Goal: Use online tool/utility: Use online tool/utility

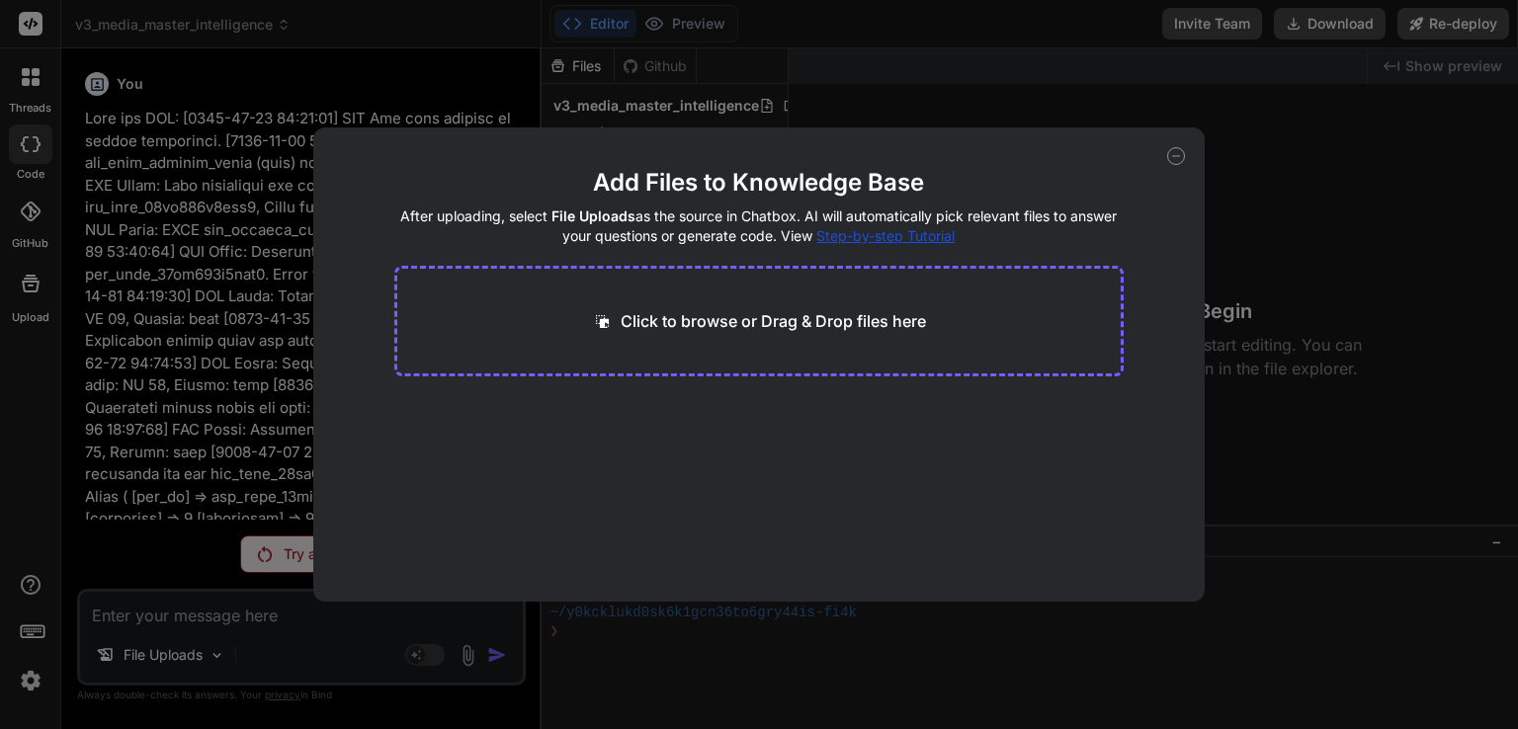
click at [1174, 148] on icon at bounding box center [1176, 156] width 18 height 18
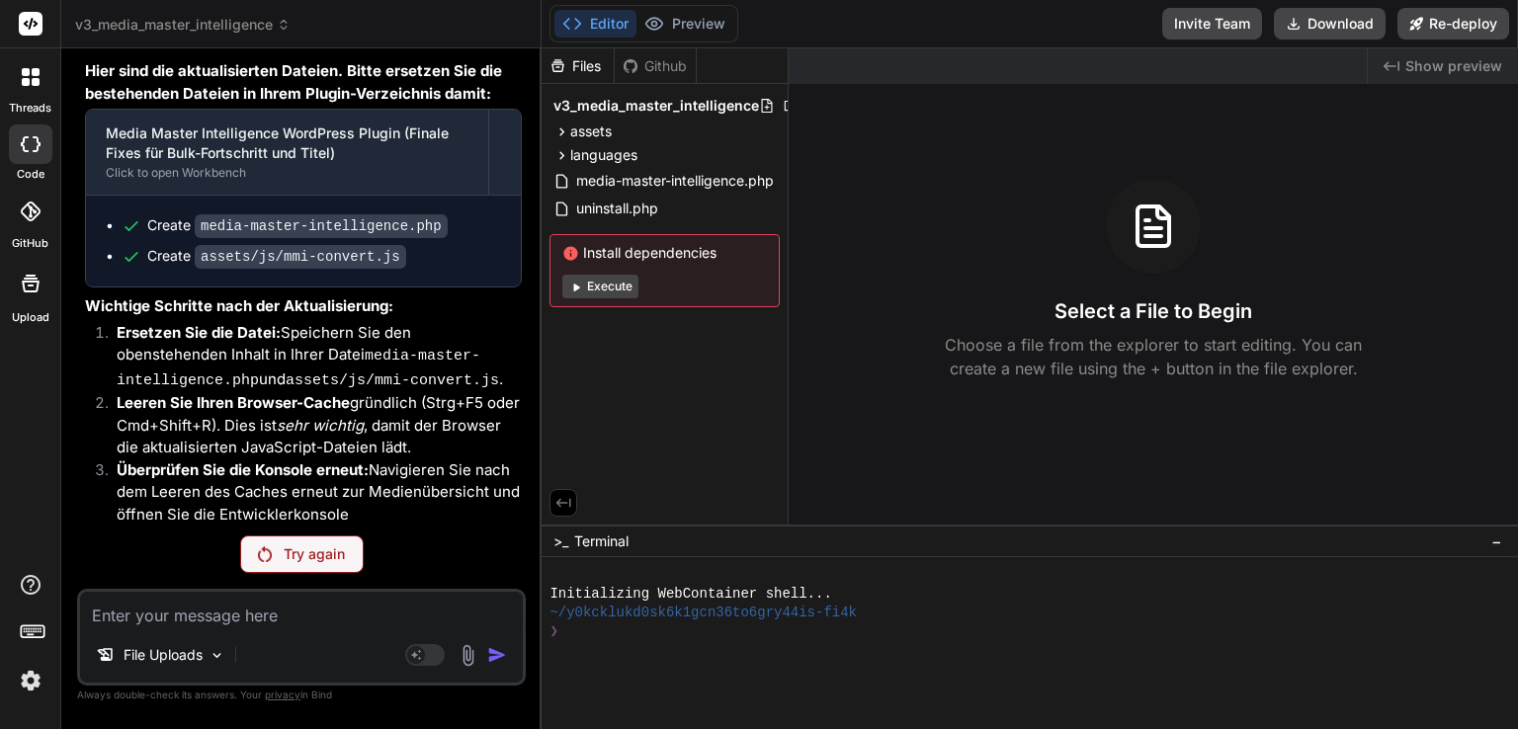
scroll to position [24355, 0]
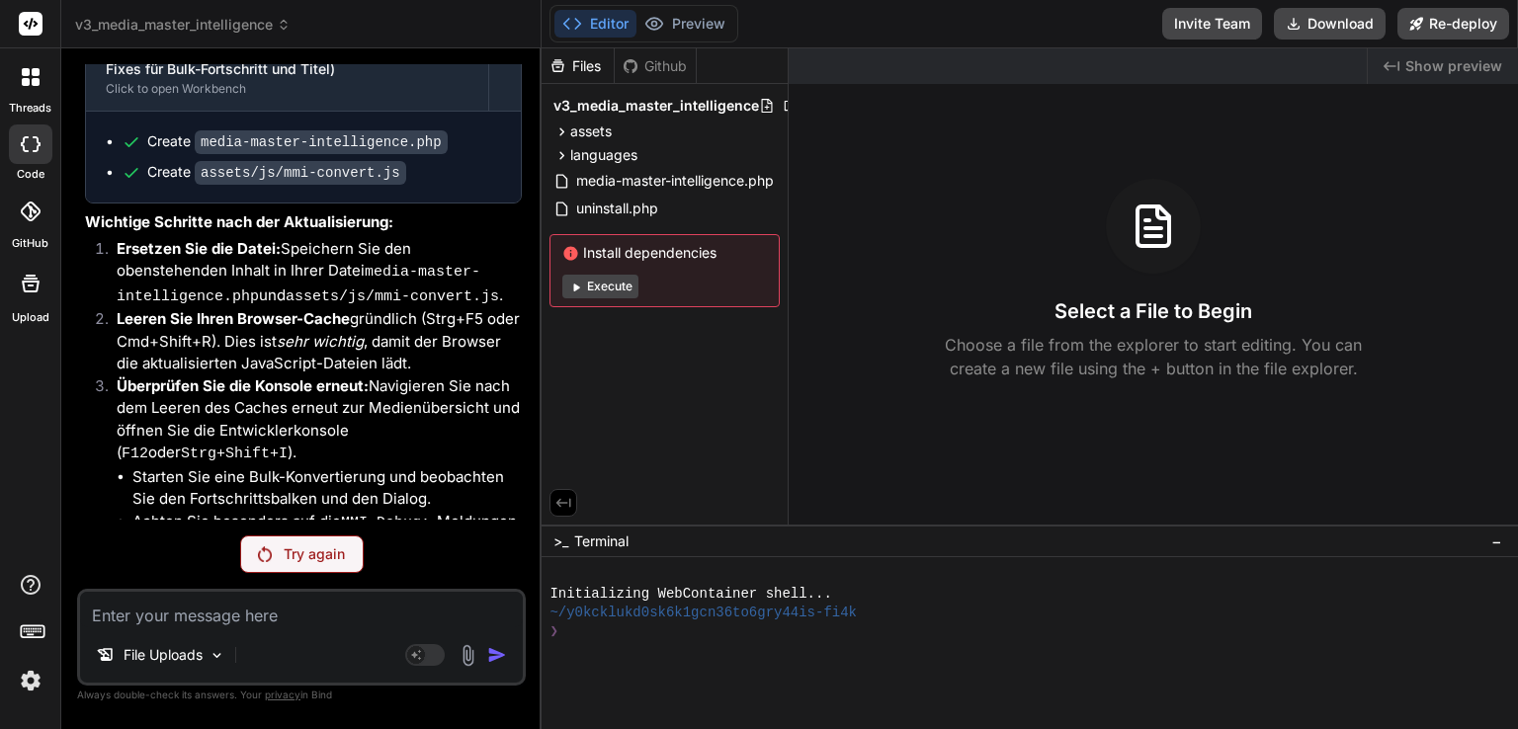
click at [290, 557] on p "Try again" at bounding box center [314, 554] width 61 height 20
click at [293, 648] on div "File Uploads" at bounding box center [301, 658] width 443 height 47
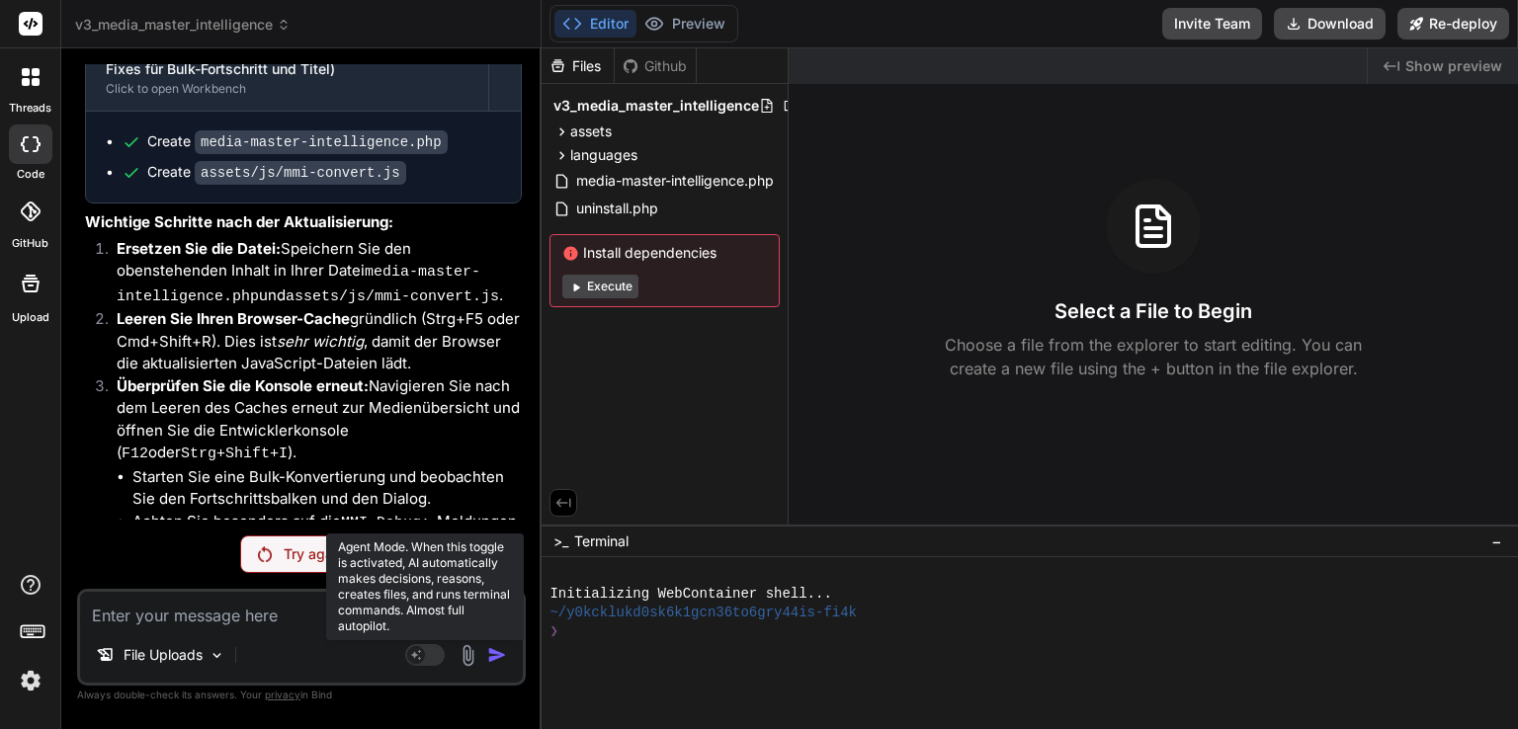
click at [425, 651] on icon at bounding box center [425, 655] width 40 height 23
click at [425, 651] on rect at bounding box center [425, 655] width 40 height 22
click at [421, 652] on rect at bounding box center [416, 655] width 18 height 18
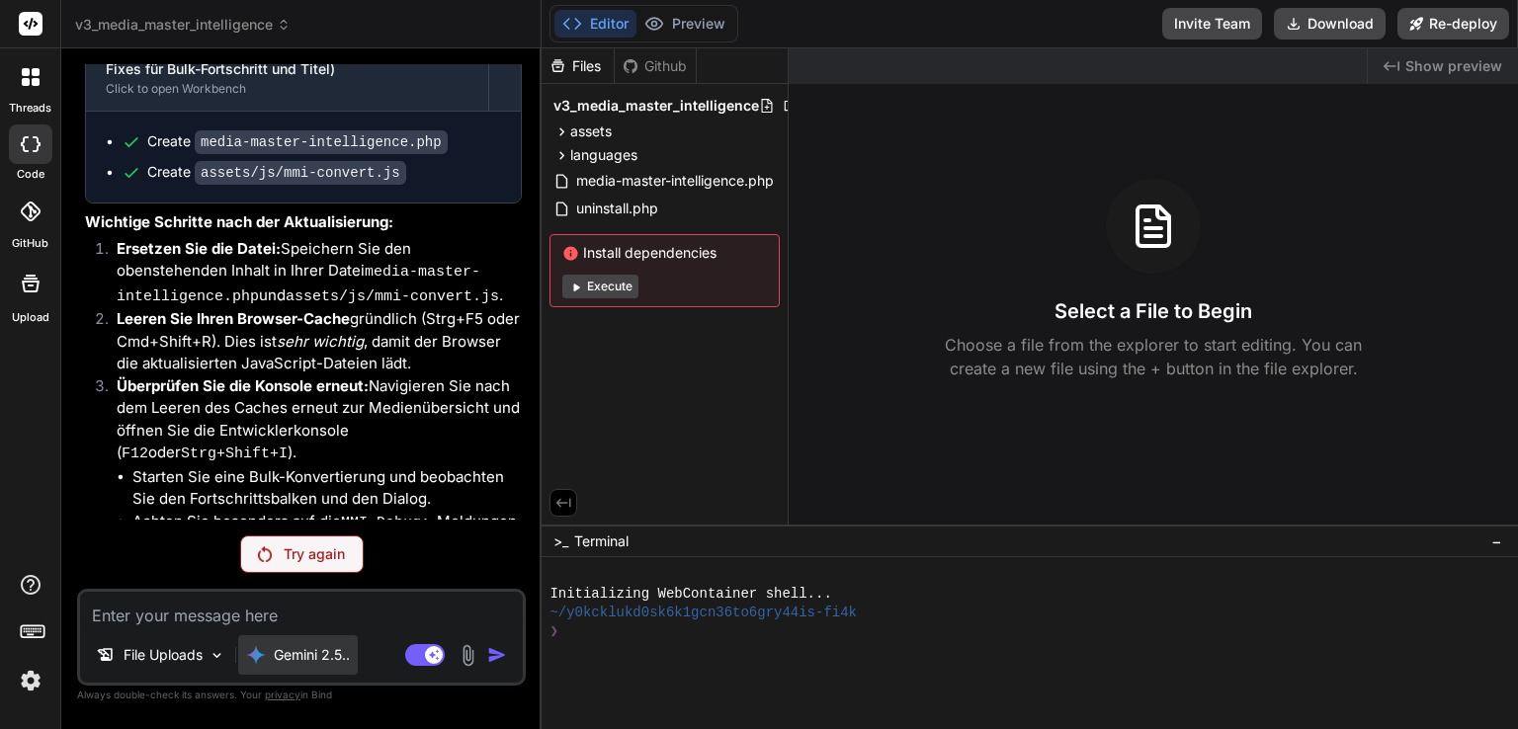
click at [350, 657] on p "Gemini 2.5.." at bounding box center [312, 655] width 76 height 20
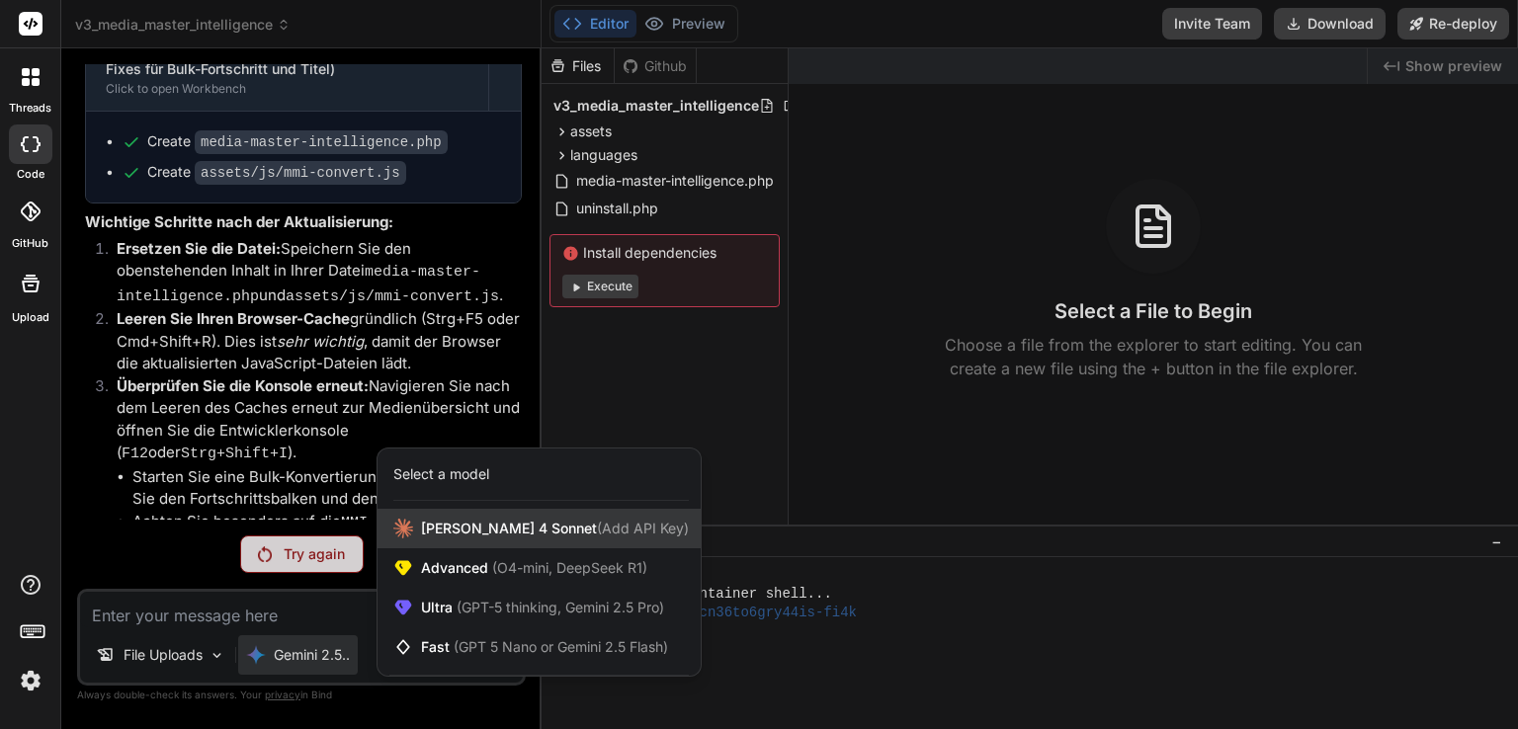
click at [447, 535] on span "Claude 4 Sonnet (Add API Key)" at bounding box center [555, 529] width 268 height 20
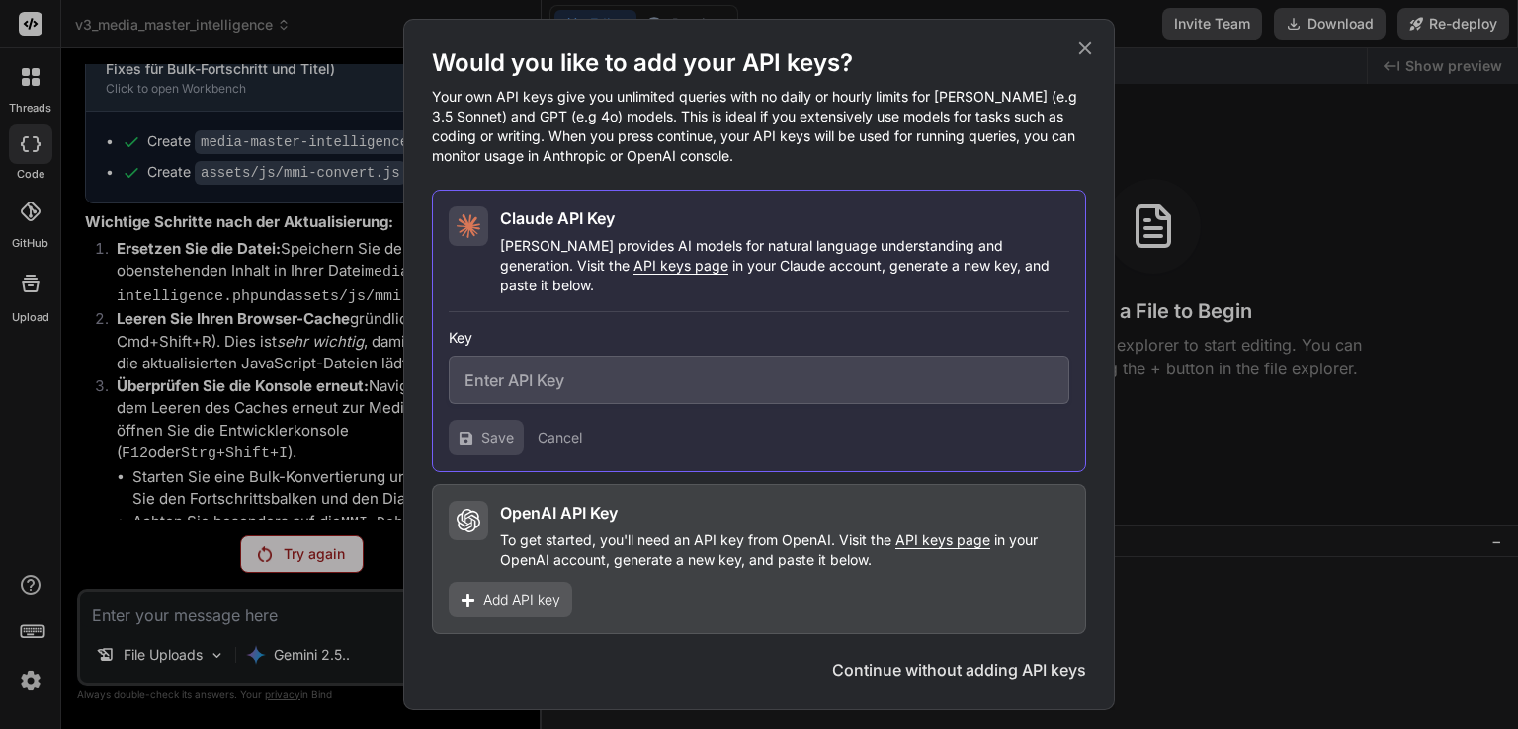
click at [1087, 55] on icon at bounding box center [1085, 48] width 13 height 13
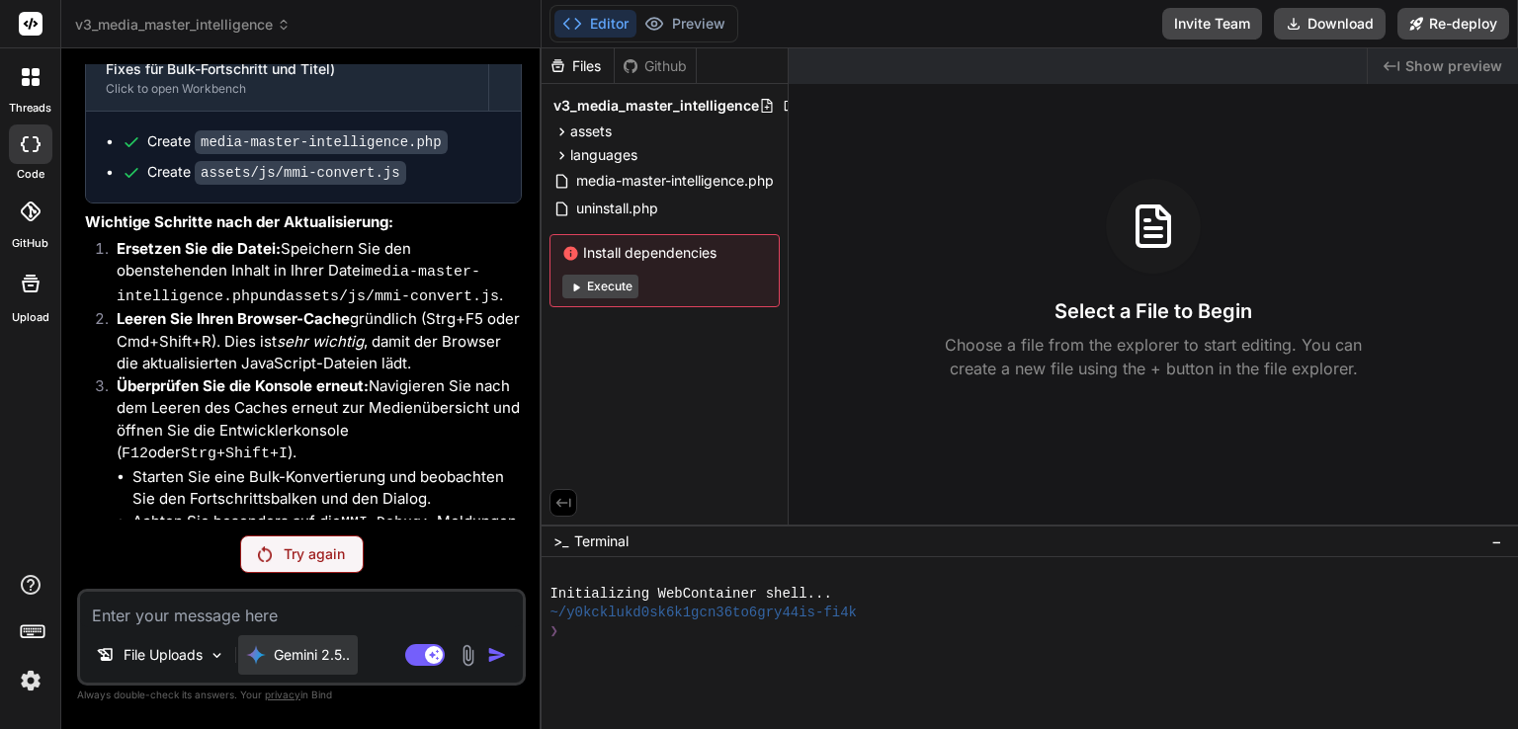
click at [340, 661] on p "Gemini 2.5.." at bounding box center [312, 655] width 76 height 20
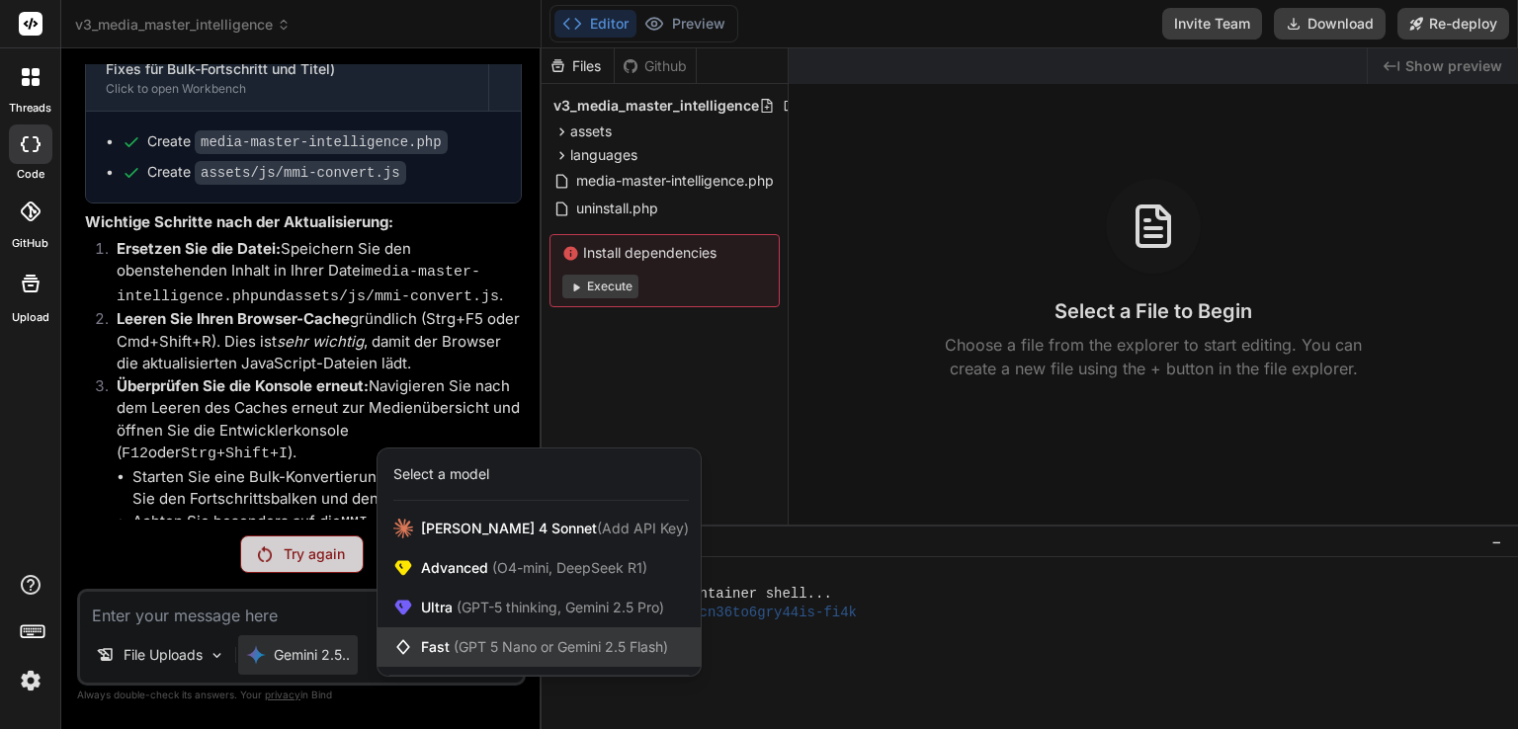
click at [477, 641] on span "(GPT 5 Nano or Gemini 2.5 Flash)" at bounding box center [561, 646] width 214 height 17
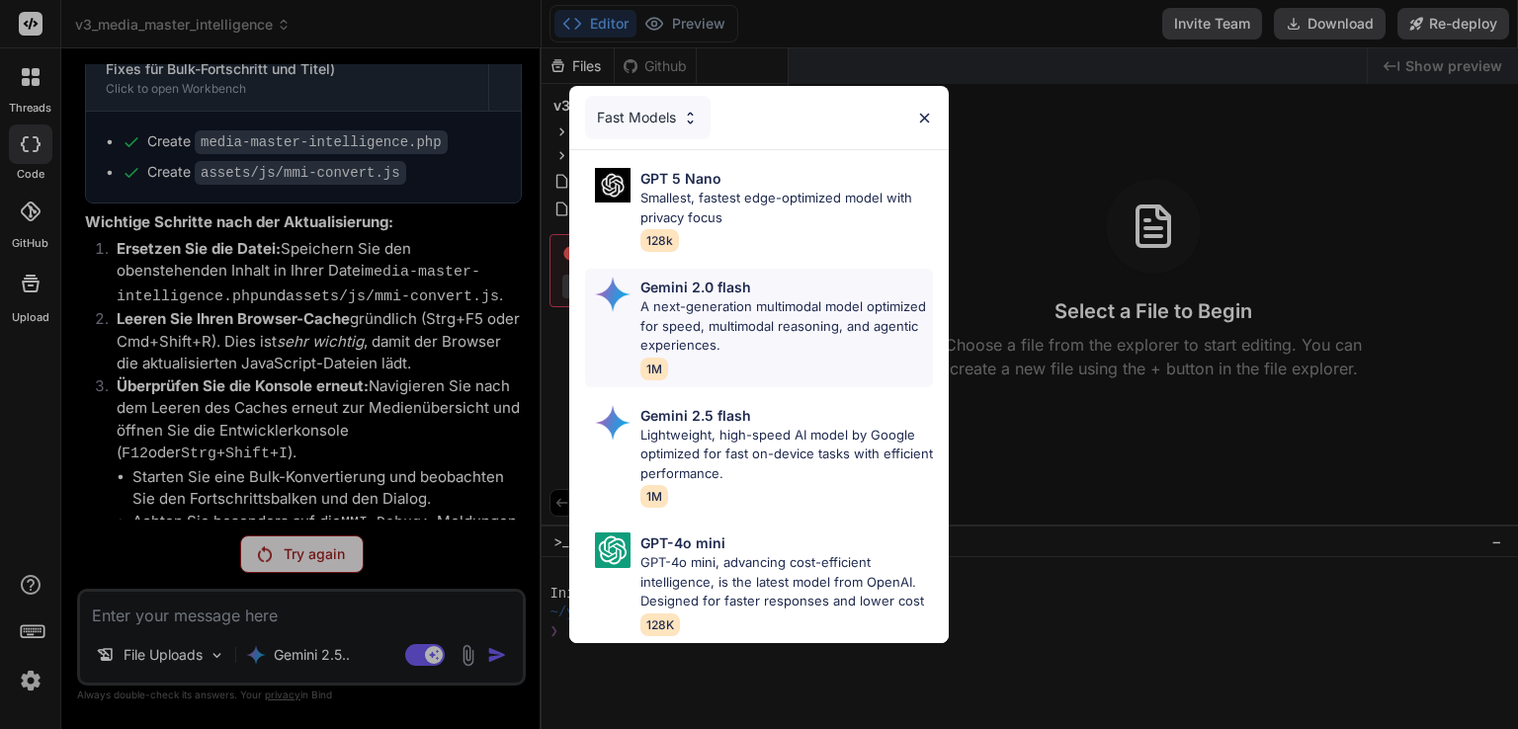
click at [766, 335] on p "A next-generation multimodal model optimized for speed, multimodal reasoning, a…" at bounding box center [786, 326] width 293 height 58
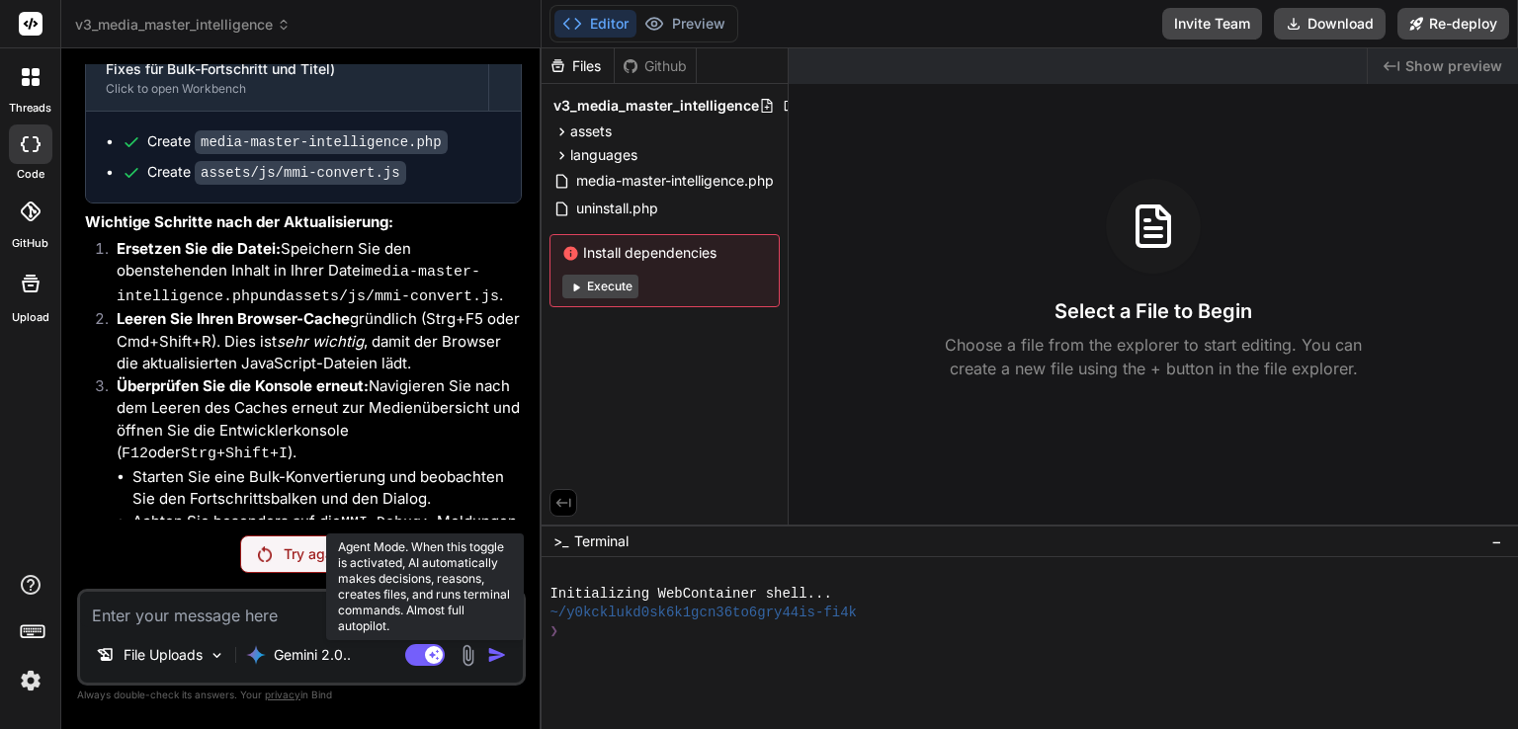
click at [437, 656] on rect at bounding box center [434, 655] width 18 height 18
click at [437, 656] on rect at bounding box center [425, 655] width 40 height 22
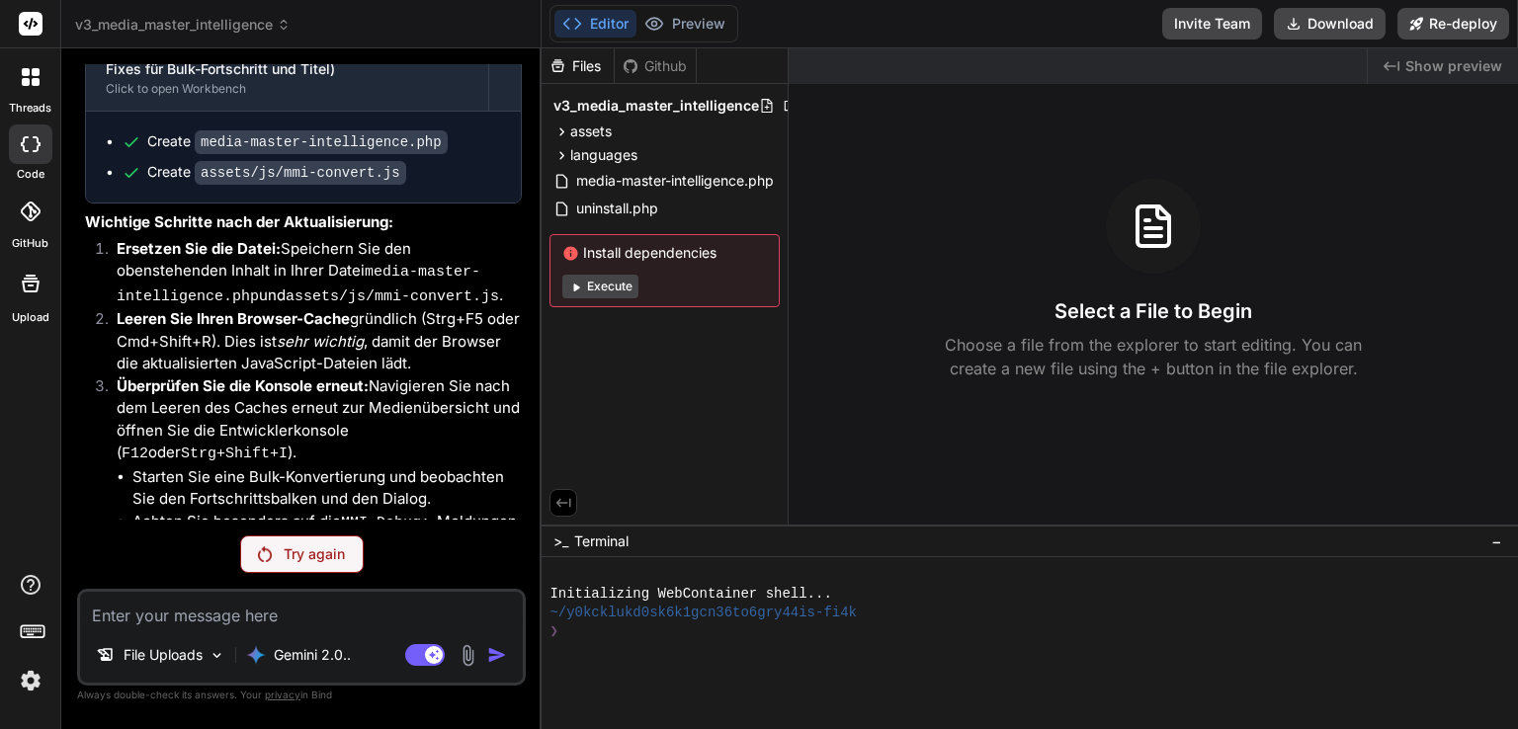
click at [292, 558] on p "Try again" at bounding box center [314, 554] width 61 height 20
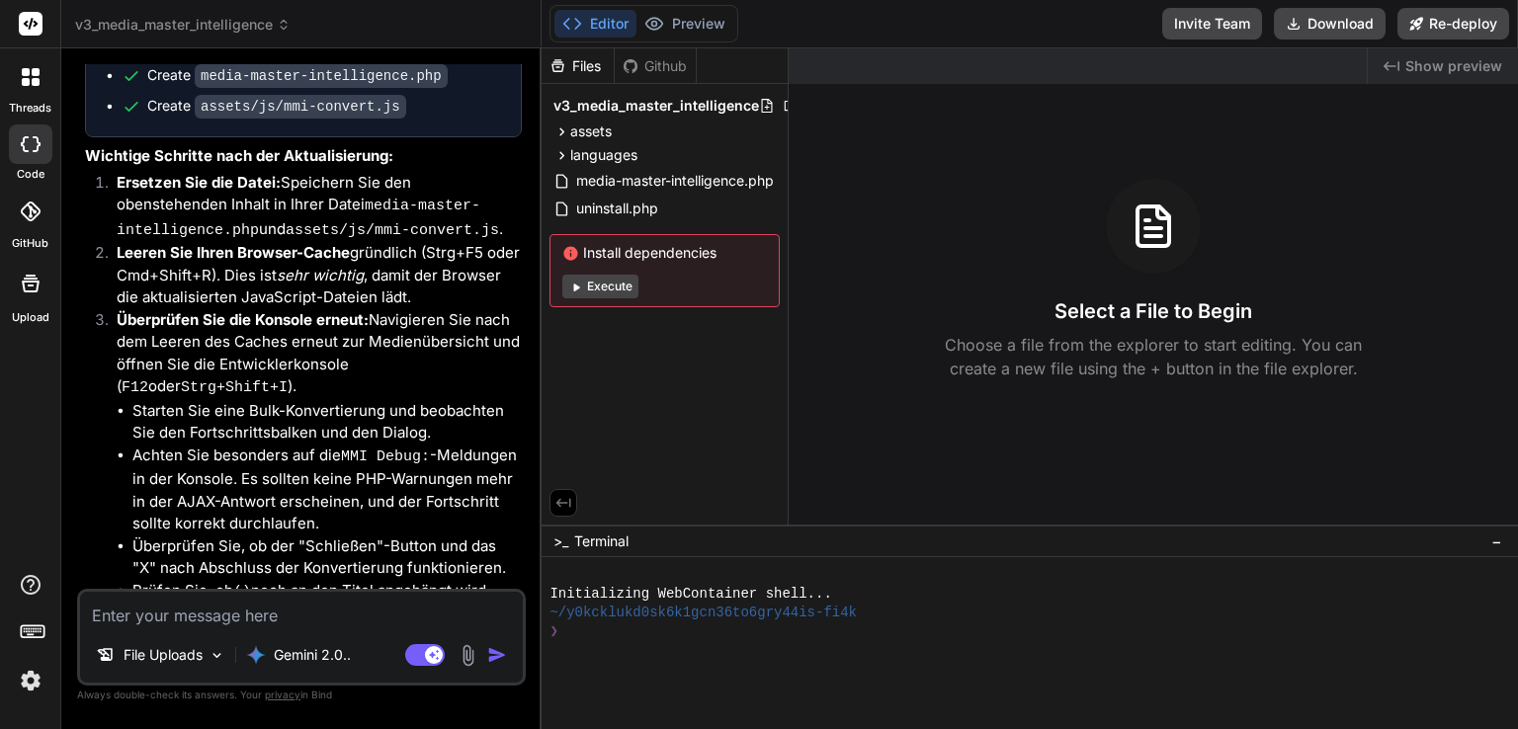
scroll to position [24425, 0]
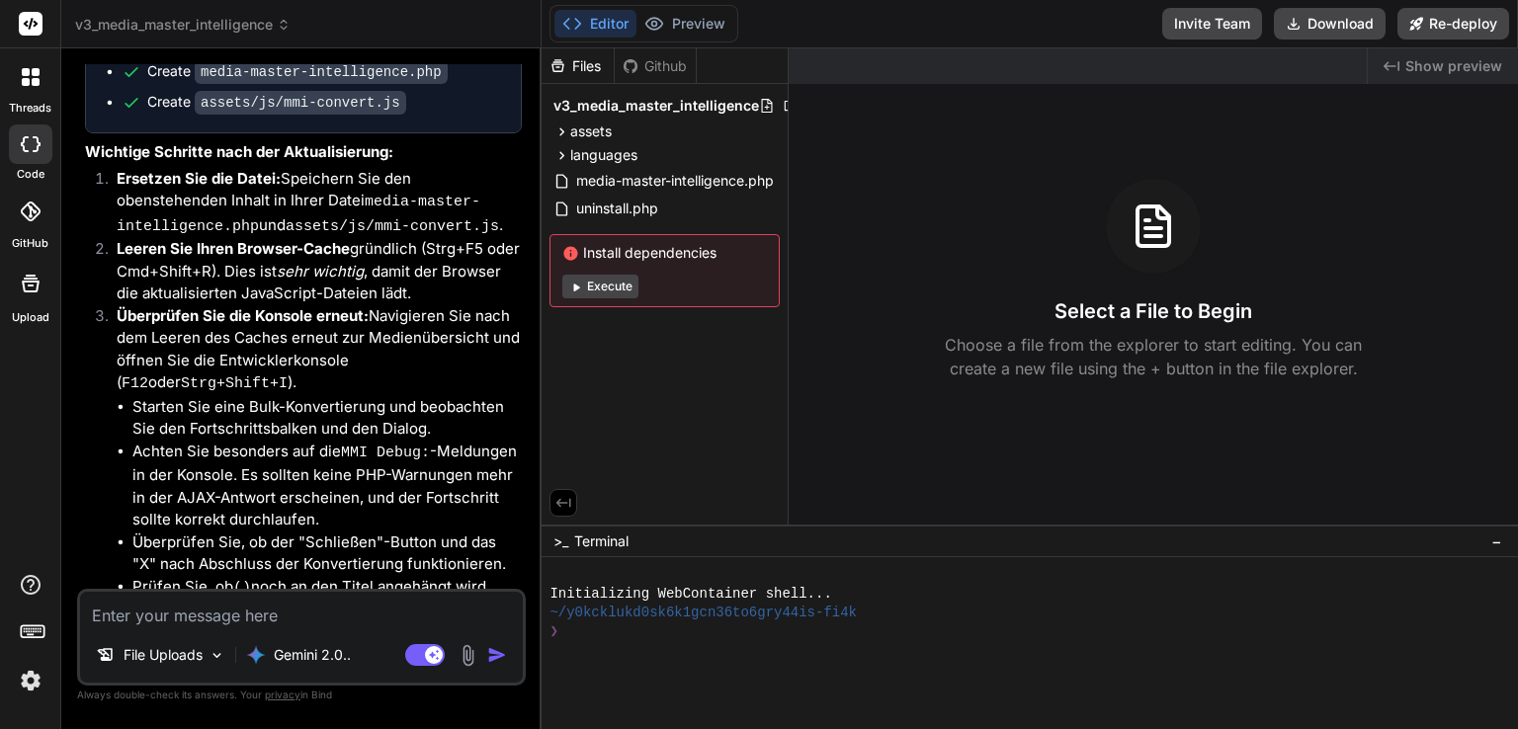
type textarea "x"
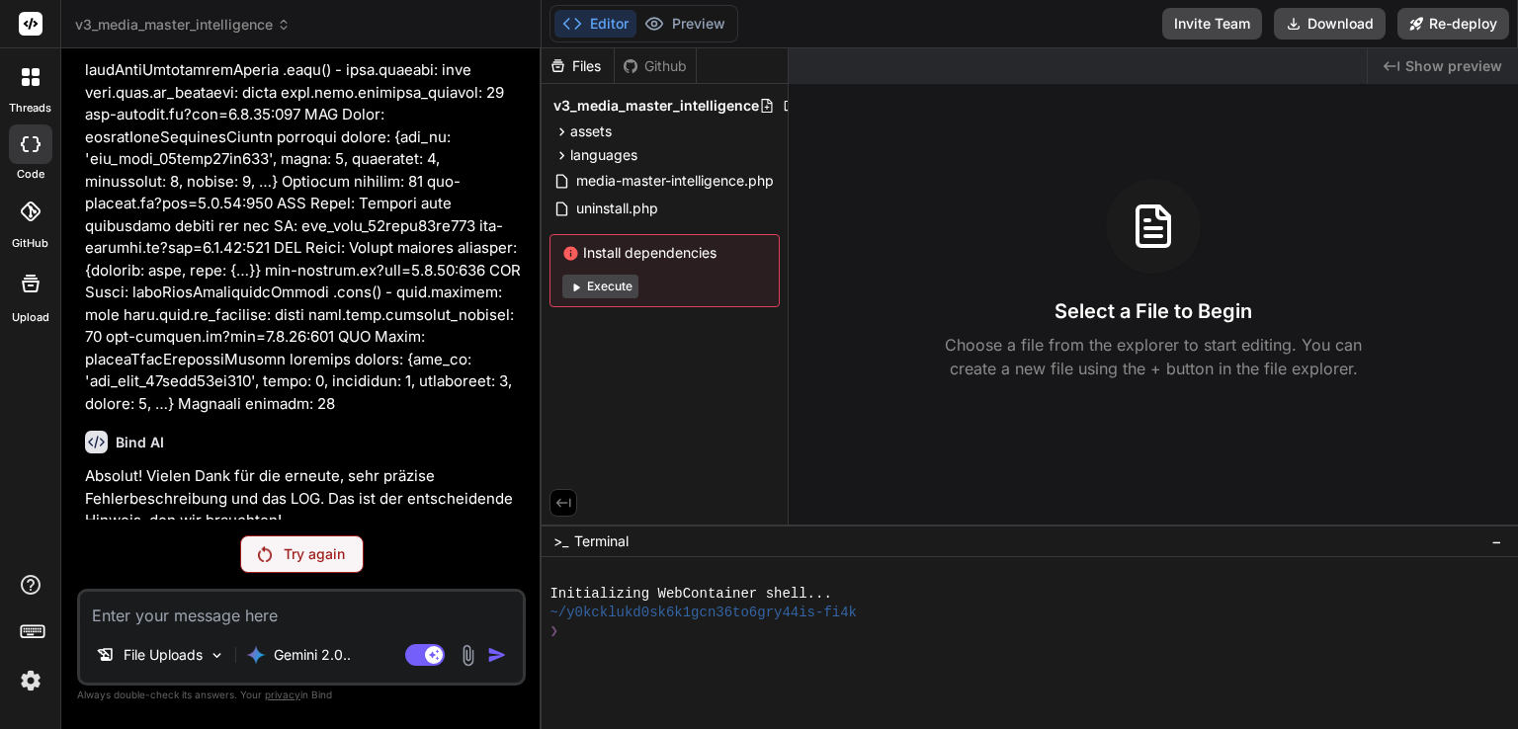
scroll to position [22986, 0]
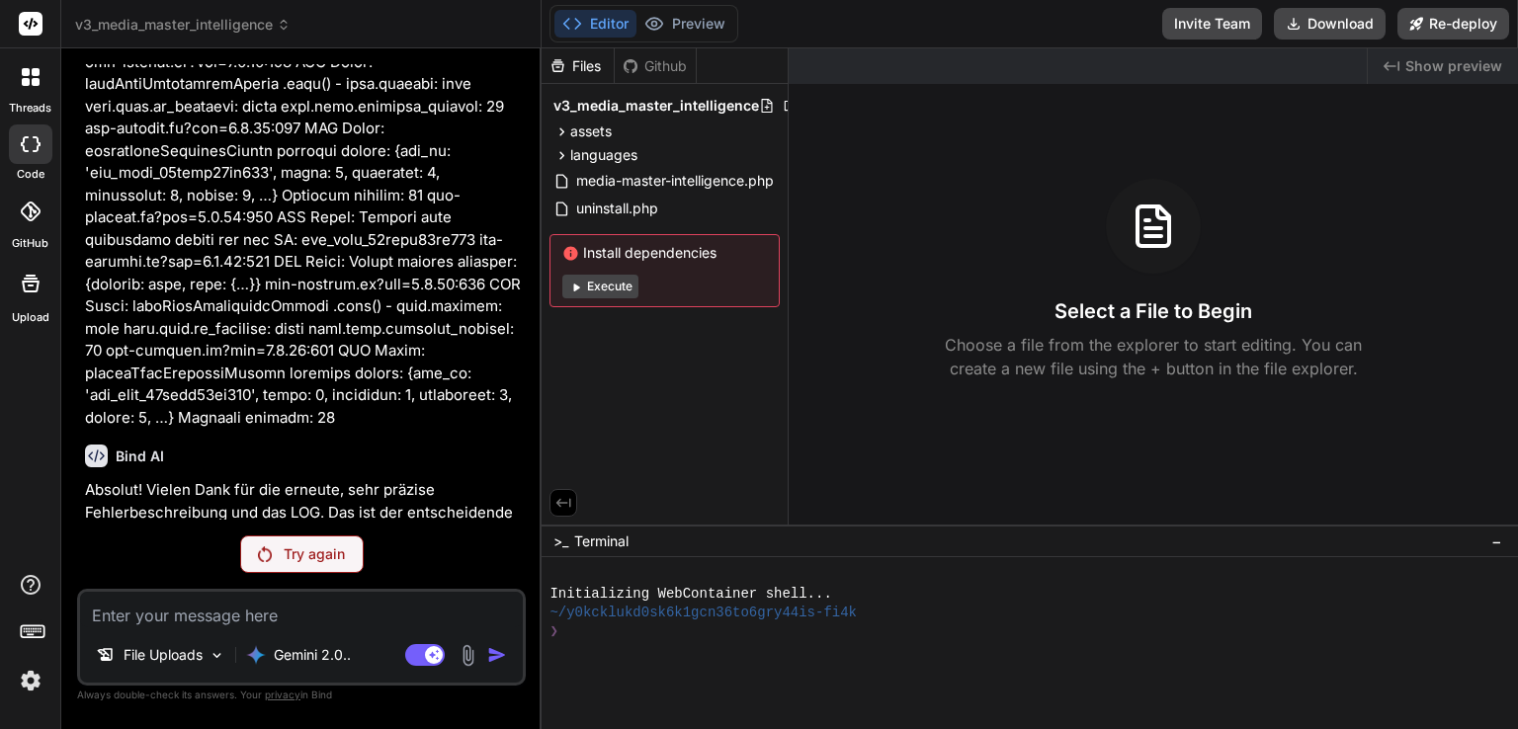
click at [237, 12] on header "v3_media_master_intelligence Created with Pixso." at bounding box center [301, 24] width 480 height 48
click at [233, 27] on span "v3_media_master_intelligence" at bounding box center [182, 25] width 215 height 20
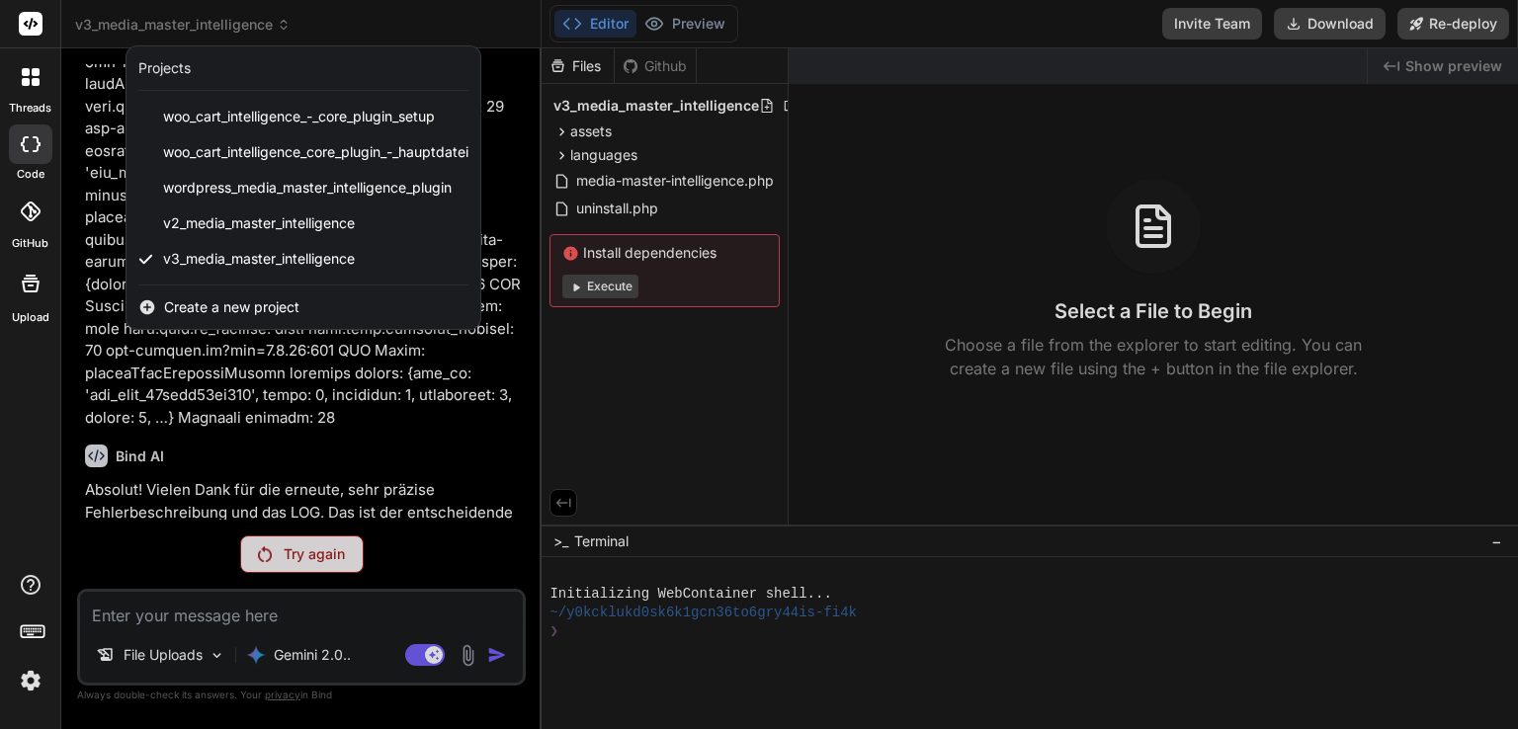
click at [245, 305] on span "Create a new project" at bounding box center [231, 307] width 135 height 20
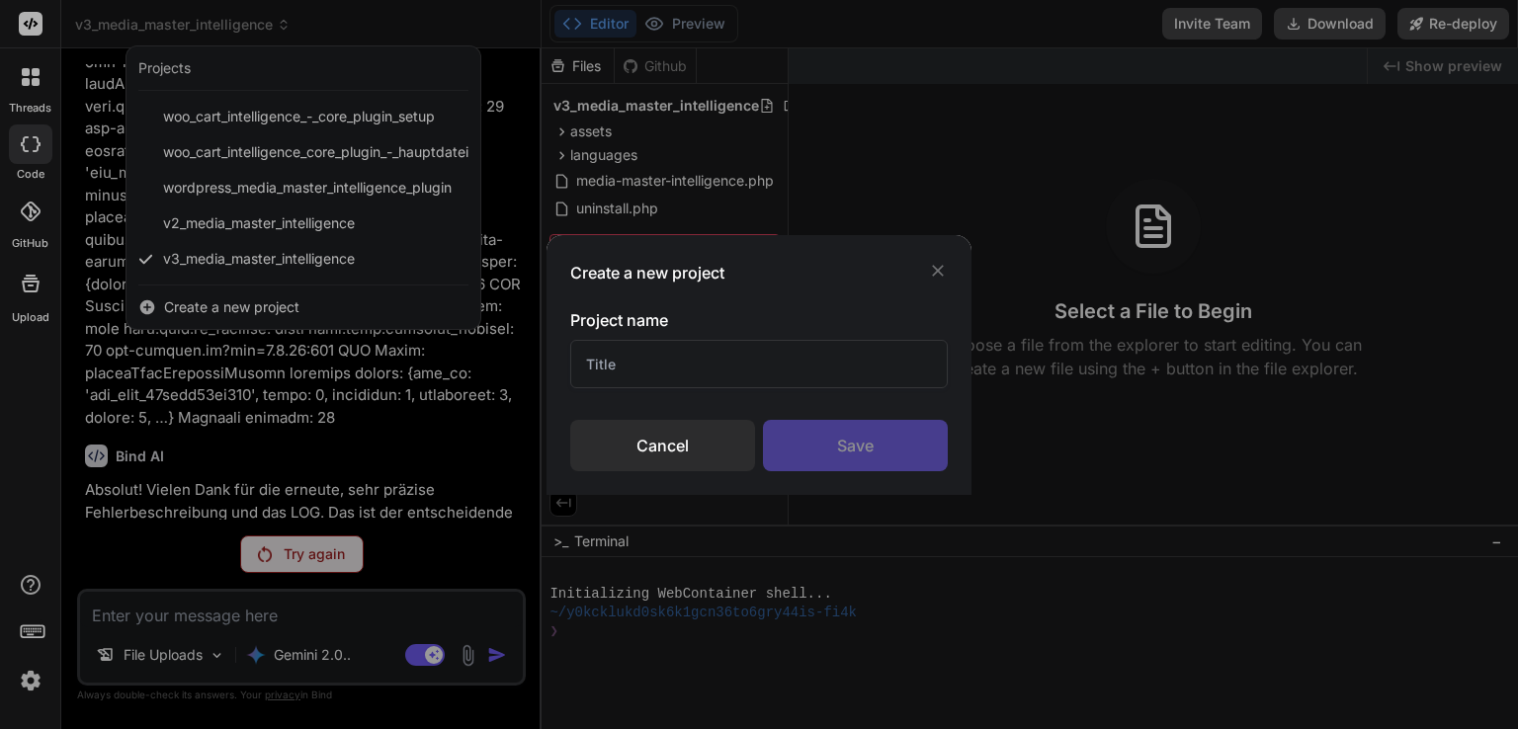
click at [601, 349] on input "text" at bounding box center [758, 364] width 377 height 48
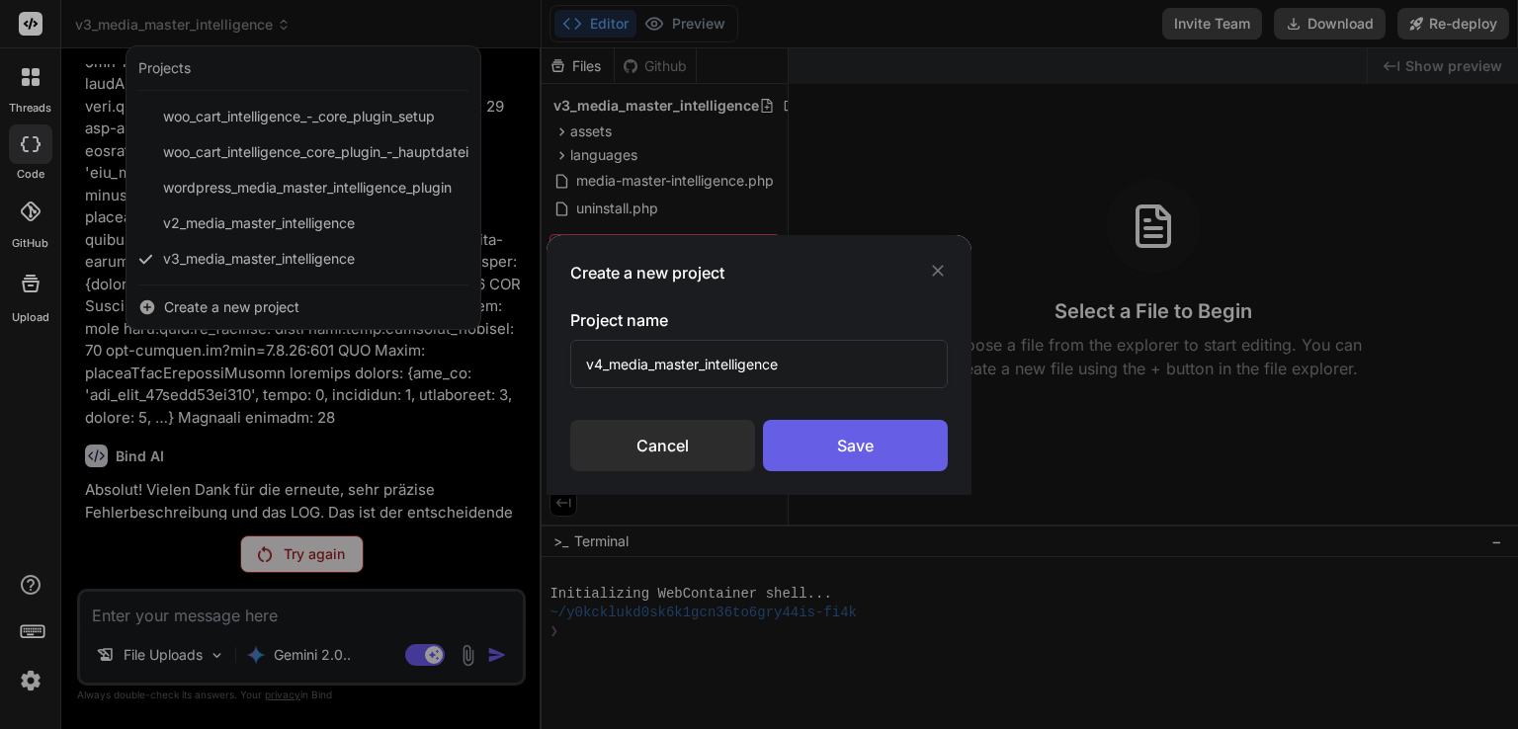
type input "v4_media_master_intelligence"
click at [802, 439] on div "Save" at bounding box center [855, 445] width 185 height 51
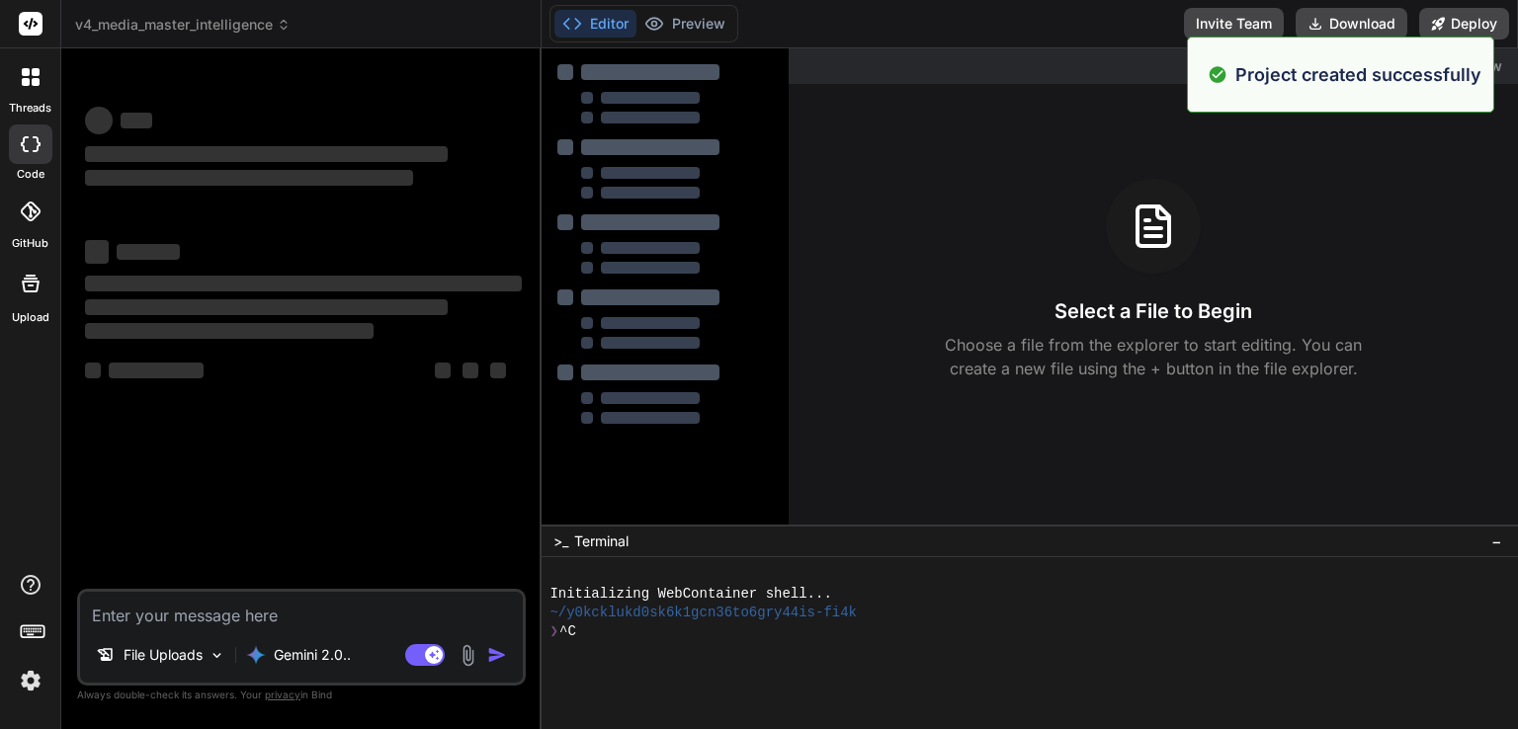
scroll to position [0, 0]
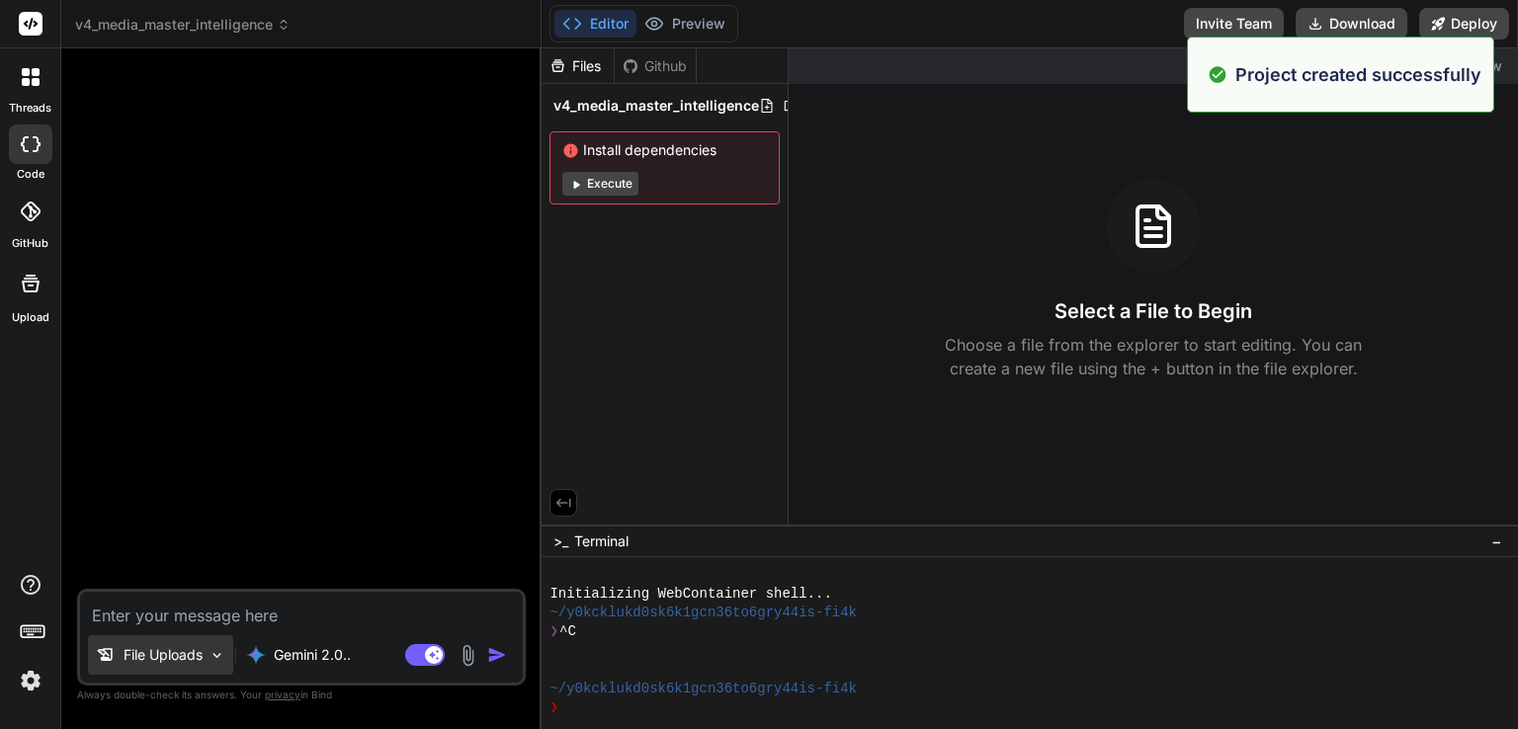
click at [195, 657] on p "File Uploads" at bounding box center [163, 655] width 79 height 20
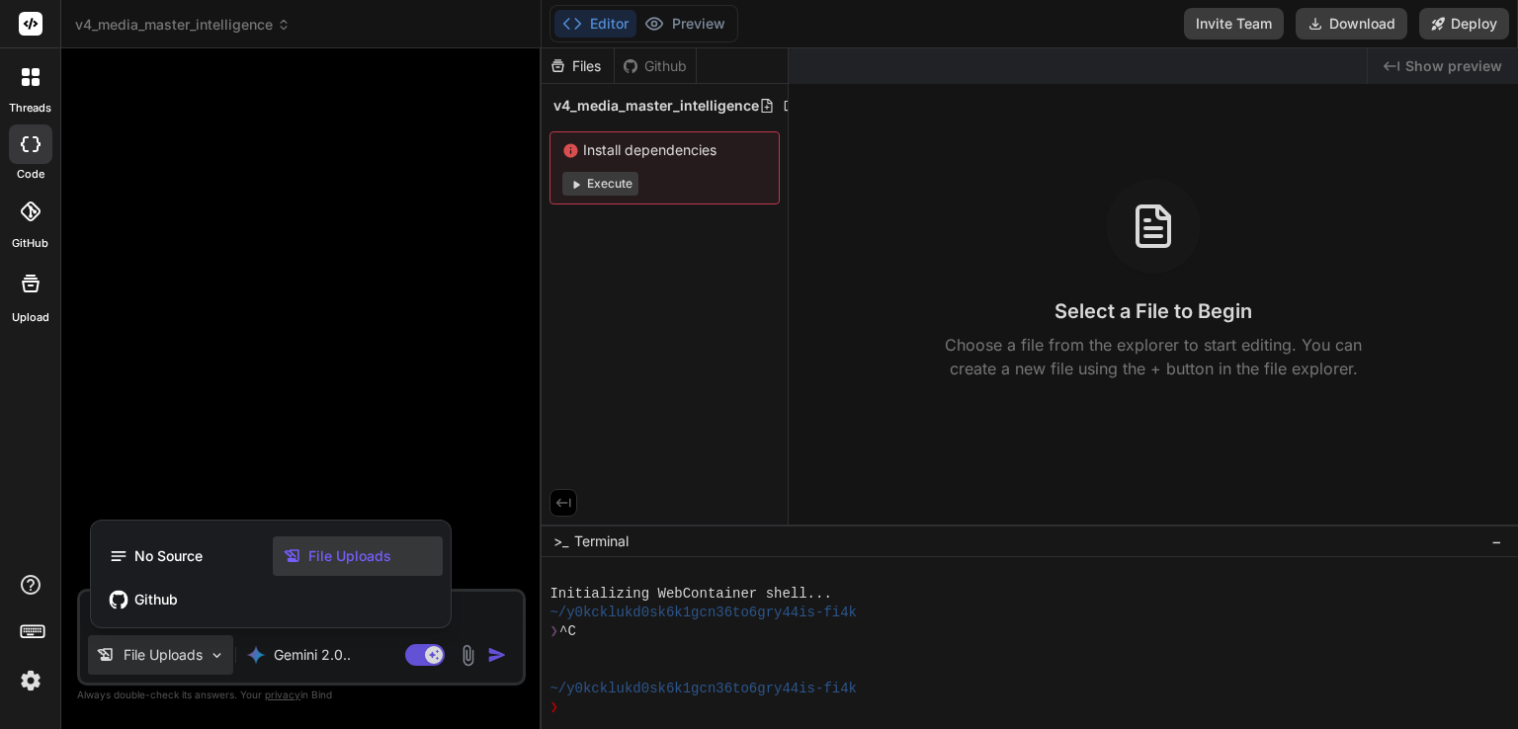
click at [312, 568] on div "File Uploads" at bounding box center [358, 557] width 170 height 40
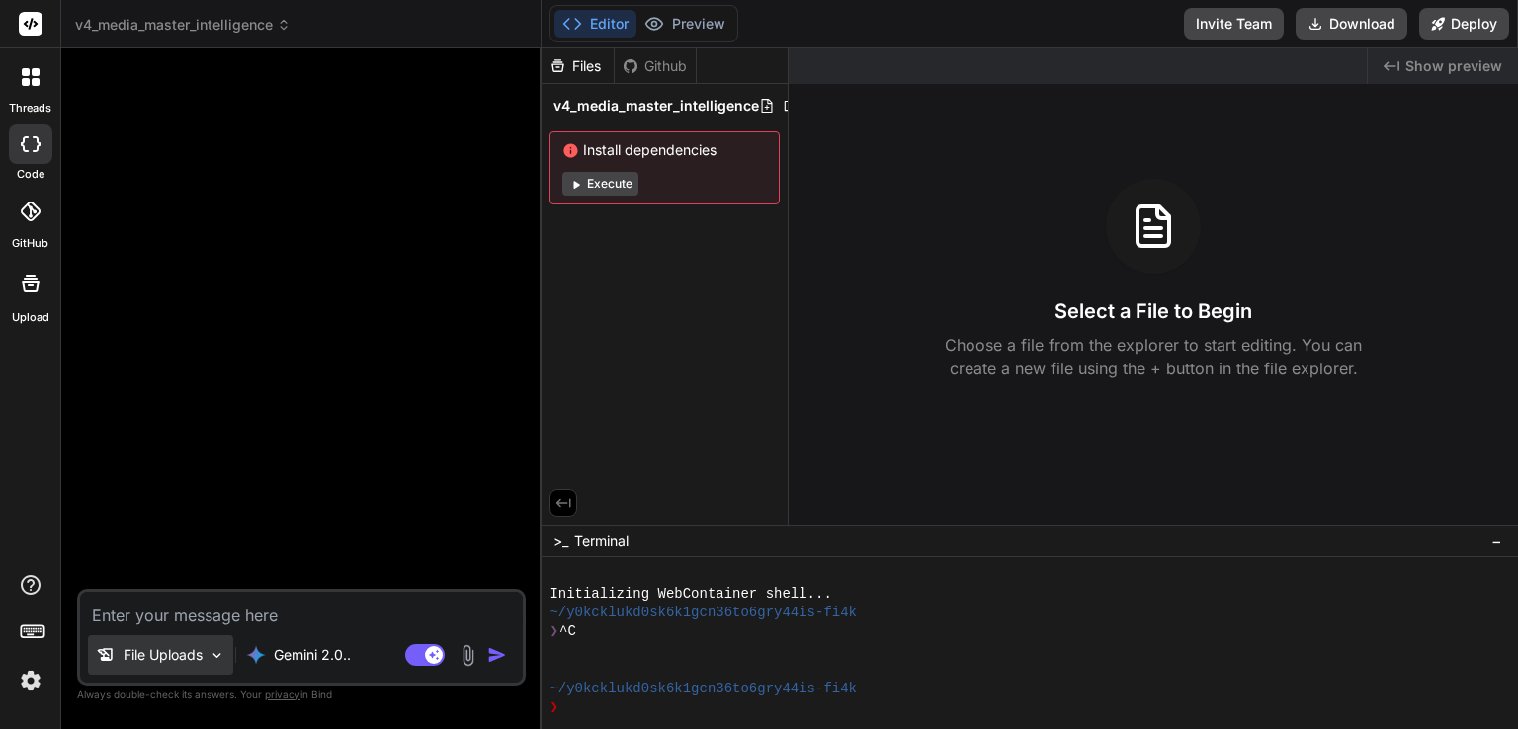
click at [196, 650] on p "File Uploads" at bounding box center [163, 655] width 79 height 20
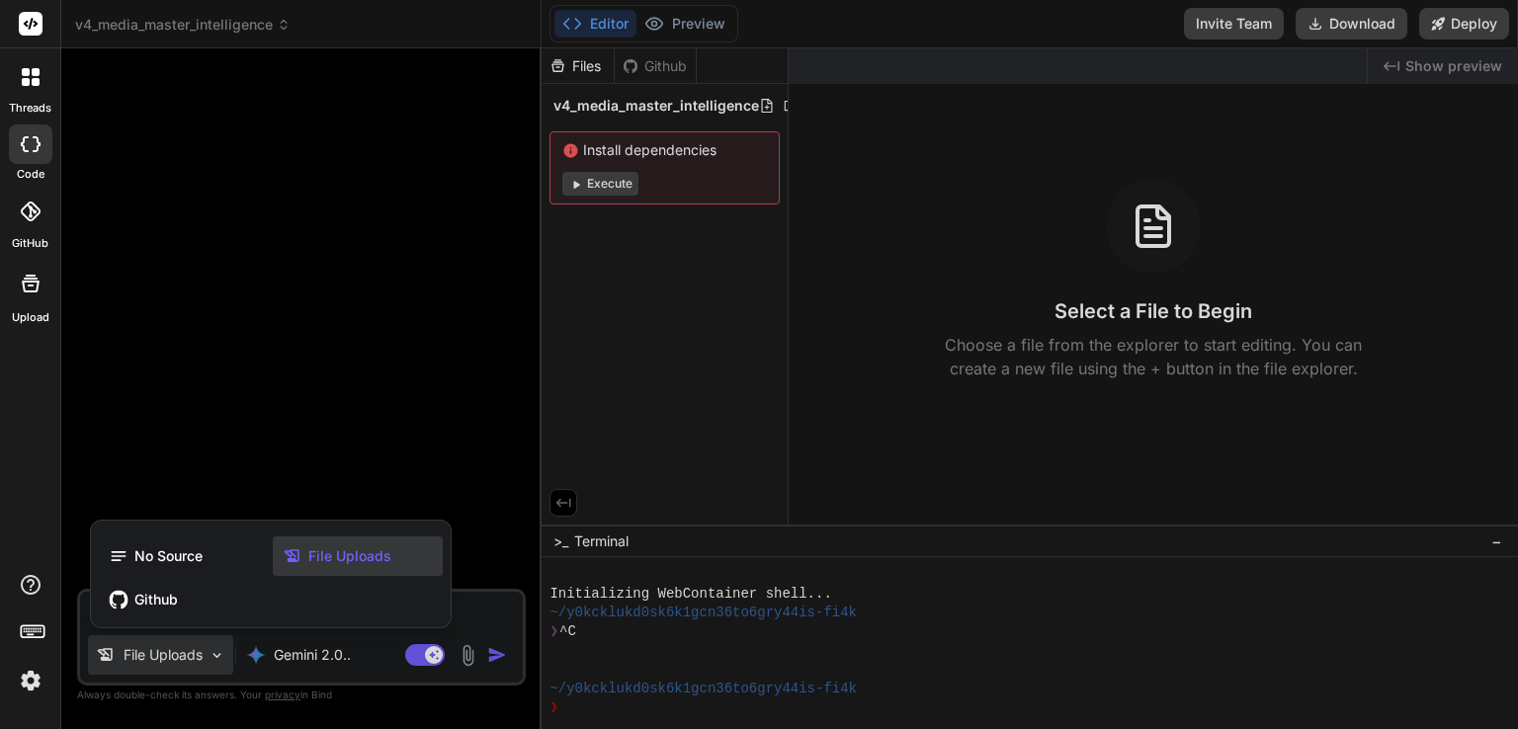
click at [308, 558] on span "File Uploads" at bounding box center [349, 556] width 83 height 20
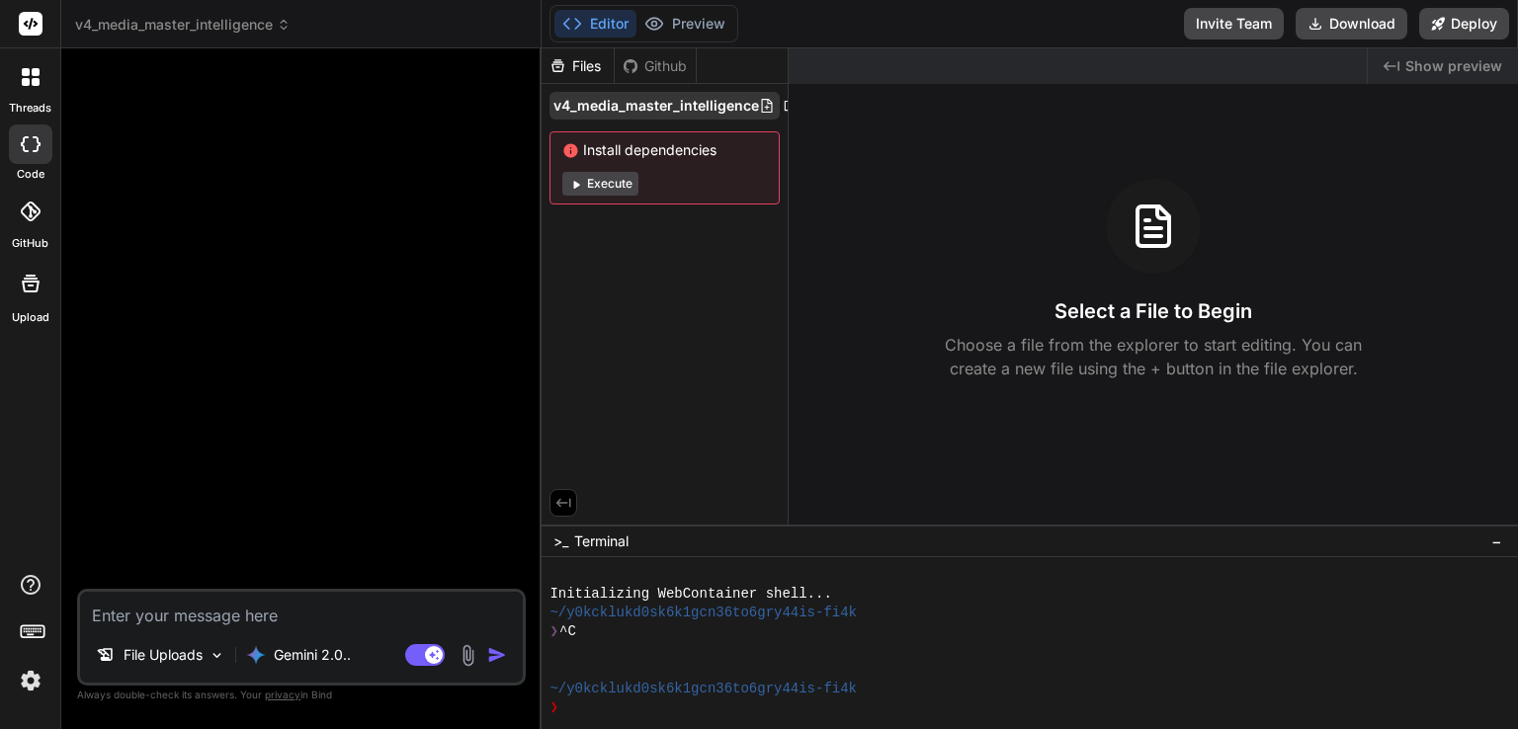
click at [765, 110] on icon at bounding box center [767, 106] width 16 height 16
click at [786, 104] on icon at bounding box center [791, 106] width 16 height 16
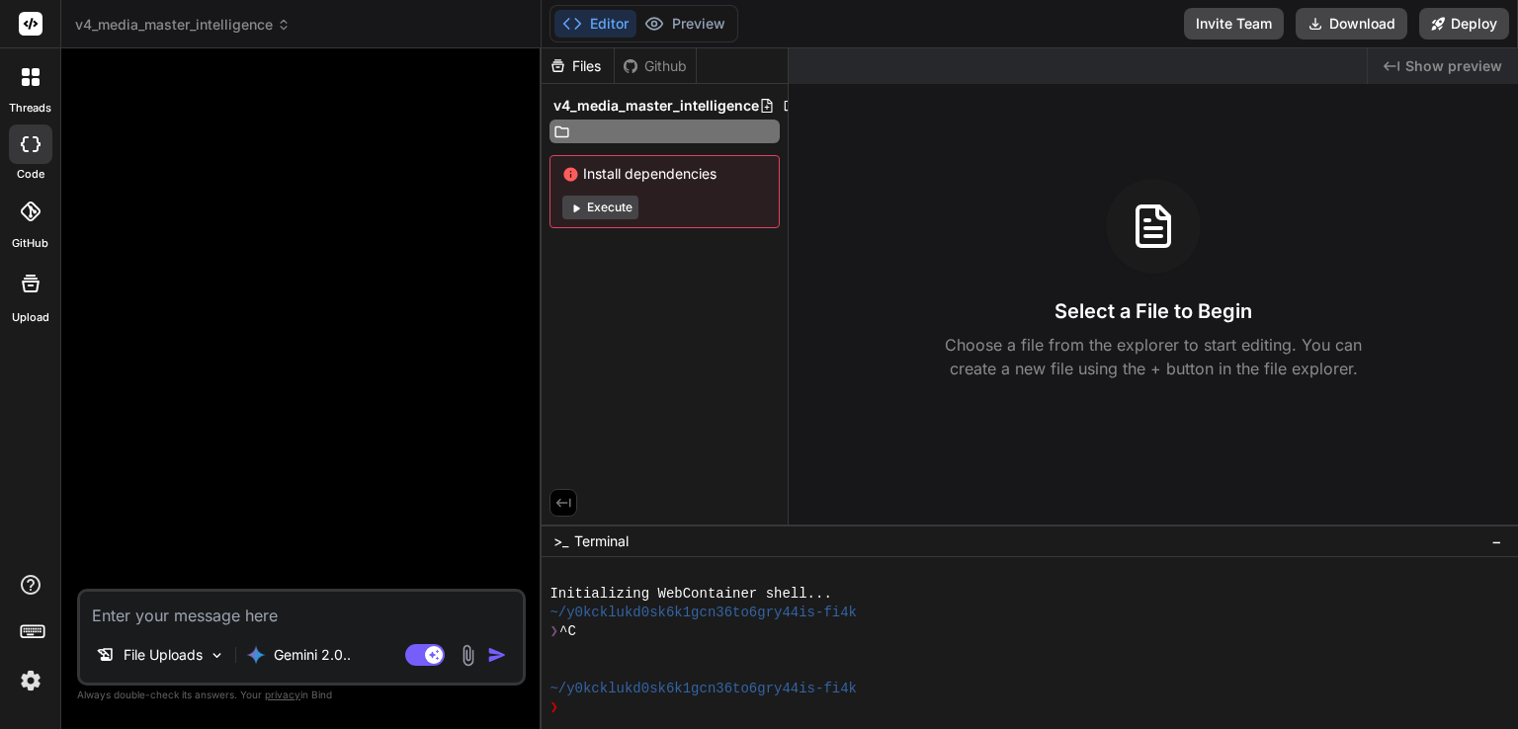
click at [786, 104] on icon at bounding box center [791, 106] width 16 height 16
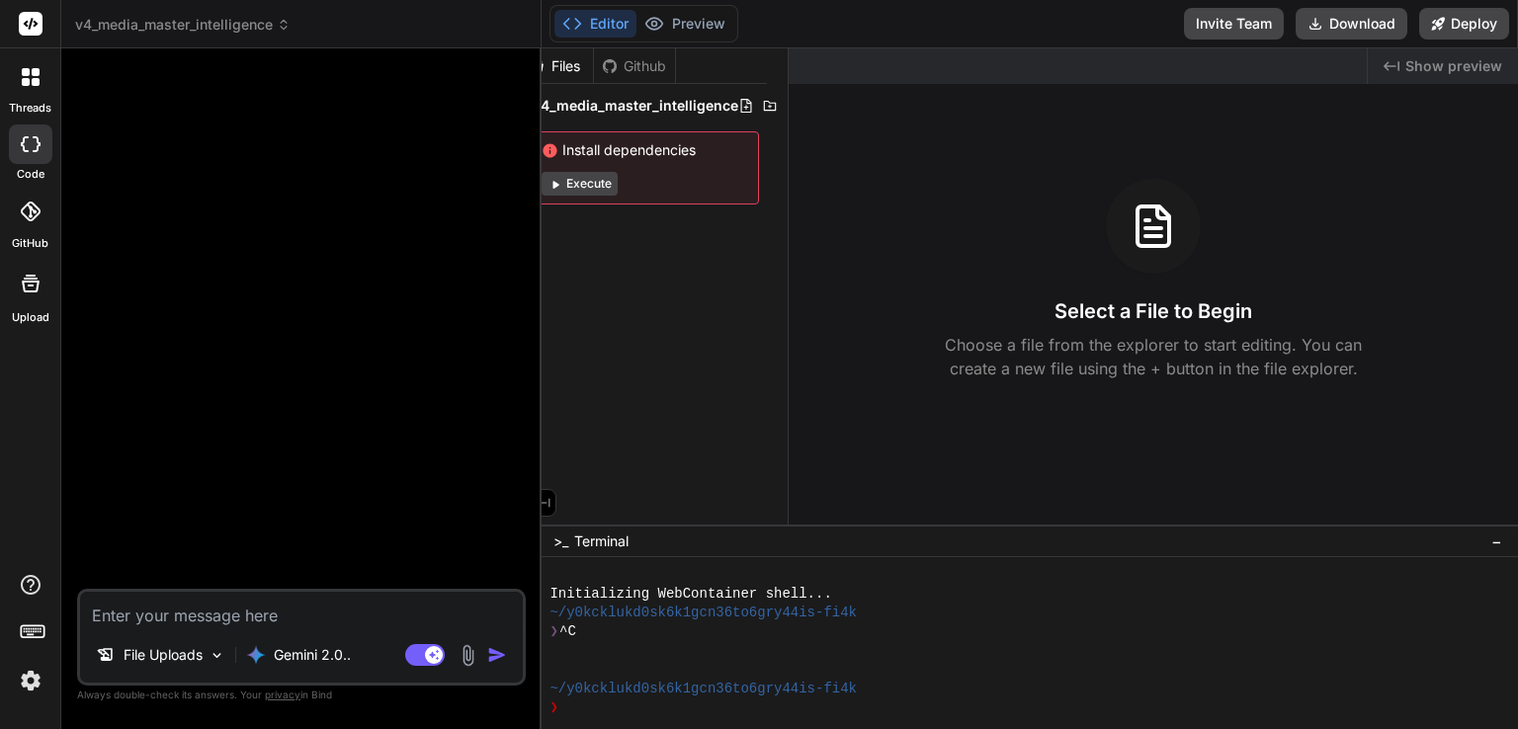
scroll to position [0, 54]
drag, startPoint x: 731, startPoint y: 122, endPoint x: 801, endPoint y: 118, distance: 70.3
click at [736, 104] on icon at bounding box center [736, 106] width 16 height 16
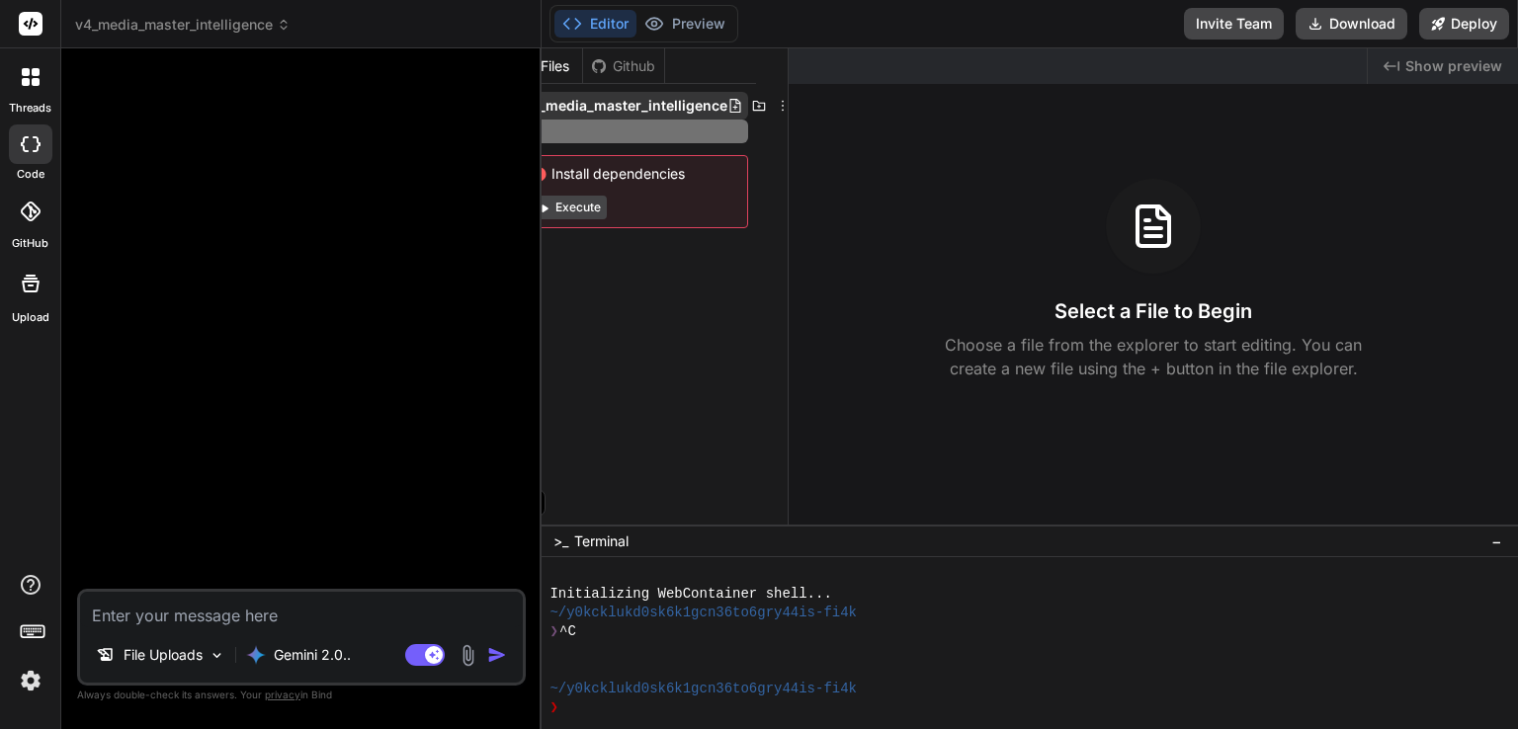
click at [759, 103] on icon at bounding box center [759, 106] width 13 height 10
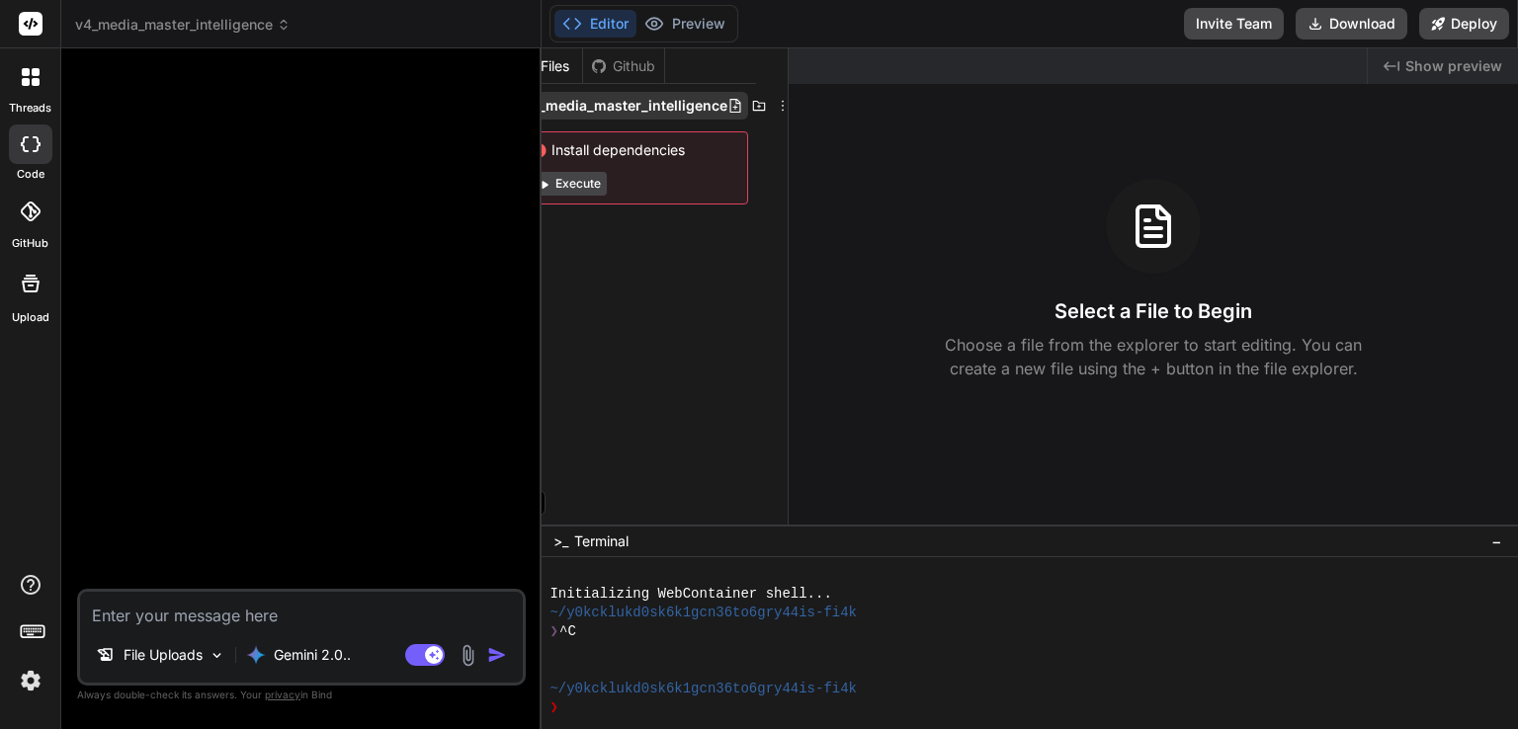
click at [782, 107] on icon at bounding box center [783, 106] width 16 height 16
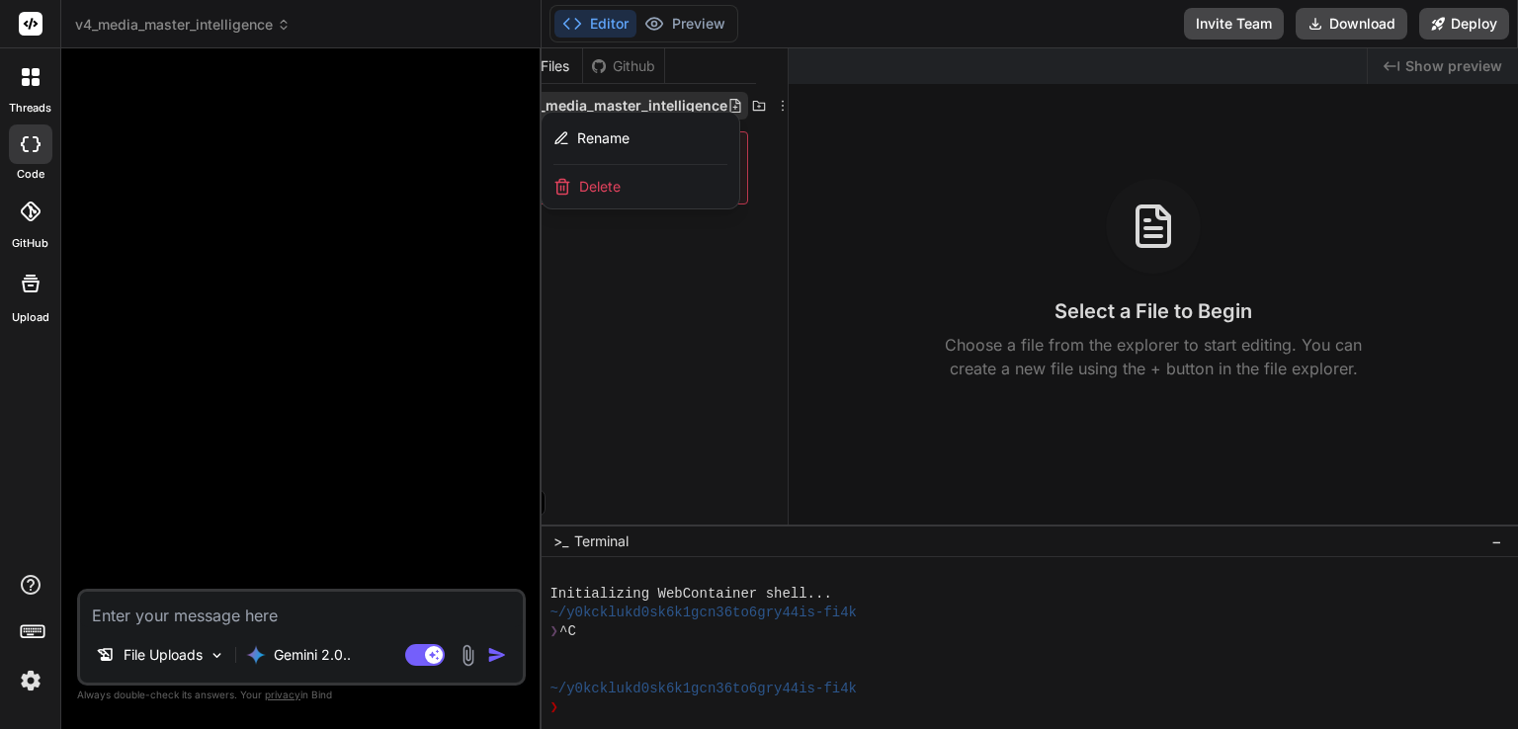
click at [763, 310] on div at bounding box center [1030, 388] width 976 height 681
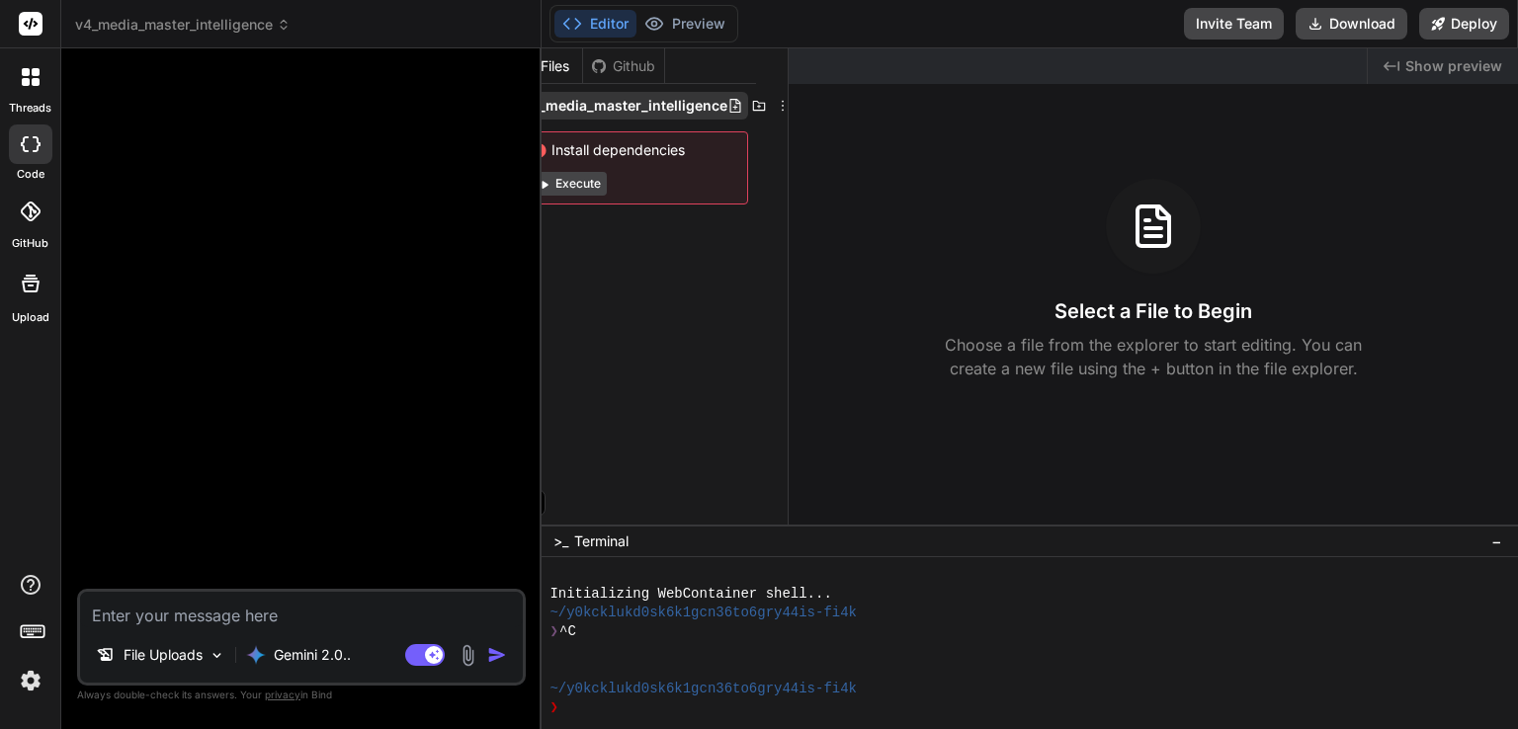
click at [762, 105] on icon at bounding box center [759, 106] width 16 height 16
click at [731, 107] on icon at bounding box center [735, 106] width 11 height 14
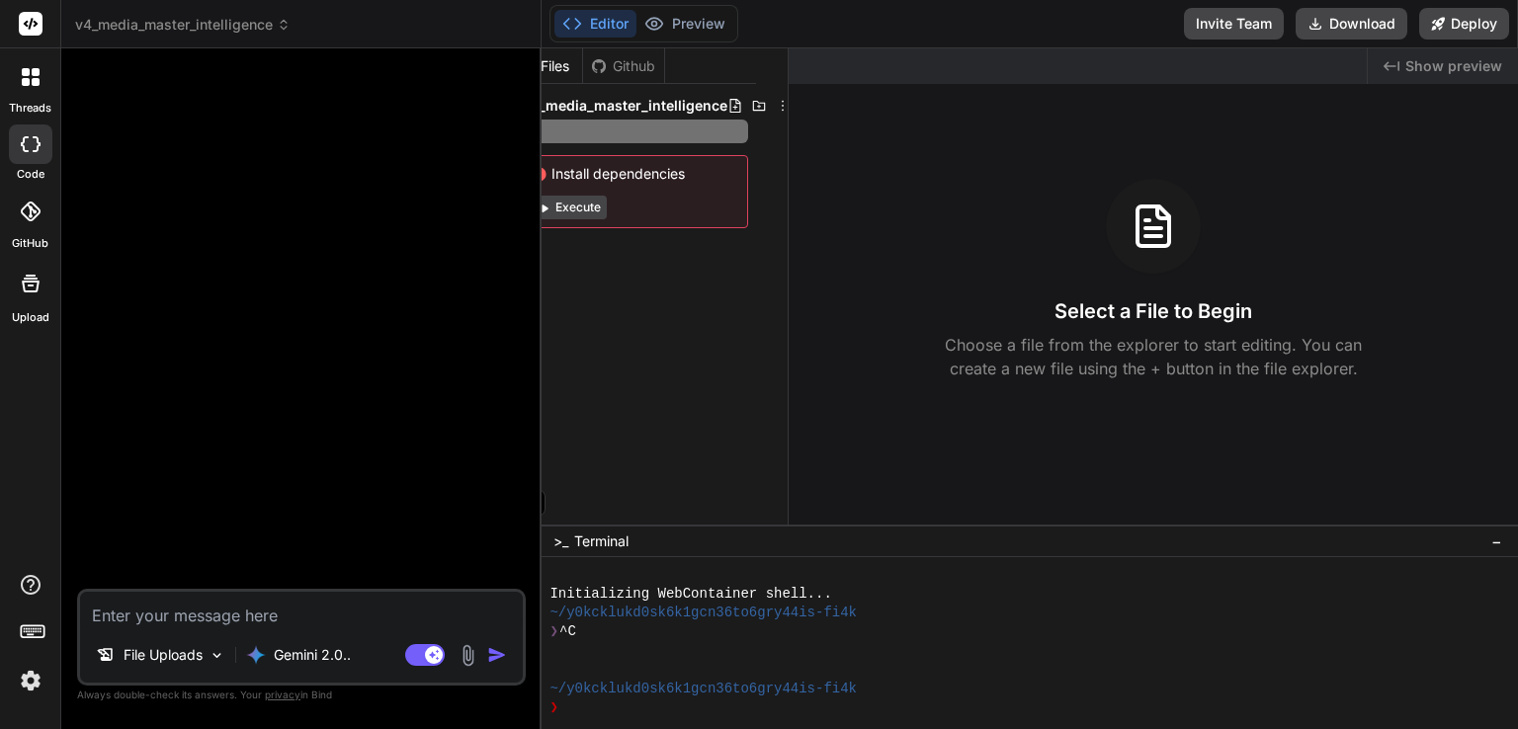
click at [731, 107] on icon at bounding box center [735, 106] width 11 height 14
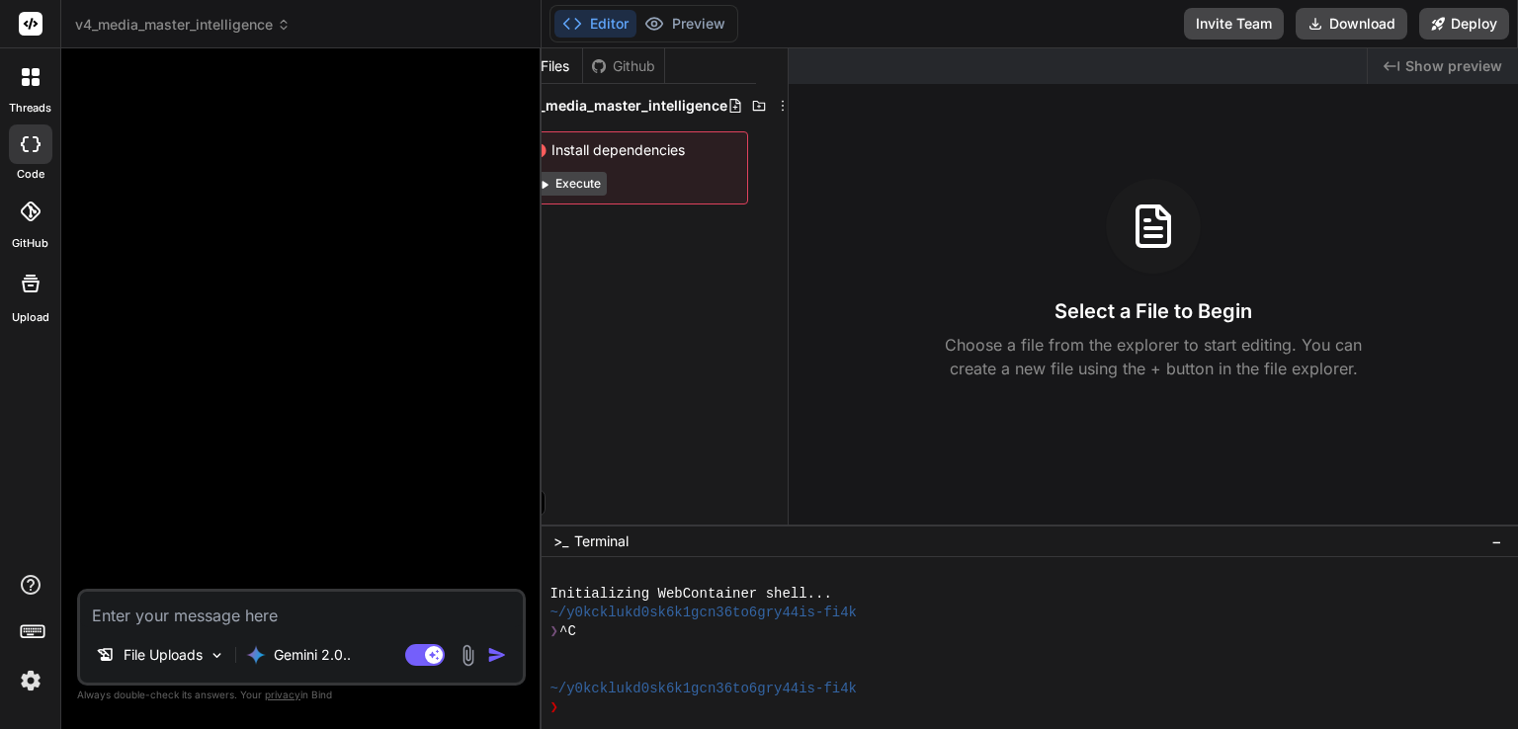
scroll to position [0, 0]
drag, startPoint x: 696, startPoint y: 276, endPoint x: 591, endPoint y: 258, distance: 106.2
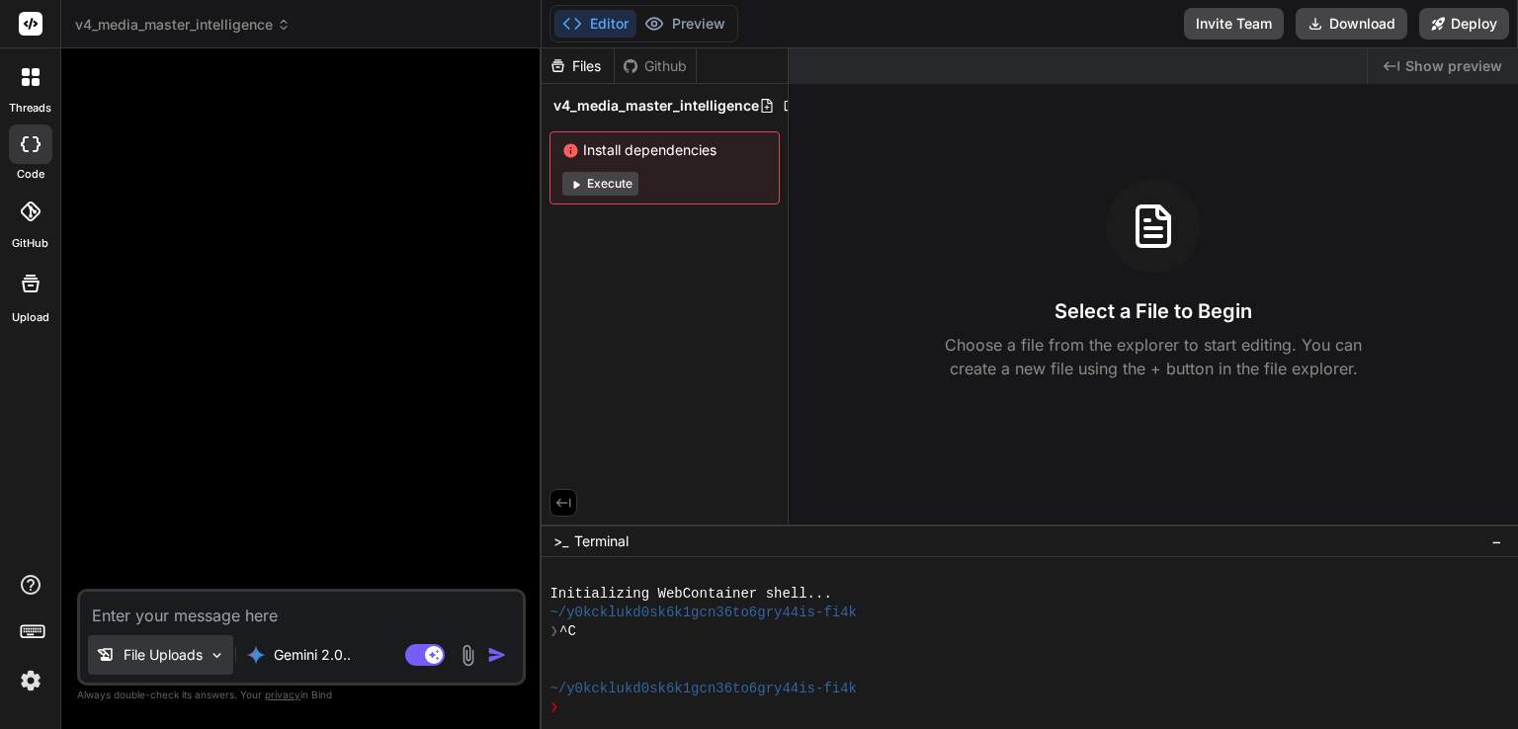
click at [155, 660] on p "File Uploads" at bounding box center [163, 655] width 79 height 20
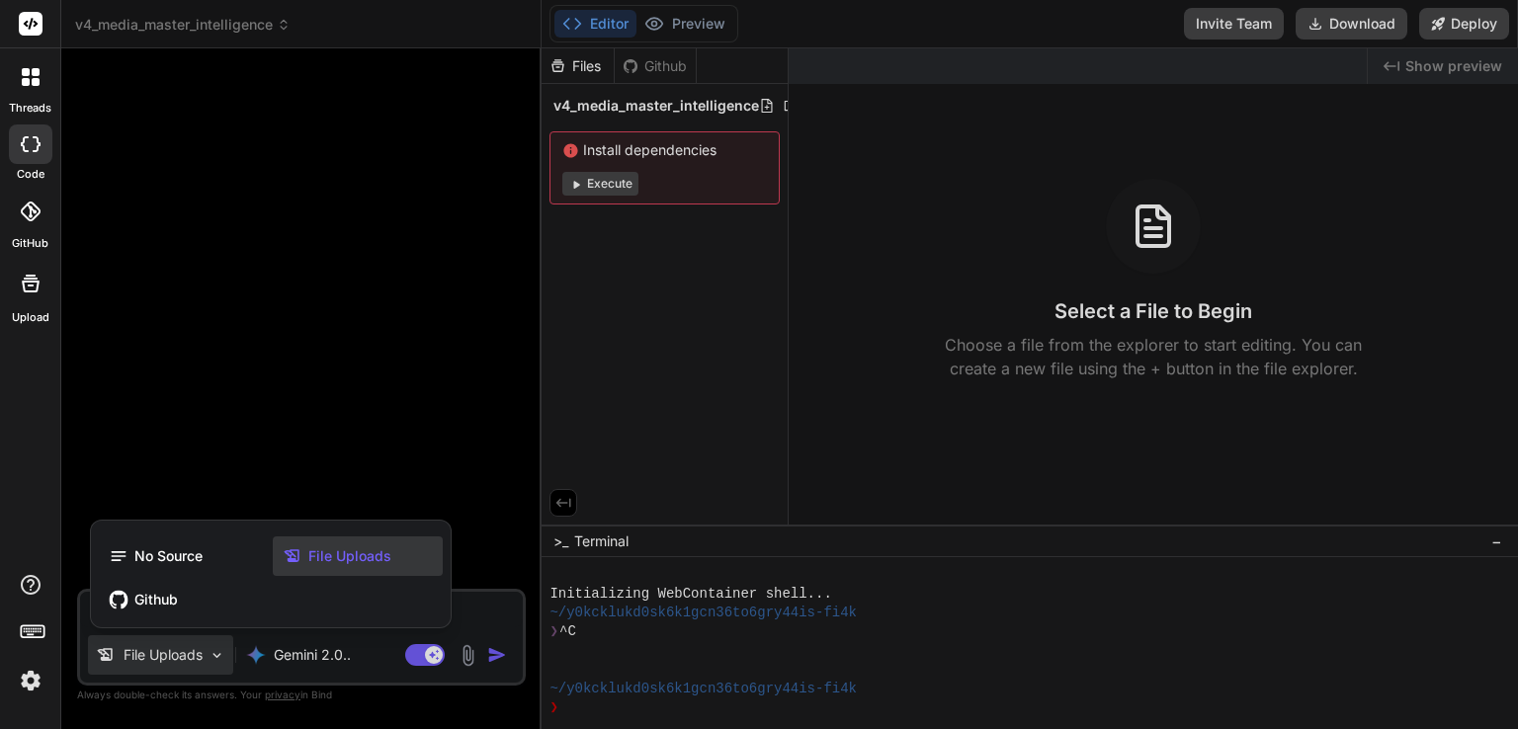
click at [355, 551] on span "File Uploads" at bounding box center [349, 556] width 83 height 20
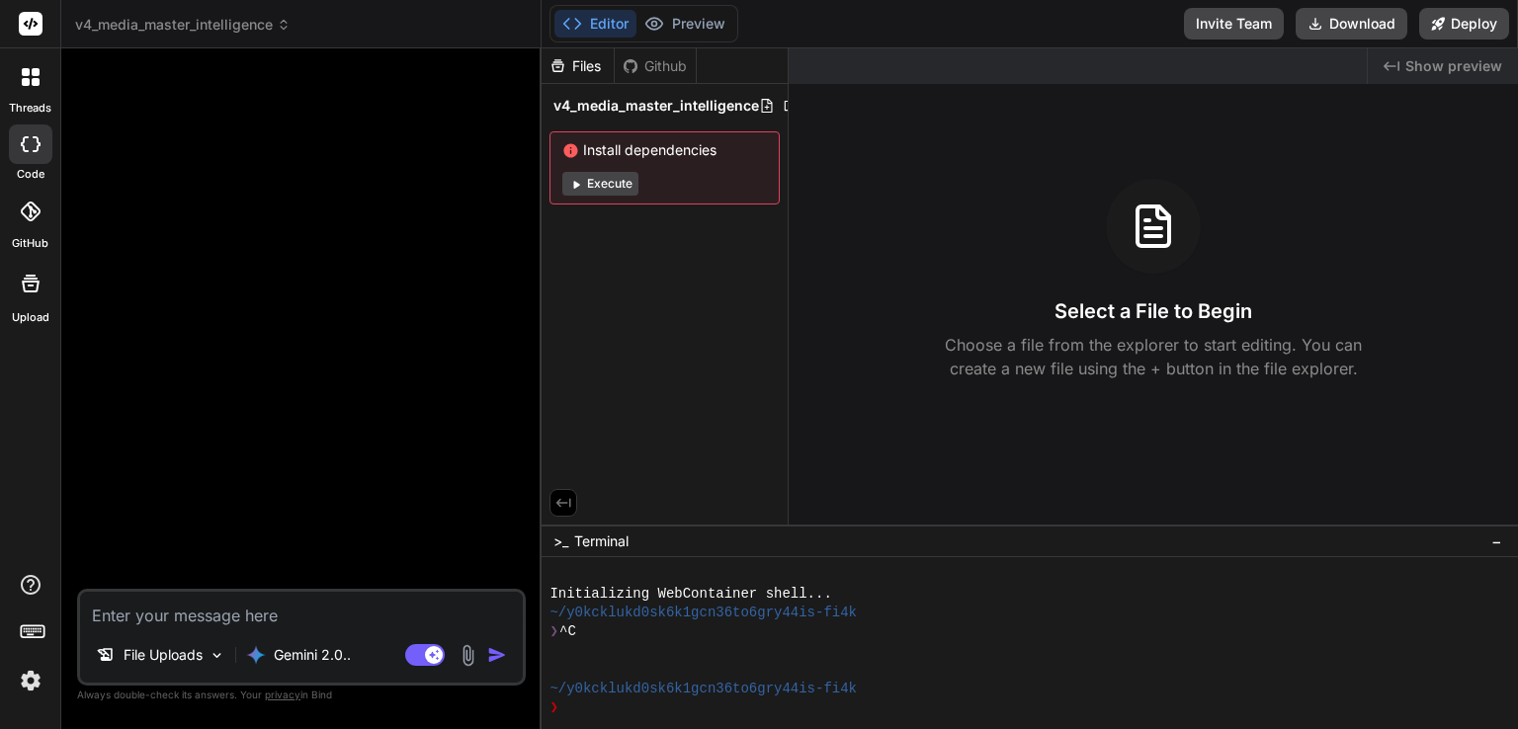
click at [467, 656] on img at bounding box center [468, 655] width 23 height 23
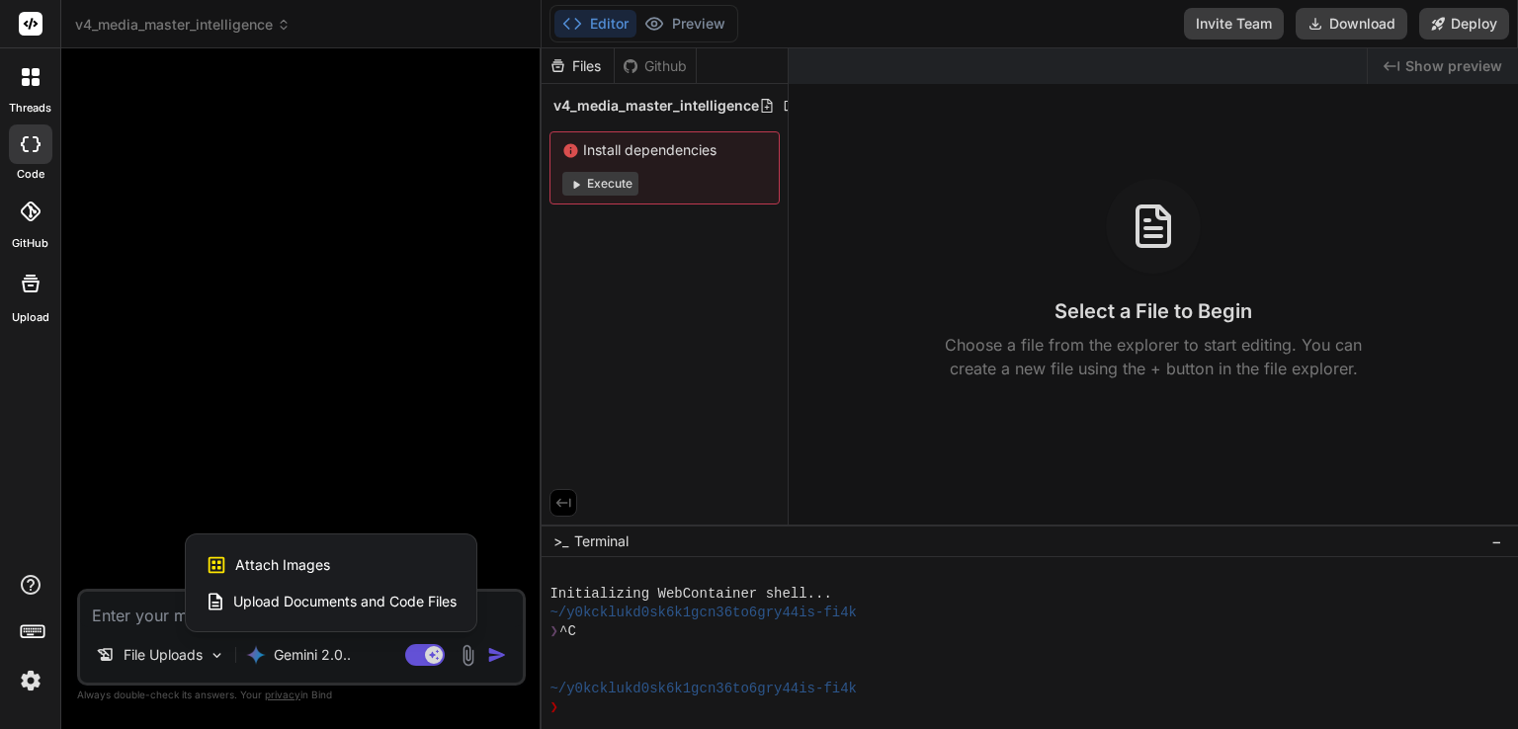
click at [345, 595] on span "Upload Documents and Code Files" at bounding box center [344, 602] width 223 height 20
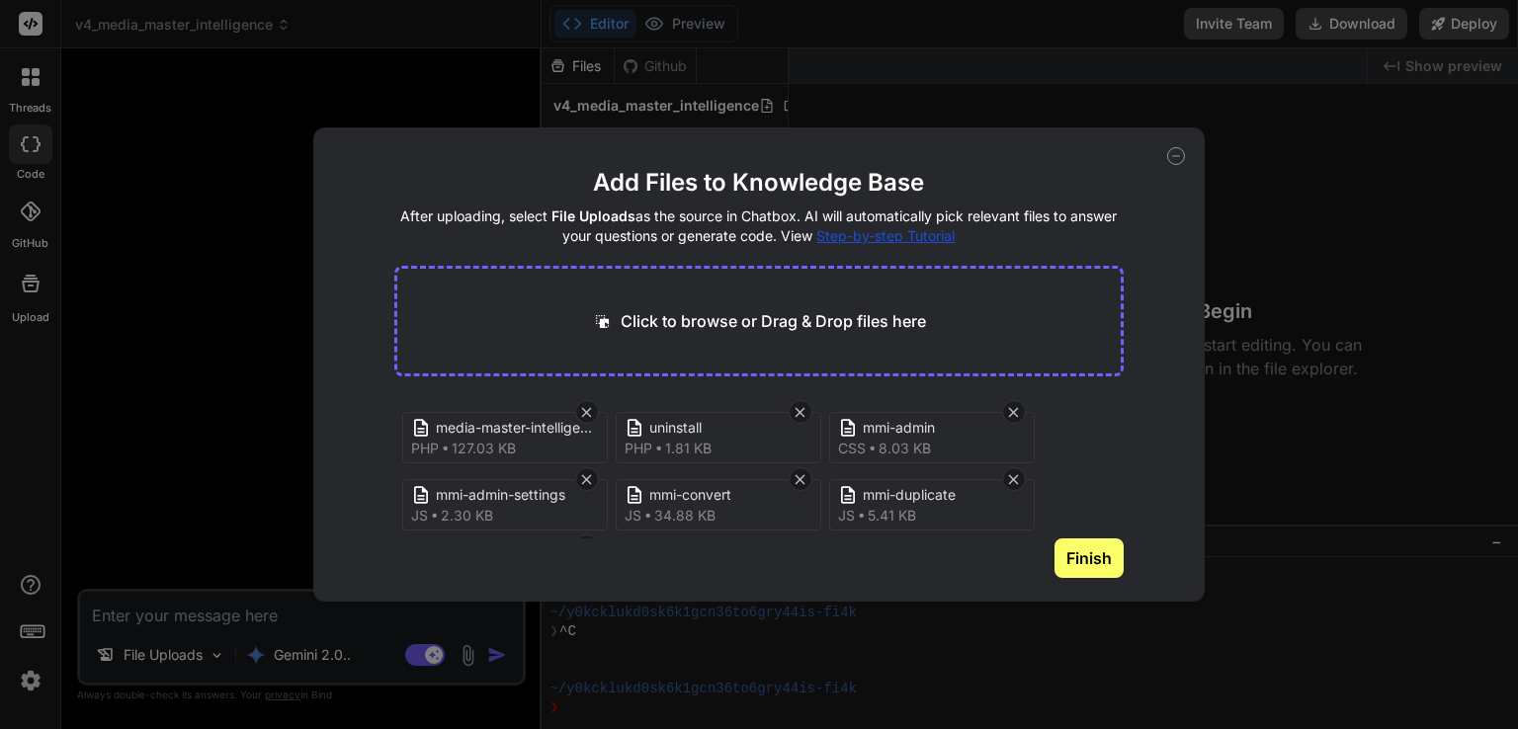
click at [1077, 552] on button "Finish" at bounding box center [1088, 559] width 69 height 40
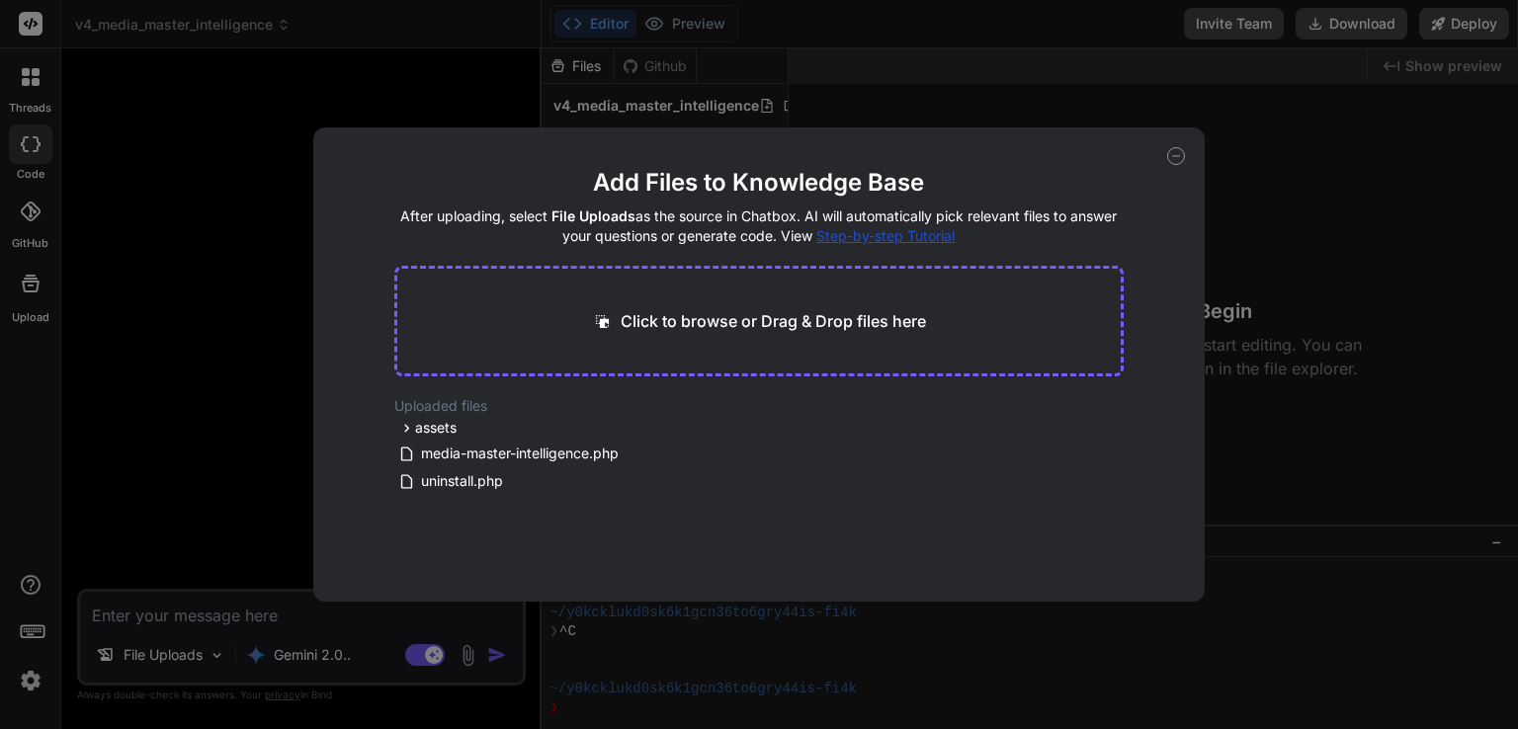
click at [1178, 151] on icon at bounding box center [1176, 156] width 18 height 18
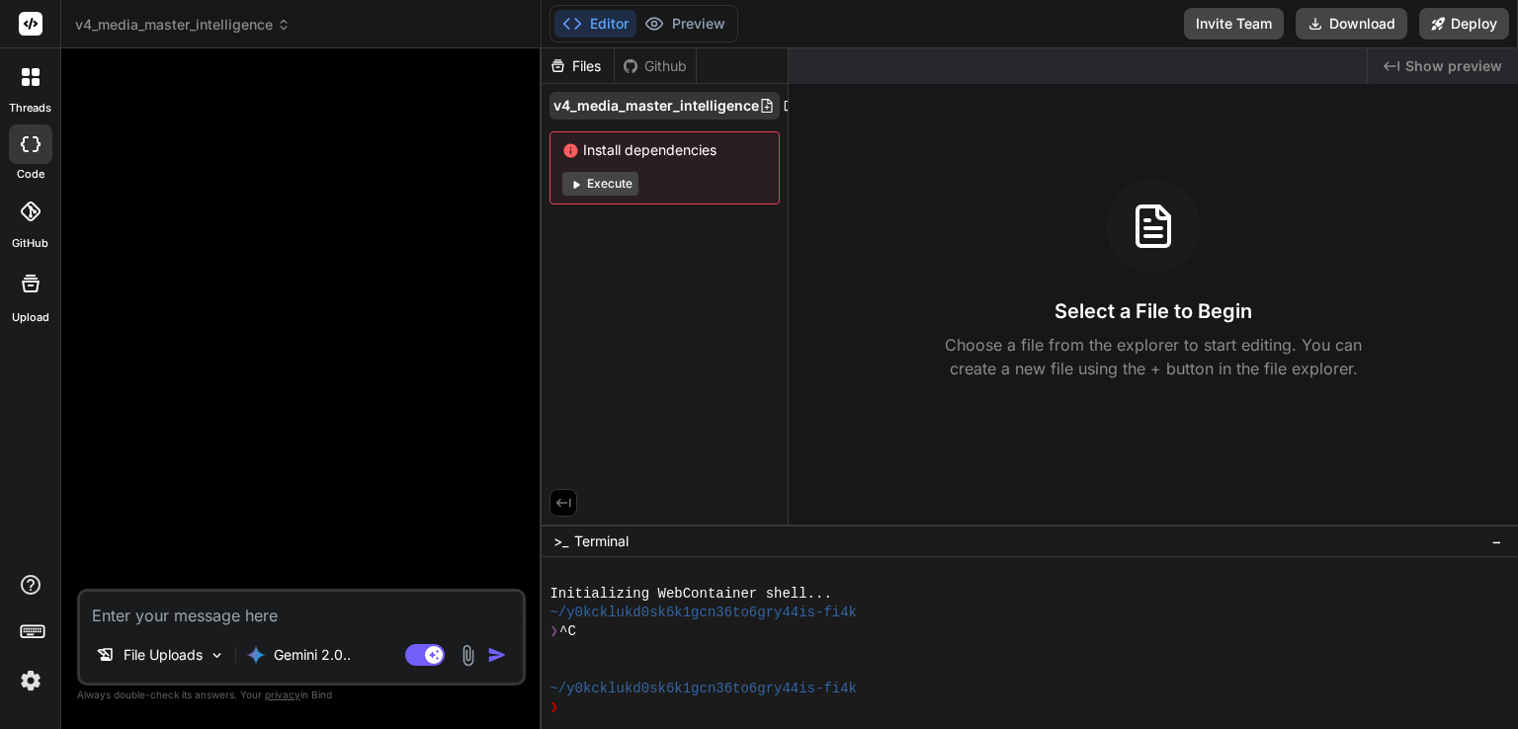
click at [631, 104] on span "v4_media_master_intelligence" at bounding box center [656, 106] width 206 height 20
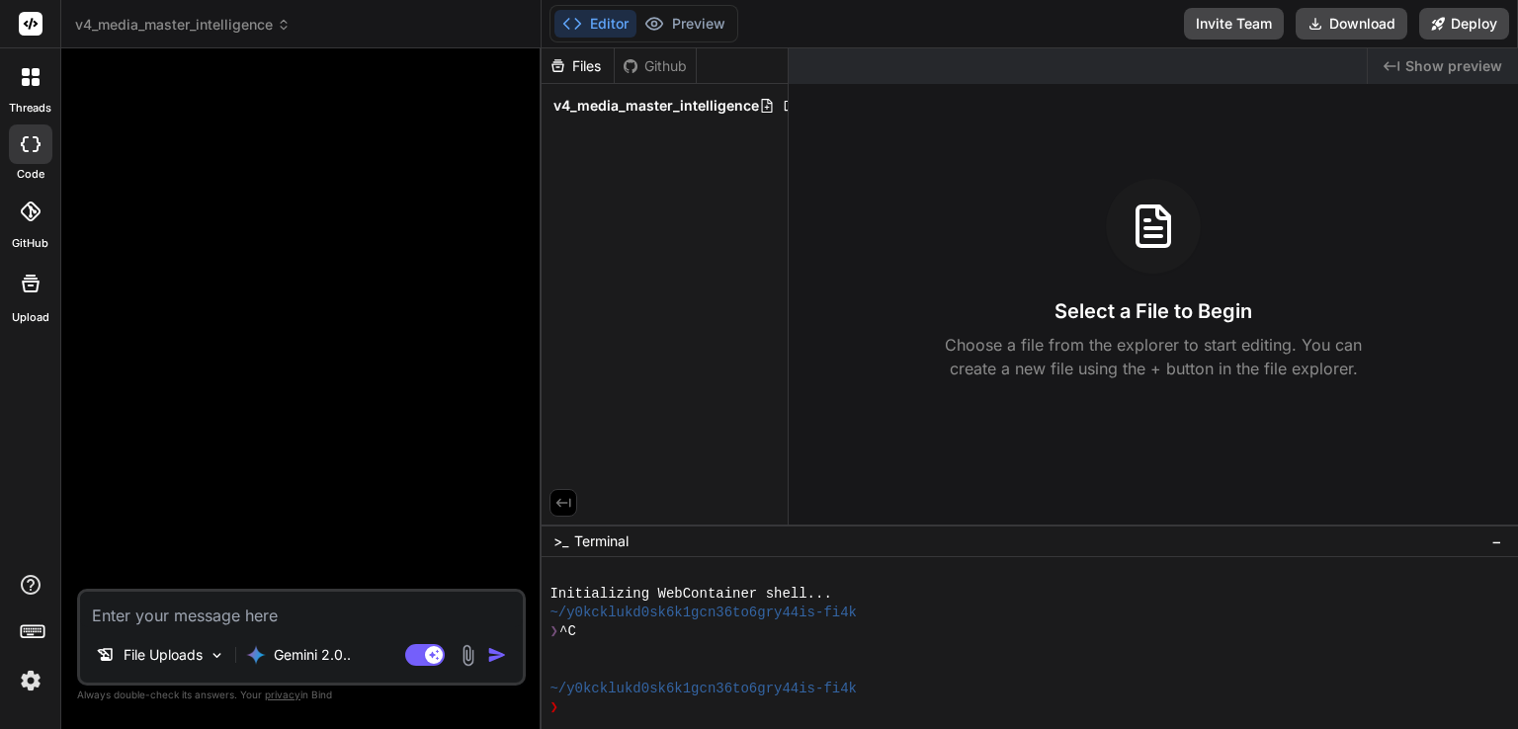
click at [631, 104] on span "v4_media_master_intelligence" at bounding box center [656, 106] width 206 height 20
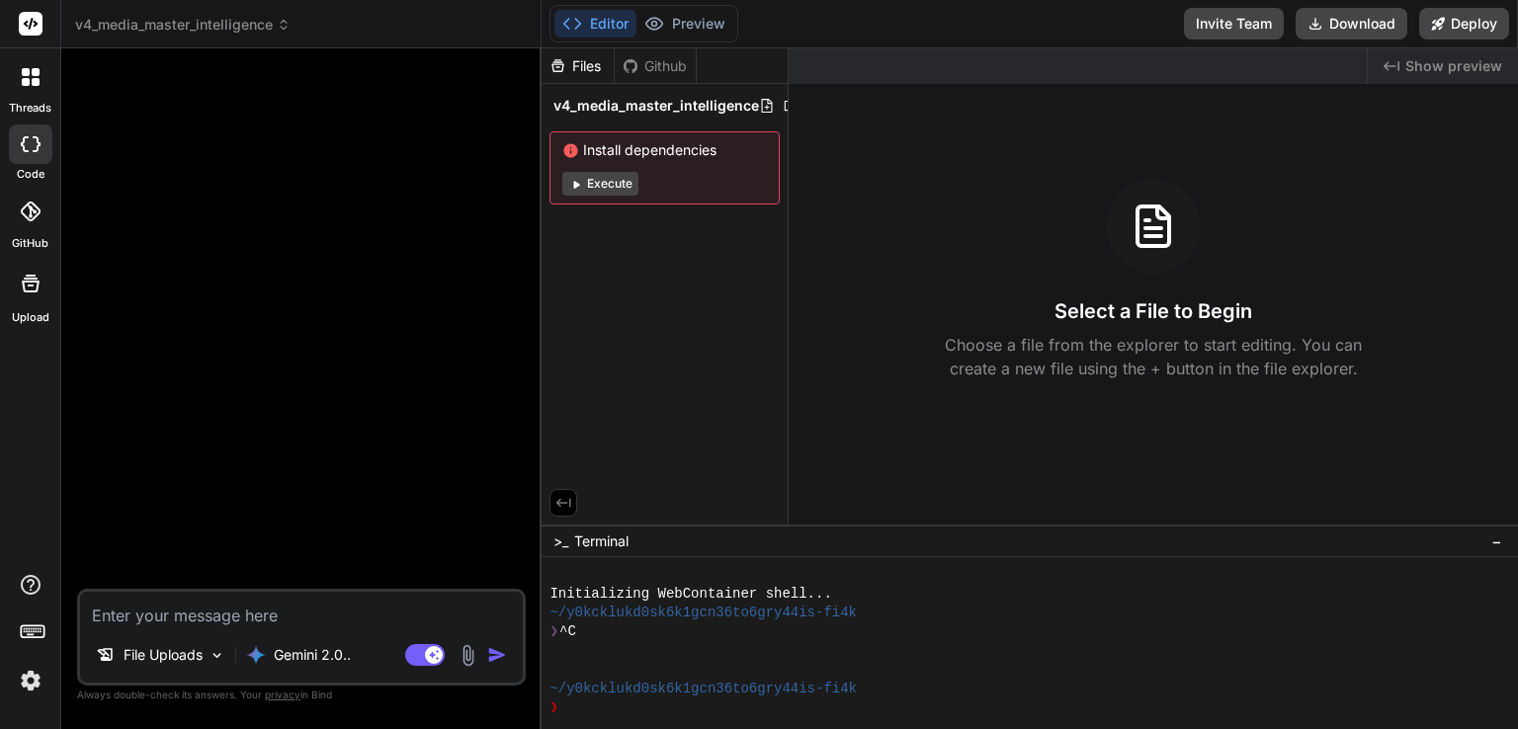
click at [473, 657] on img at bounding box center [468, 655] width 23 height 23
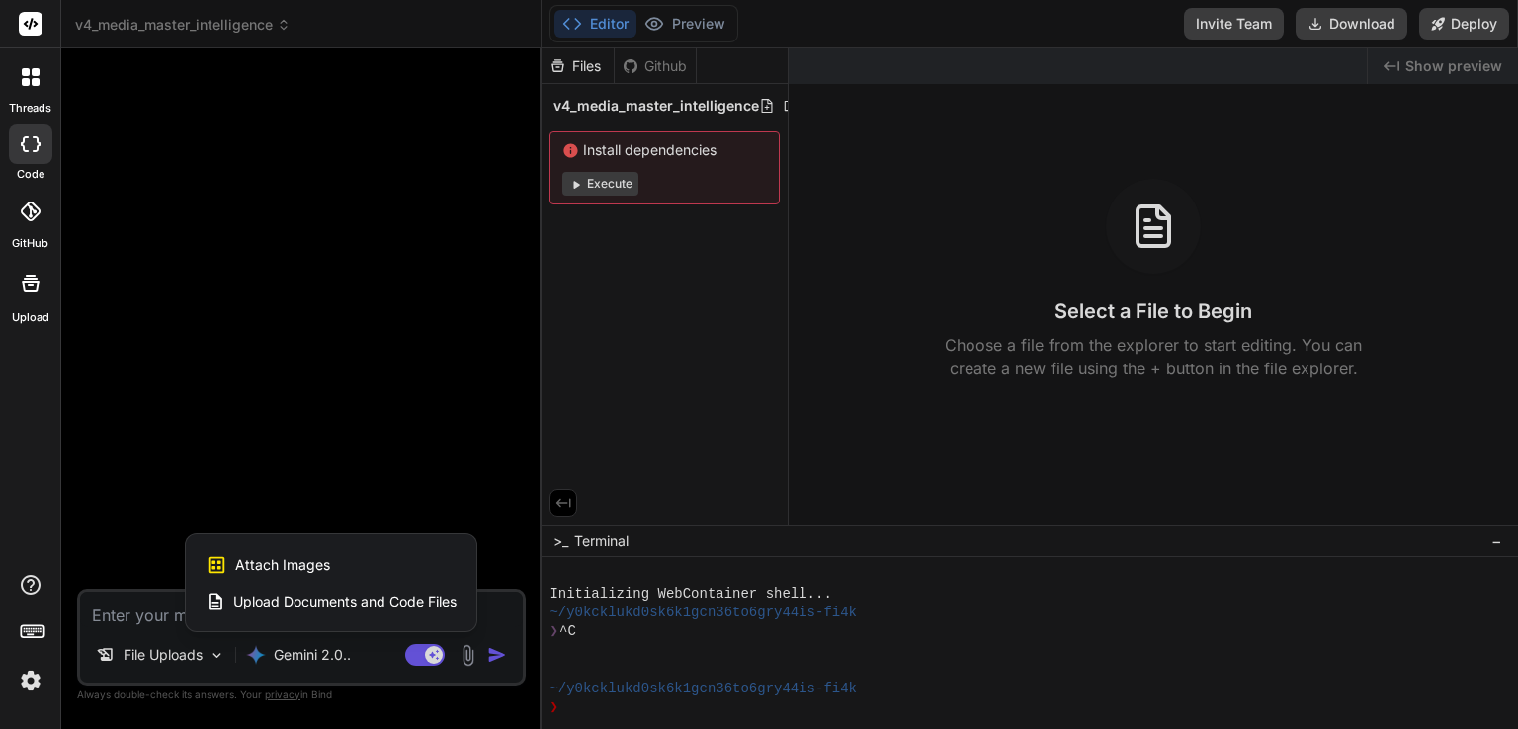
click at [314, 605] on span "Upload Documents and Code Files" at bounding box center [344, 602] width 223 height 20
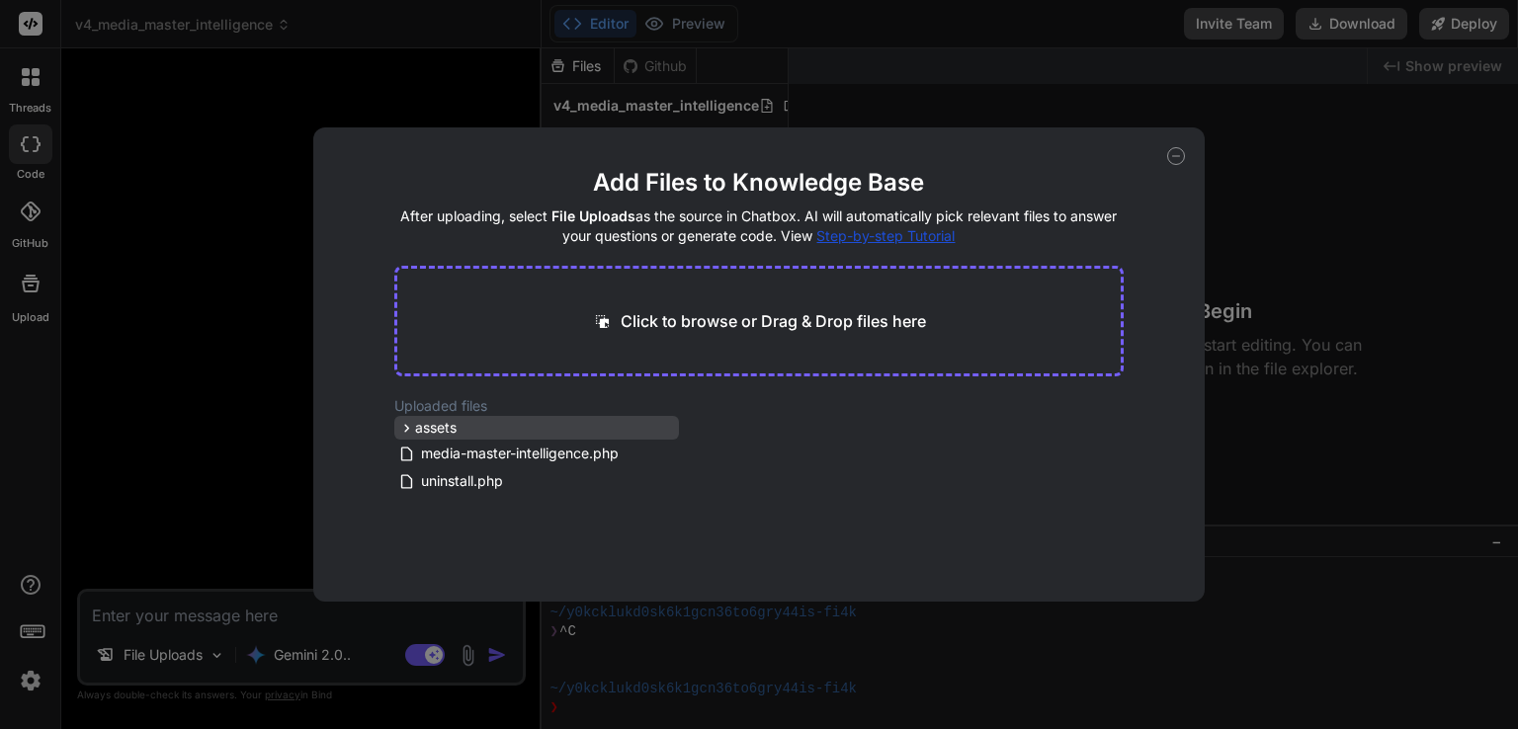
click at [442, 425] on span "assets" at bounding box center [436, 428] width 42 height 20
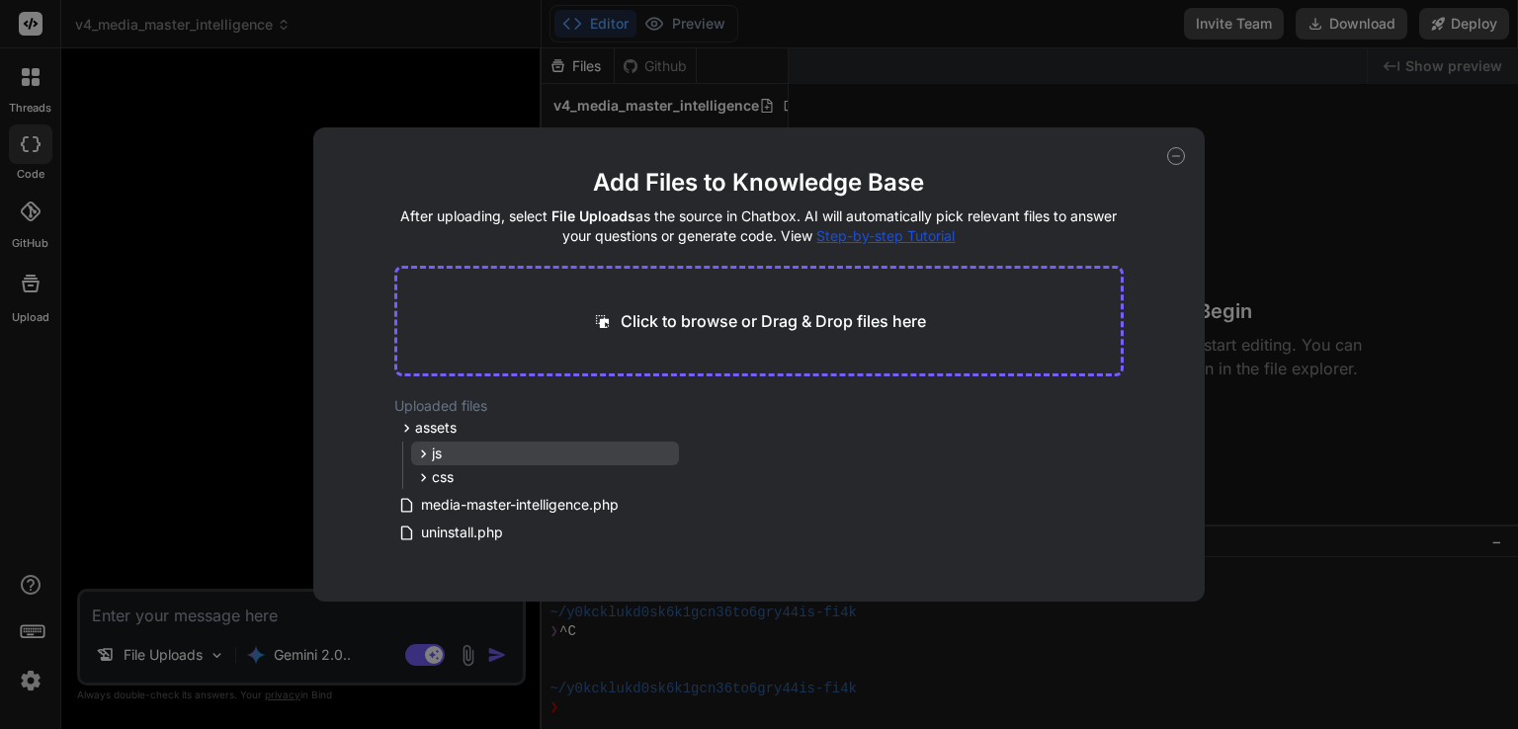
click at [449, 460] on div "js" at bounding box center [545, 454] width 268 height 24
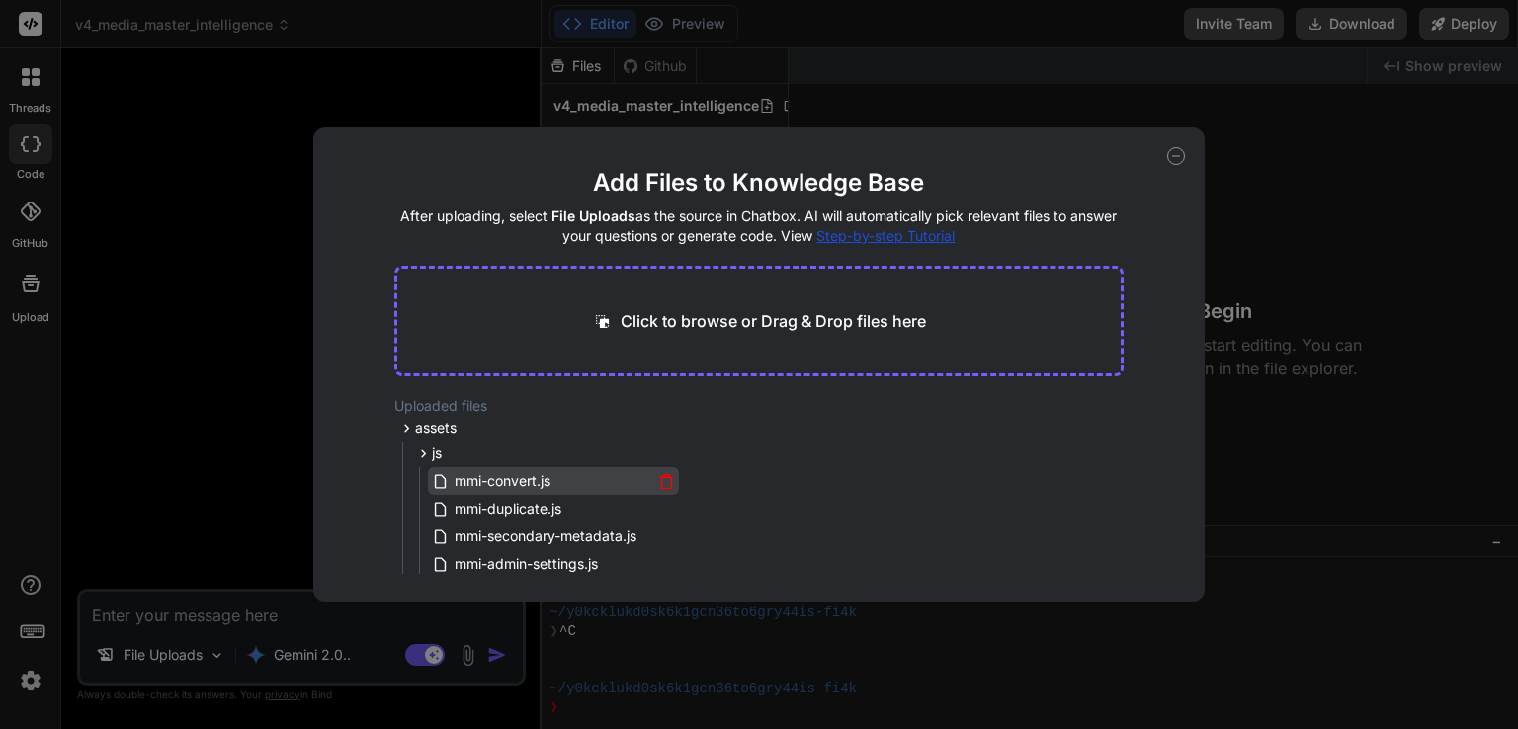
click at [449, 476] on icon at bounding box center [442, 481] width 21 height 17
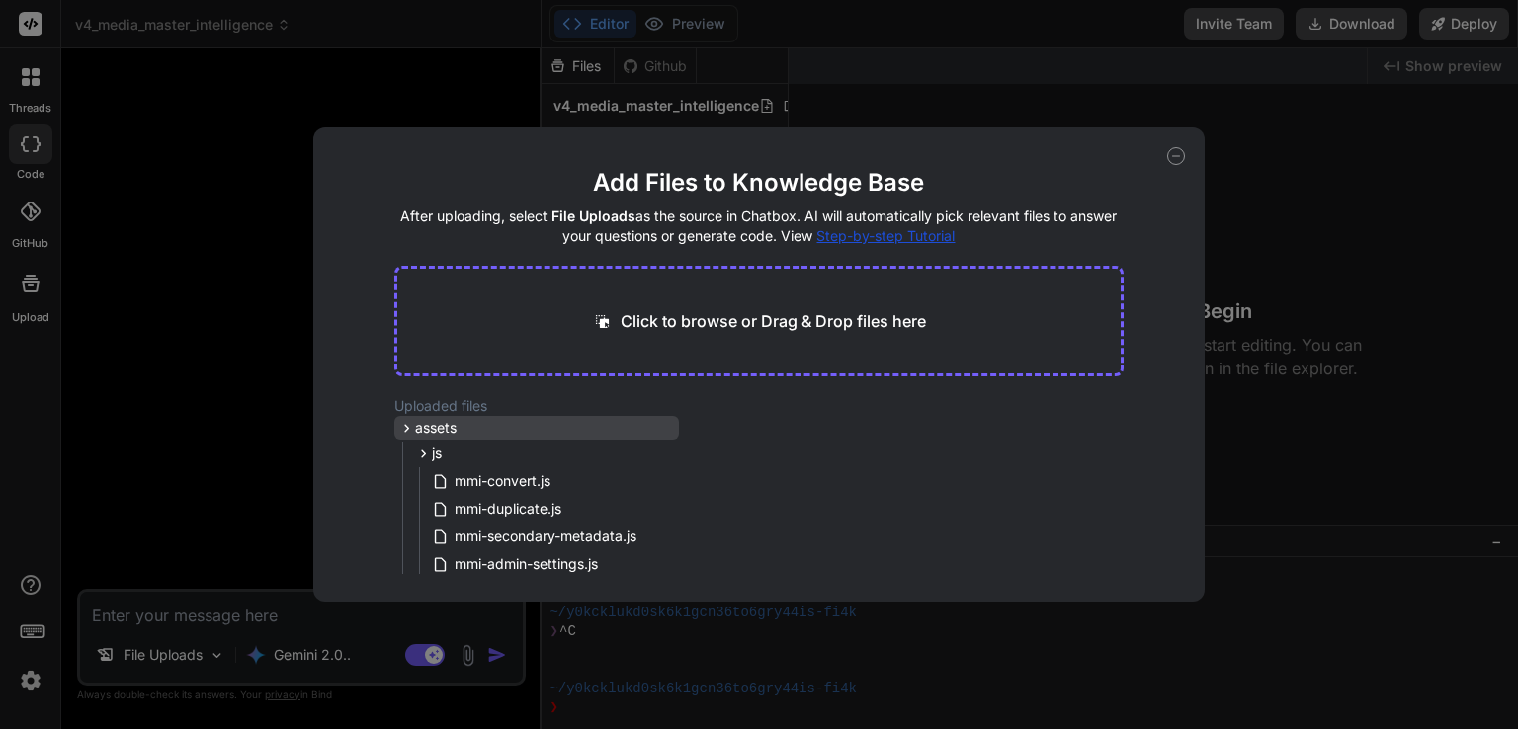
click at [449, 428] on span "assets" at bounding box center [436, 428] width 42 height 20
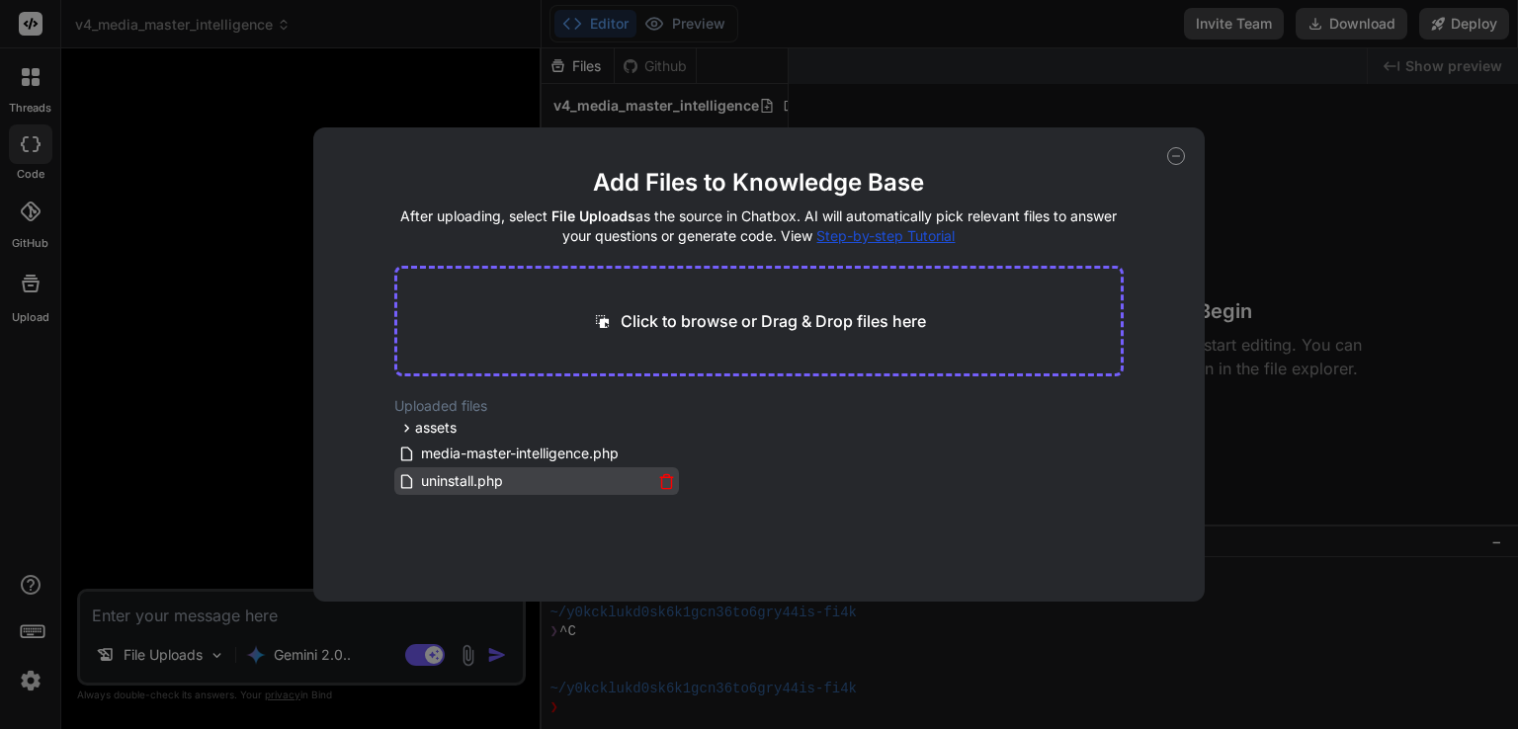
click at [455, 483] on span "uninstall.php" at bounding box center [462, 481] width 86 height 24
click at [1174, 158] on icon at bounding box center [1176, 156] width 18 height 18
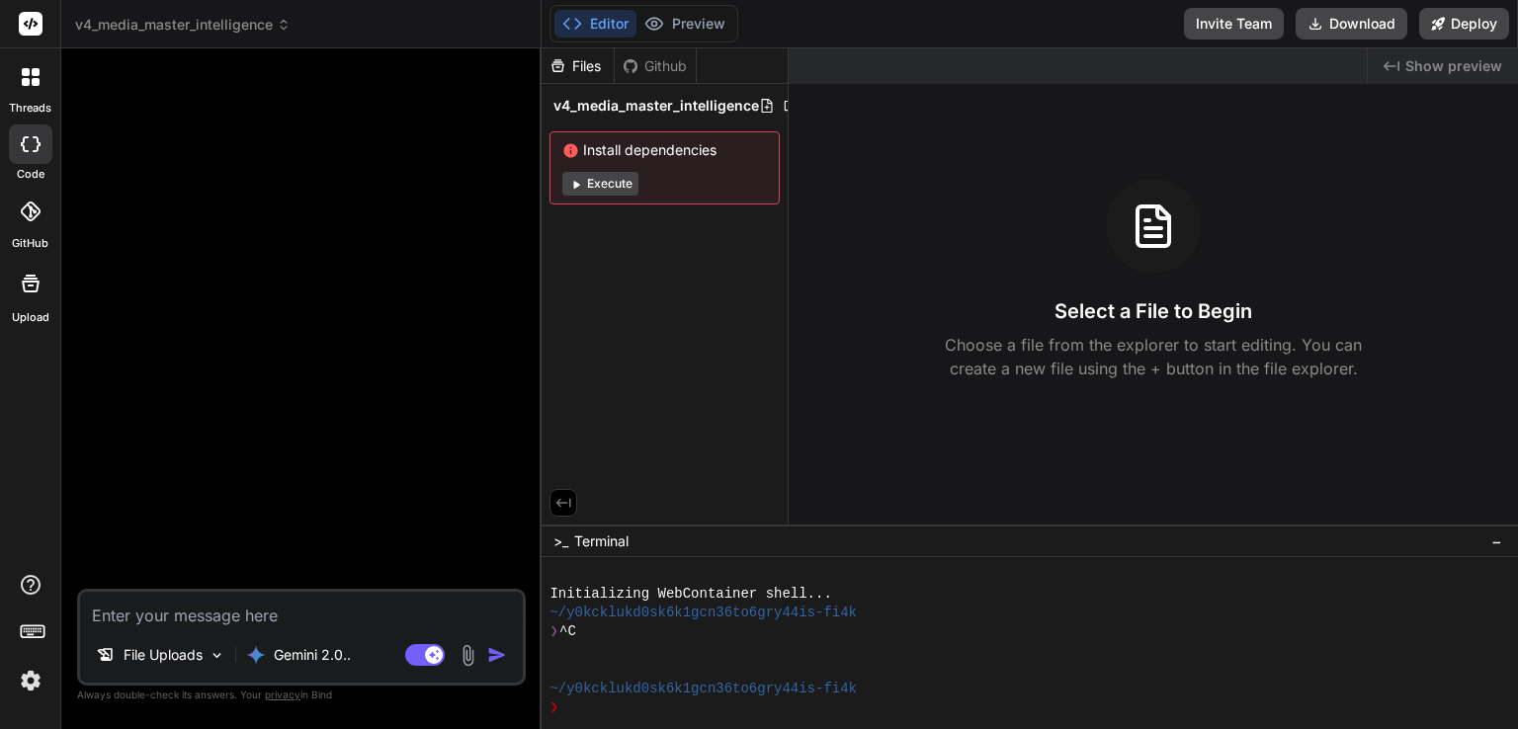
click at [206, 17] on span "v4_media_master_intelligence" at bounding box center [182, 25] width 215 height 20
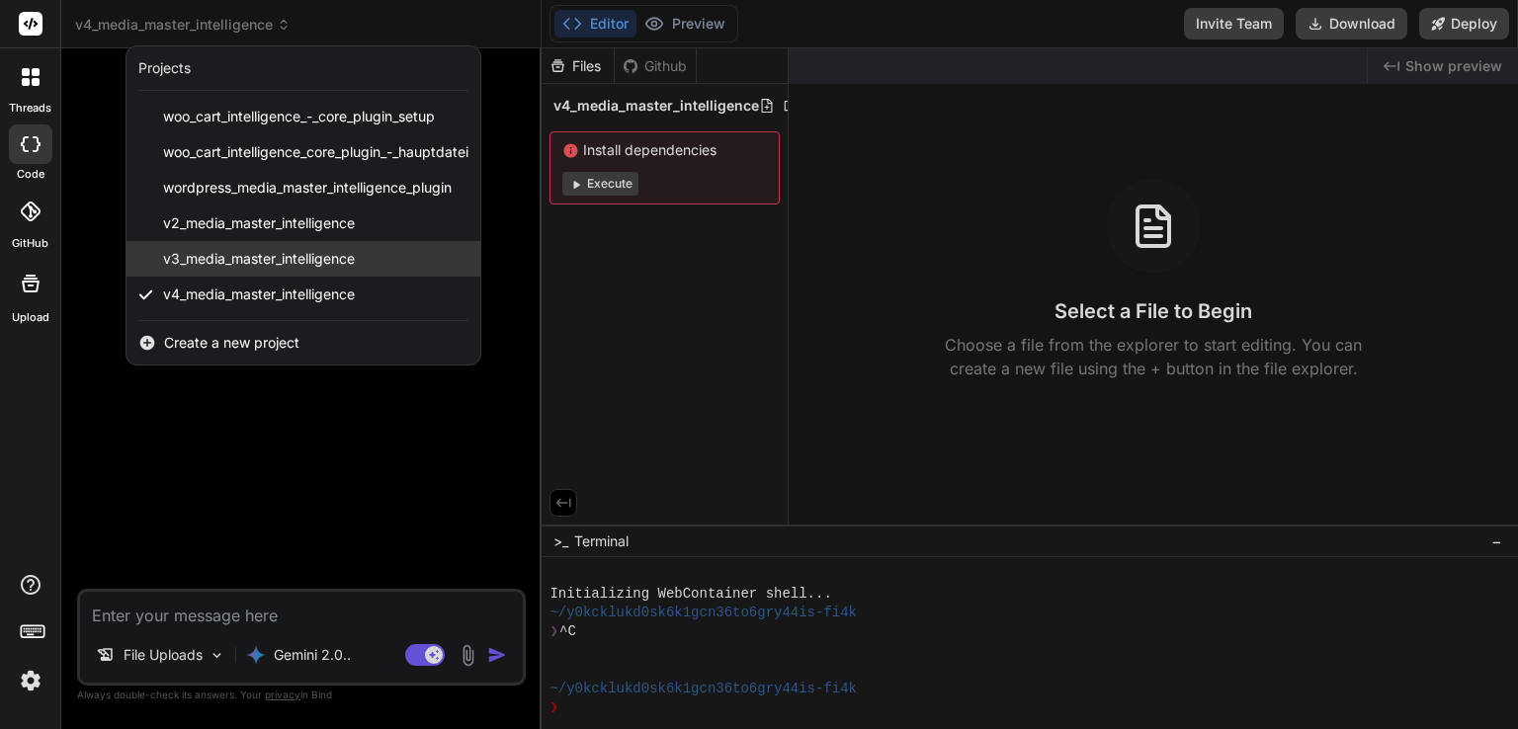
click at [221, 258] on span "v3_media_master_intelligence" at bounding box center [259, 259] width 192 height 20
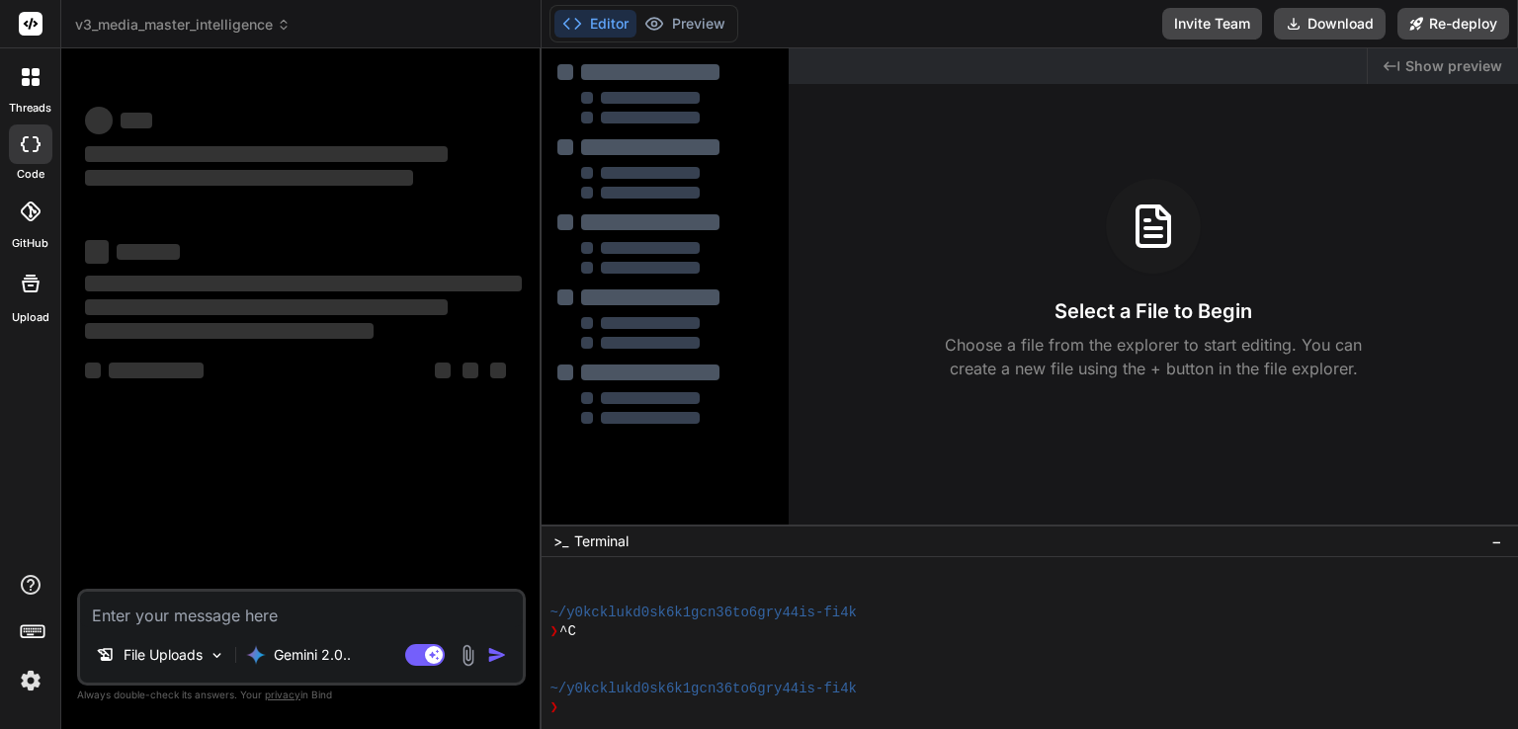
scroll to position [75, 0]
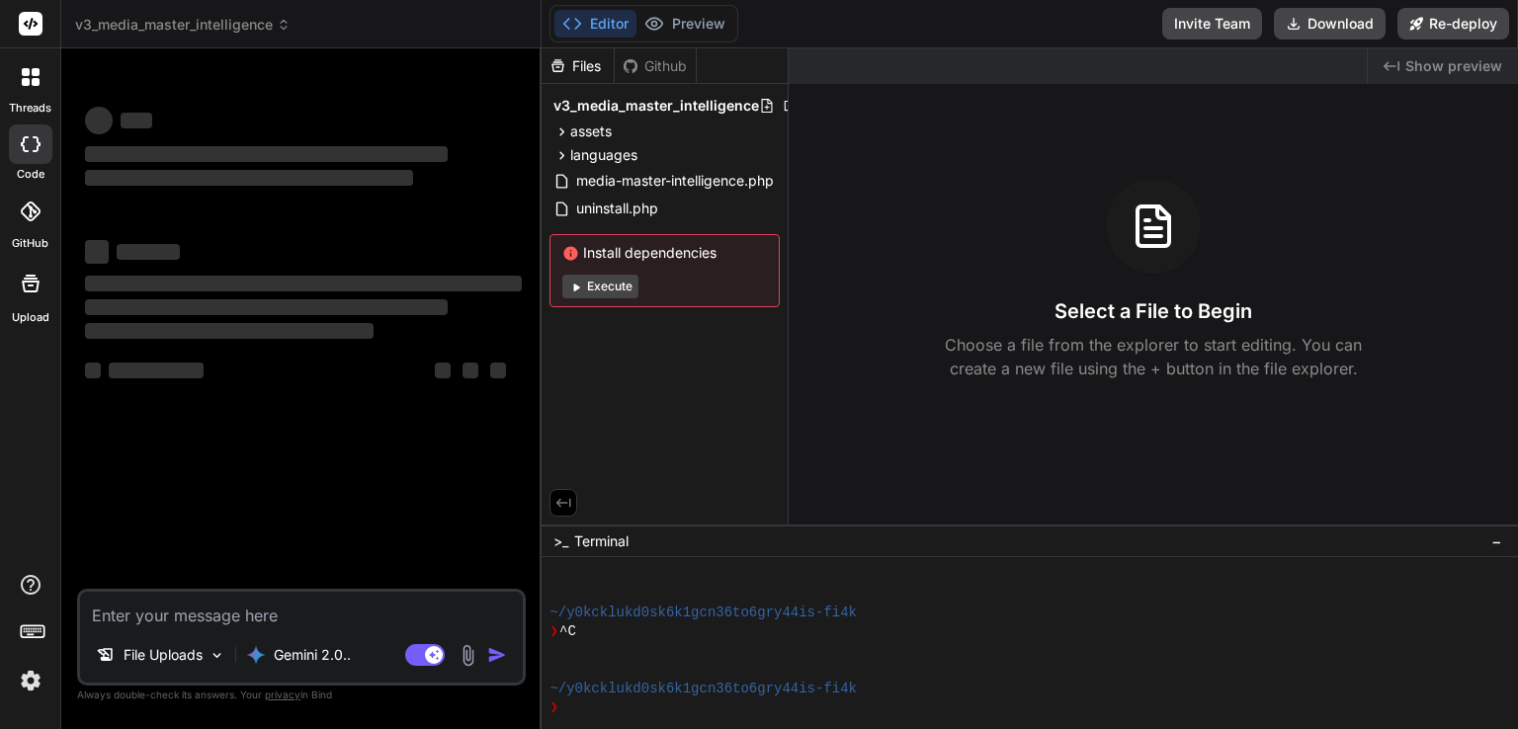
type textarea "x"
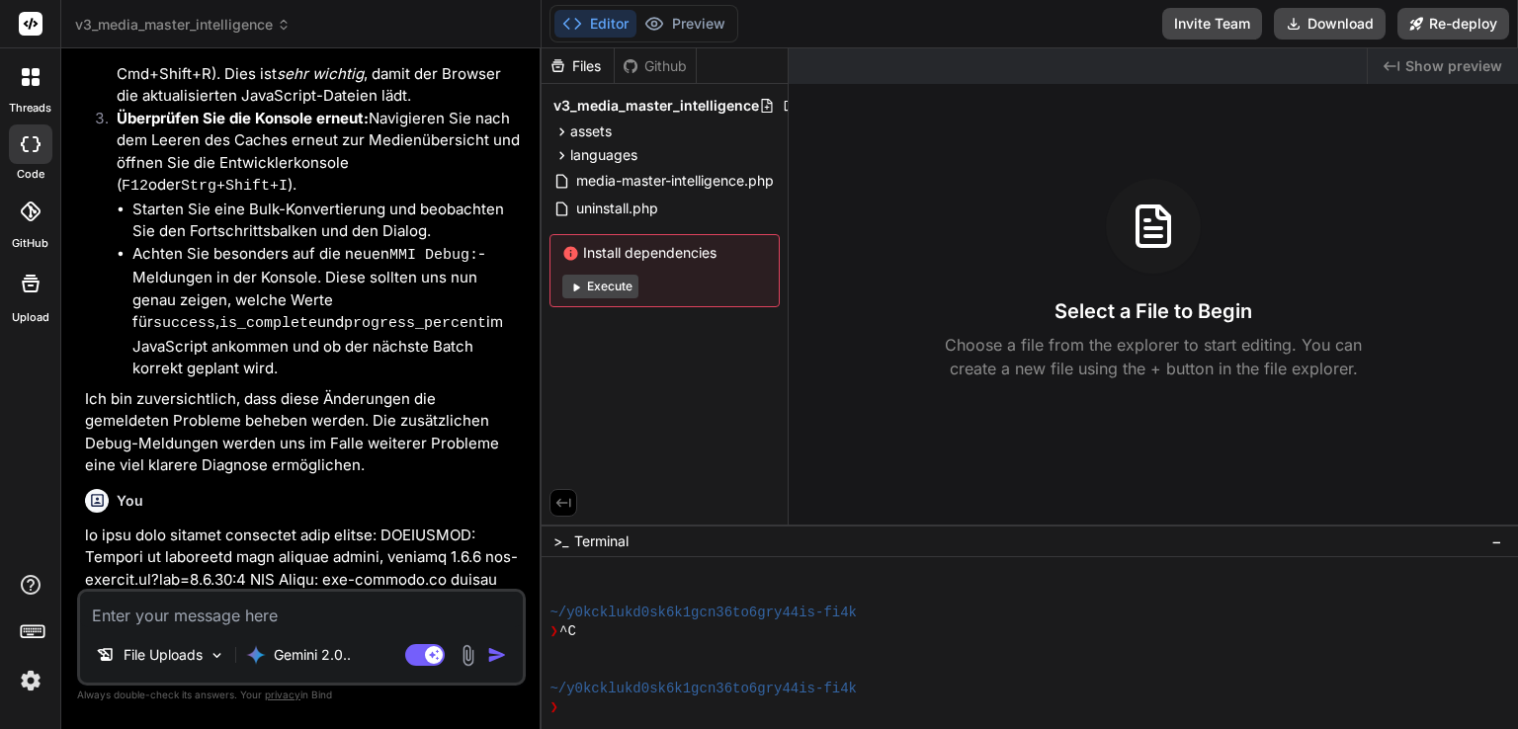
scroll to position [13029, 0]
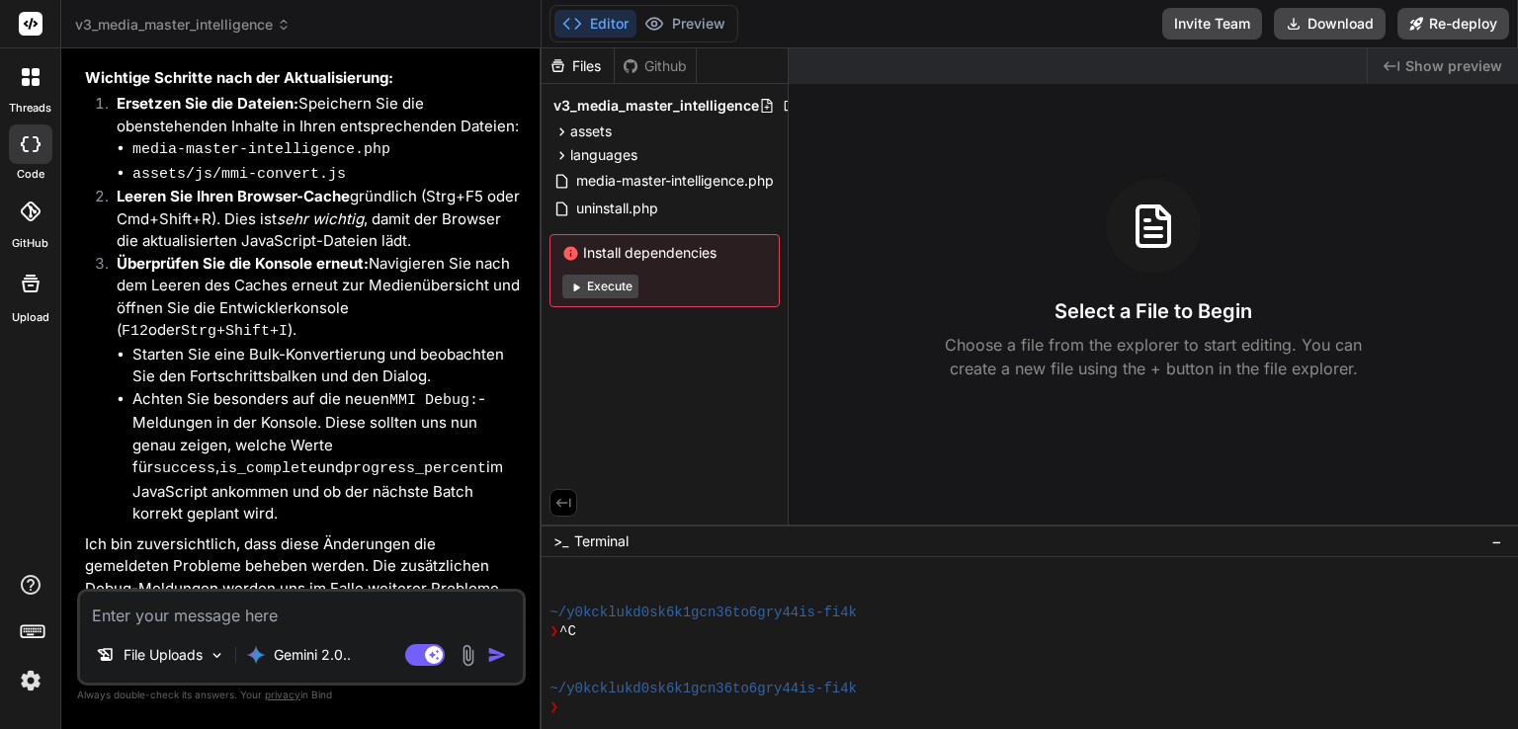
click at [134, 636] on h6 "You" at bounding box center [130, 646] width 27 height 20
click at [91, 639] on icon at bounding box center [97, 645] width 13 height 13
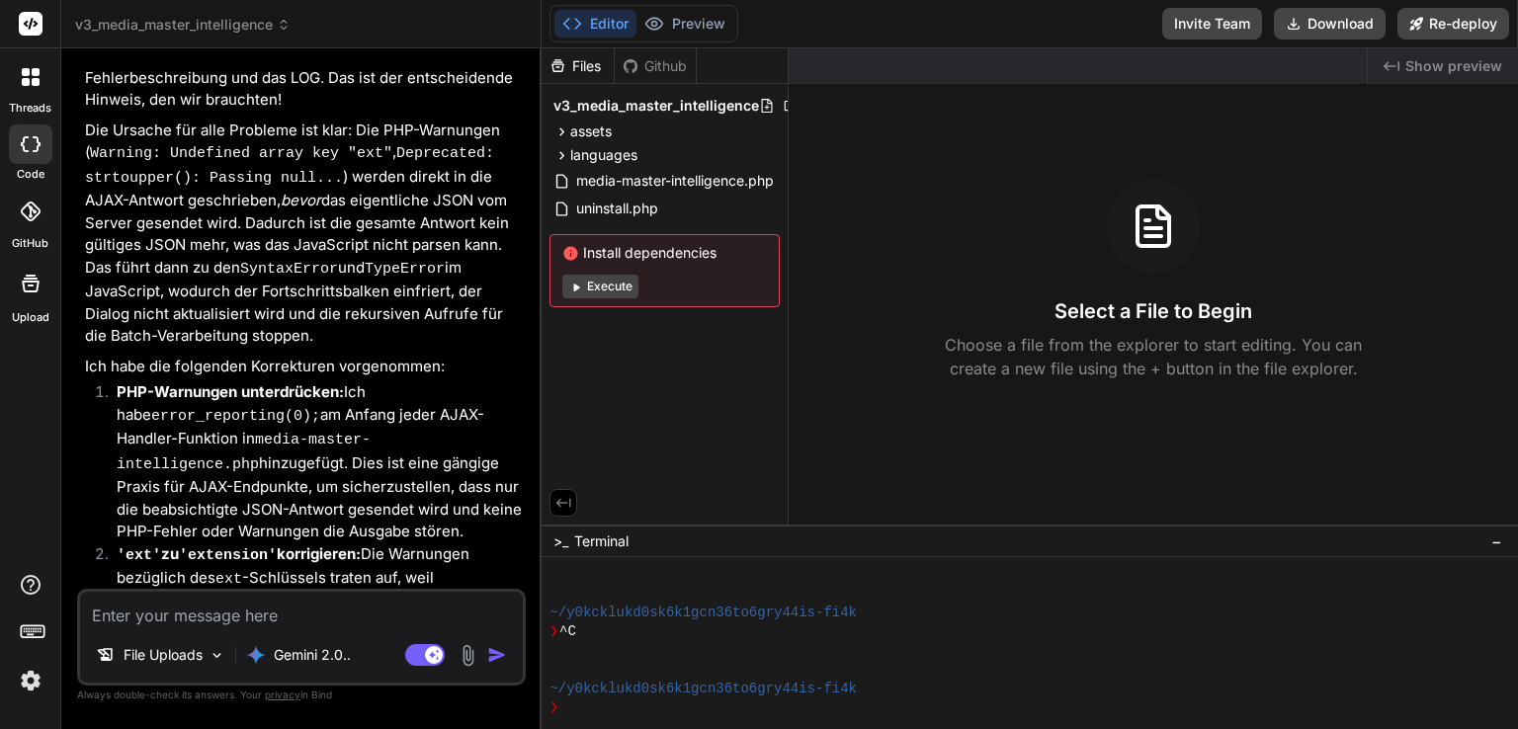
scroll to position [24131, 0]
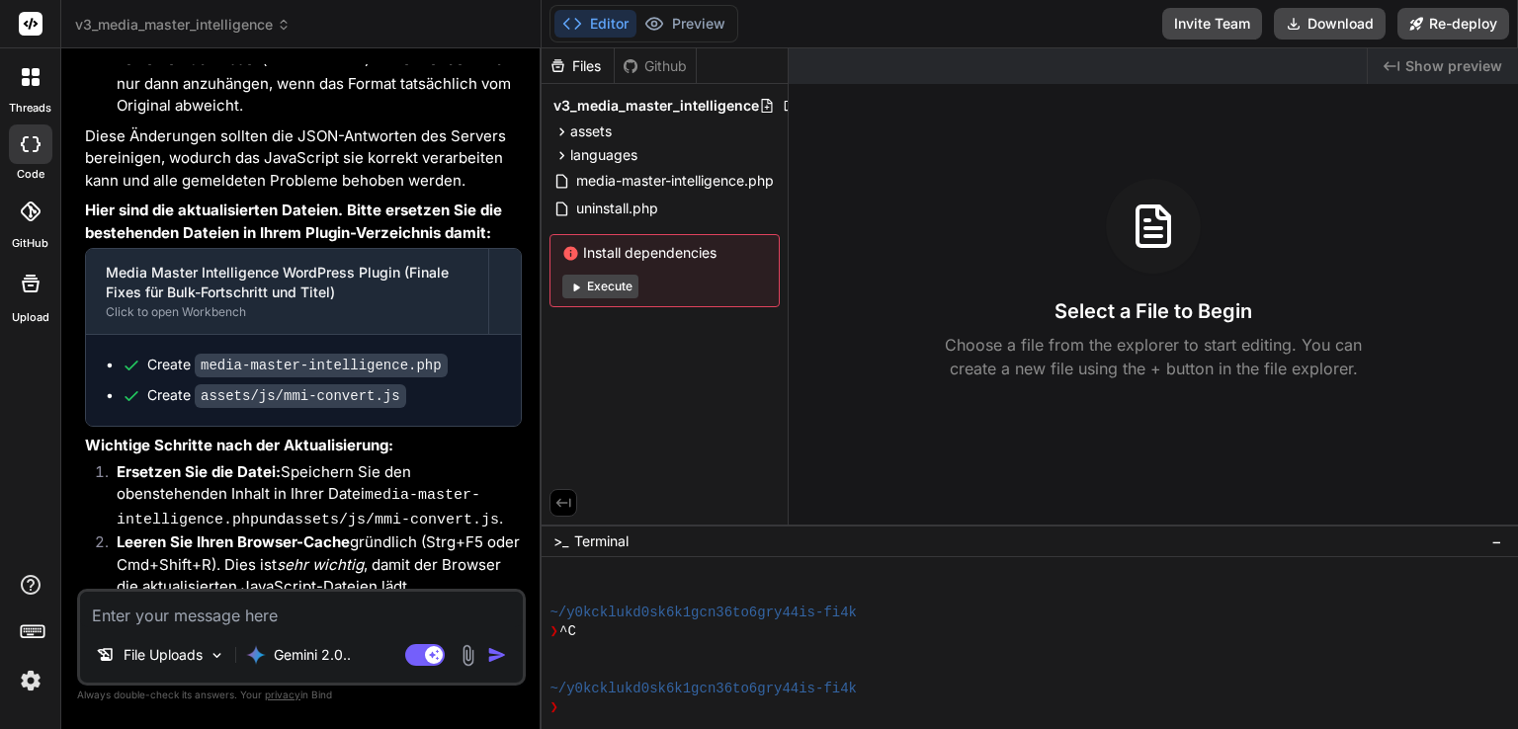
click at [229, 614] on textarea at bounding box center [301, 610] width 443 height 36
type textarea "d"
type textarea "x"
type textarea "da"
type textarea "x"
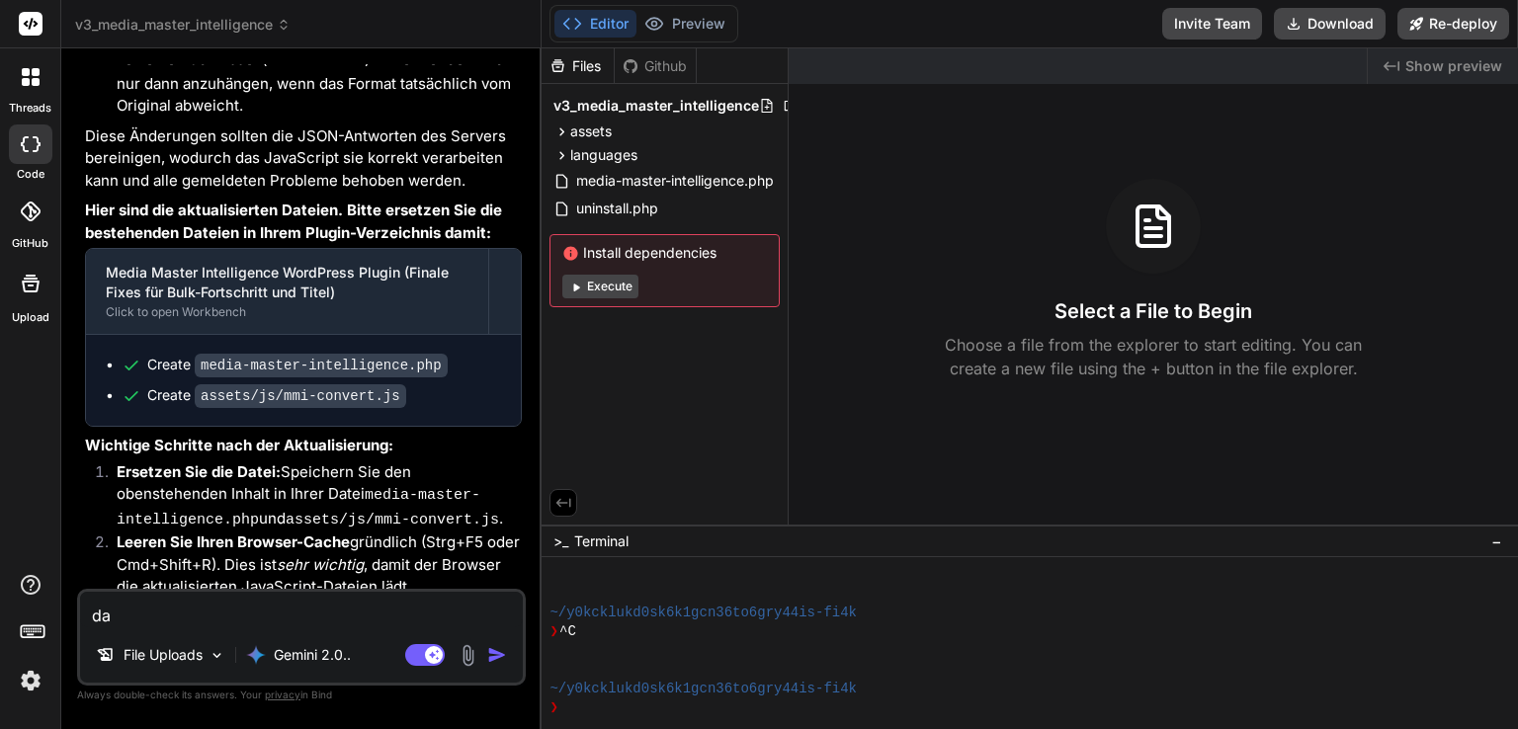
type textarea "das"
type textarea "x"
type textarea "das"
type textarea "x"
type textarea "das f"
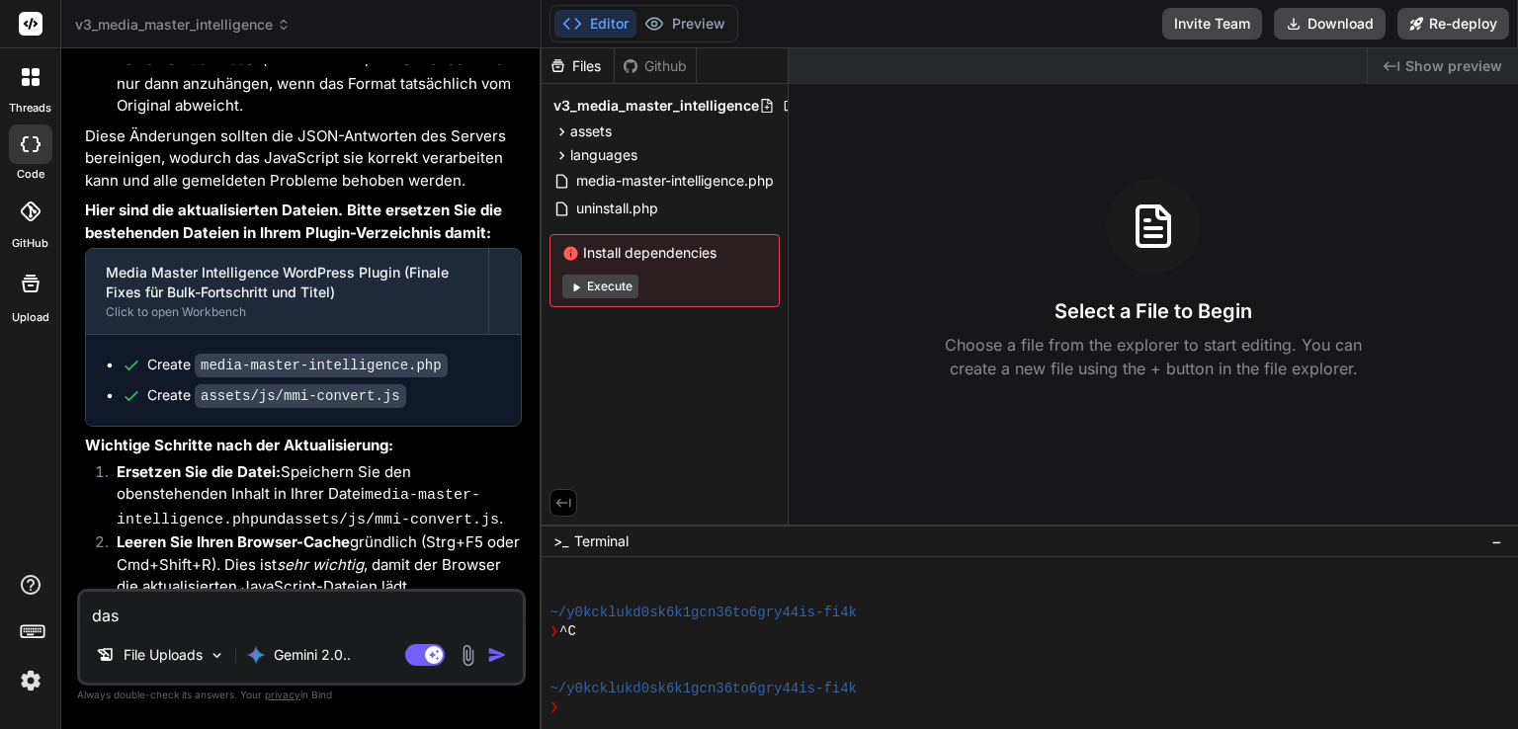
type textarea "x"
type textarea "das fu"
type textarea "x"
type textarea "das fun"
type textarea "x"
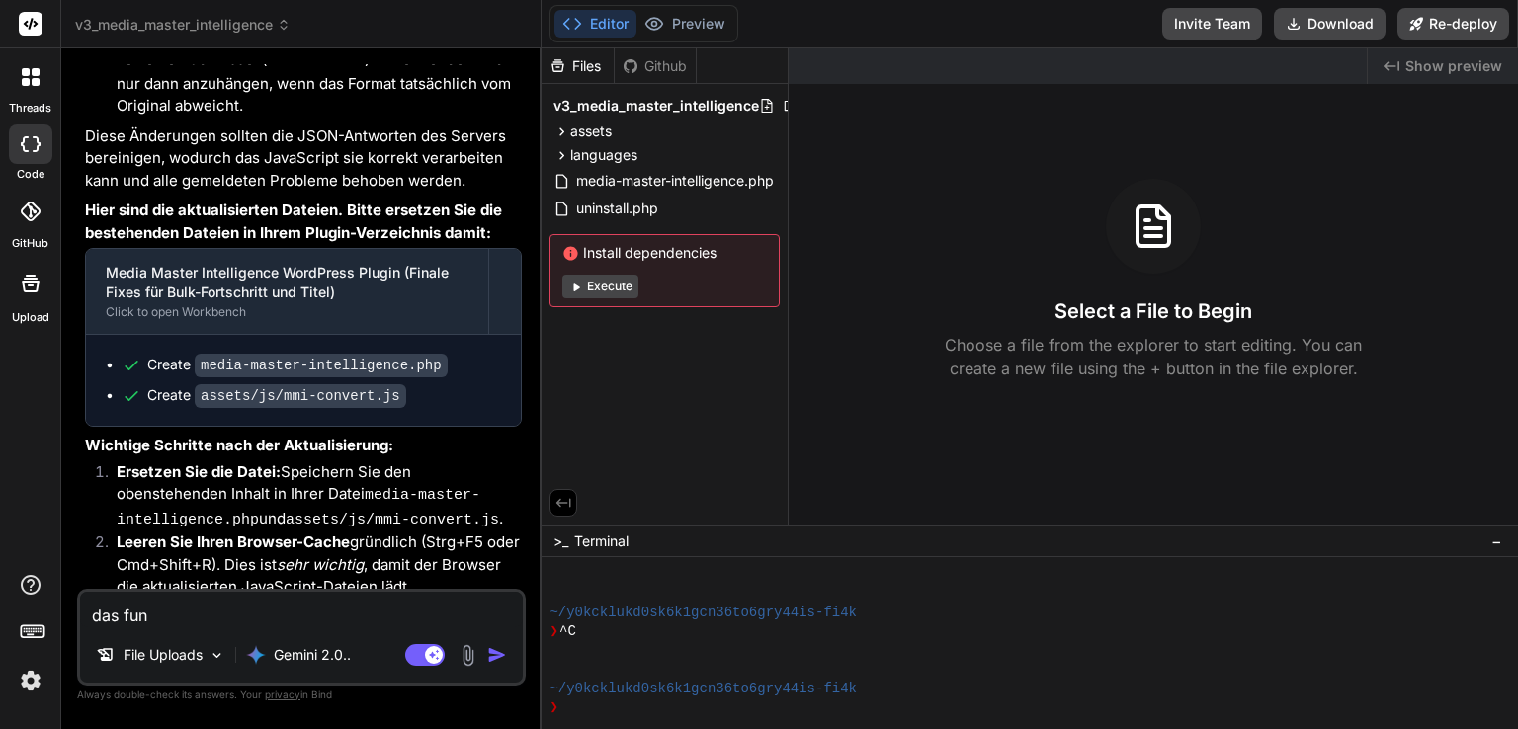
type textarea "das funk"
type textarea "x"
type textarea "das funkt"
type textarea "x"
type textarea "das funkti"
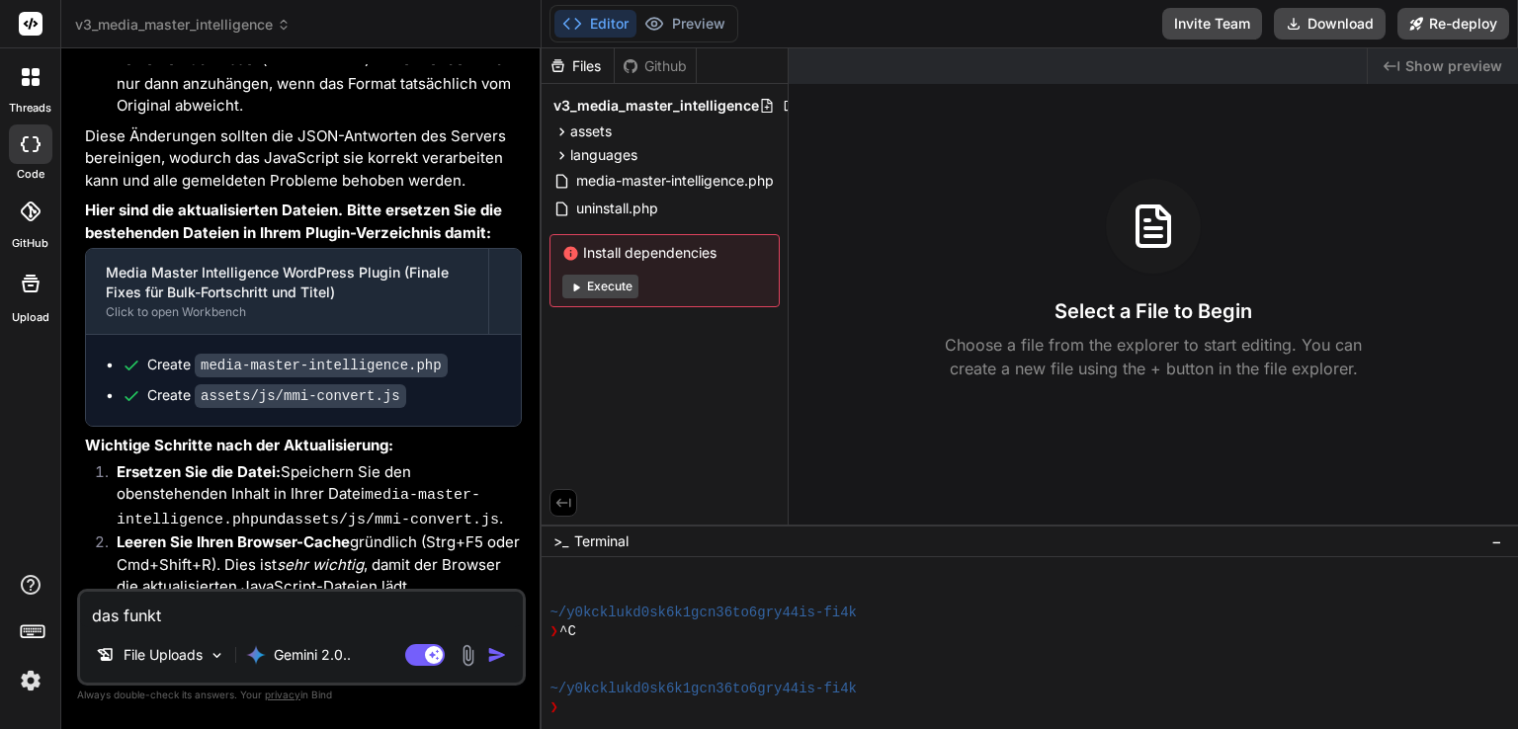
type textarea "x"
type textarea "das funktio"
type textarea "x"
type textarea "das funktion"
type textarea "x"
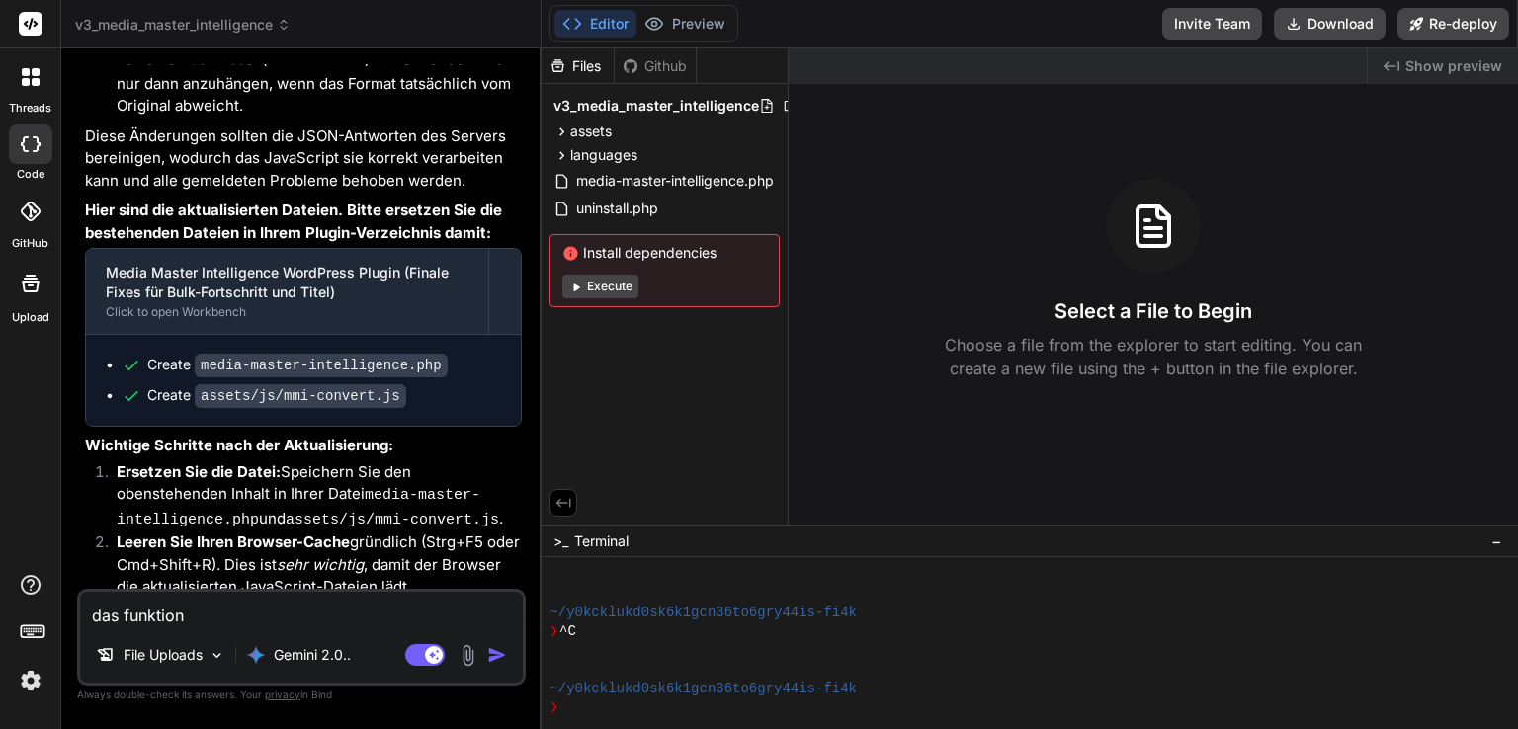
type textarea "das funktioni"
type textarea "x"
type textarea "das funktionie"
type textarea "x"
type textarea "das funktionier"
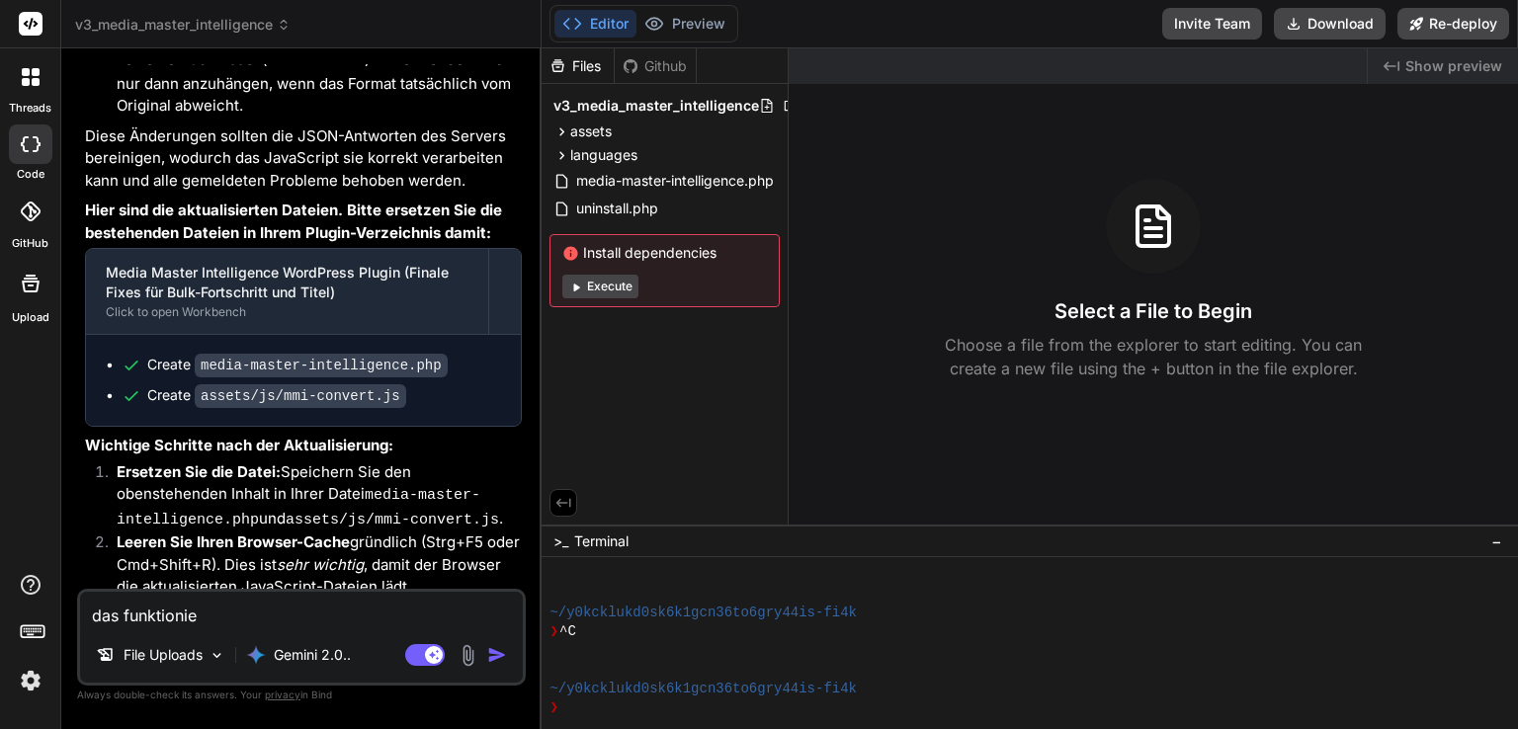
type textarea "x"
type textarea "das funktioniert"
type textarea "x"
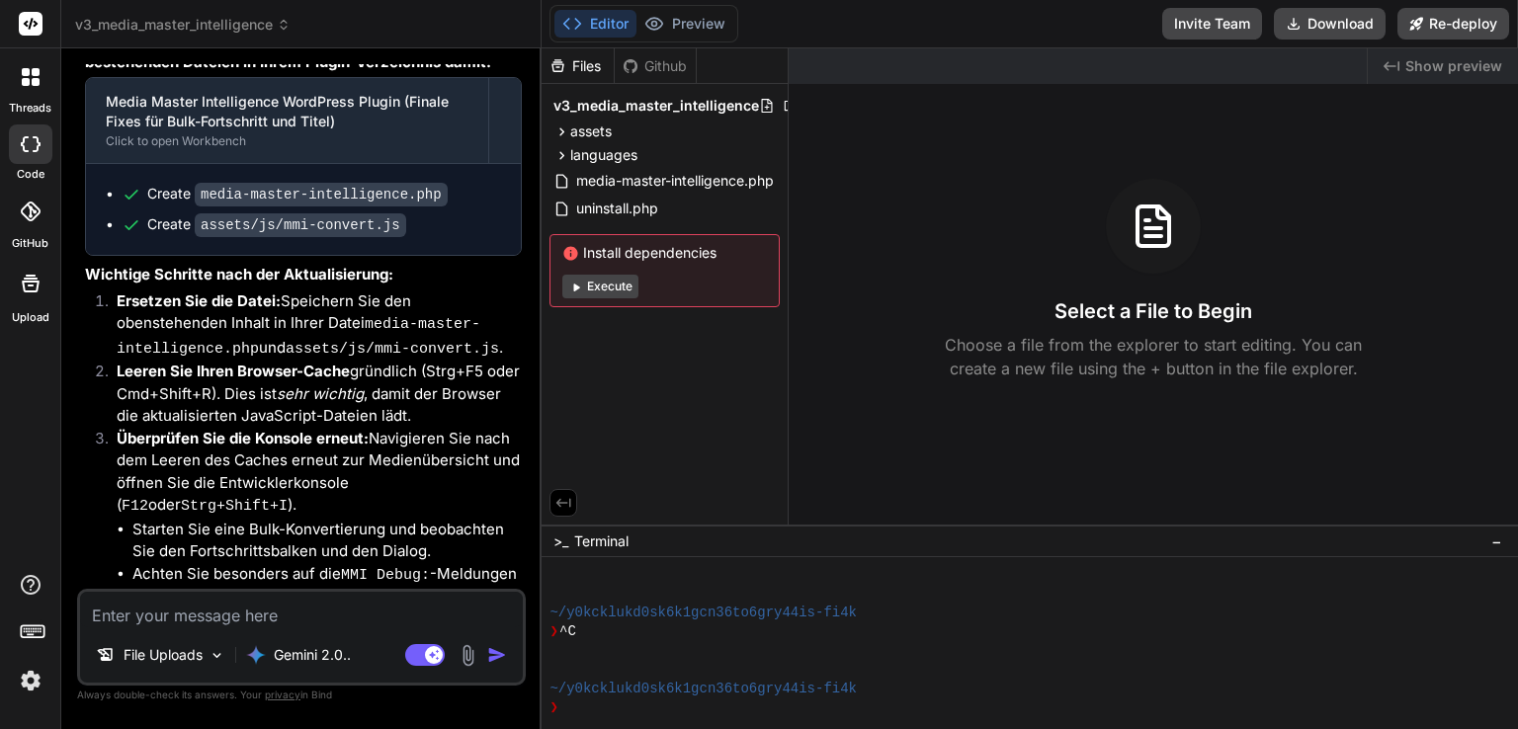
scroll to position [24337, 0]
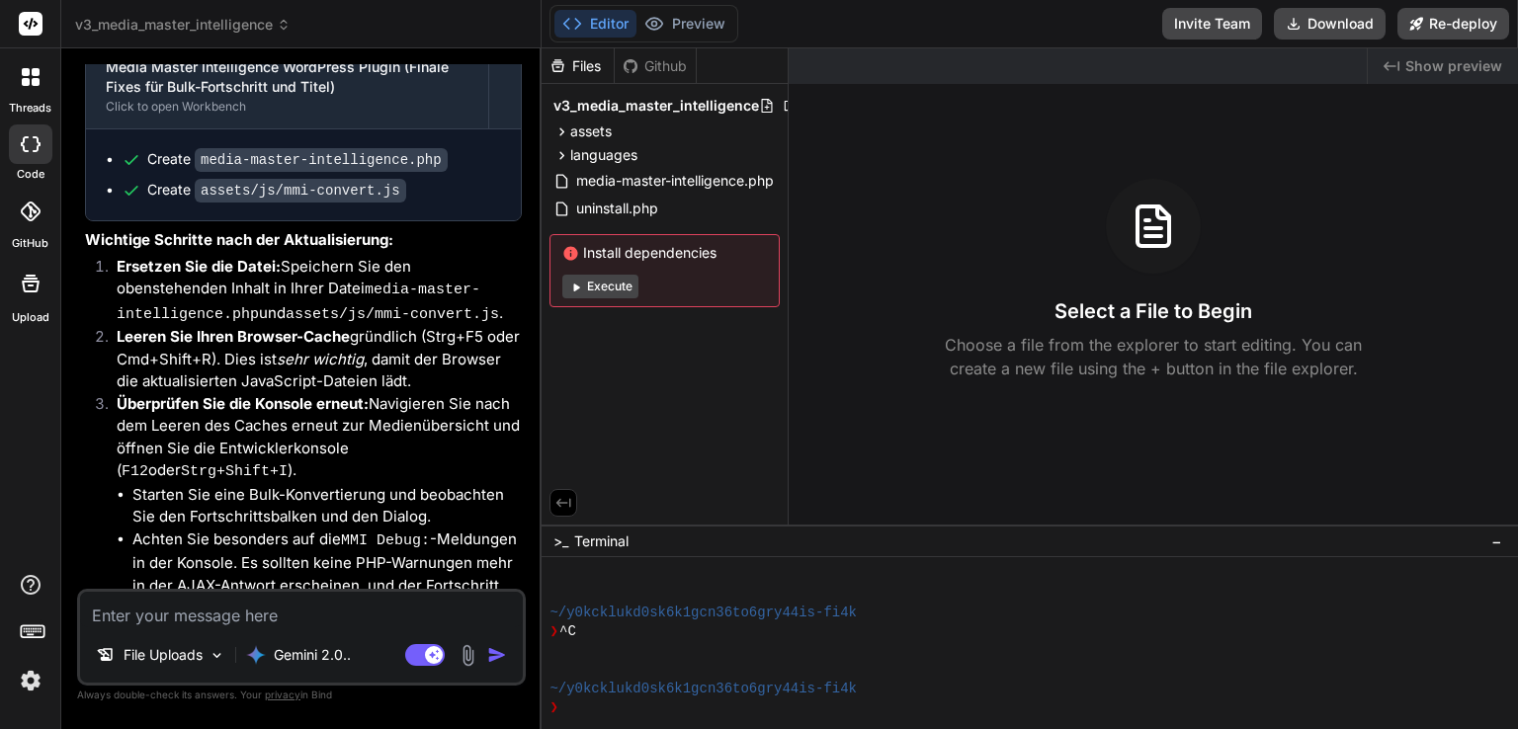
click at [617, 112] on span "v3_media_master_intelligence" at bounding box center [656, 106] width 206 height 20
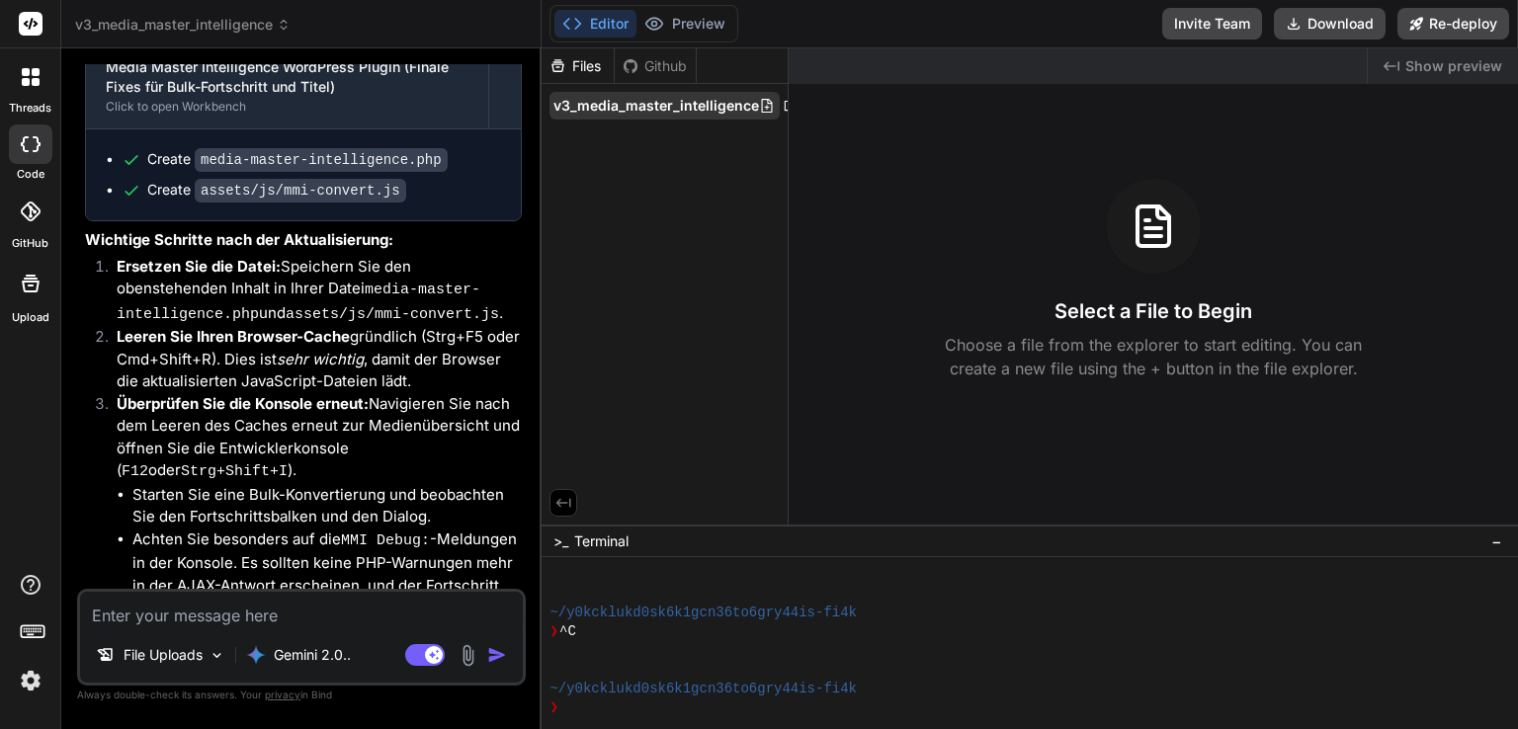
click at [622, 110] on span "v3_media_master_intelligence" at bounding box center [656, 106] width 206 height 20
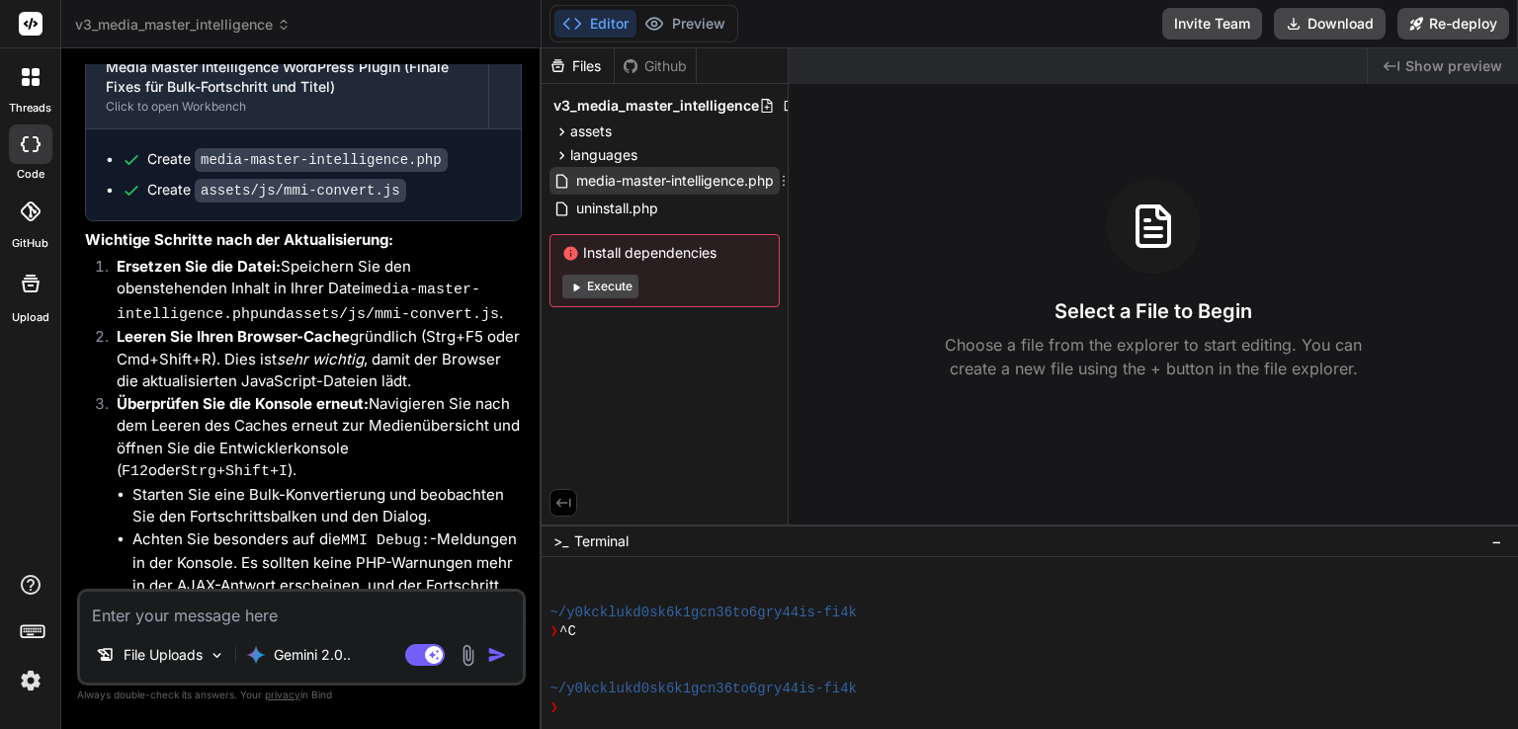
click at [621, 178] on span "media-master-intelligence.php" at bounding box center [675, 181] width 202 height 24
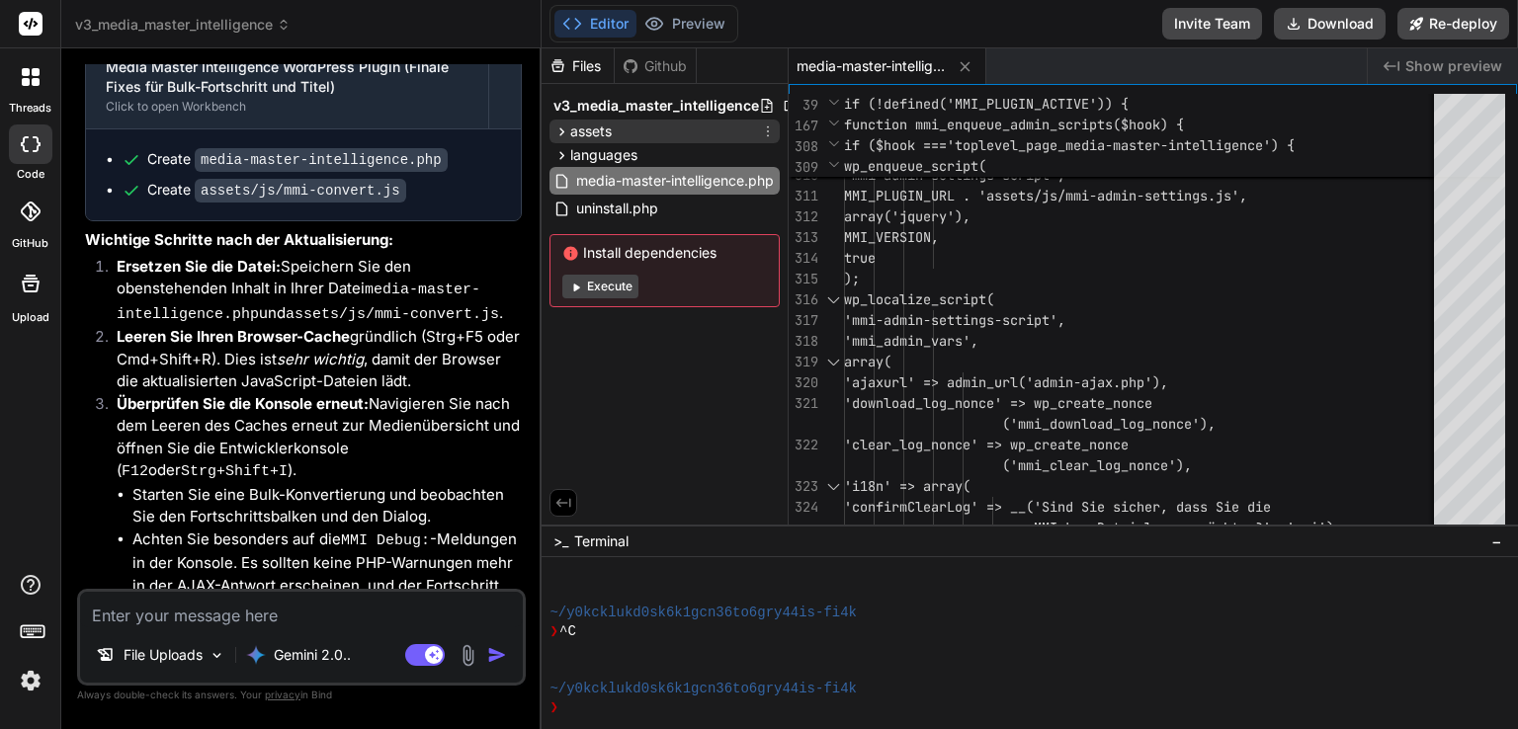
click at [562, 128] on icon at bounding box center [561, 132] width 17 height 17
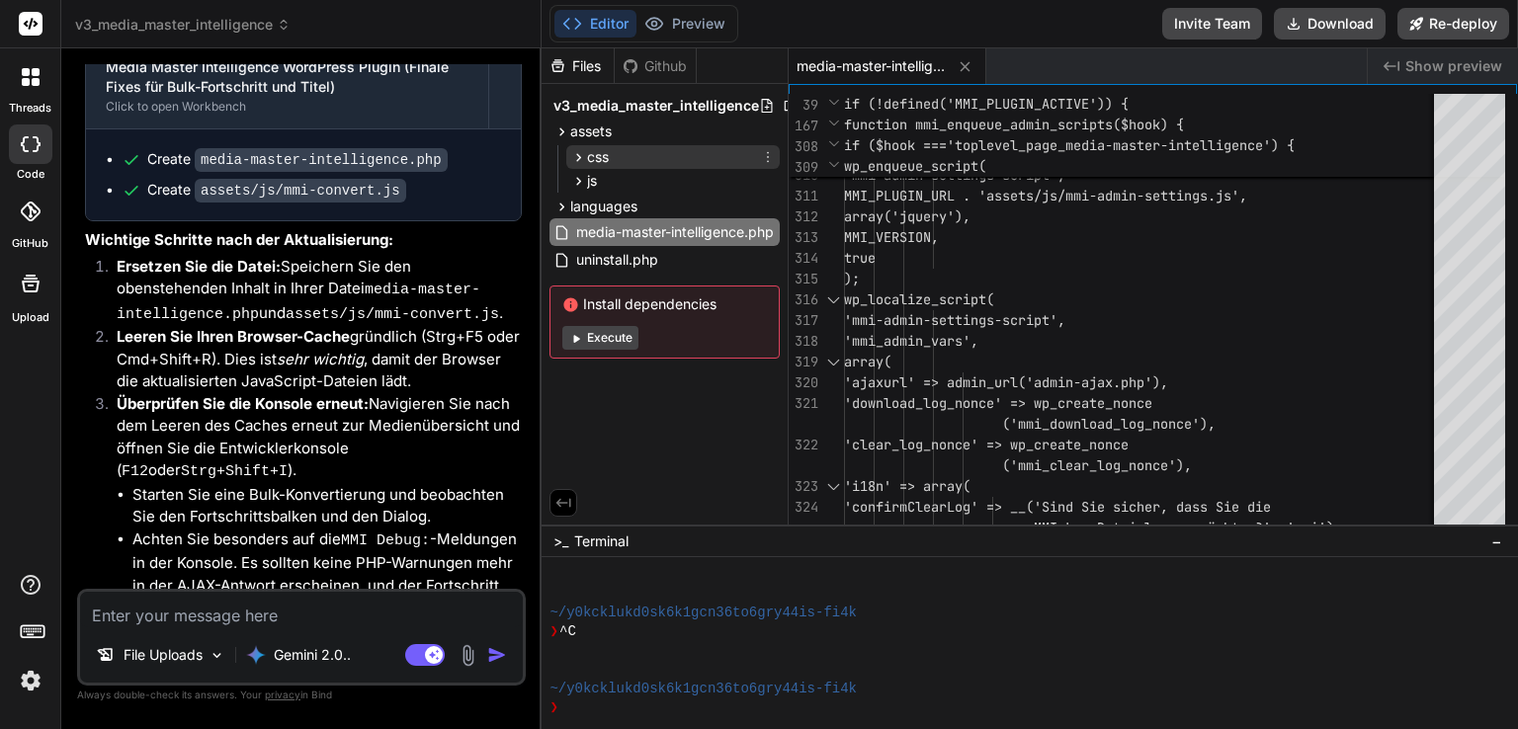
click at [577, 152] on icon at bounding box center [578, 157] width 17 height 17
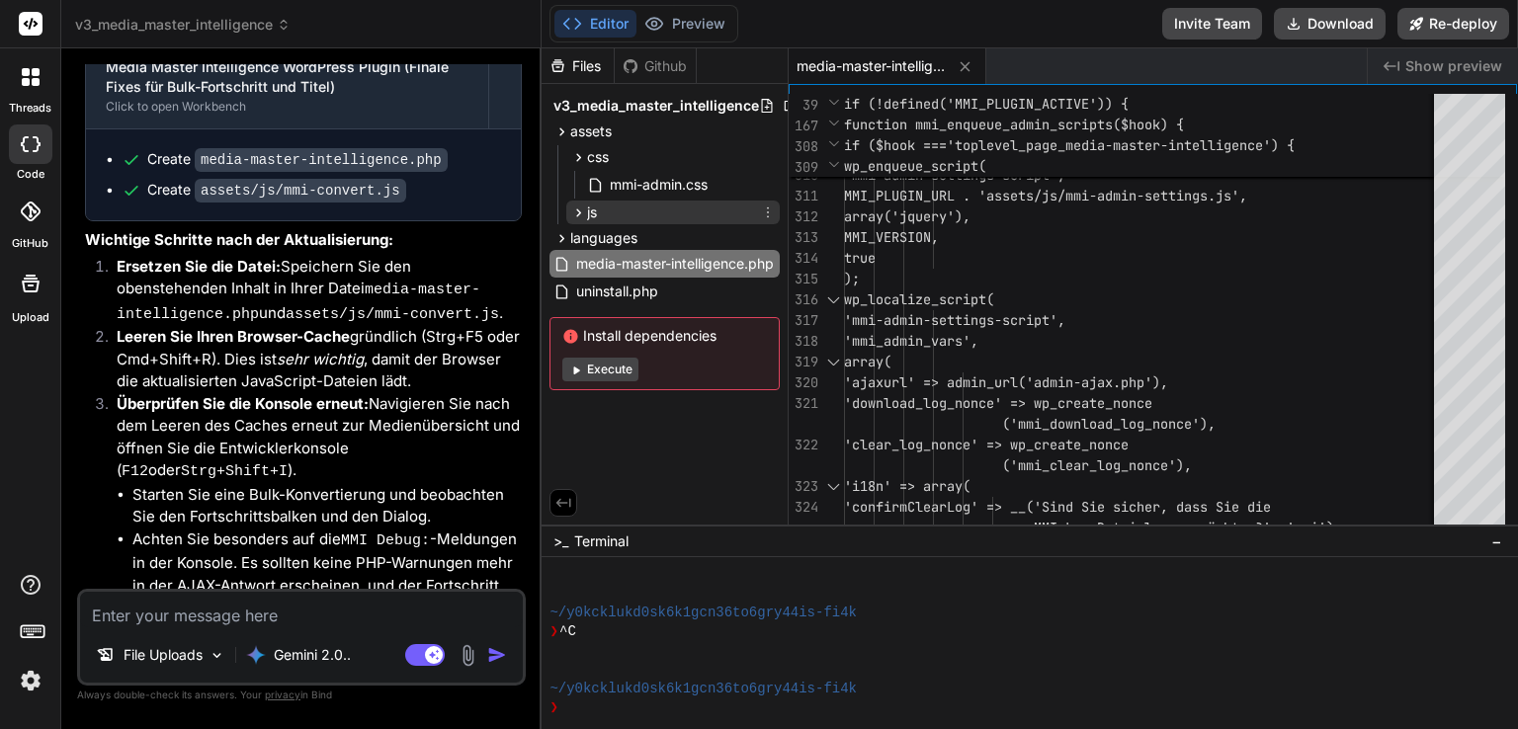
click at [577, 215] on icon at bounding box center [579, 213] width 5 height 8
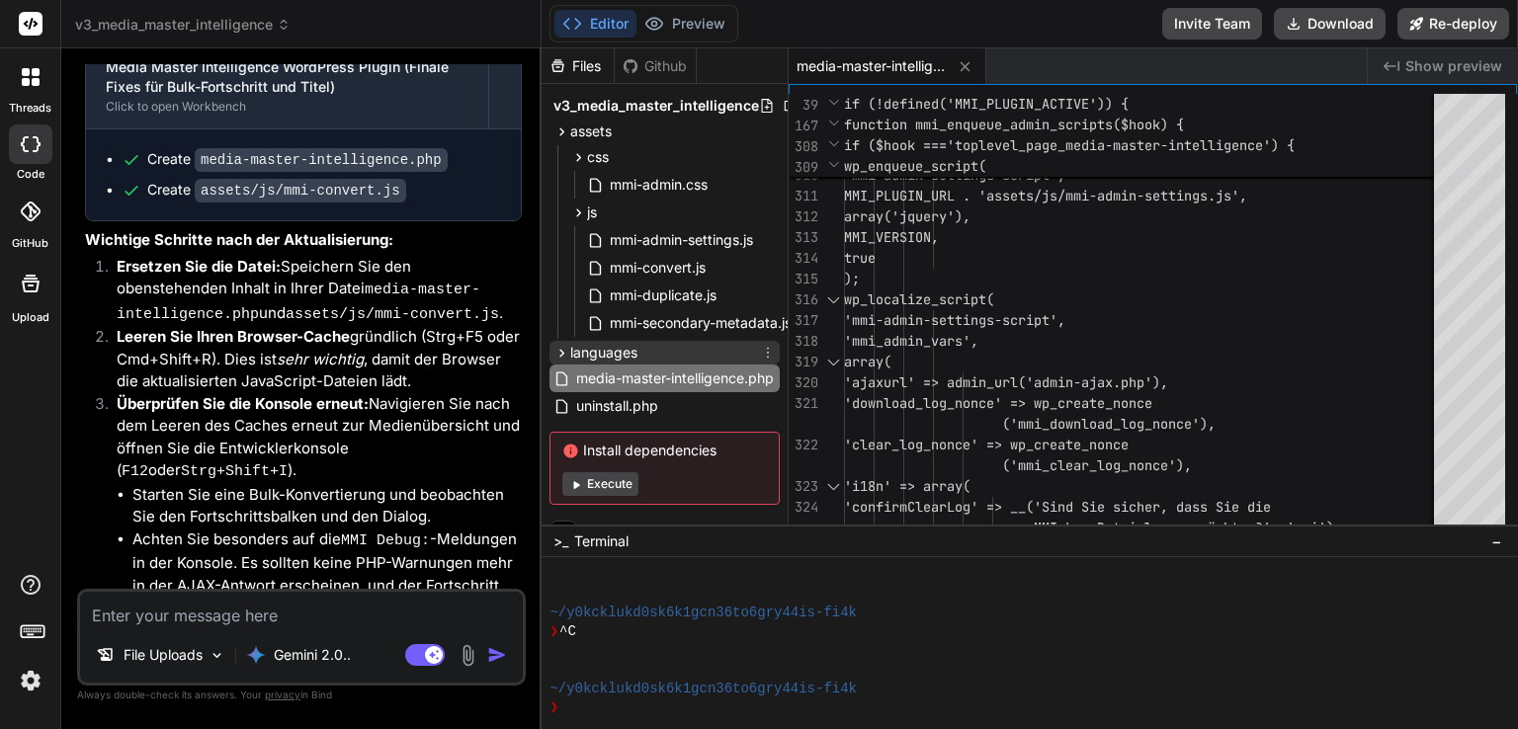
click at [554, 353] on icon at bounding box center [561, 353] width 17 height 17
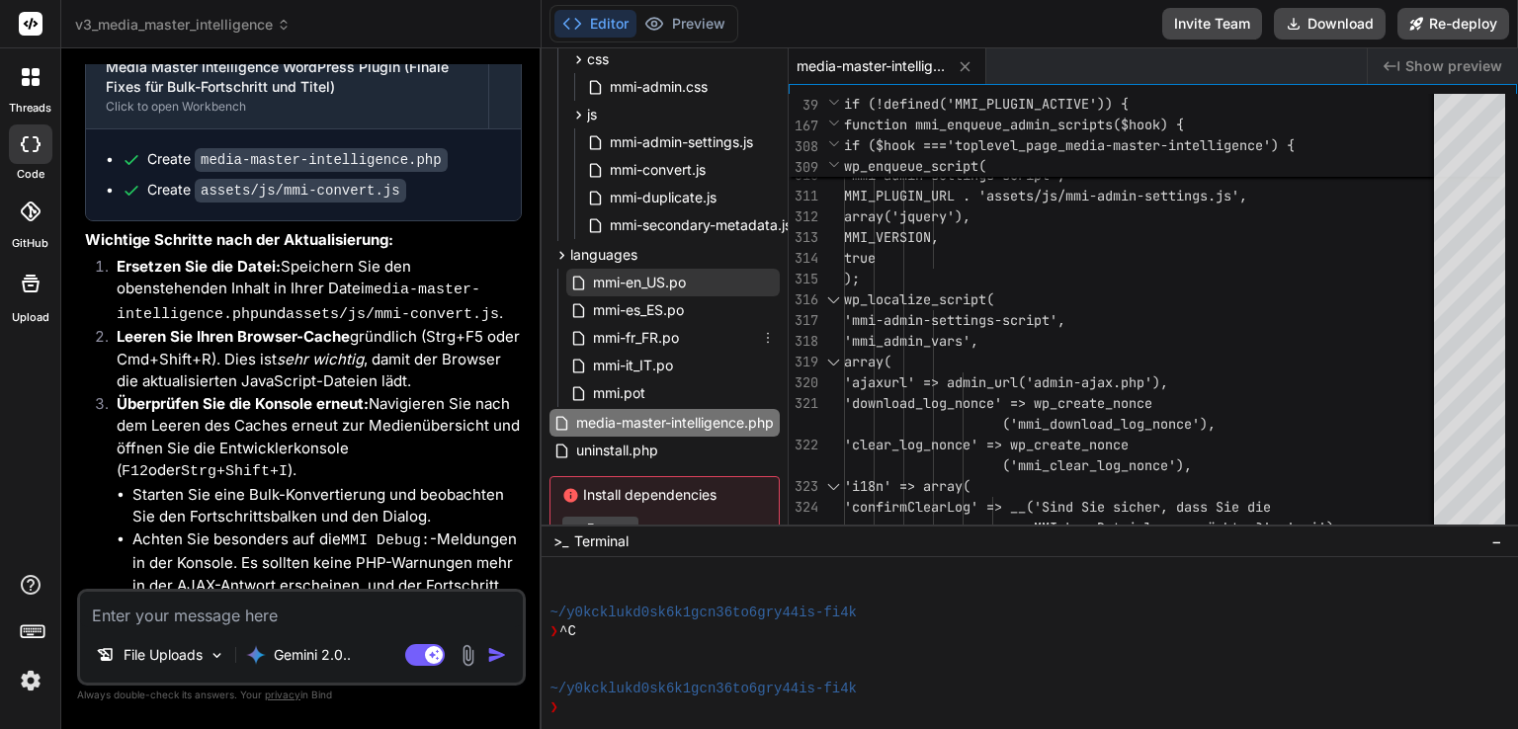
scroll to position [169, 0]
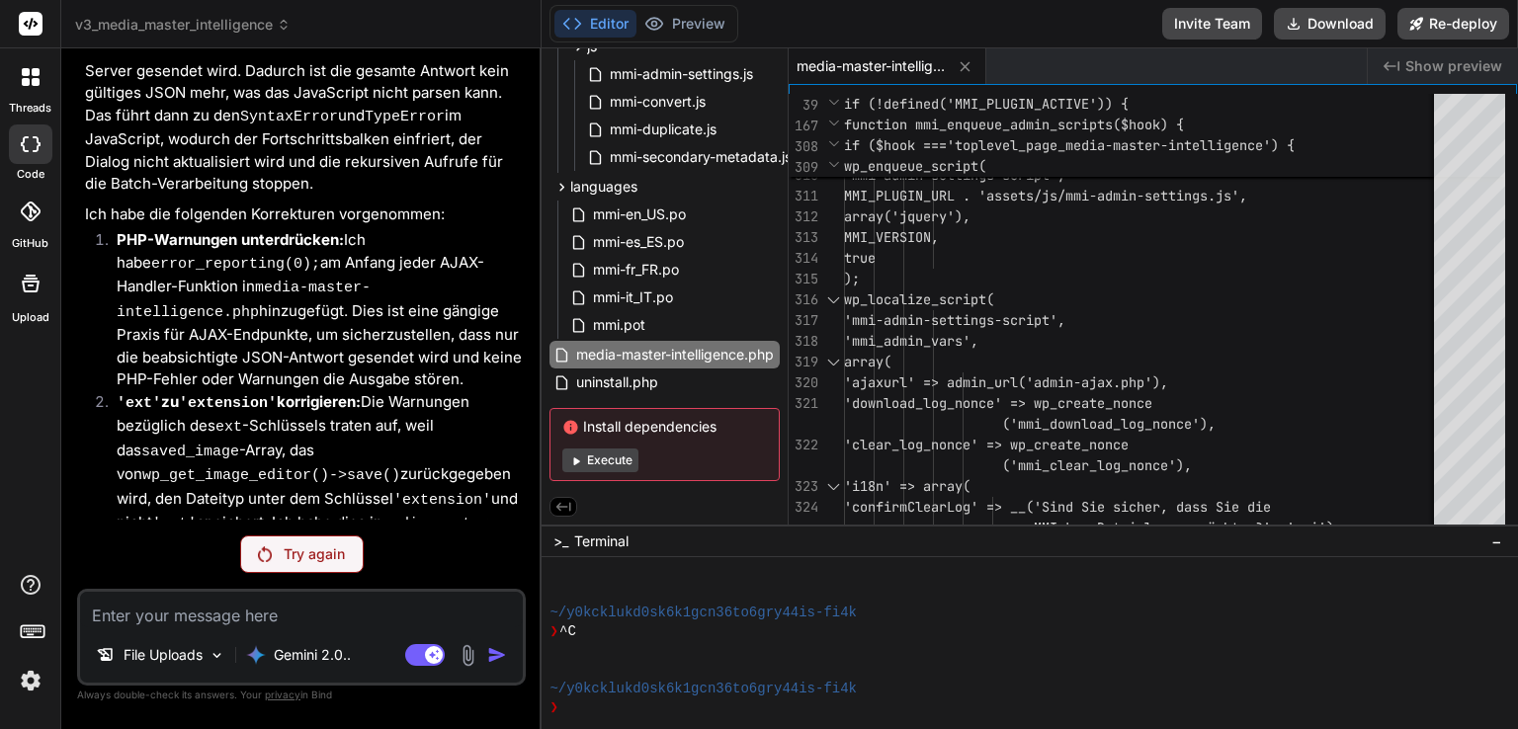
scroll to position [24266, 0]
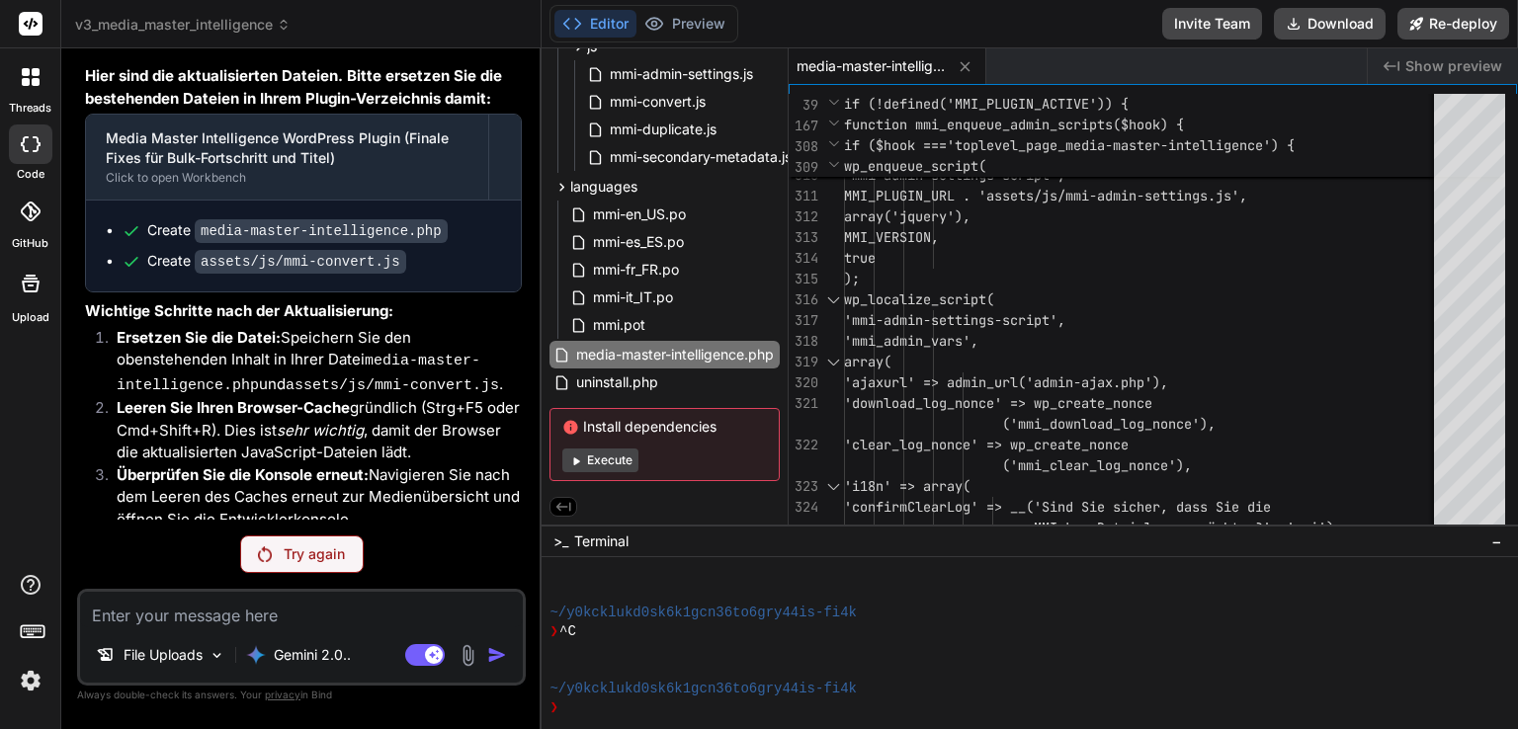
click at [298, 550] on p "Try again" at bounding box center [314, 554] width 61 height 20
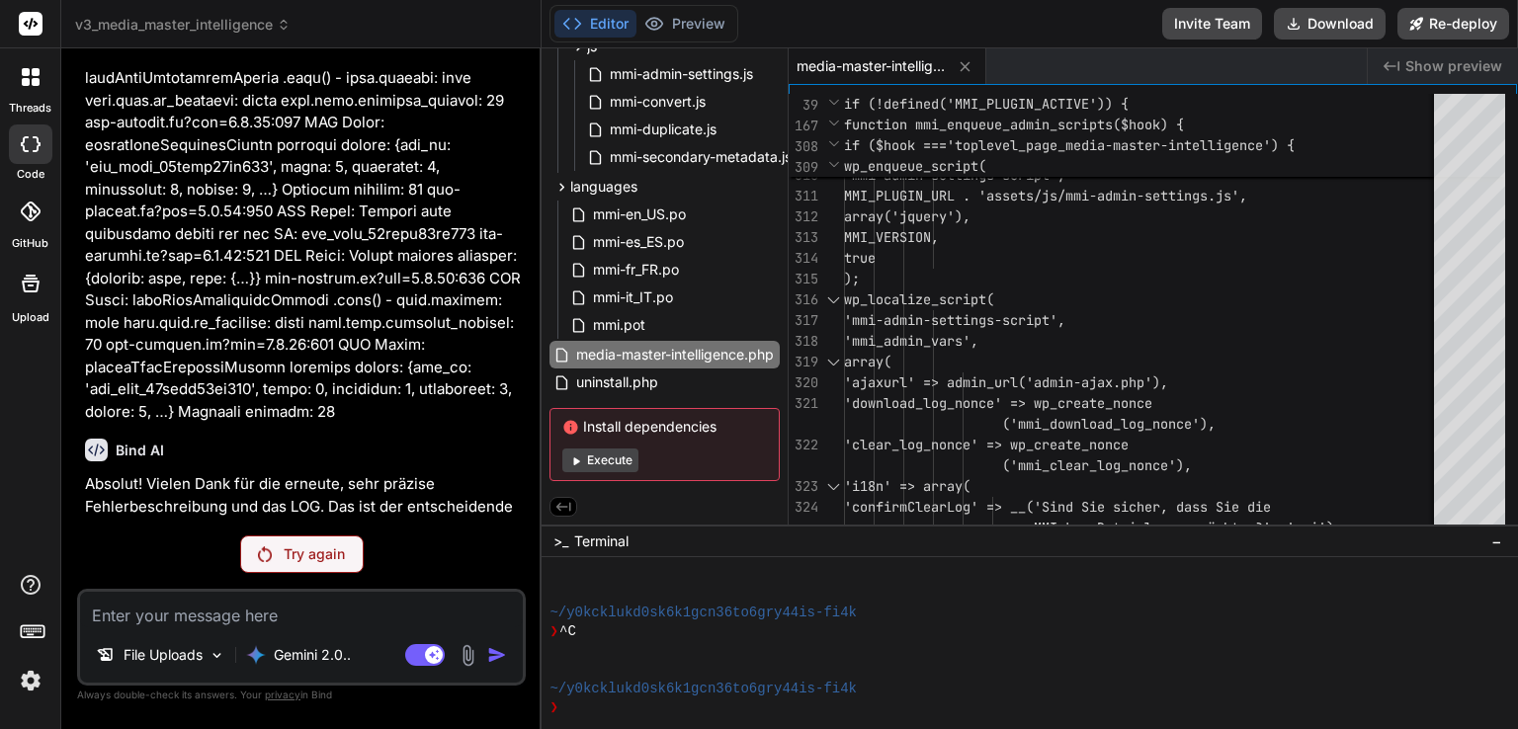
scroll to position [22986, 0]
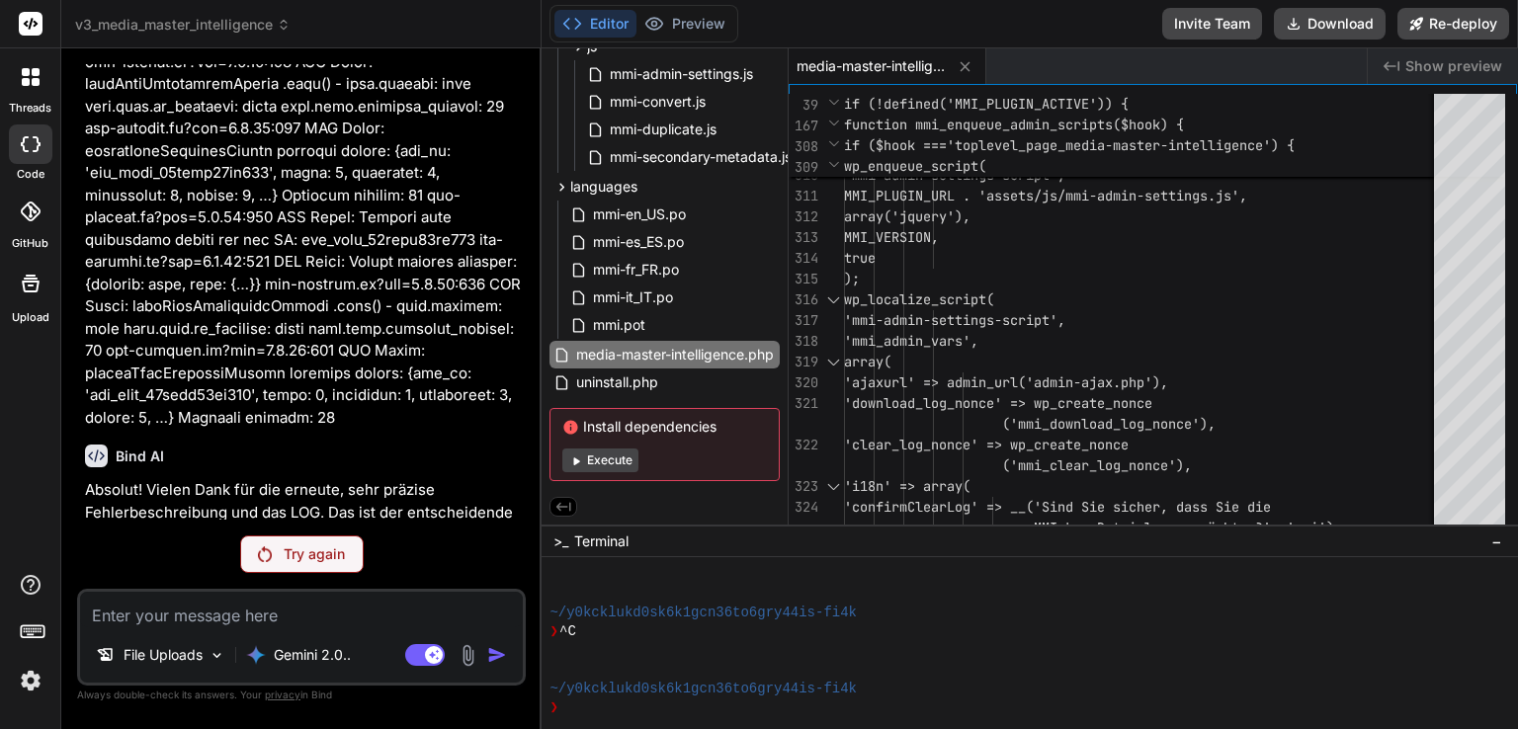
click at [350, 550] on div "Try again" at bounding box center [302, 555] width 124 height 38
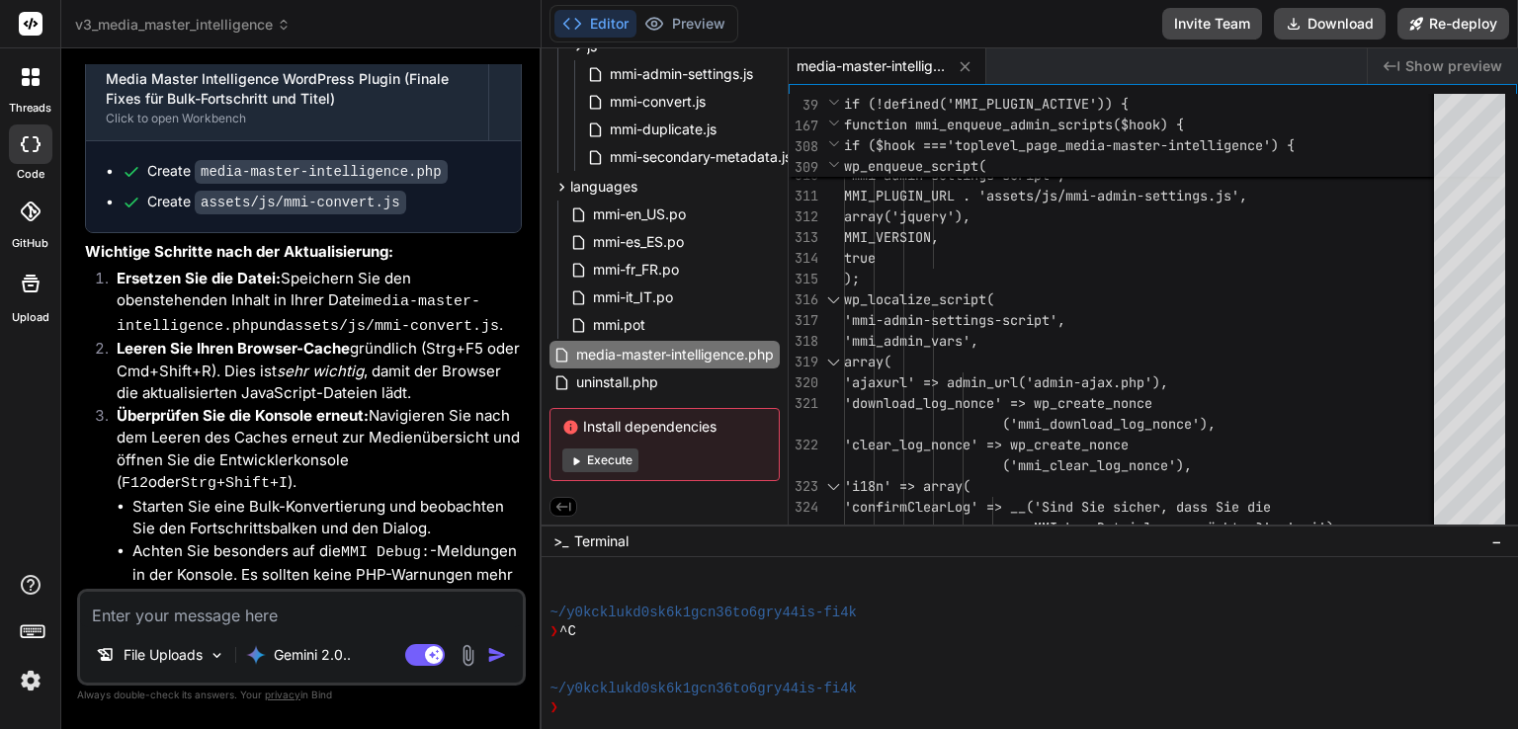
scroll to position [24337, 0]
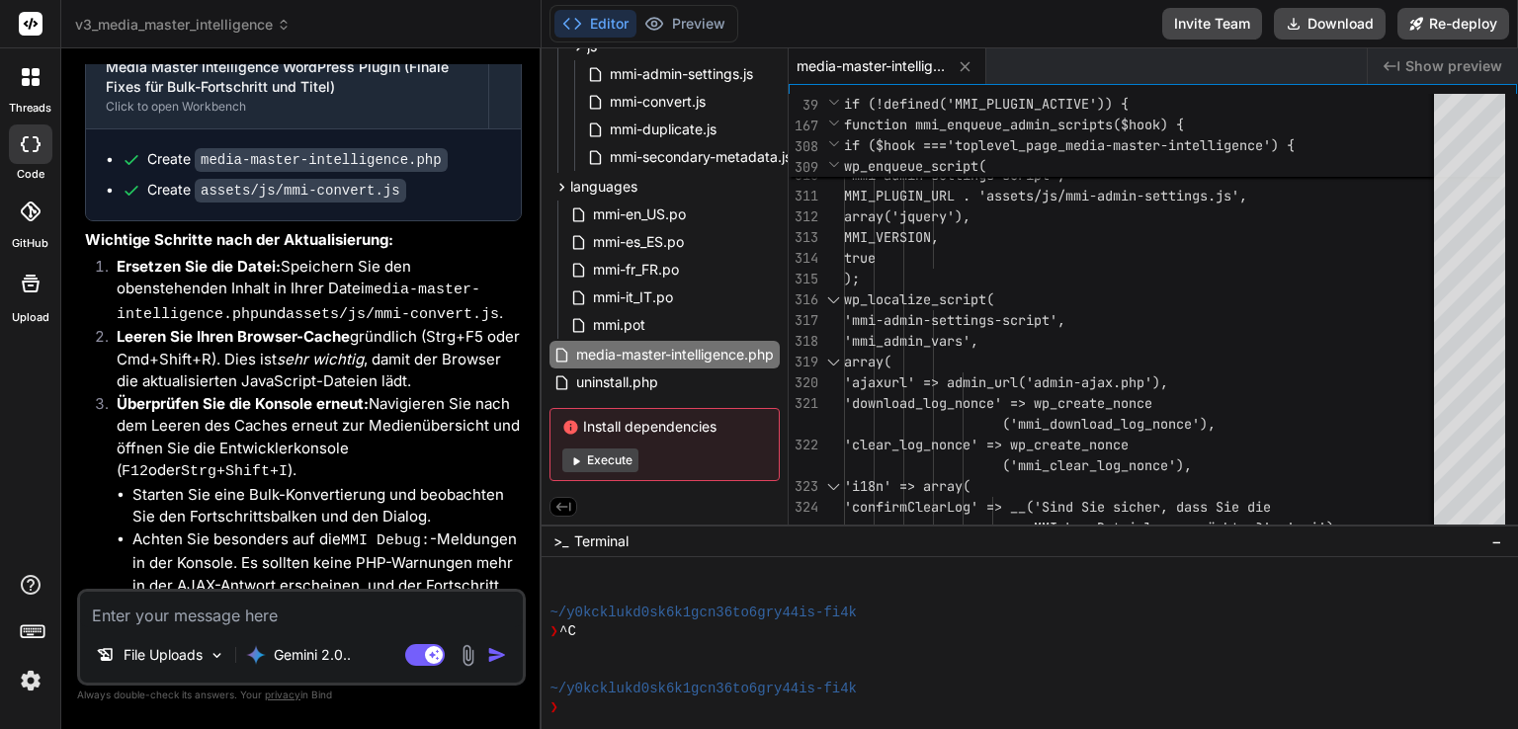
click at [219, 31] on span "v3_media_master_intelligence" at bounding box center [182, 25] width 215 height 20
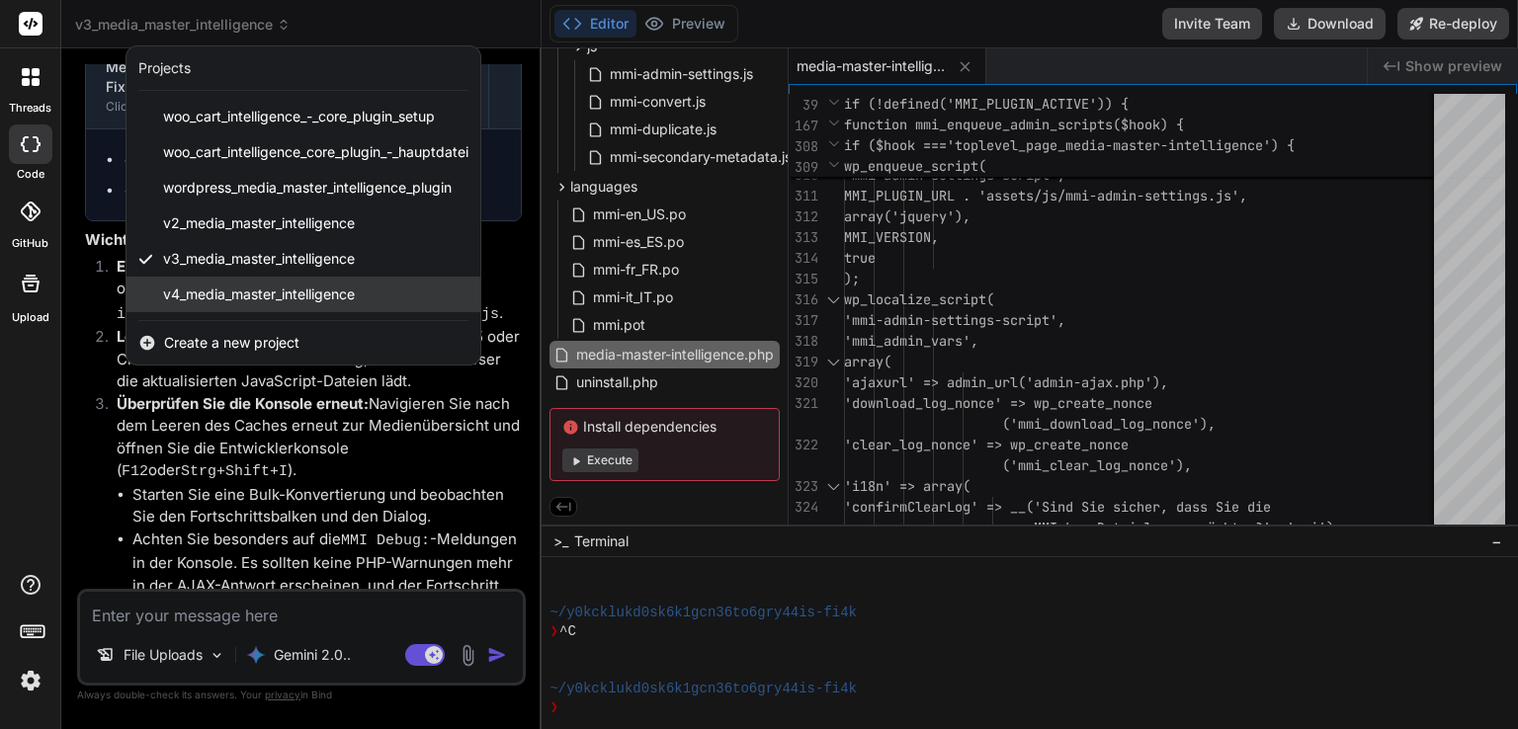
click at [237, 286] on span "v4_media_master_intelligence" at bounding box center [259, 295] width 192 height 20
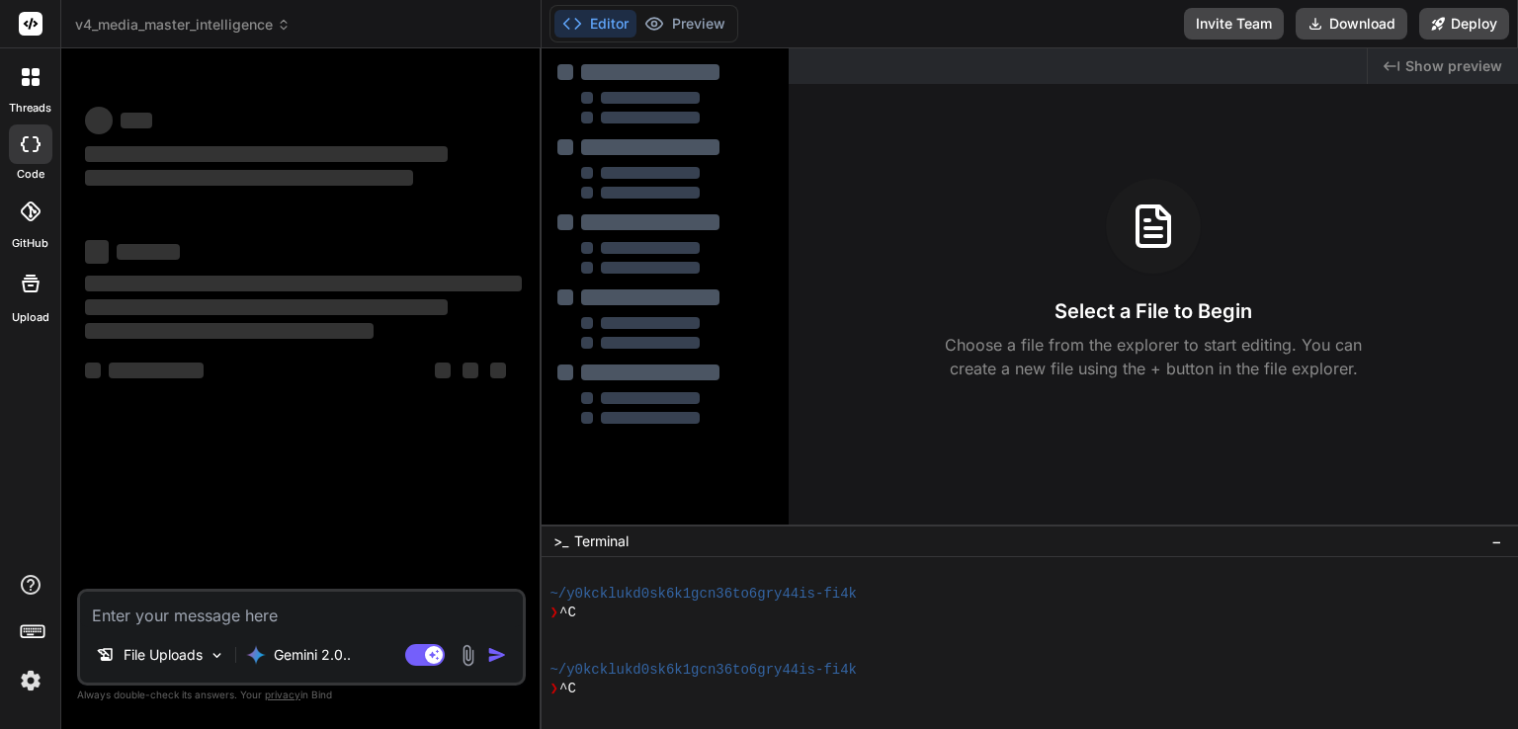
scroll to position [151, 0]
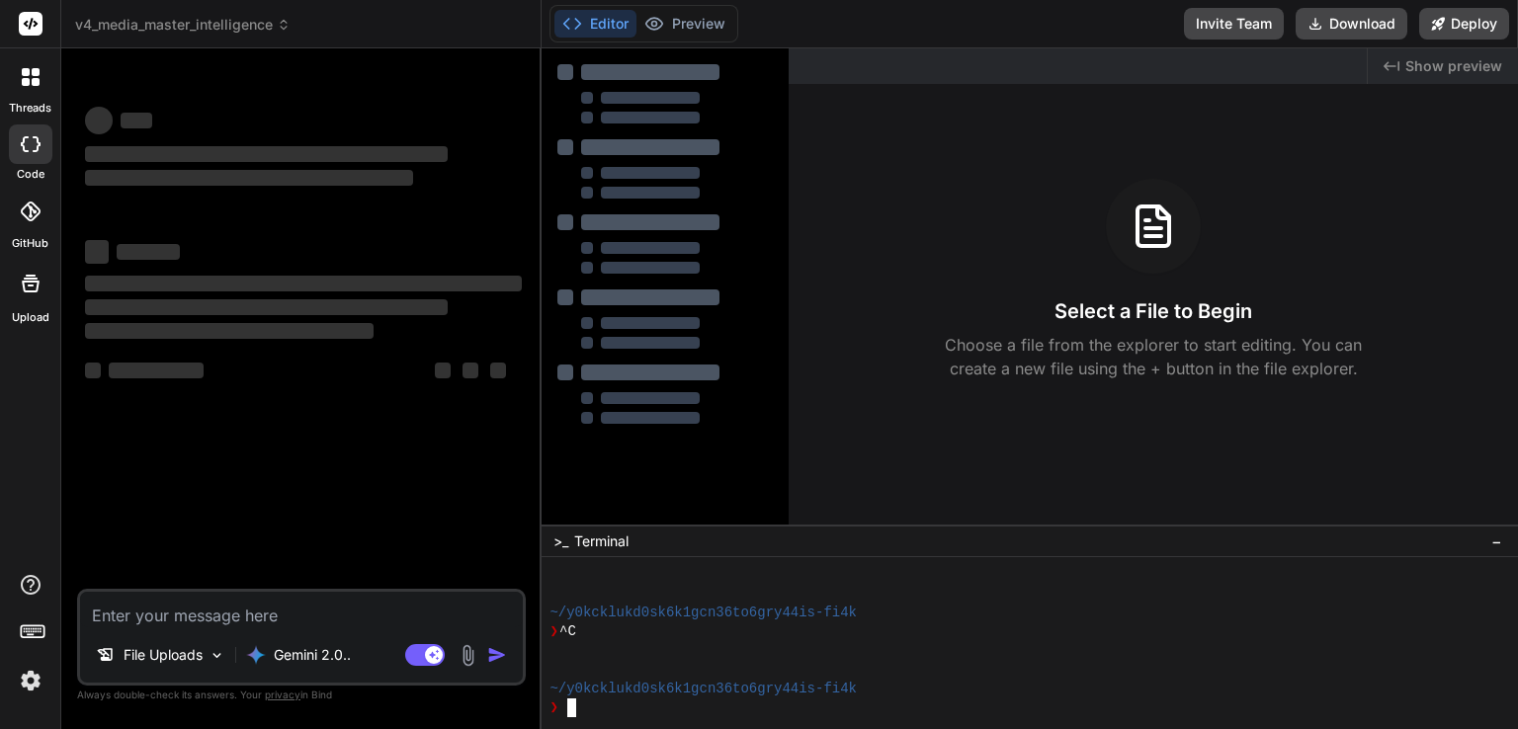
click at [558, 627] on div "❯ ^C" at bounding box center [1018, 632] width 938 height 19
click at [627, 648] on div at bounding box center [1018, 650] width 938 height 19
click at [602, 706] on div "❯" at bounding box center [1018, 708] width 938 height 19
click at [1498, 544] on span "−" at bounding box center [1496, 542] width 11 height 20
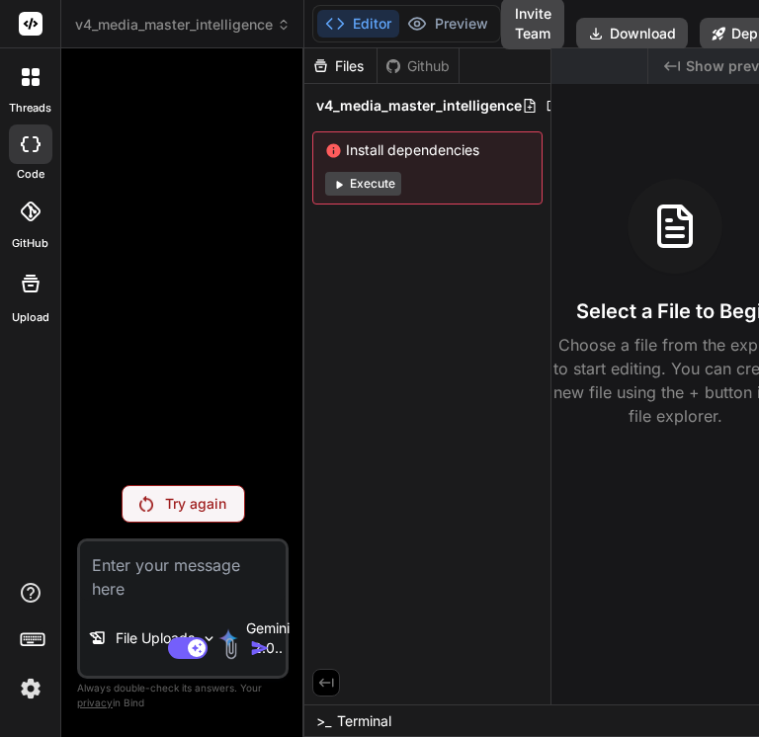
click at [177, 97] on div at bounding box center [185, 266] width 208 height 405
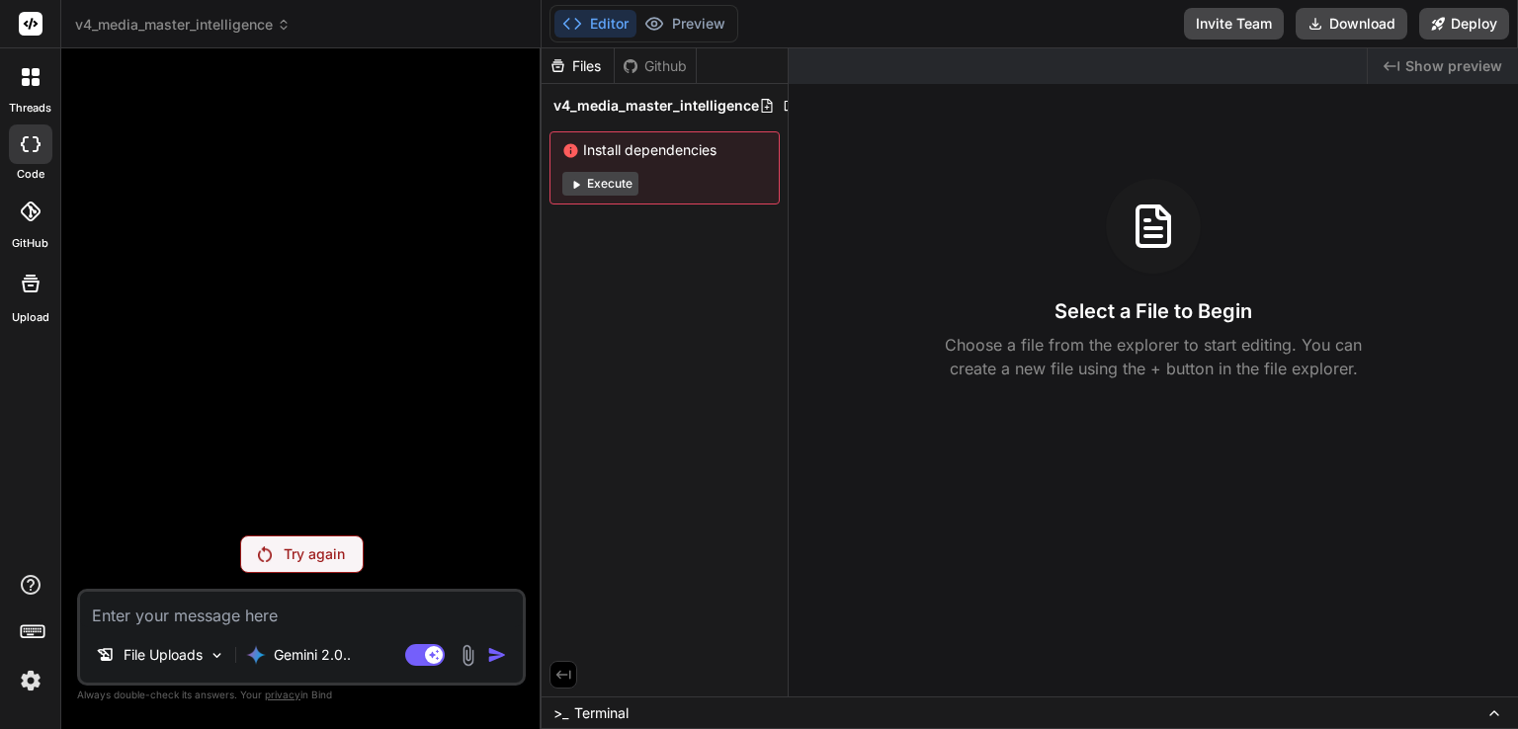
click at [28, 685] on img at bounding box center [31, 681] width 34 height 34
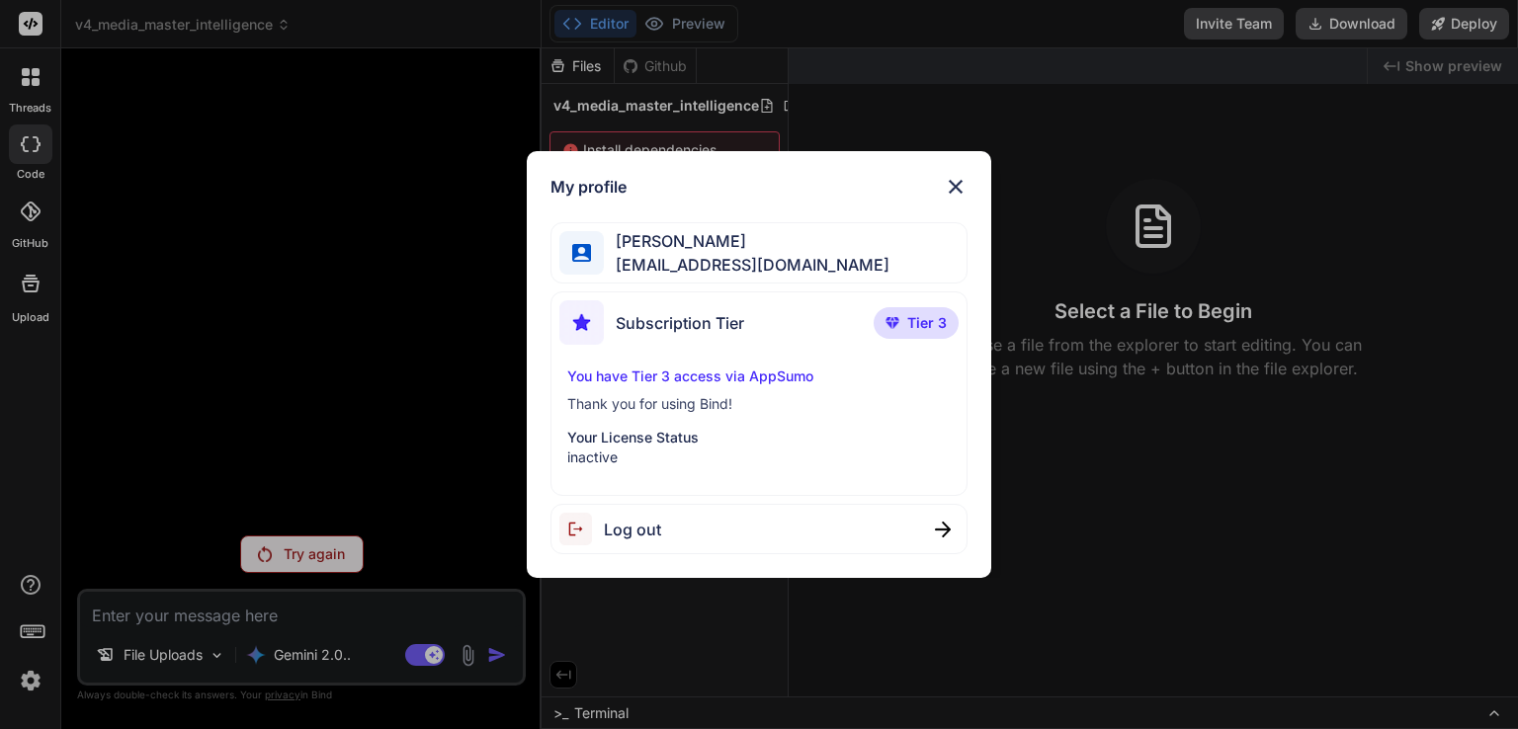
click at [651, 535] on span "Log out" at bounding box center [632, 530] width 57 height 24
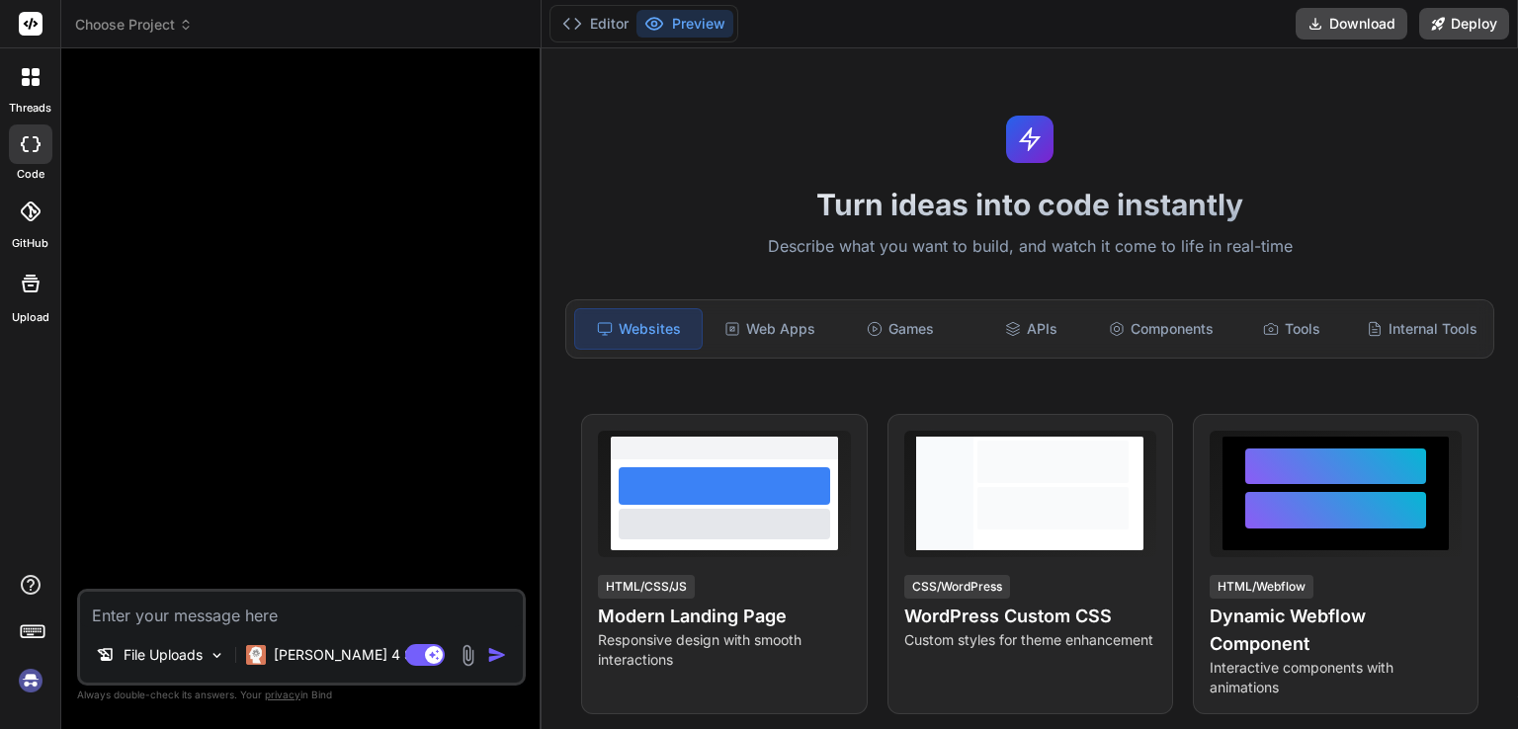
type textarea "x"
click at [25, 685] on img at bounding box center [31, 681] width 34 height 34
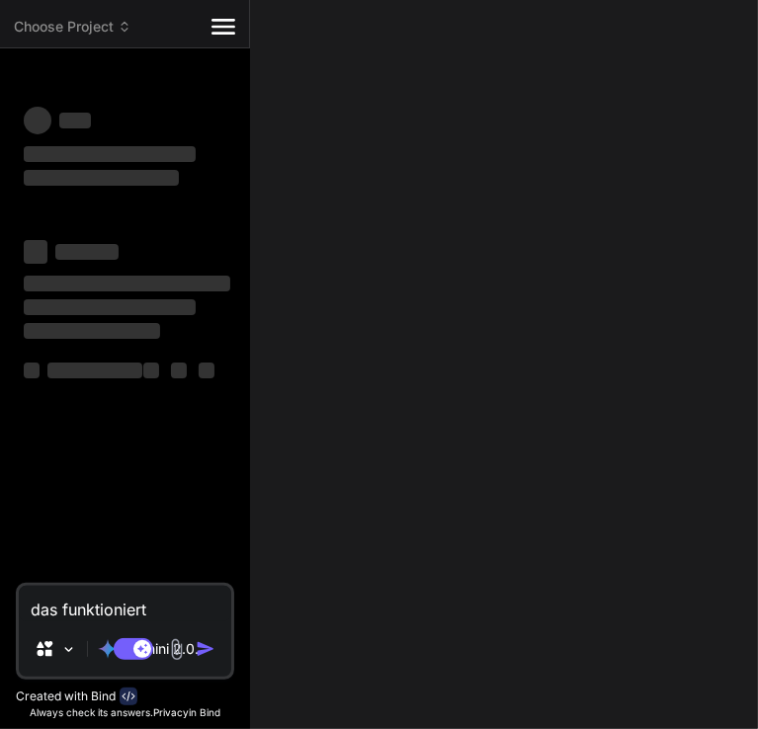
click at [111, 8] on header "Choose Project Created with Pixso." at bounding box center [125, 24] width 250 height 48
click at [115, 28] on span "Choose Project" at bounding box center [73, 27] width 118 height 20
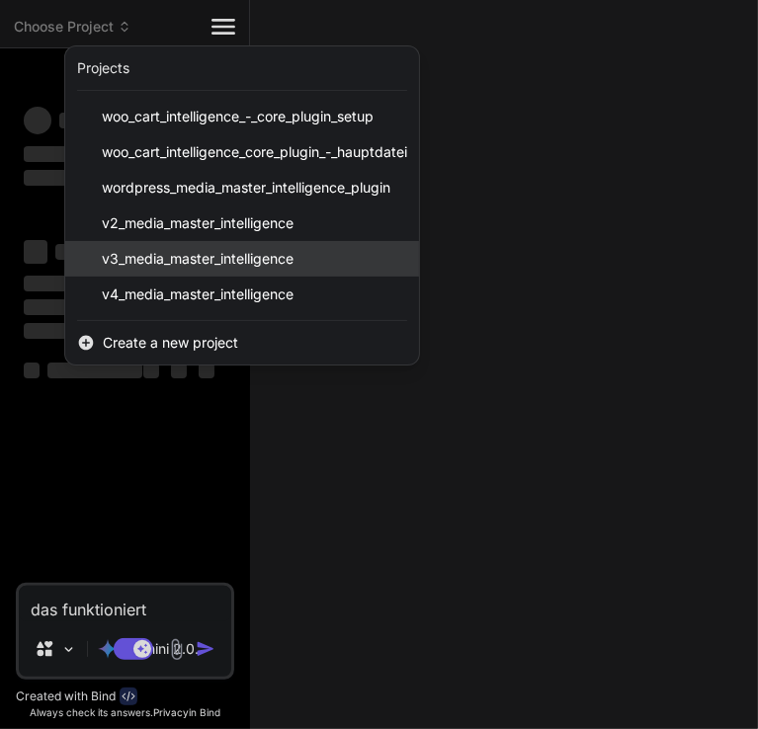
click at [203, 254] on span "v3_media_master_intelligence" at bounding box center [198, 259] width 192 height 20
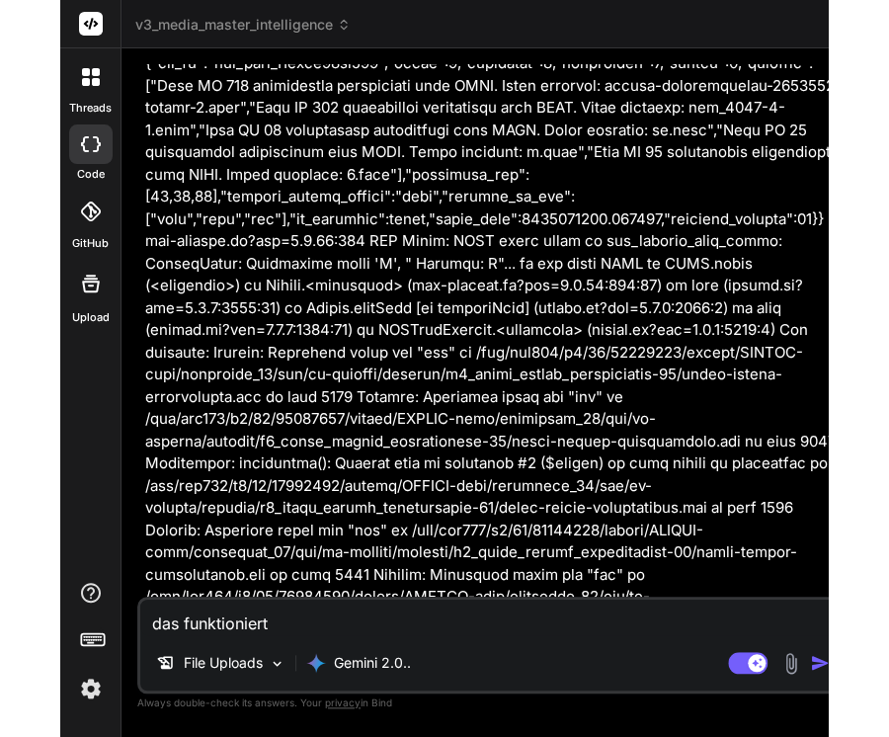
scroll to position [10717, 0]
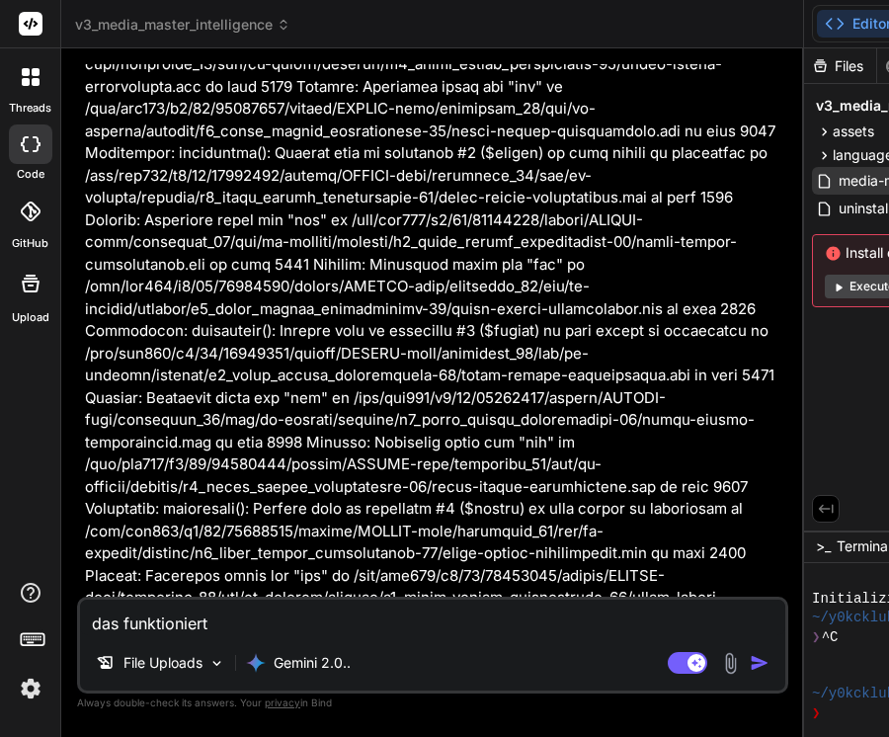
type textarea "x"
drag, startPoint x: 855, startPoint y: 180, endPoint x: 156, endPoint y: 246, distance: 701.8
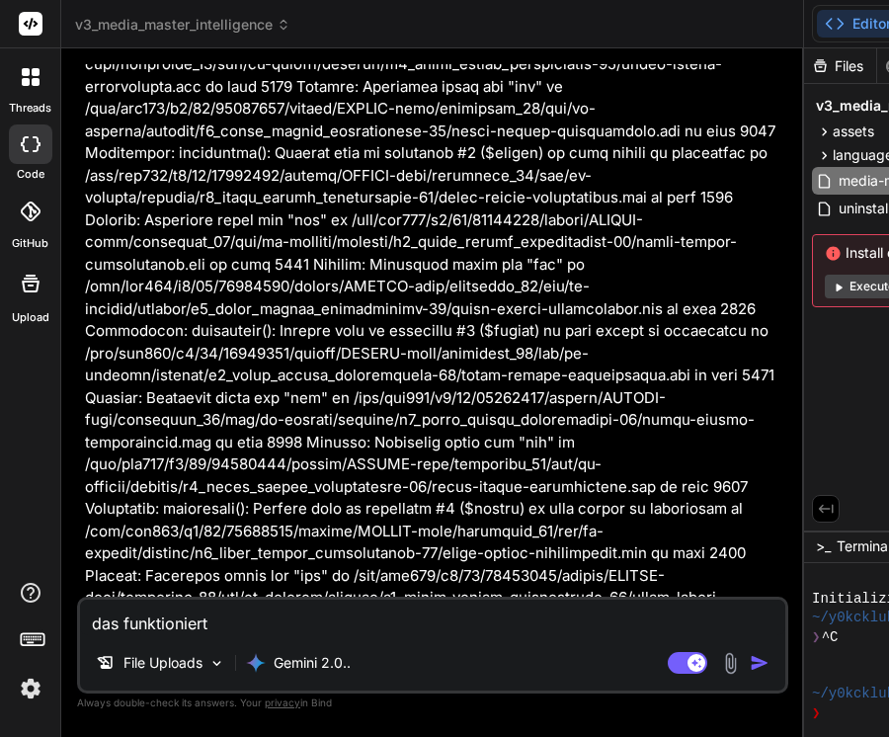
click at [0, 239] on html "threads code GitHub Upload v3_media_master_intelligence Created with Pixso. Bin…" at bounding box center [444, 368] width 889 height 737
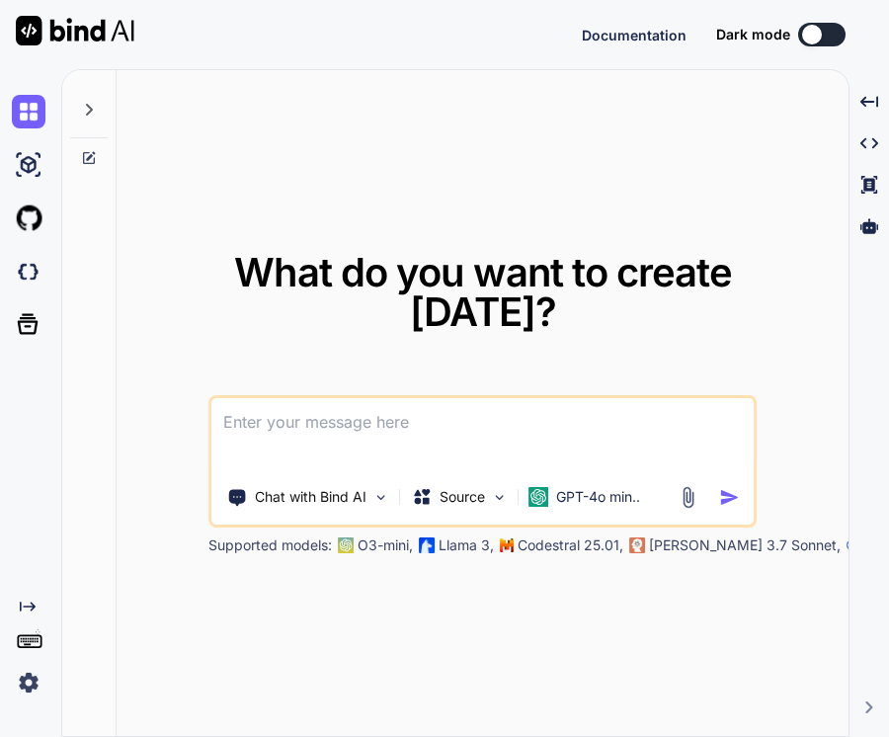
click at [30, 678] on img at bounding box center [29, 683] width 34 height 34
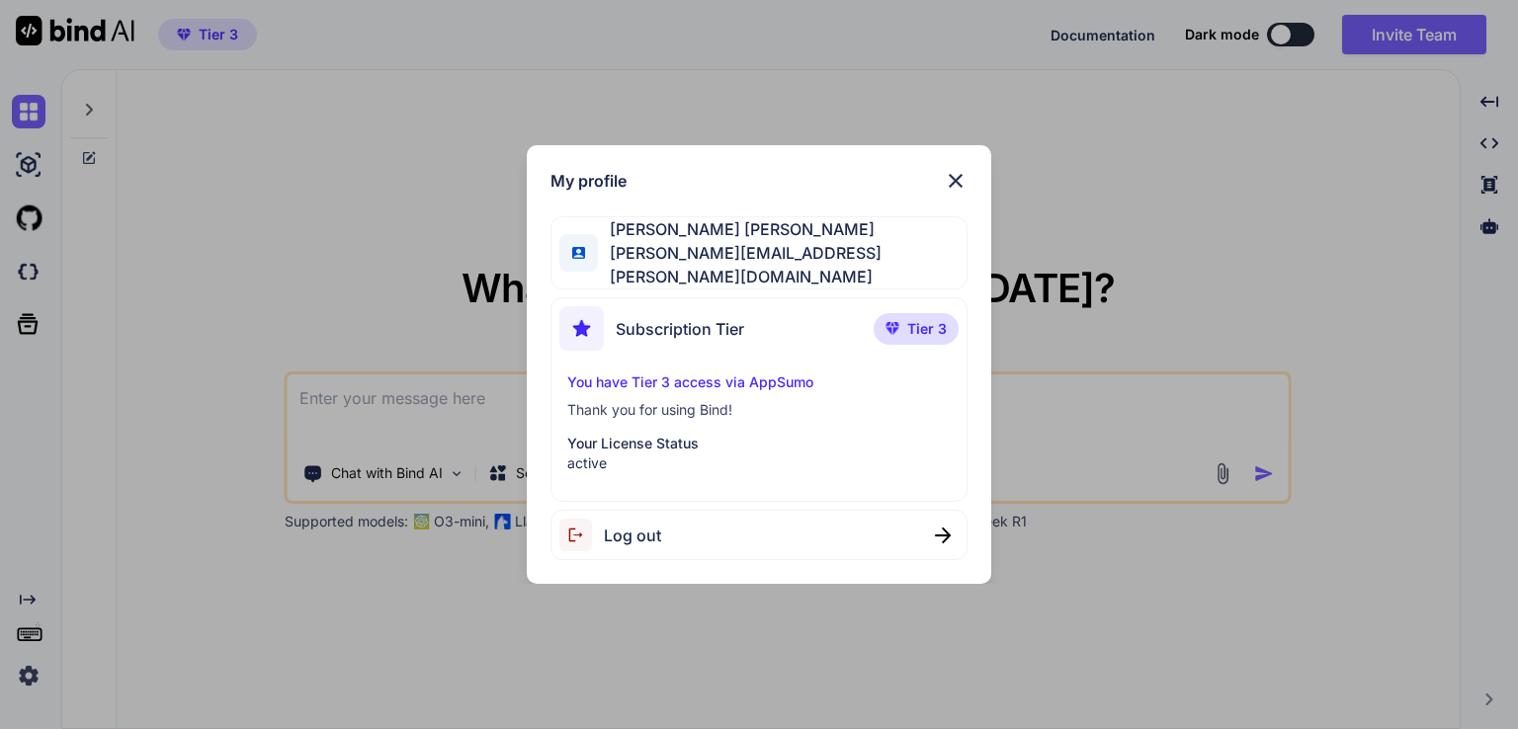
type textarea "x"
click at [757, 183] on img at bounding box center [956, 181] width 24 height 24
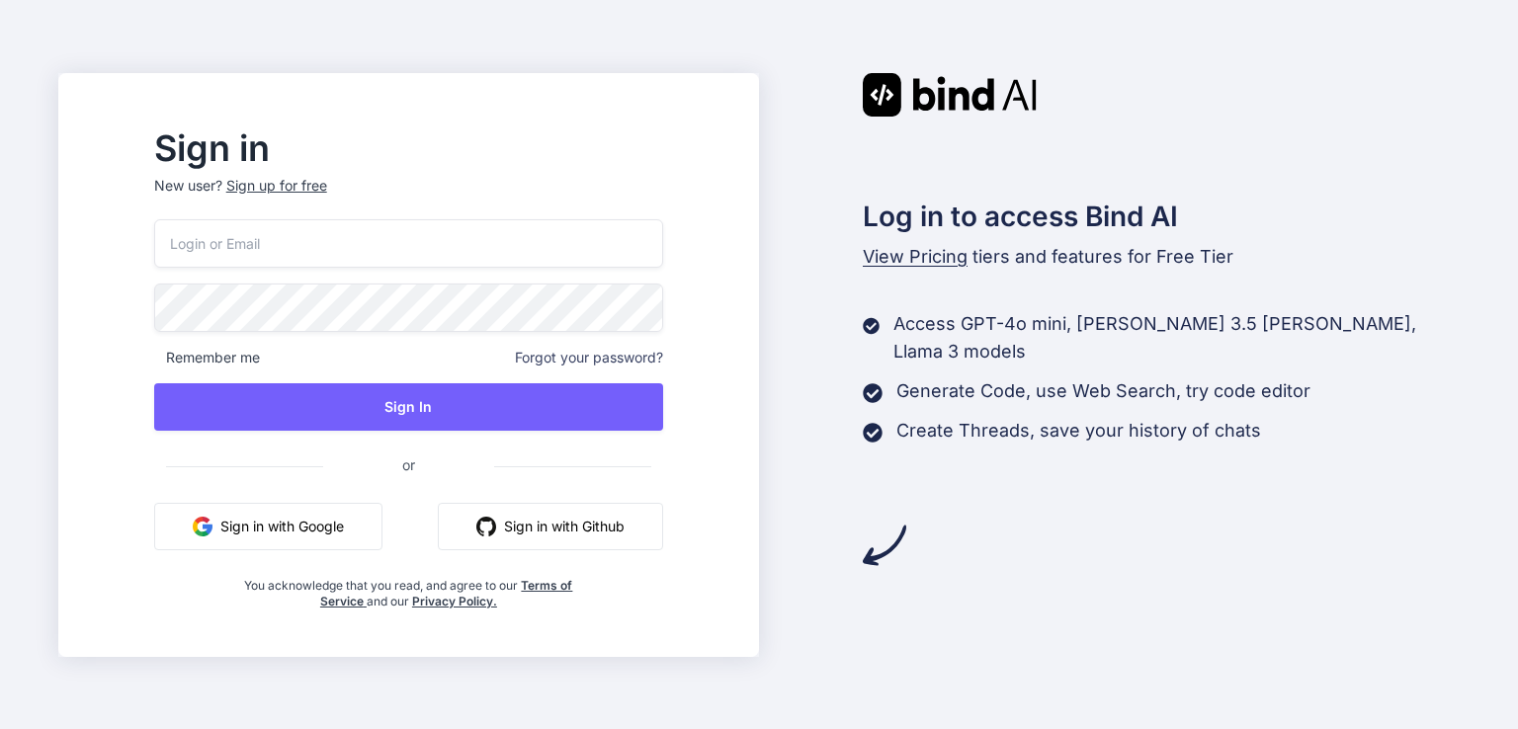
click at [304, 527] on button "Sign in with Google" at bounding box center [268, 526] width 228 height 47
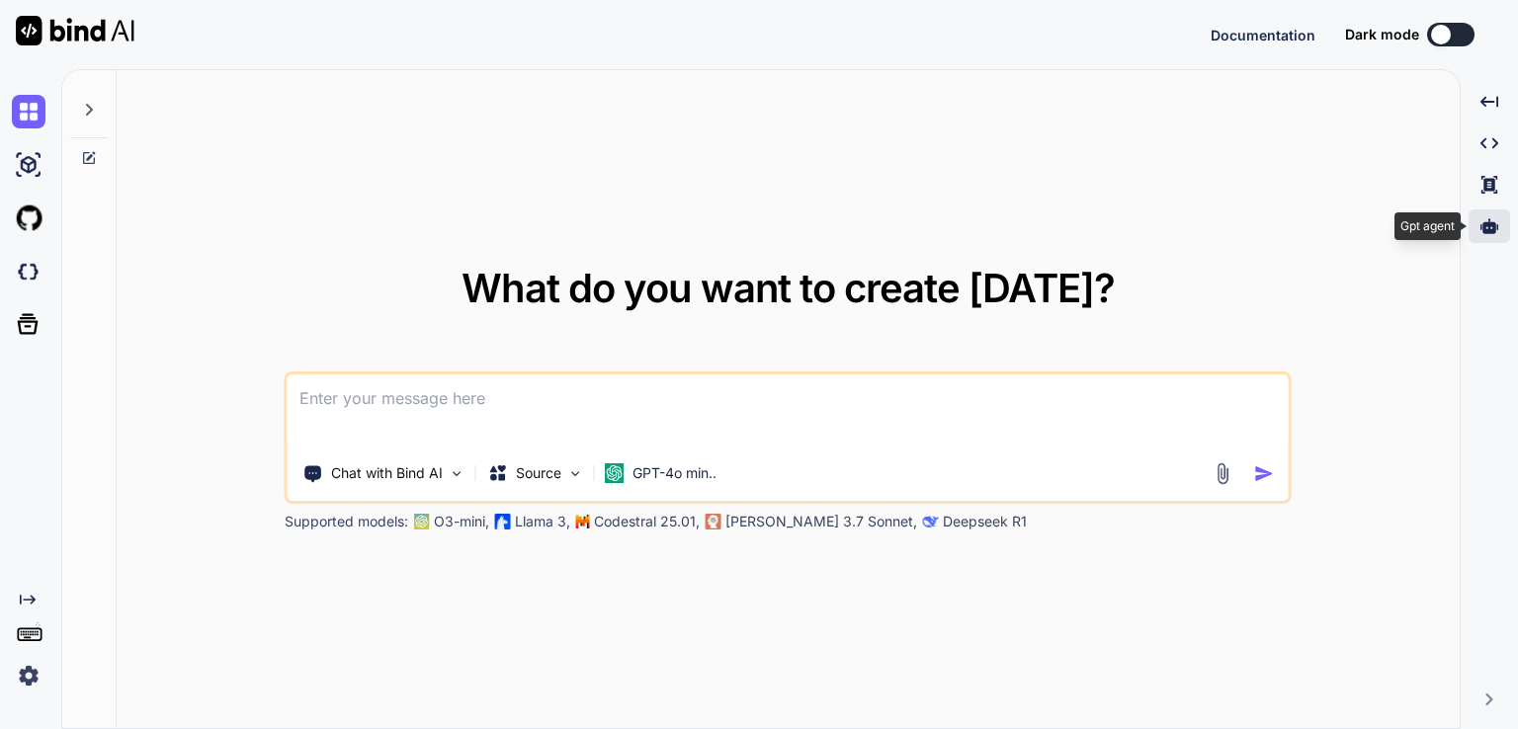
click at [1481, 226] on icon at bounding box center [1489, 225] width 18 height 15
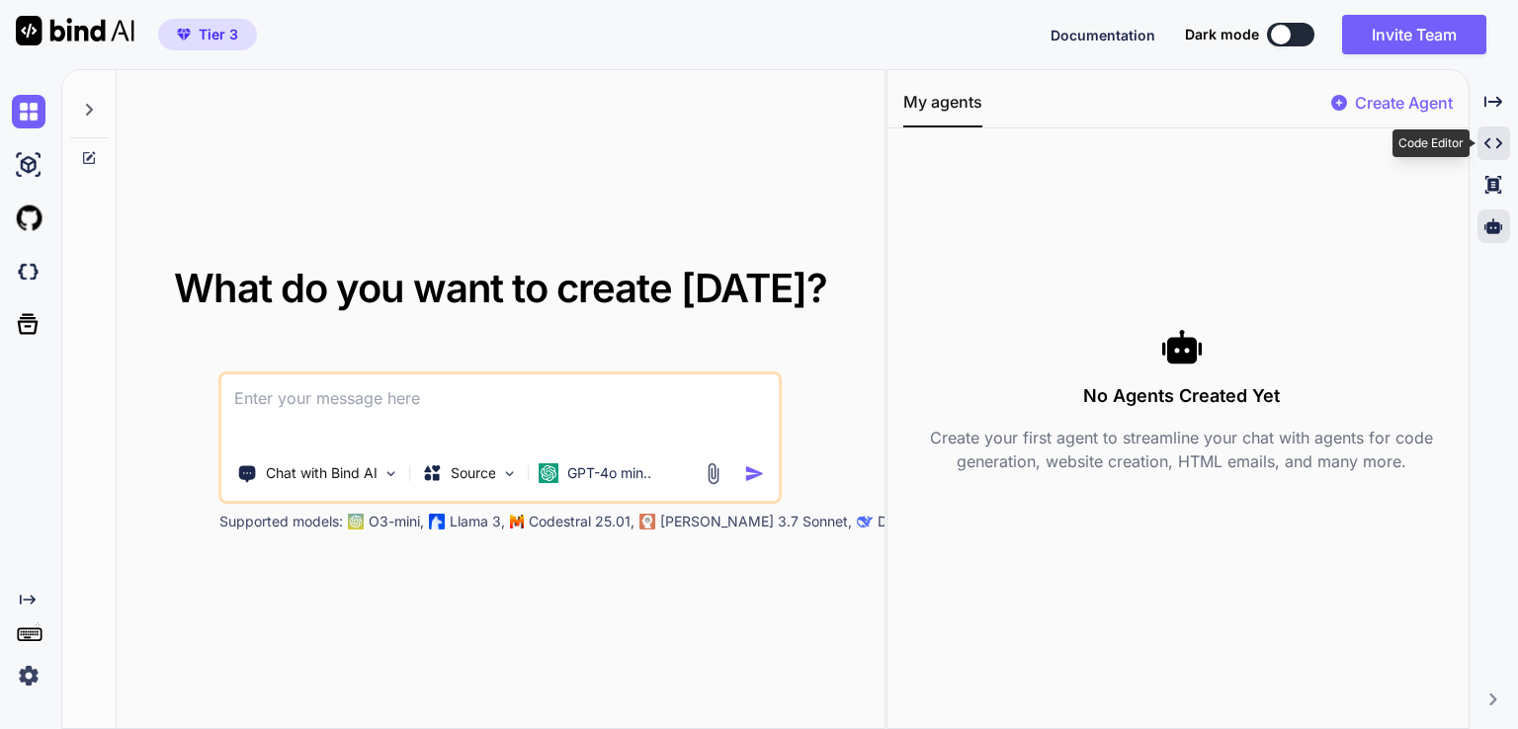
click at [1486, 142] on icon at bounding box center [1493, 143] width 18 height 11
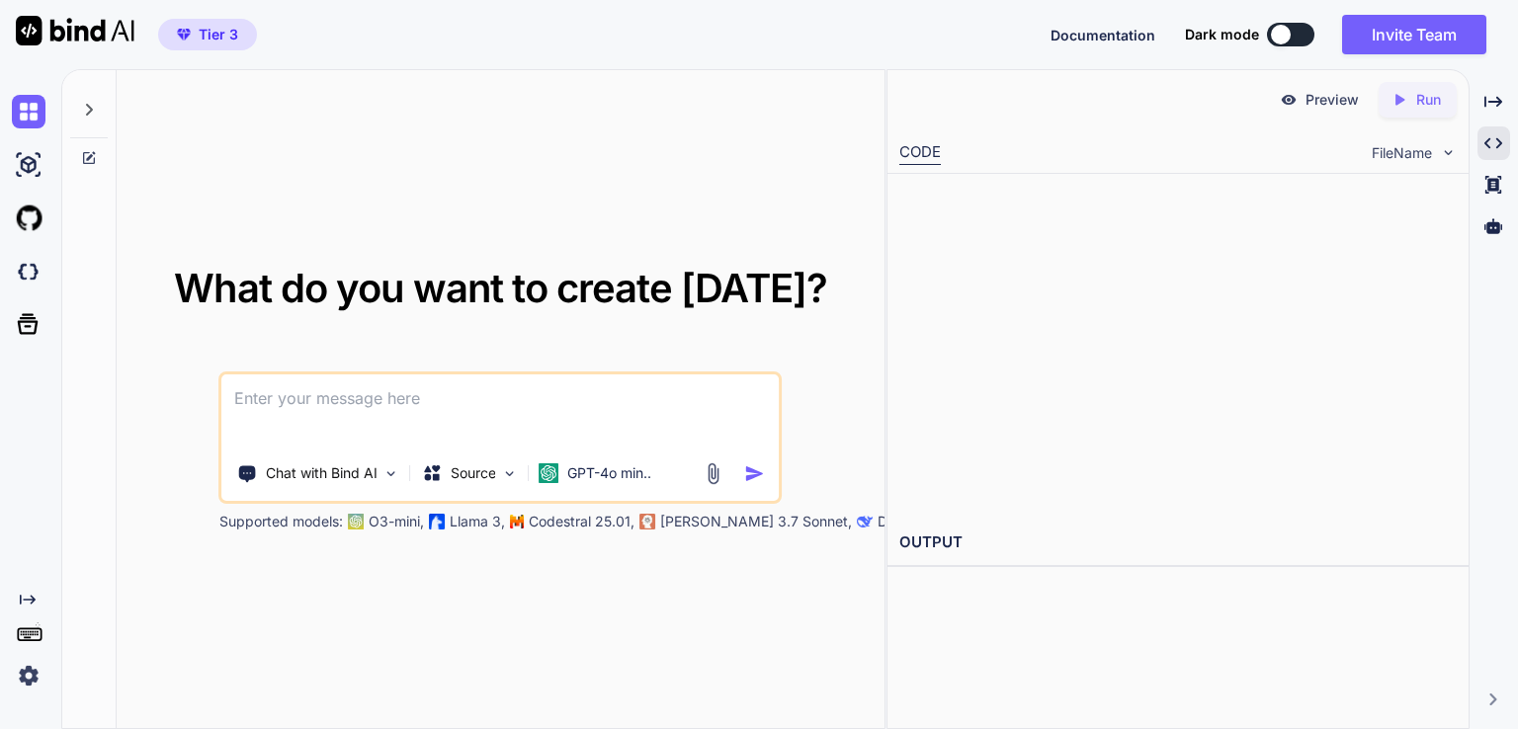
type textarea "x"
click at [40, 275] on img at bounding box center [29, 272] width 34 height 34
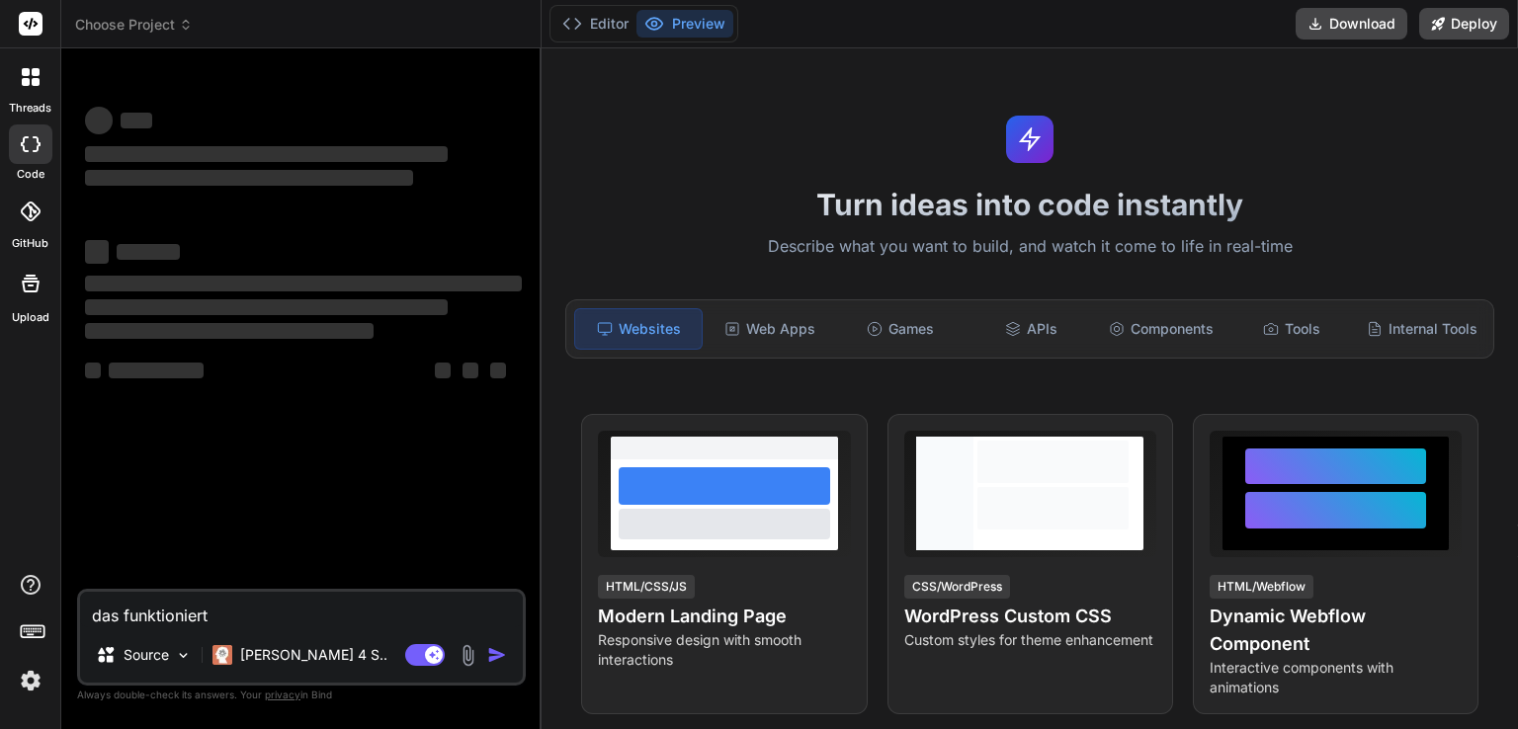
click at [181, 27] on icon at bounding box center [186, 25] width 14 height 14
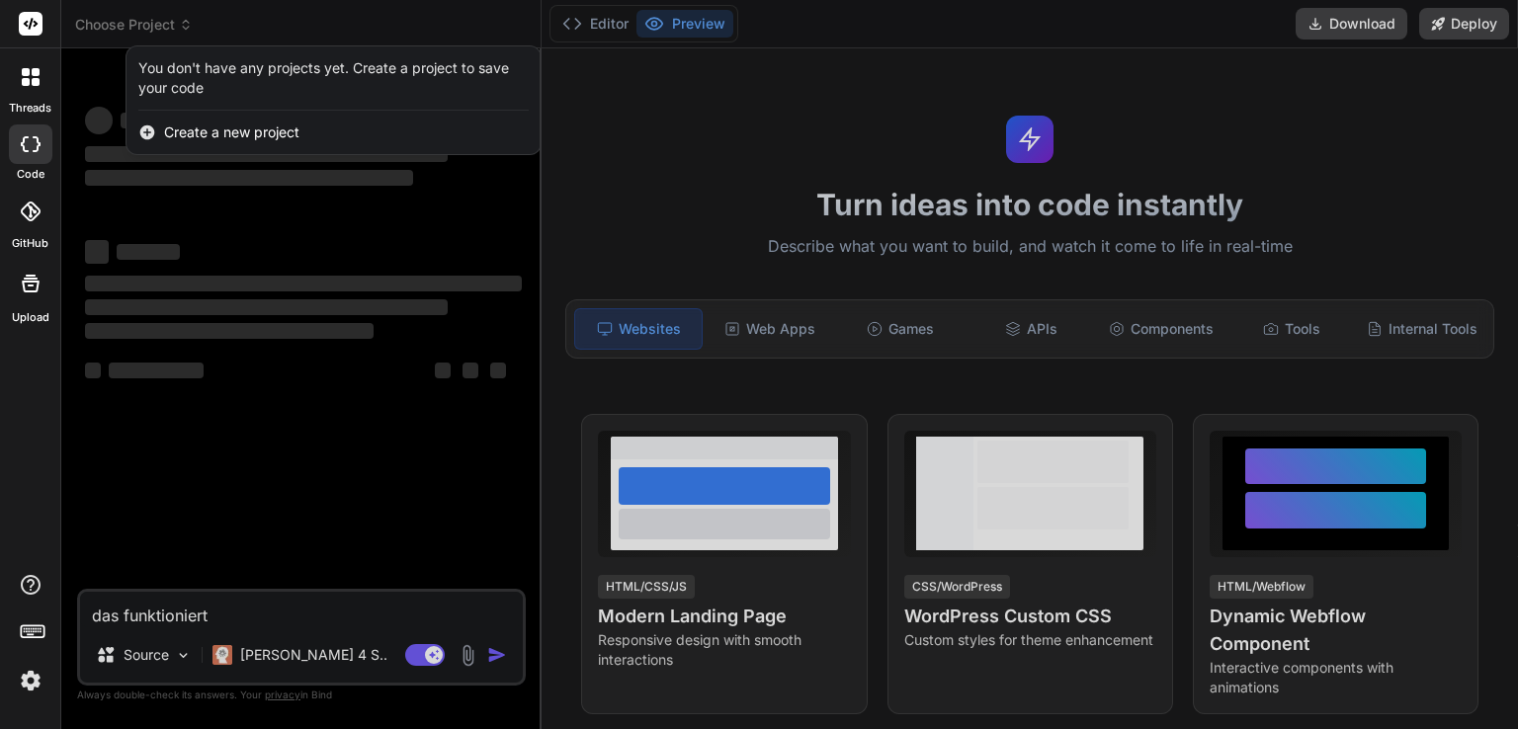
click at [154, 25] on div at bounding box center [759, 364] width 1518 height 729
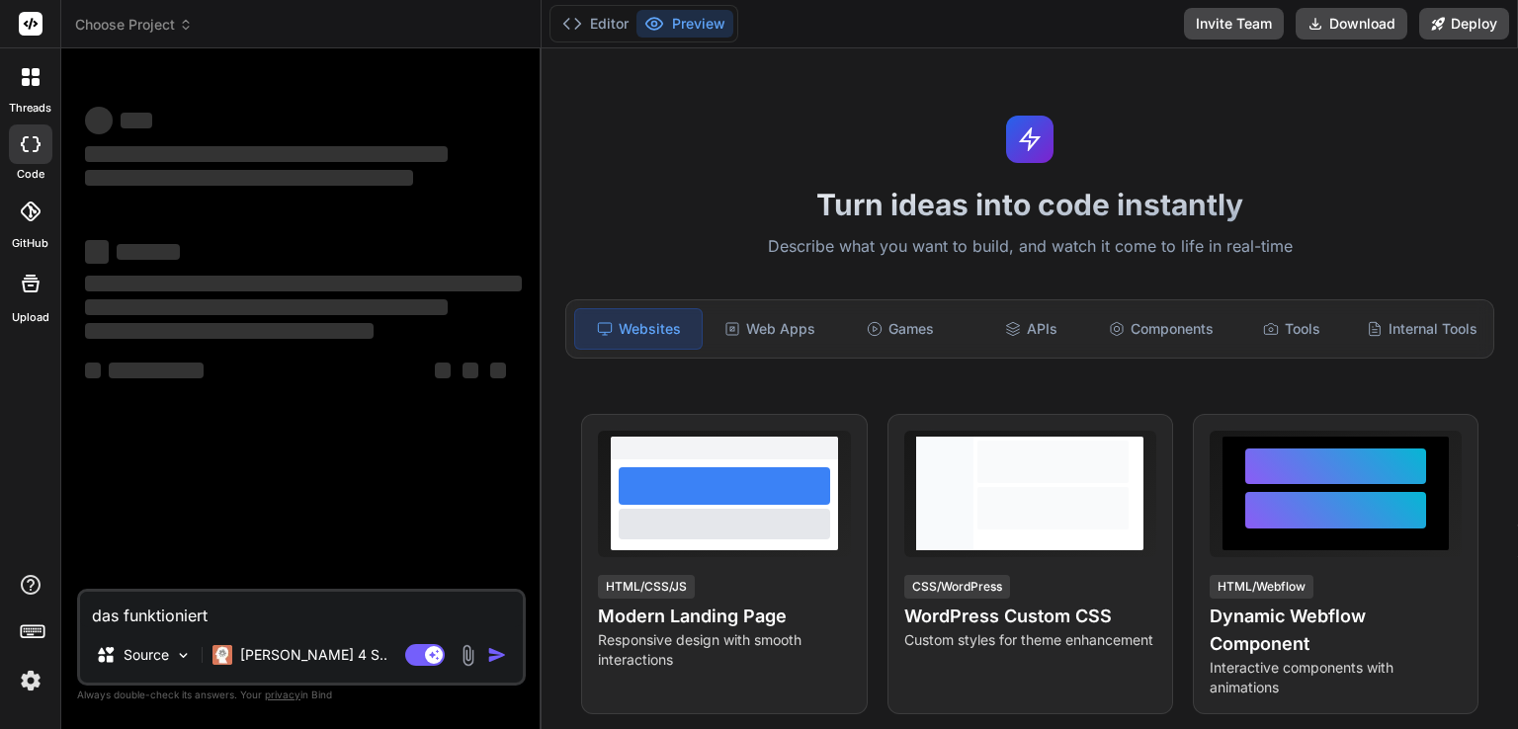
click at [154, 25] on span "Choose Project" at bounding box center [134, 25] width 118 height 20
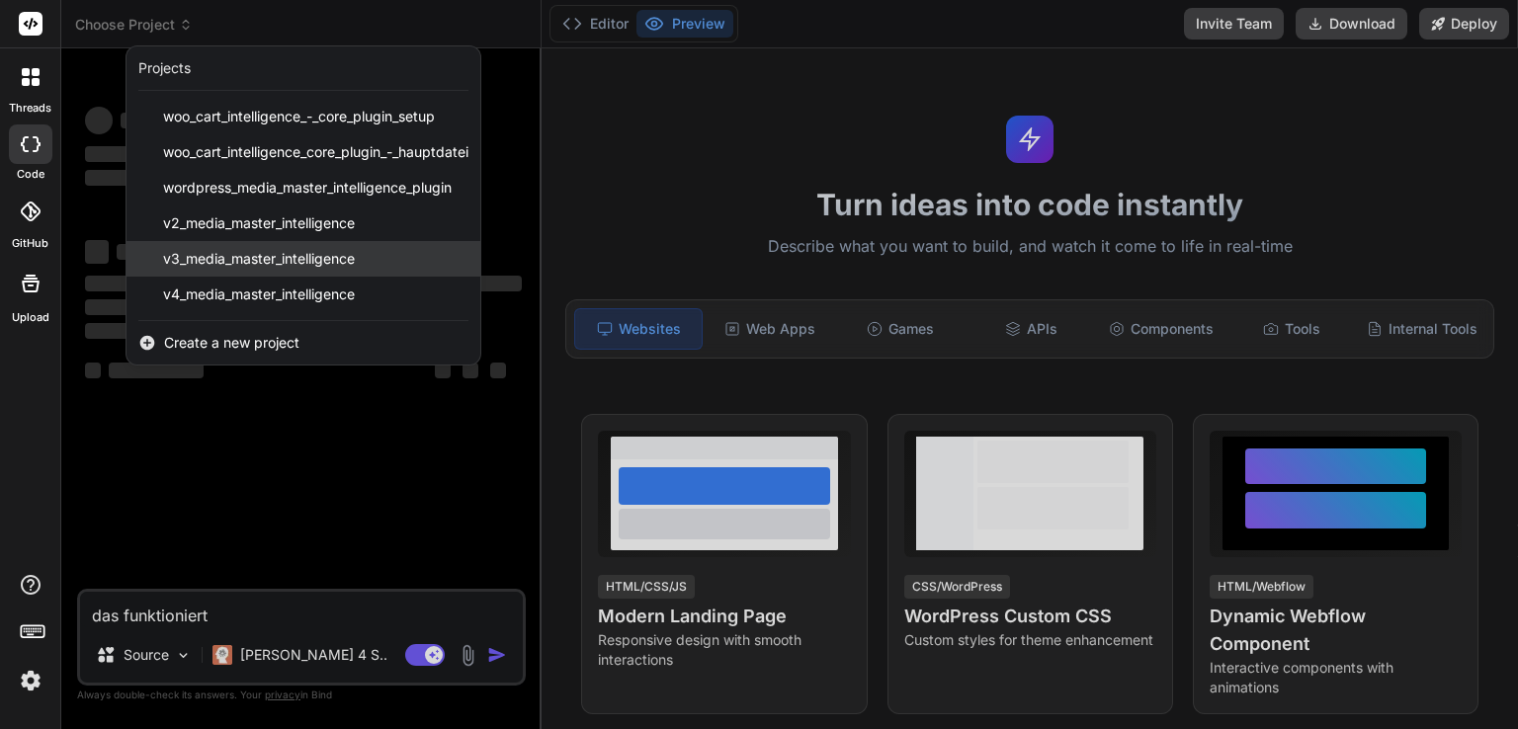
click at [288, 246] on div "v3_media_master_intelligence" at bounding box center [303, 259] width 354 height 36
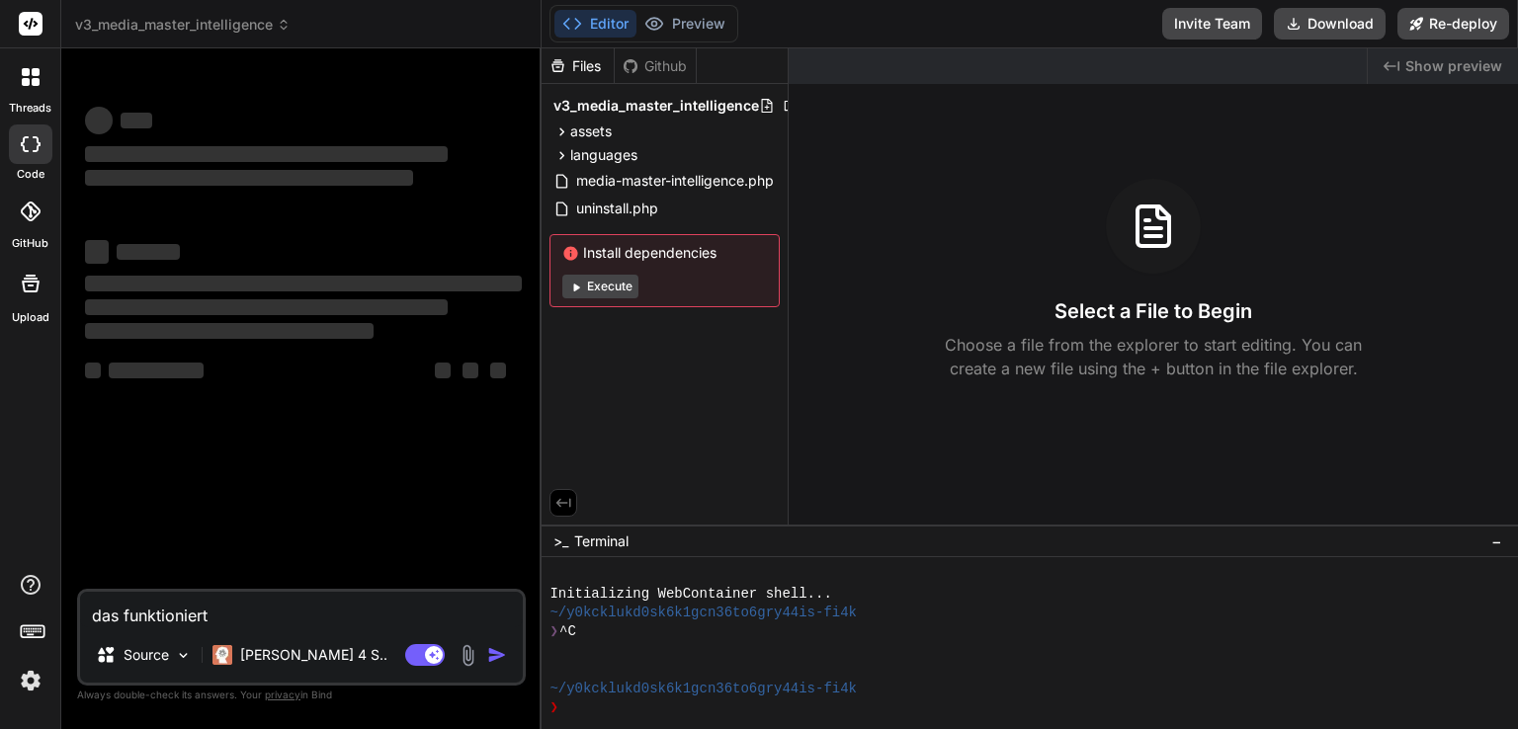
click at [1499, 544] on span "−" at bounding box center [1496, 542] width 11 height 20
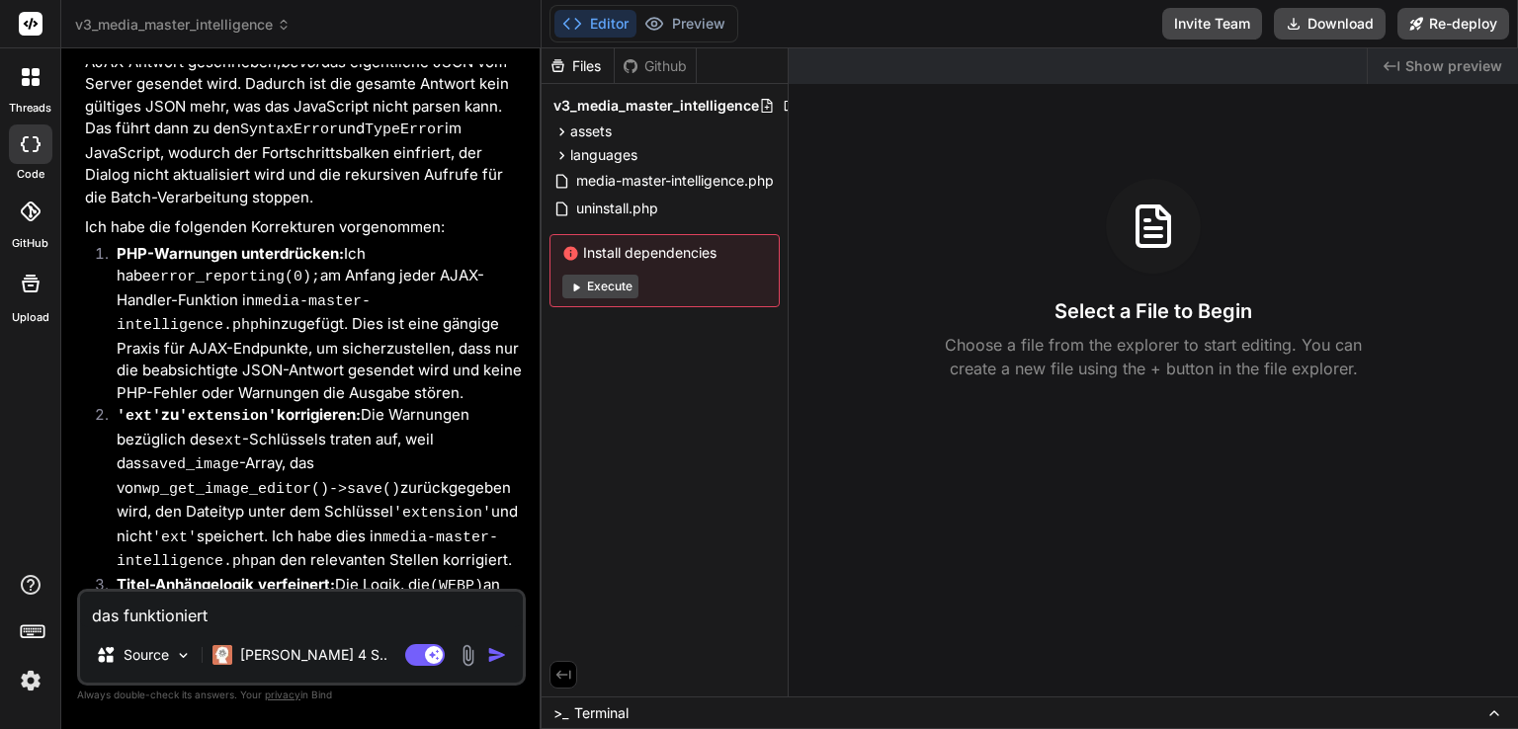
scroll to position [24131, 0]
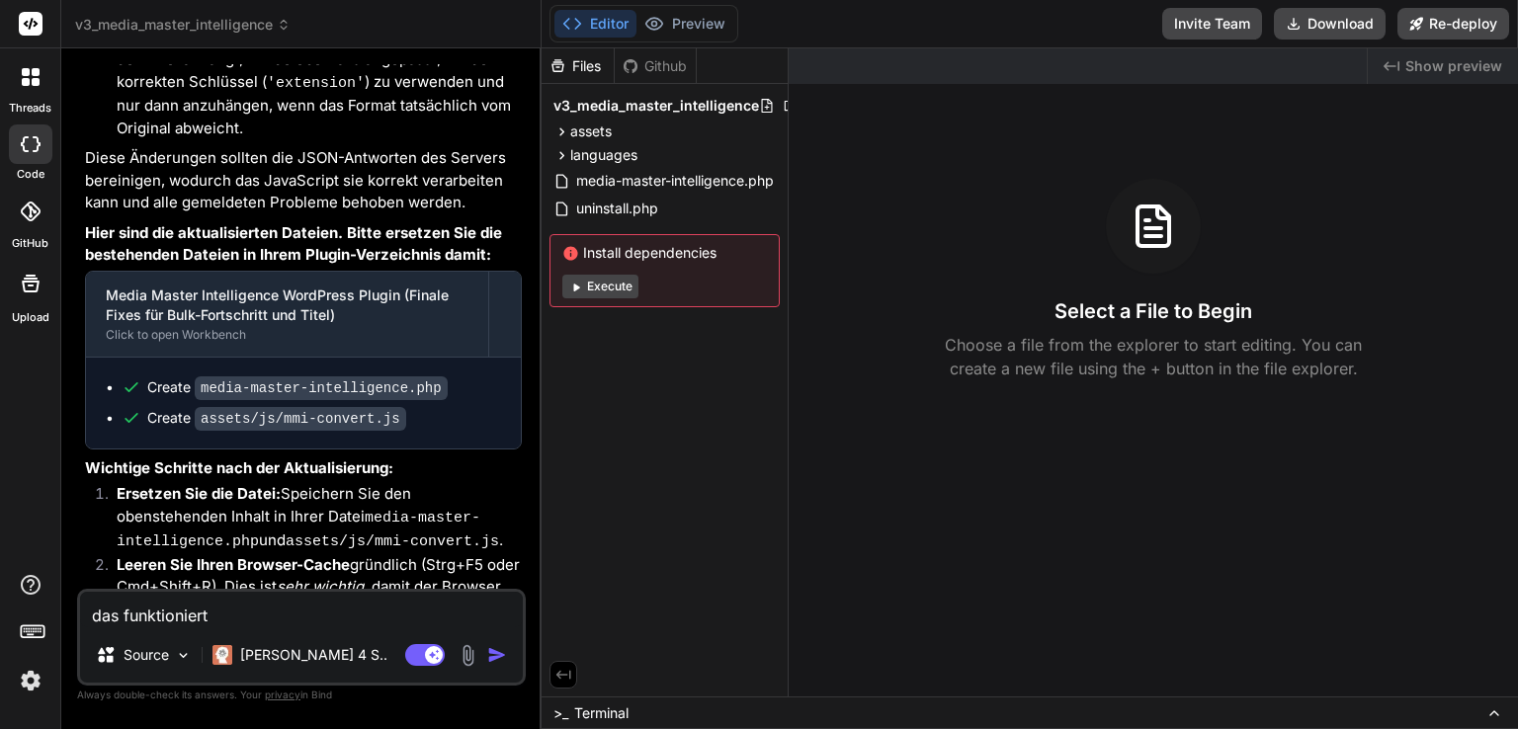
click at [493, 650] on img "button" at bounding box center [497, 655] width 20 height 20
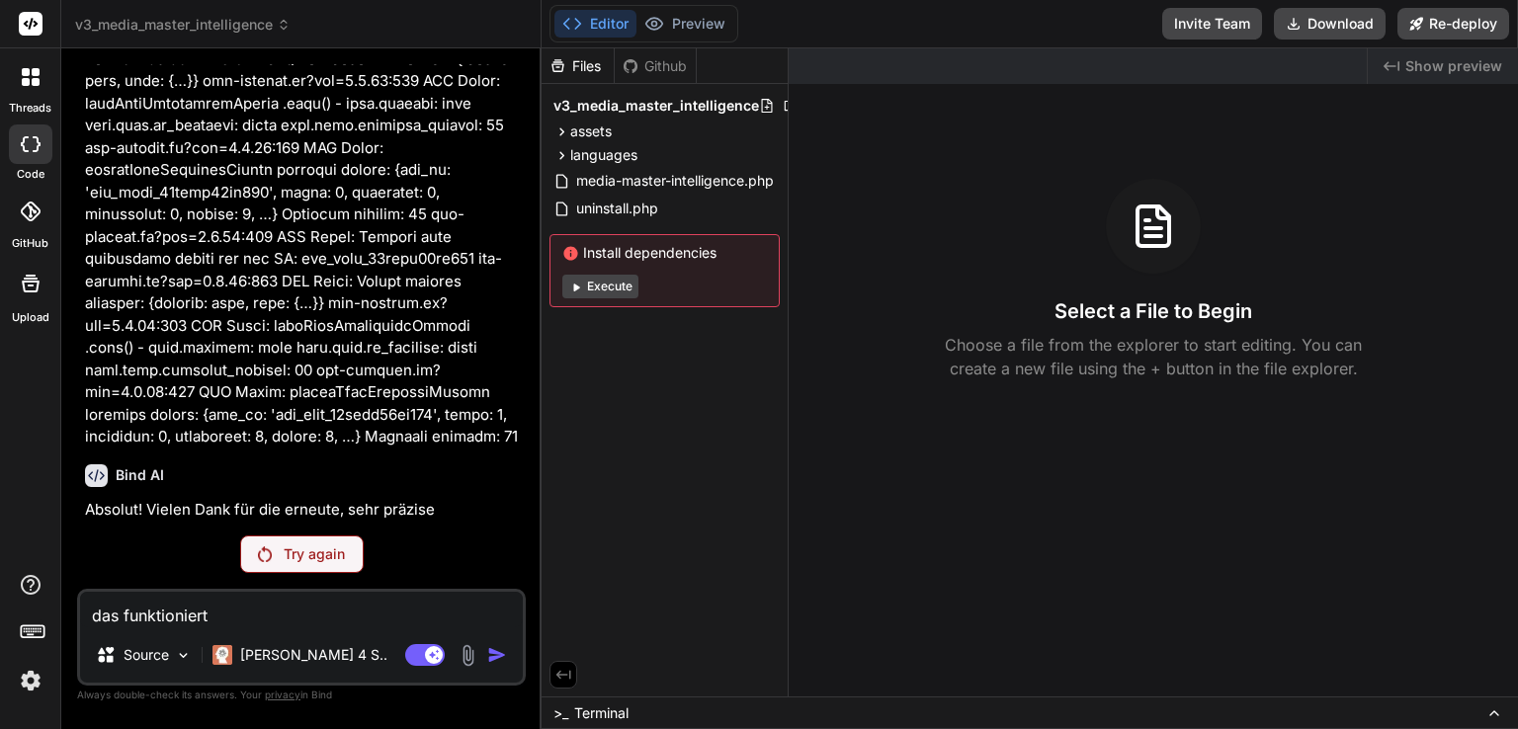
scroll to position [22986, 0]
click at [253, 17] on span "v3_media_master_intelligence" at bounding box center [182, 25] width 215 height 20
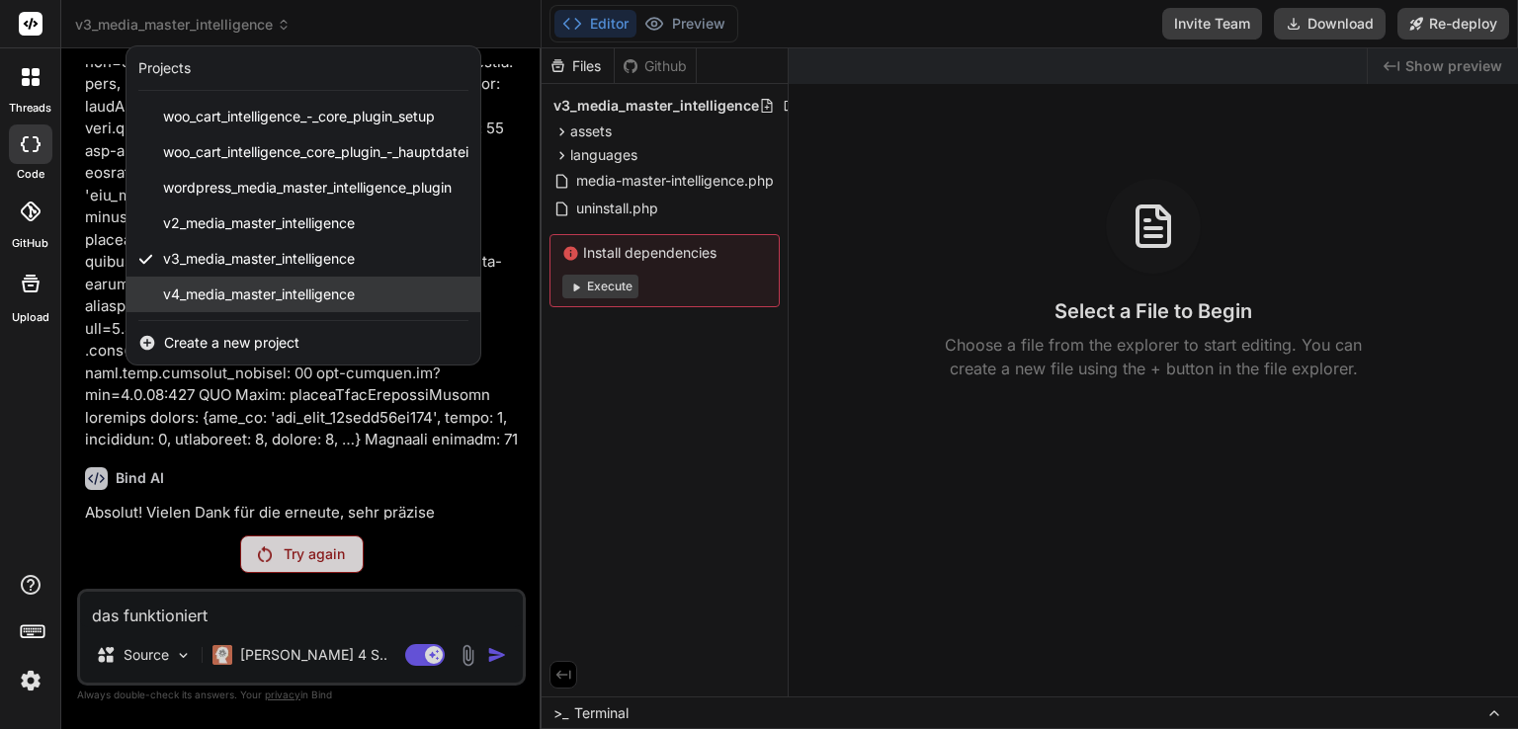
click at [290, 285] on span "v4_media_master_intelligence" at bounding box center [259, 295] width 192 height 20
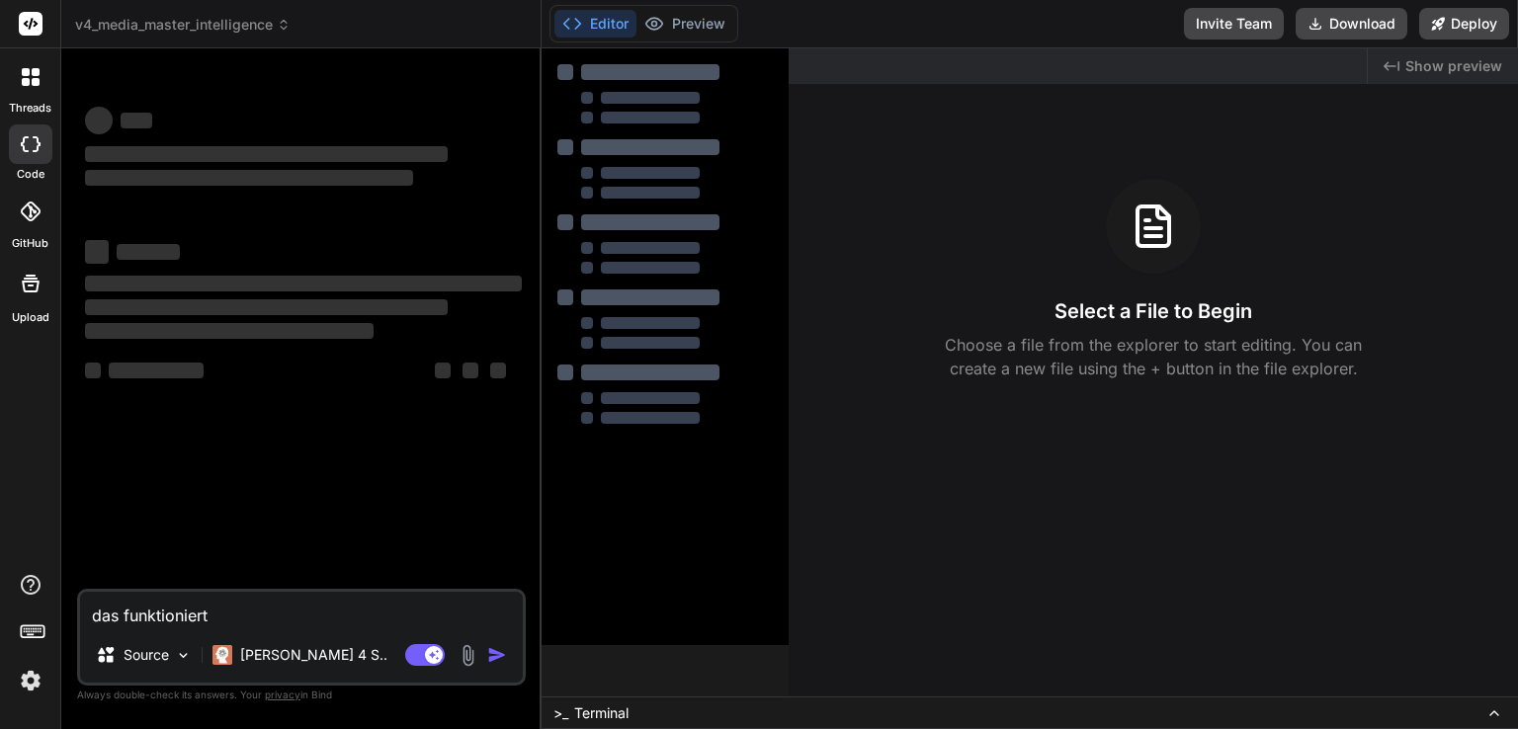
scroll to position [0, 0]
type textarea "x"
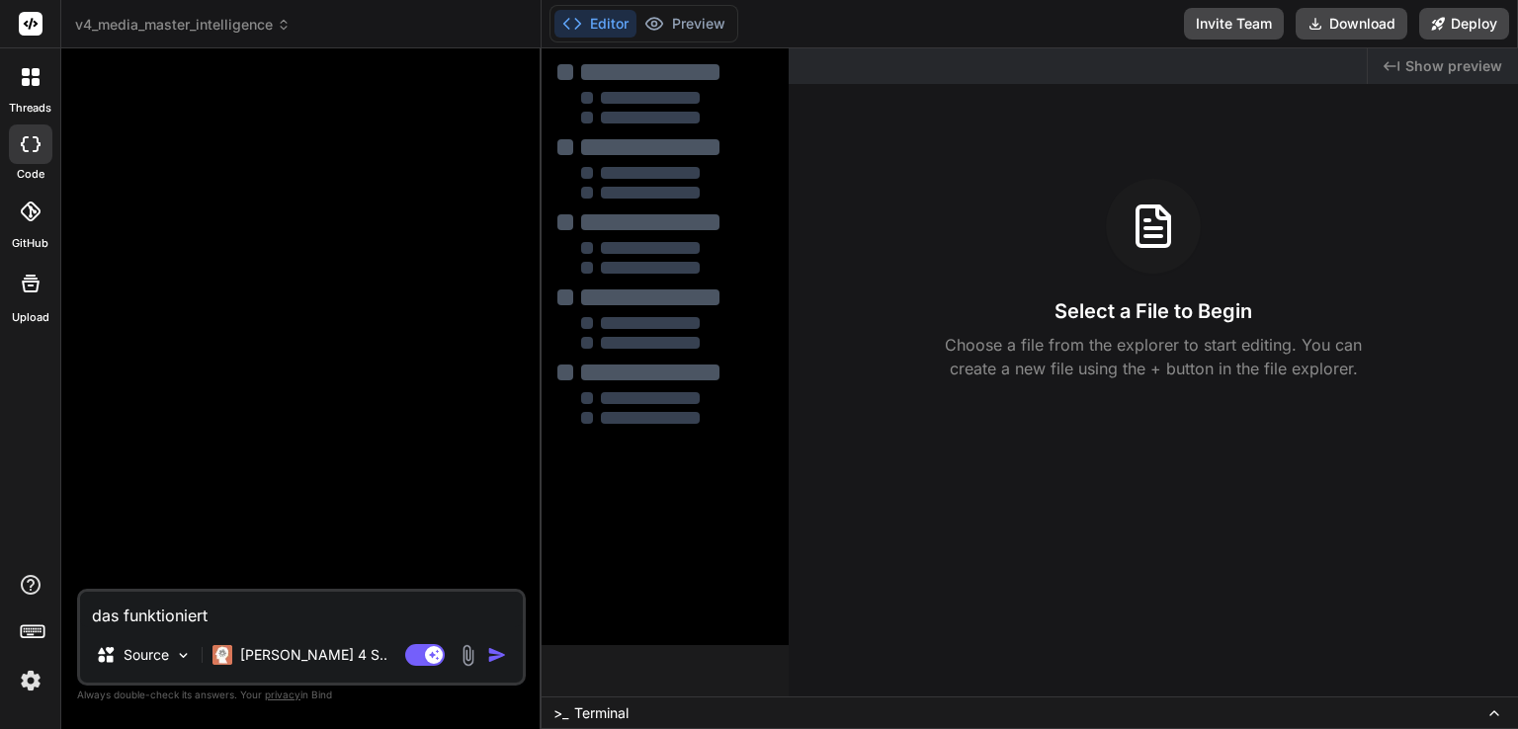
click at [269, 621] on textarea "das funktioniert" at bounding box center [301, 610] width 443 height 36
type textarea "l"
type textarea "x"
type textarea "la"
type textarea "x"
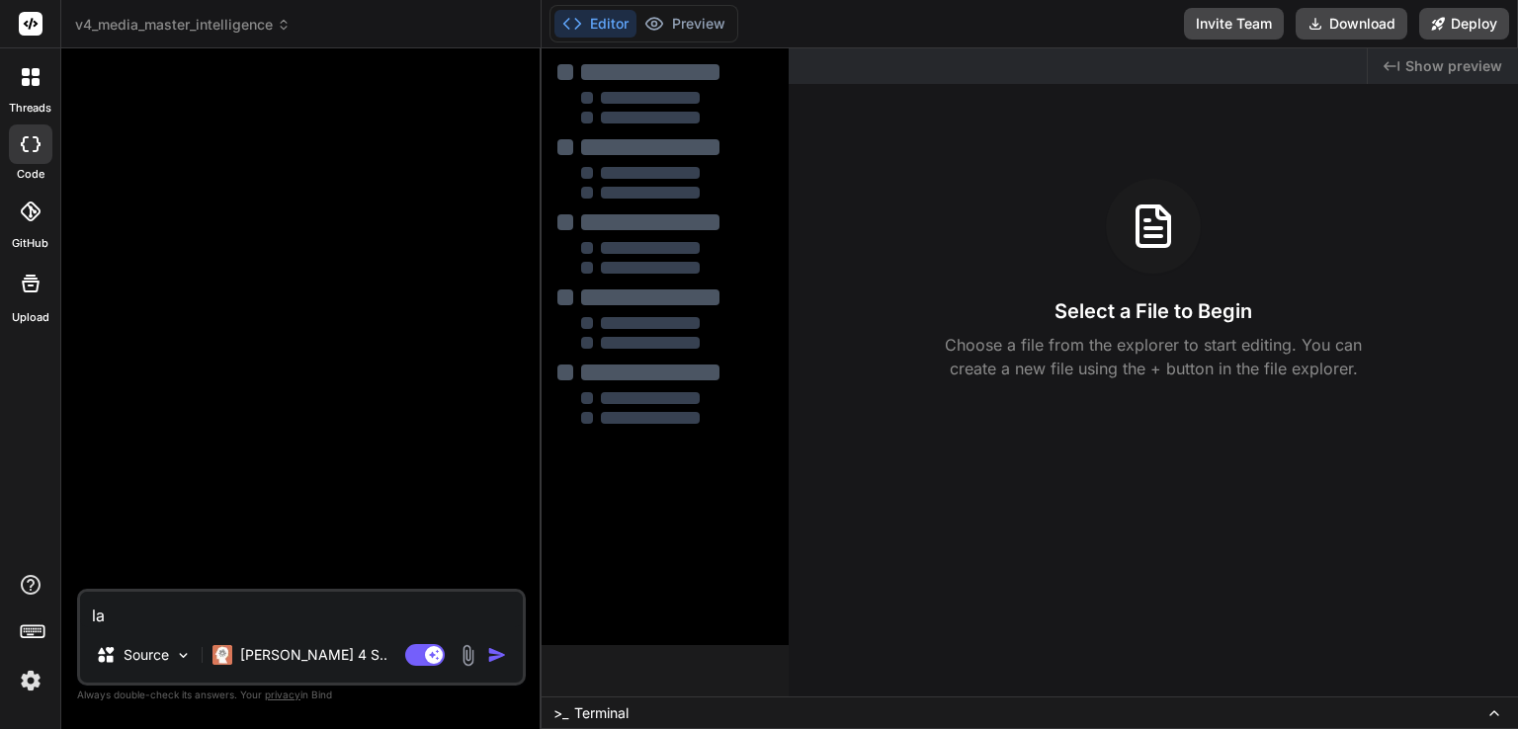
type textarea "las"
type textarea "x"
type textarea "lass"
type textarea "x"
type textarea "lass"
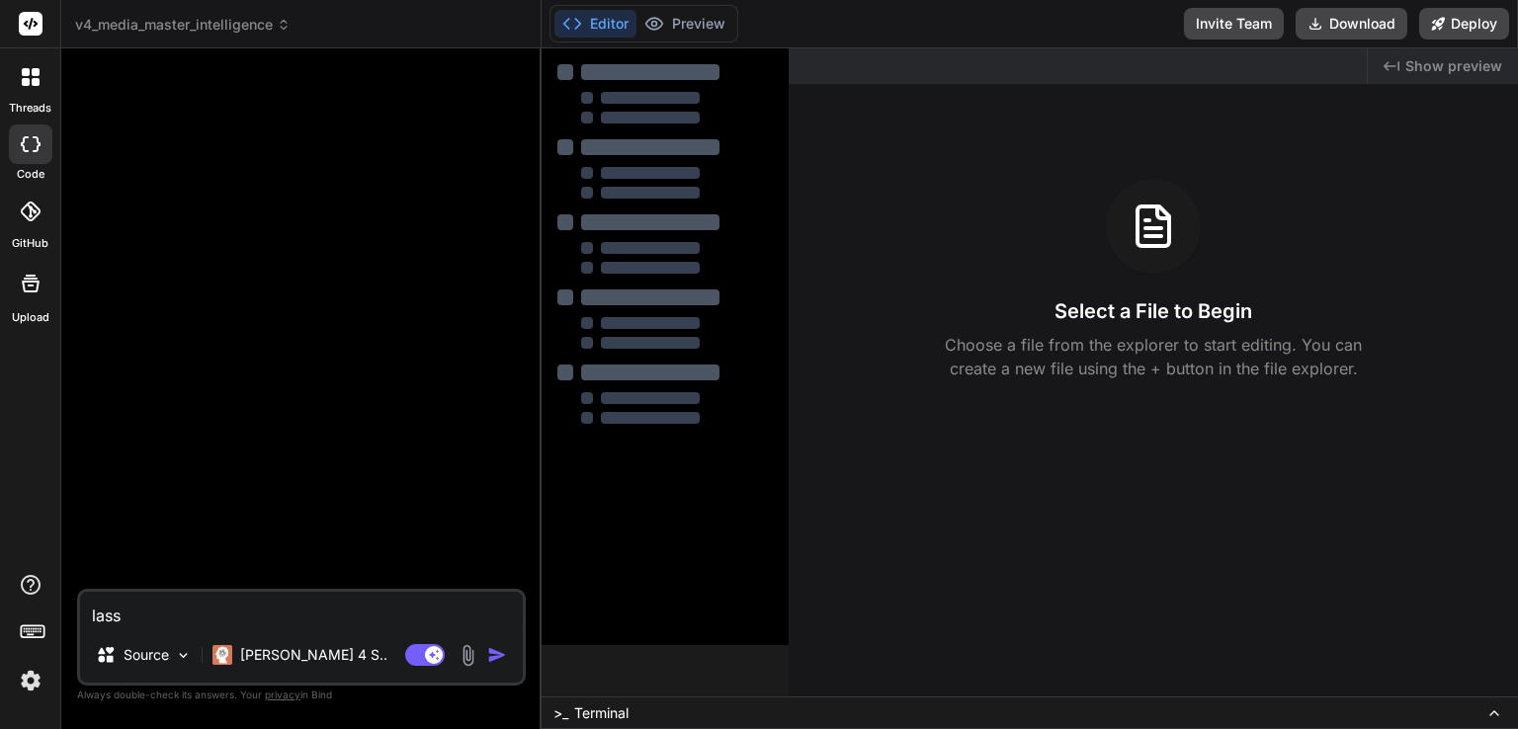
type textarea "x"
type textarea "lass u"
type textarea "x"
type textarea "lass un"
type textarea "x"
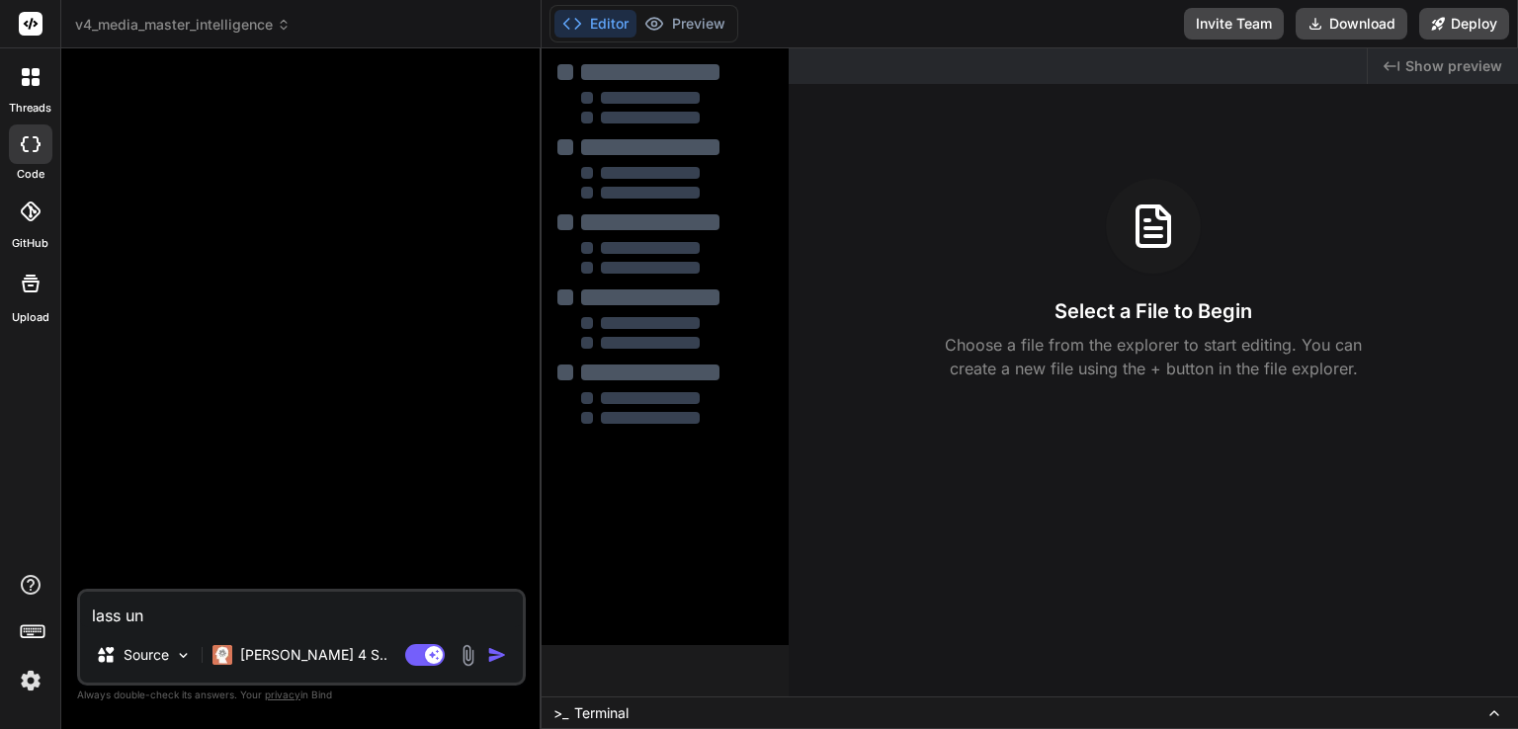
type textarea "lass uns"
type textarea "x"
type textarea "lass uns"
type textarea "x"
type textarea "lass uns e"
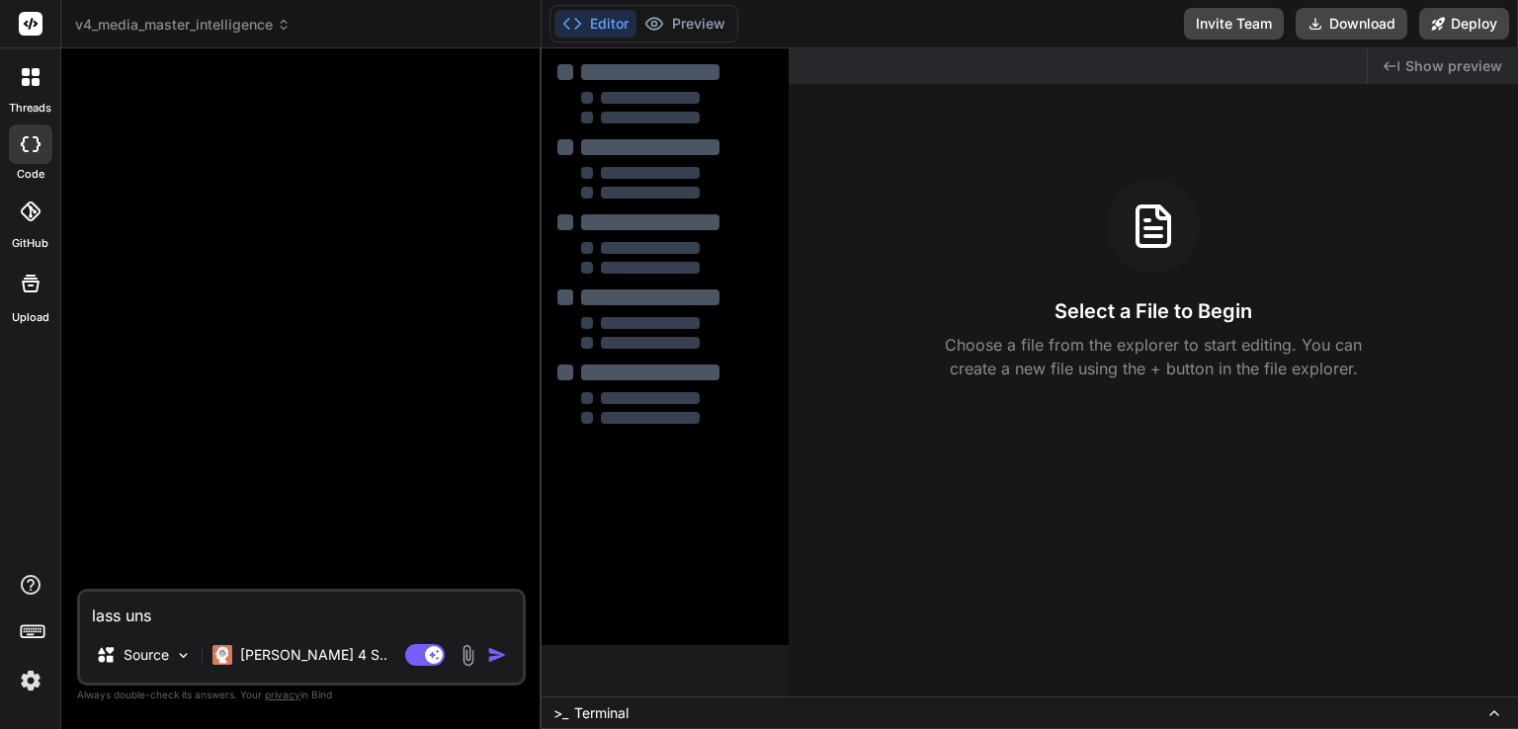
type textarea "x"
type textarea "lass uns ei"
type textarea "x"
type textarea "lass uns ein"
type textarea "x"
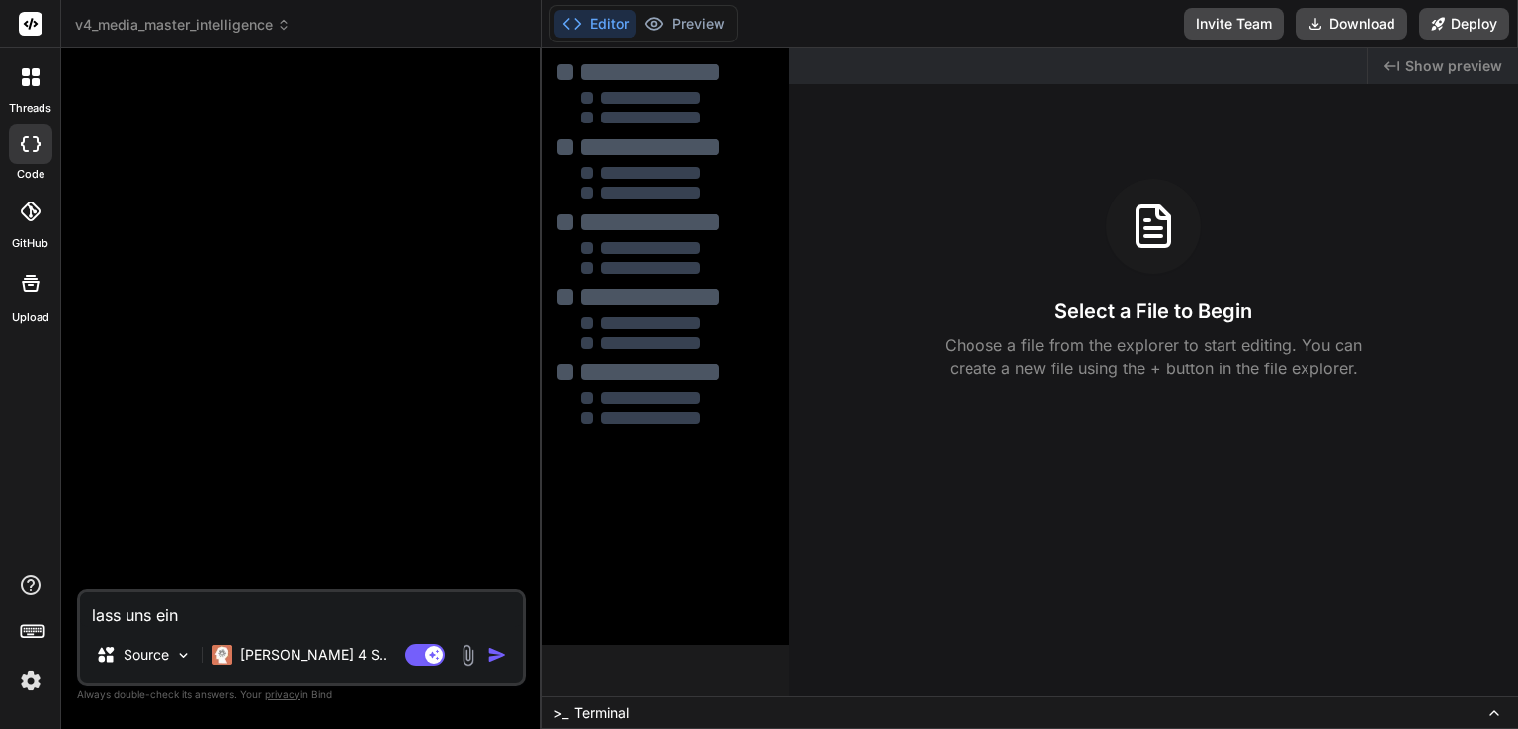
type textarea "lass uns ein"
type textarea "x"
type textarea "lass uns ein t"
type textarea "x"
type textarea "lass uns ein tr"
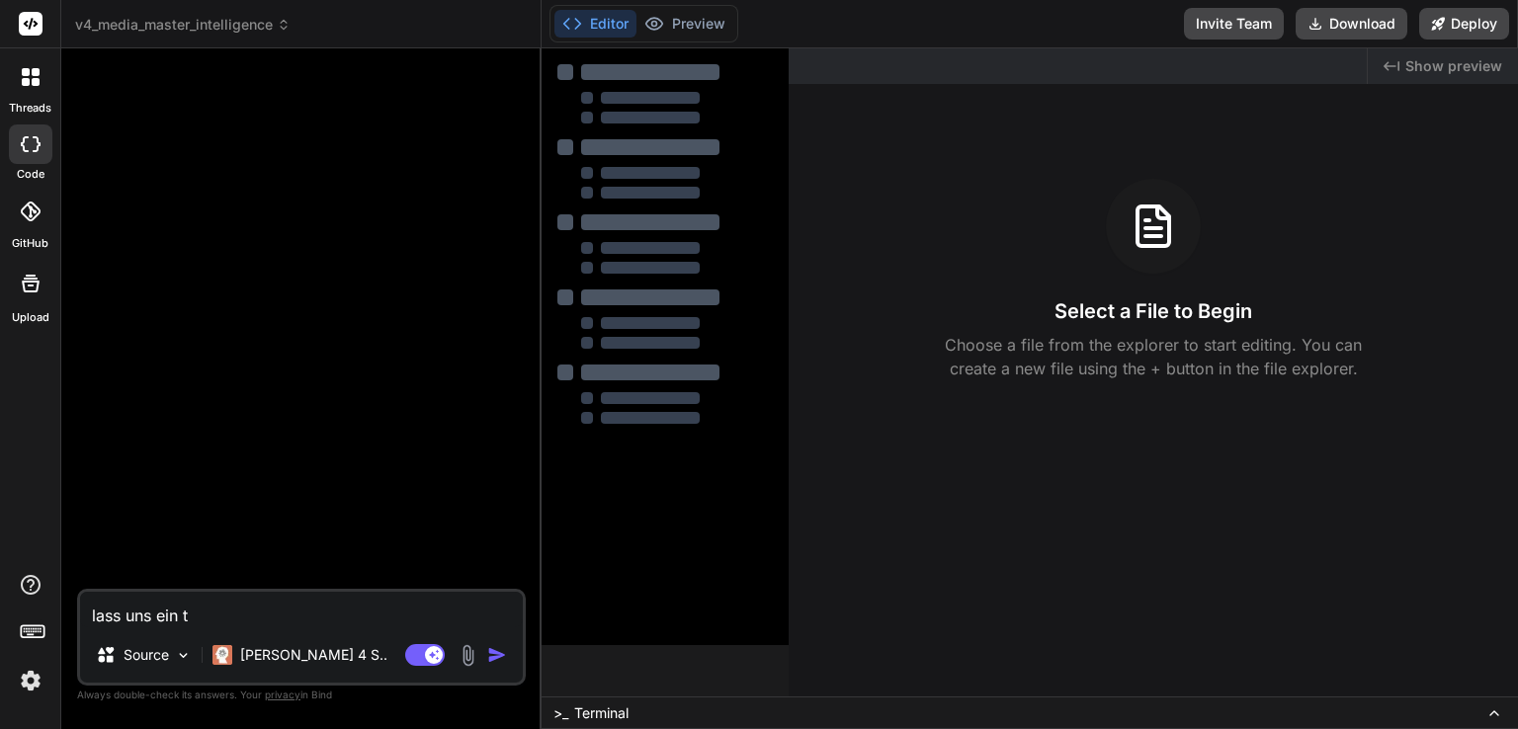
type textarea "x"
type textarea "lass uns ein tra"
type textarea "x"
type textarea "lass uns ein trac"
type textarea "x"
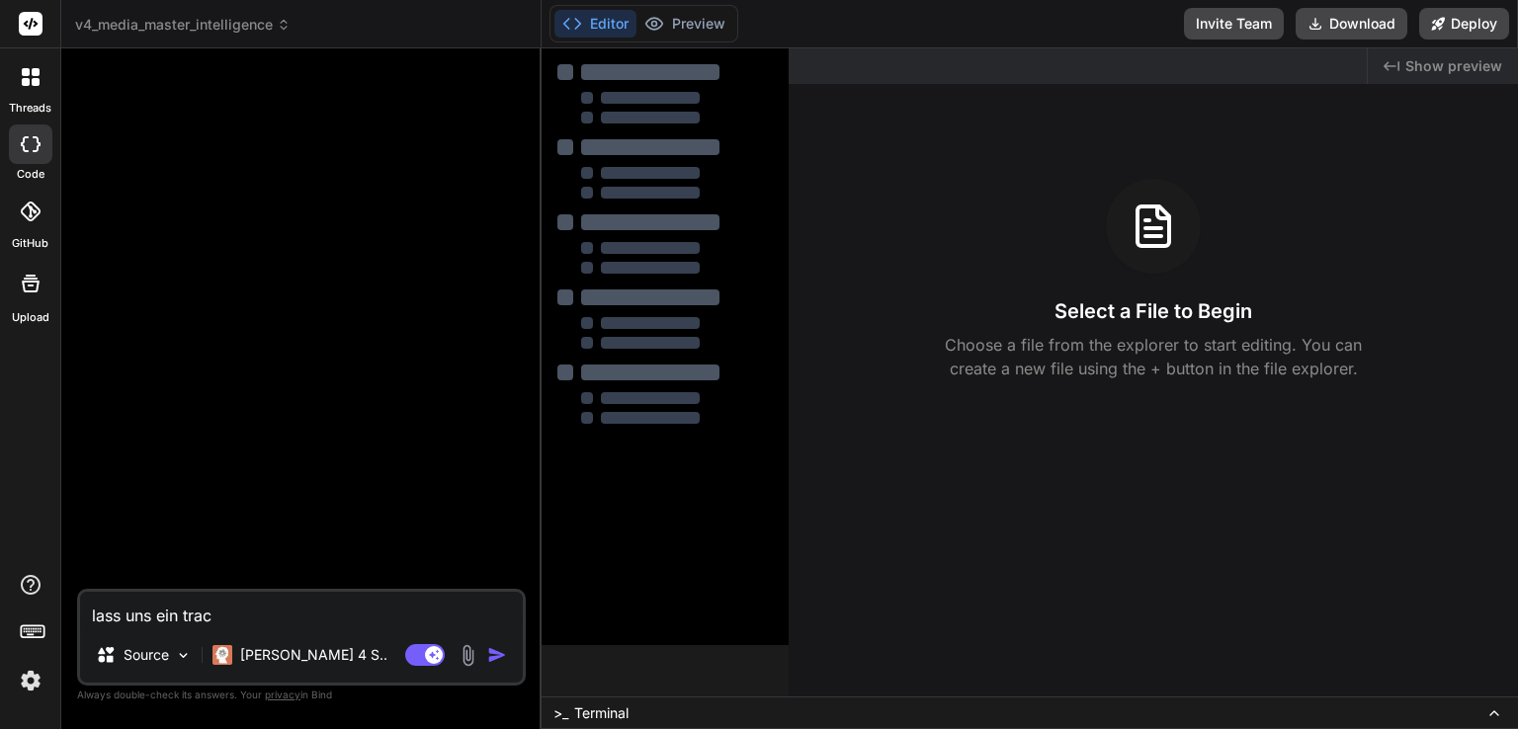
type textarea "lass uns ein track"
type textarea "x"
type textarea "lass uns ein tracki"
type textarea "x"
type textarea "lass uns ein trackin"
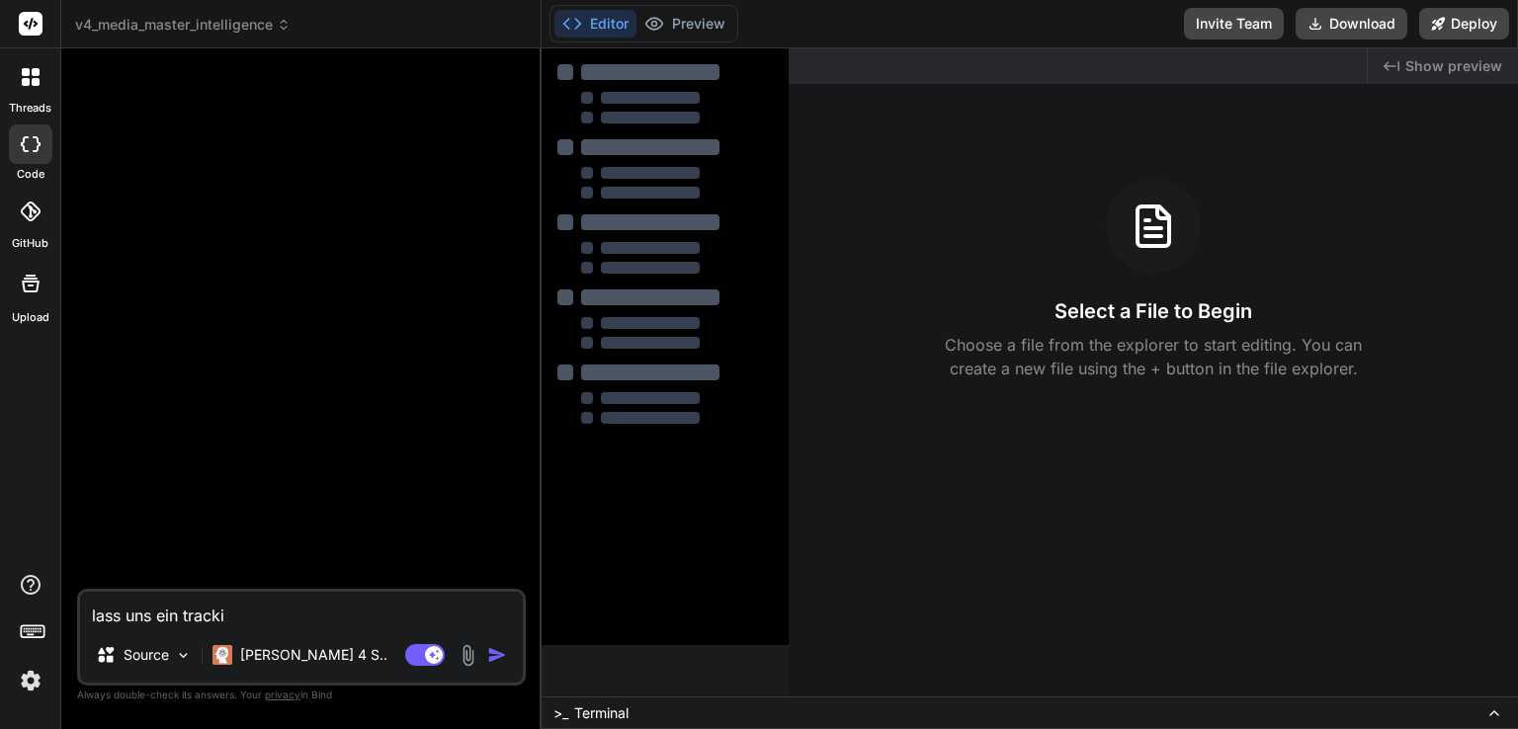
type textarea "x"
type textarea "lass uns ein tracking"
type textarea "x"
type textarea "lass uns ein tracking"
type textarea "x"
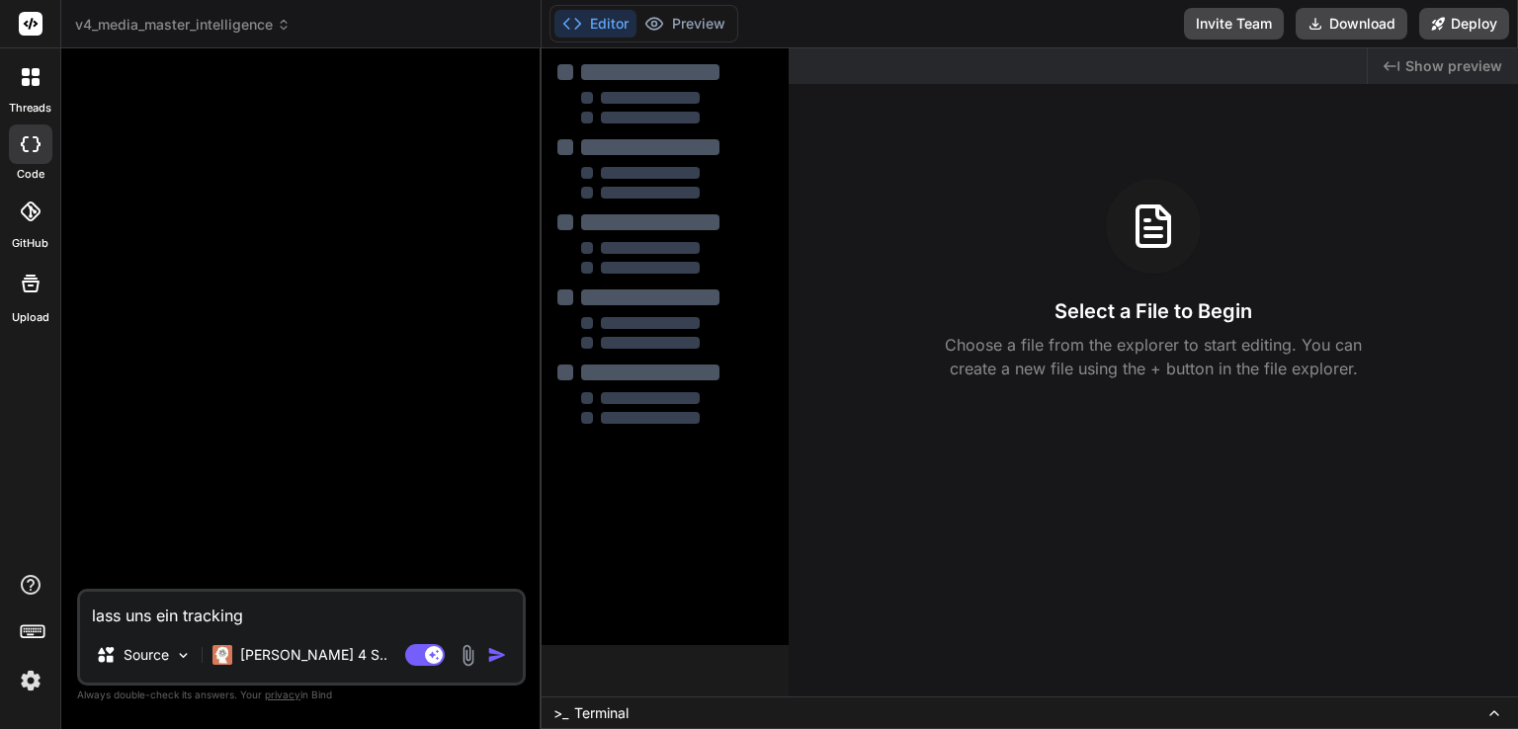
type textarea "lass uns ein tracking t"
type textarea "x"
type textarea "lass uns ein tracking to"
type textarea "x"
type textarea "lass uns ein tracking too"
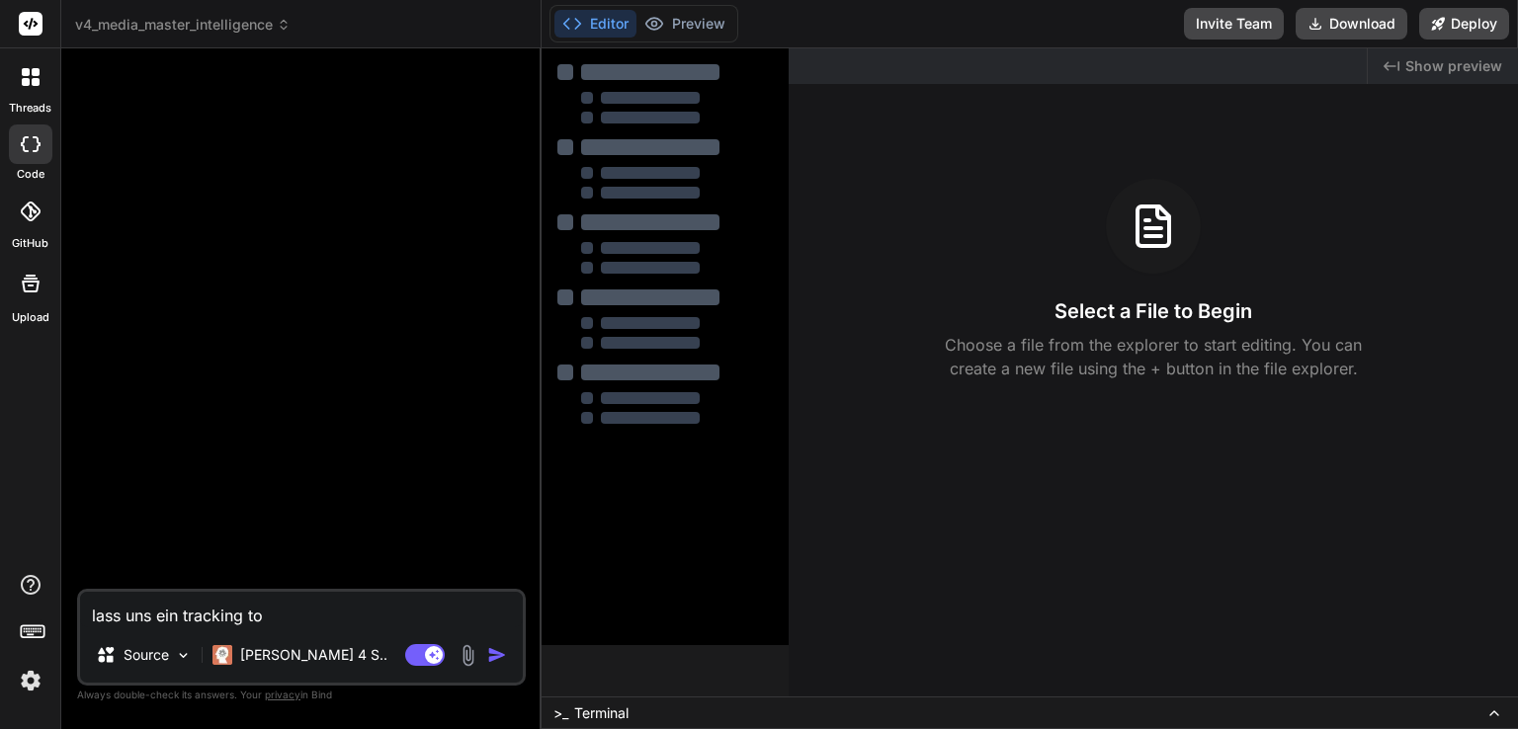
type textarea "x"
type textarea "lass uns ein tracking tool"
type textarea "x"
type textarea "lass uns ein tracking tool"
type textarea "x"
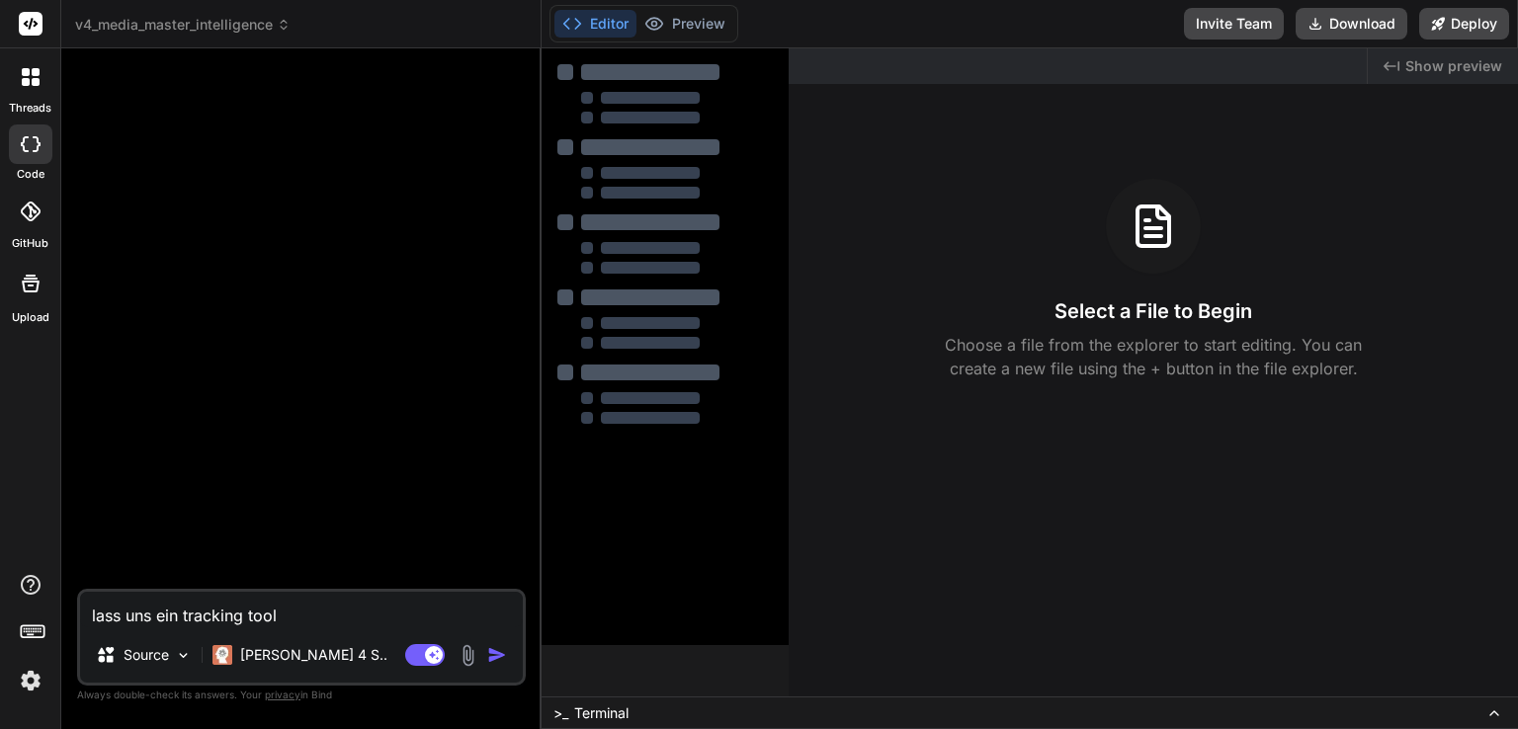
type textarea "lass uns ein tracking tool f"
type textarea "x"
type textarea "lass uns ein tracking tool fü"
type textarea "x"
type textarea "lass uns ein tracking tool für"
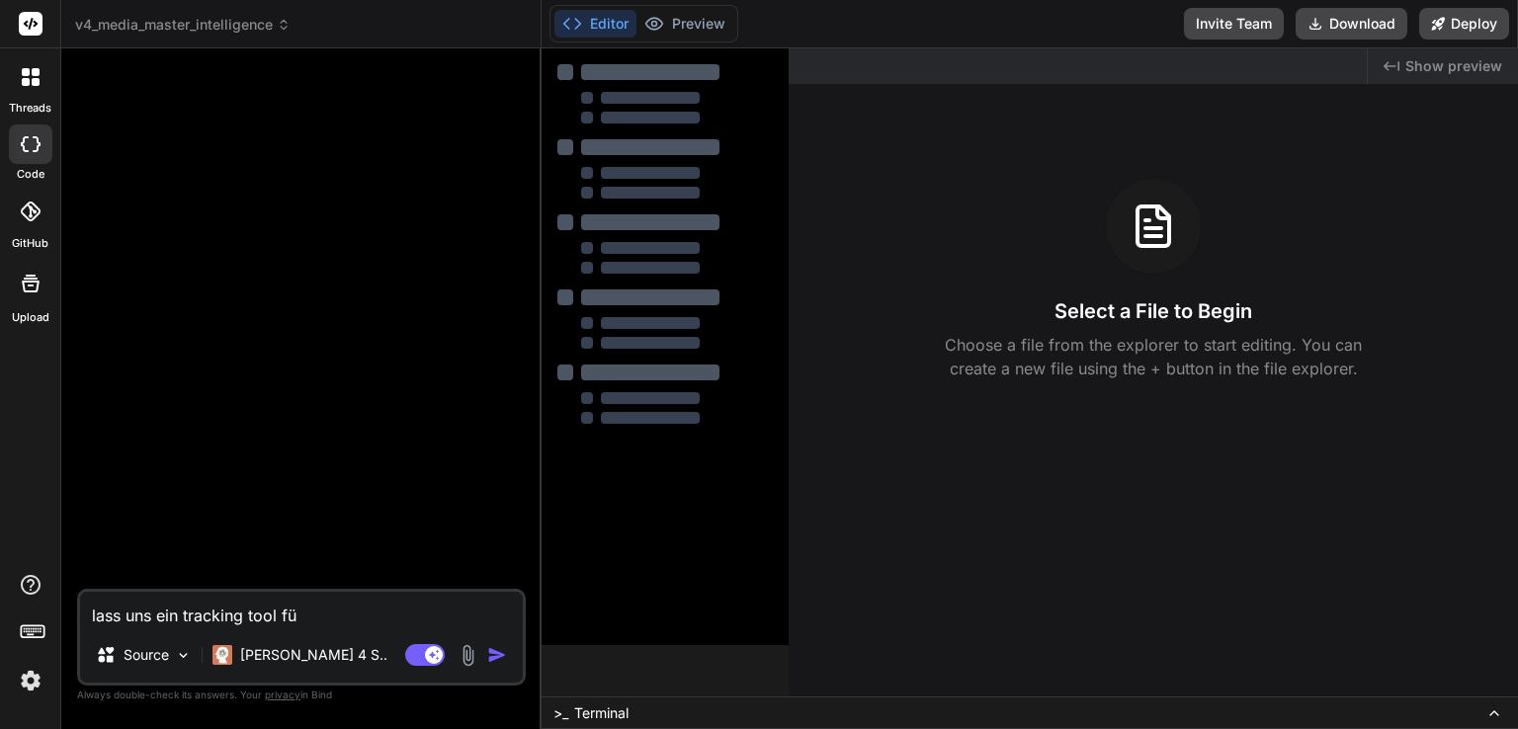
type textarea "x"
type textarea "lass uns ein tracking tool für"
type textarea "x"
type textarea "lass uns ein tracking tool für w"
type textarea "x"
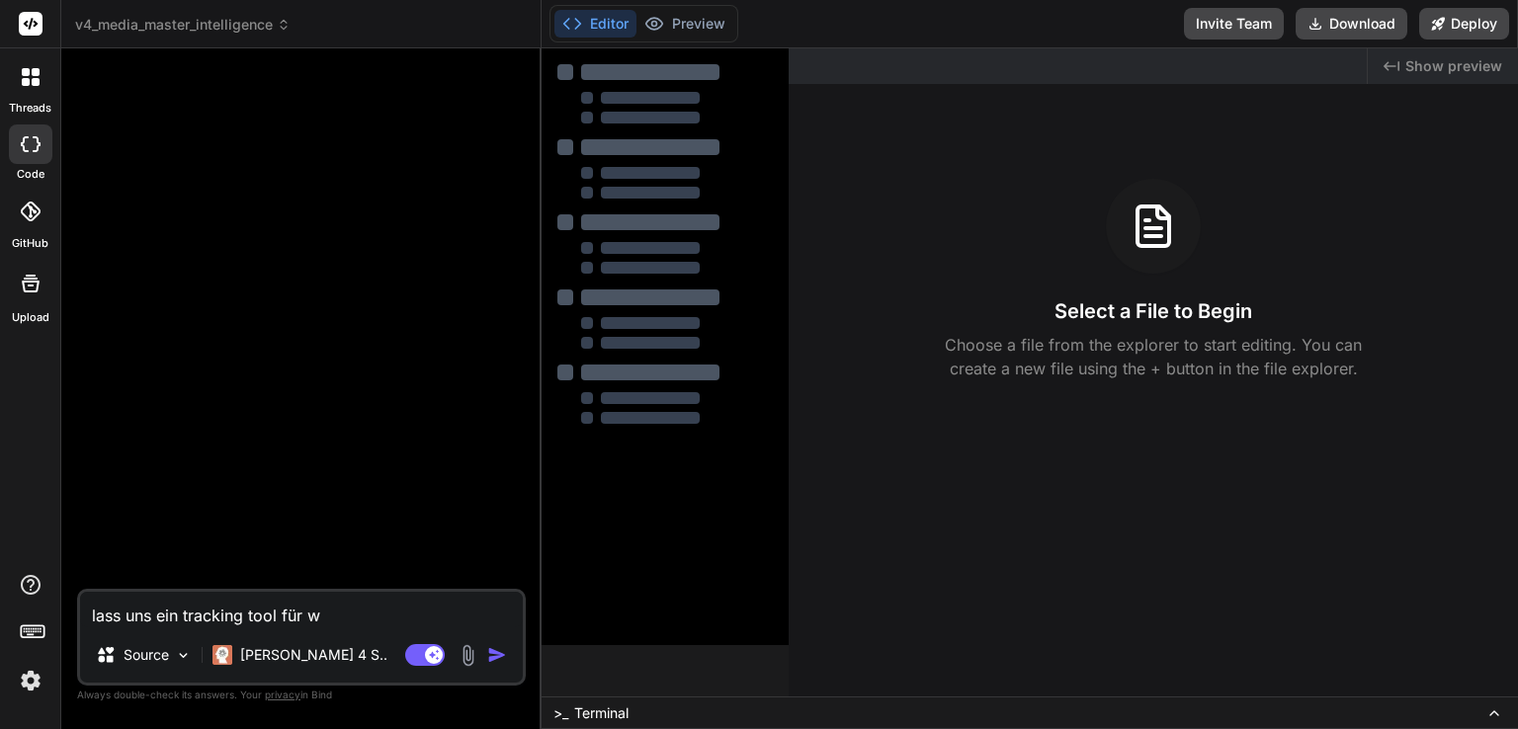
type textarea "lass uns ein tracking tool für wo"
type textarea "x"
type textarea "lass uns ein tracking tool für wor"
type textarea "x"
type textarea "lass uns ein tracking tool für word"
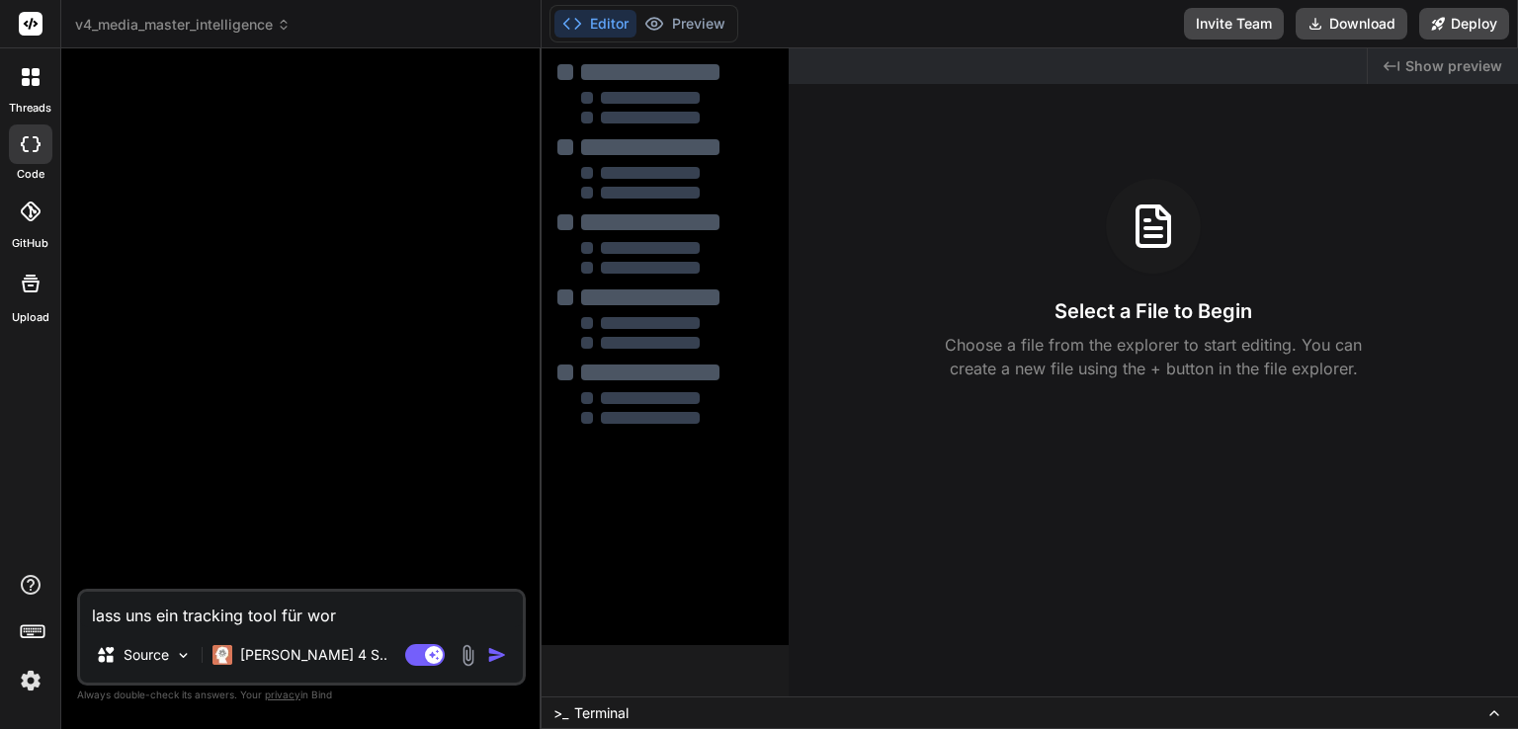
type textarea "x"
type textarea "lass uns ein tracking tool für wordp"
type textarea "x"
type textarea "lass uns ein tracking tool für wordpr"
type textarea "x"
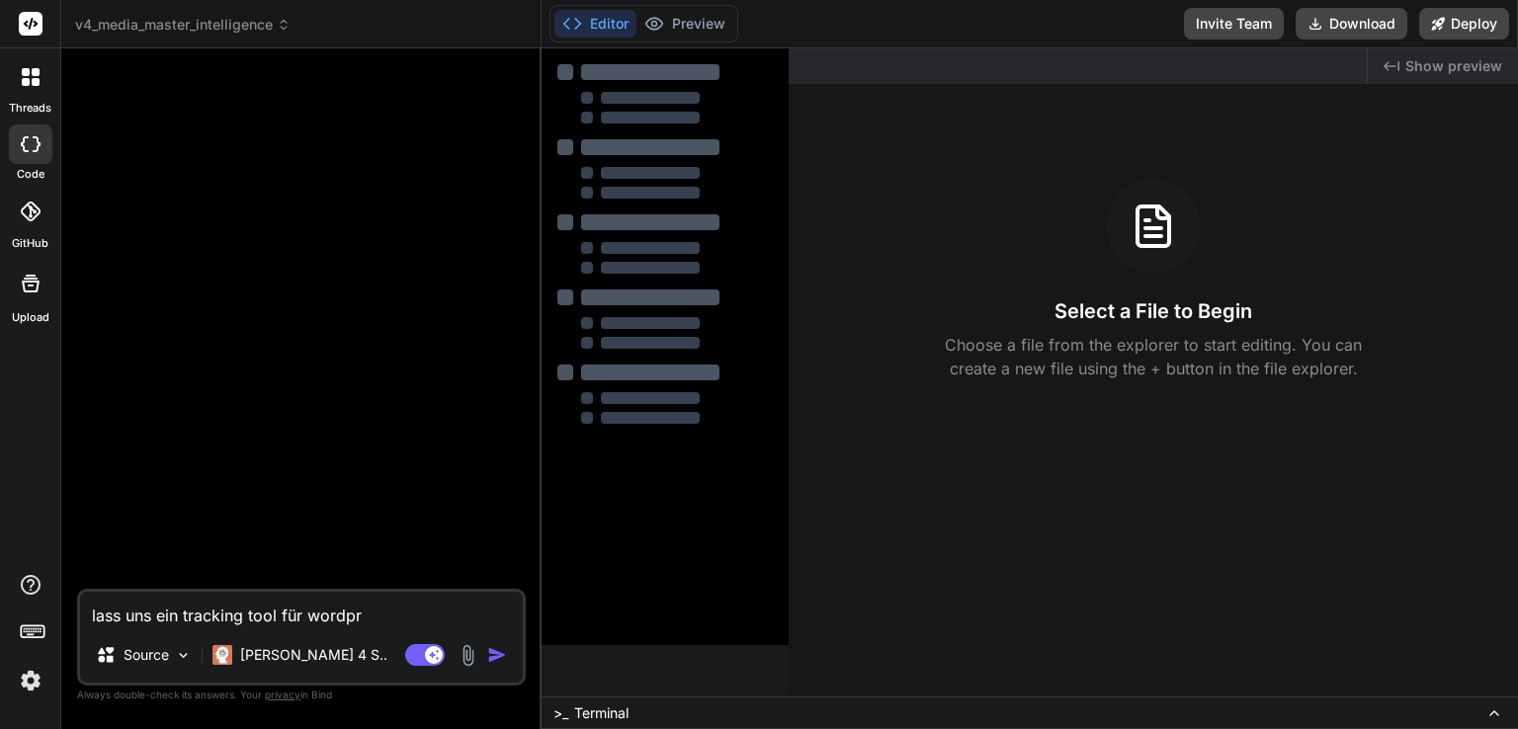
type textarea "lass uns ein tracking tool für wordpre"
type textarea "x"
type textarea "lass uns ein tracking tool für wordpres"
type textarea "x"
type textarea "lass uns ein tracking tool für wordpress"
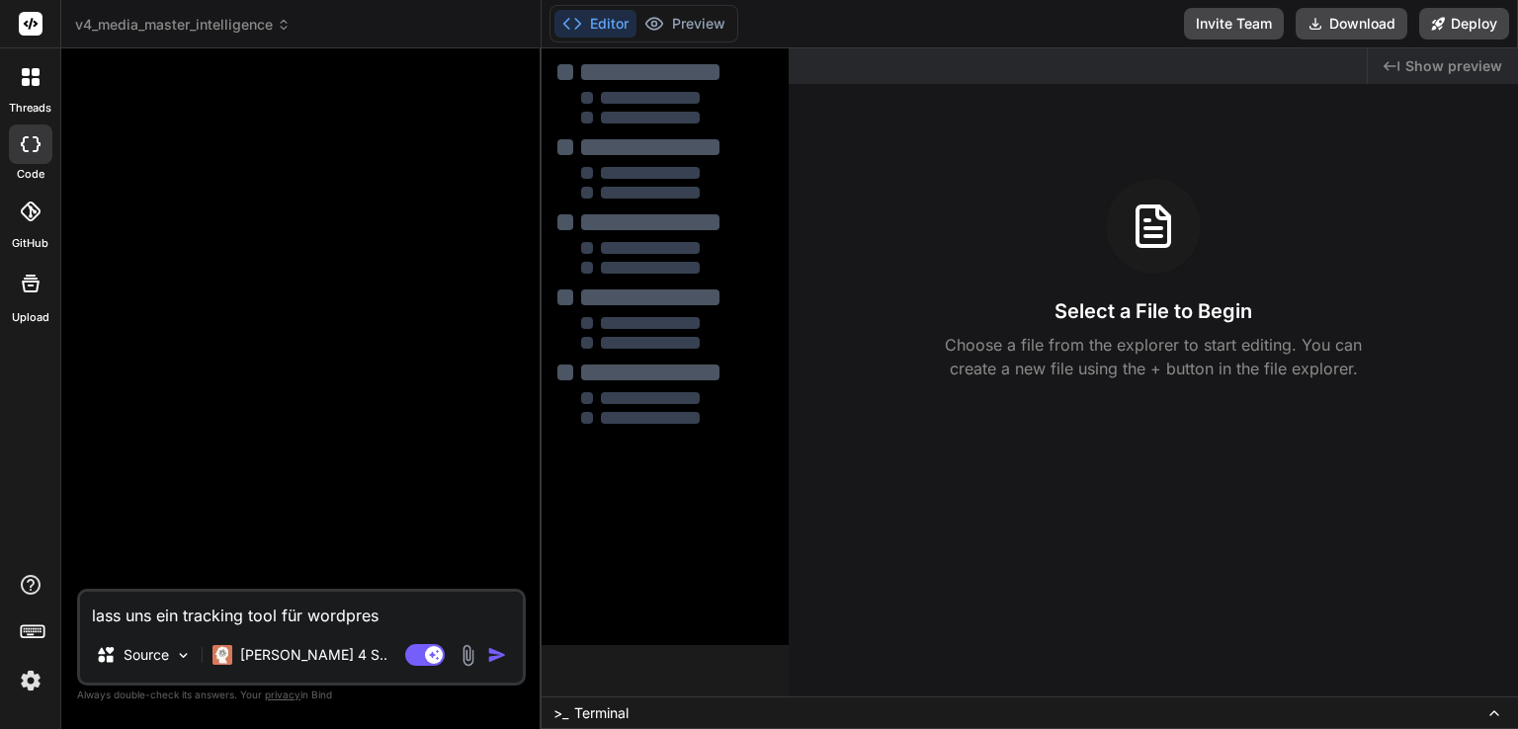
type textarea "x"
type textarea "lass uns ein tracking tool für wordpress"
type textarea "x"
type textarea "lass uns ein tracking tool für wordpress b"
type textarea "x"
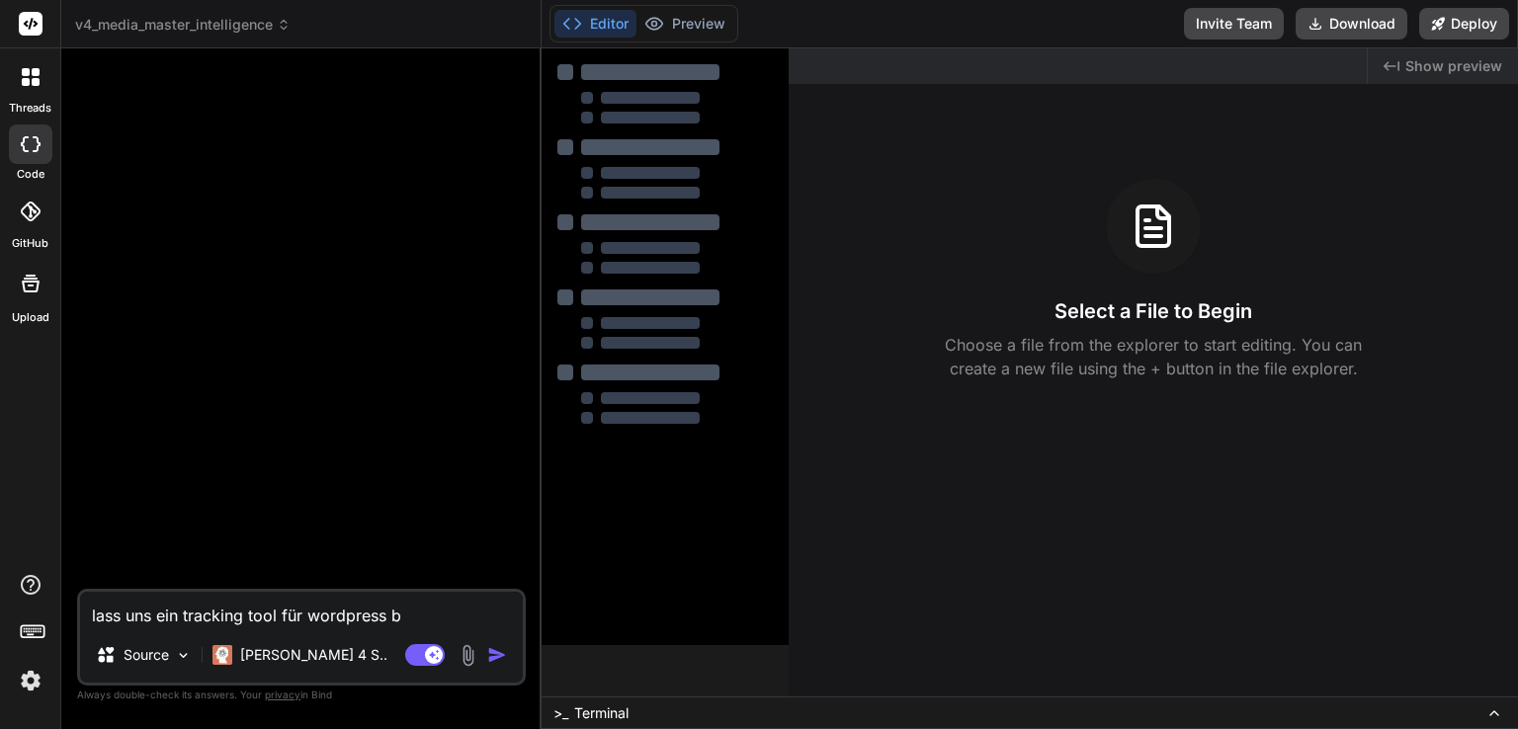
type textarea "lass uns ein tracking tool für wordpress ba"
type textarea "x"
type textarea "lass uns ein tracking tool für wordpress bau"
type textarea "x"
type textarea "lass uns ein tracking tool für wordpress baue"
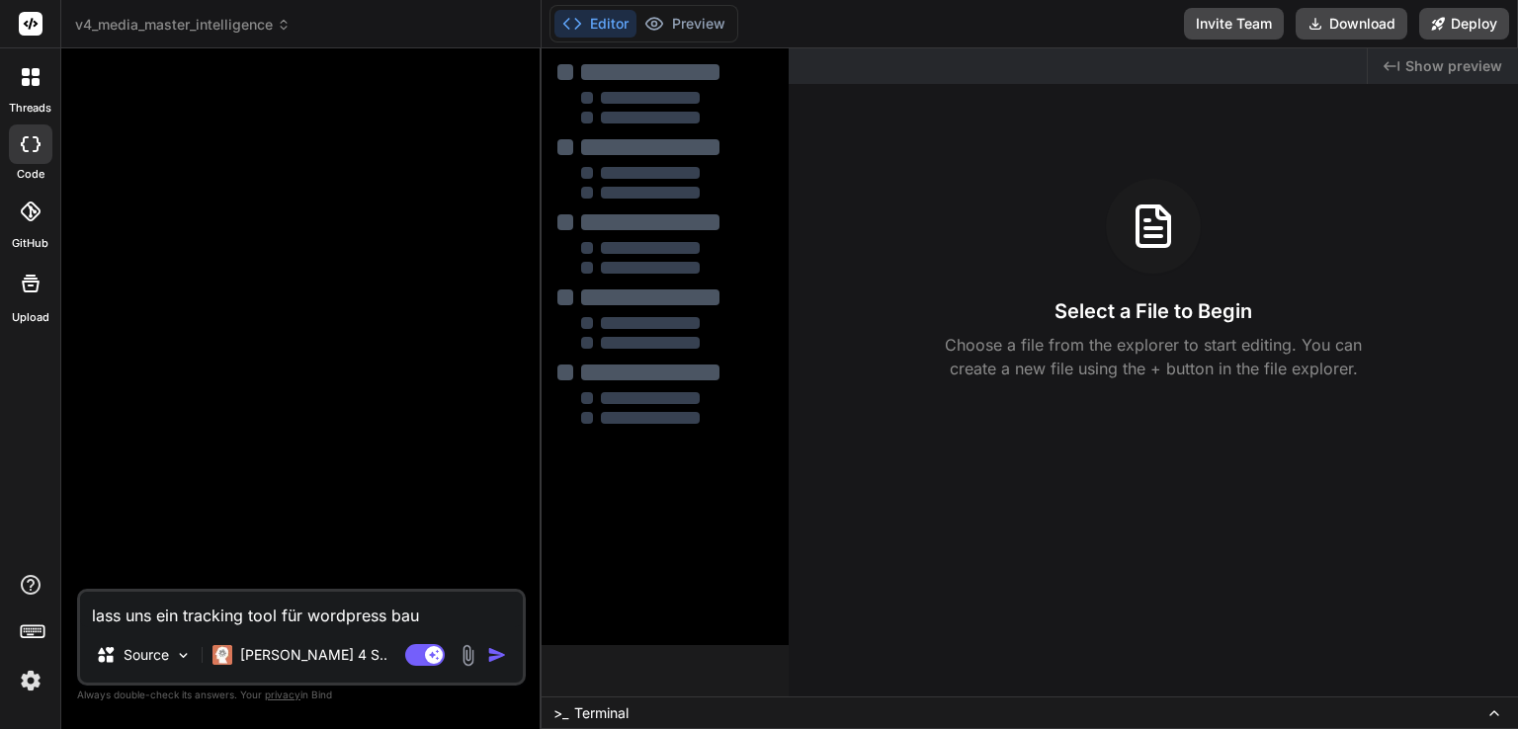
type textarea "x"
type textarea "lass uns ein tracking tool für wordpress bauen"
type textarea "x"
type textarea "lass uns ein tracking tool für wordpress bauen."
type textarea "x"
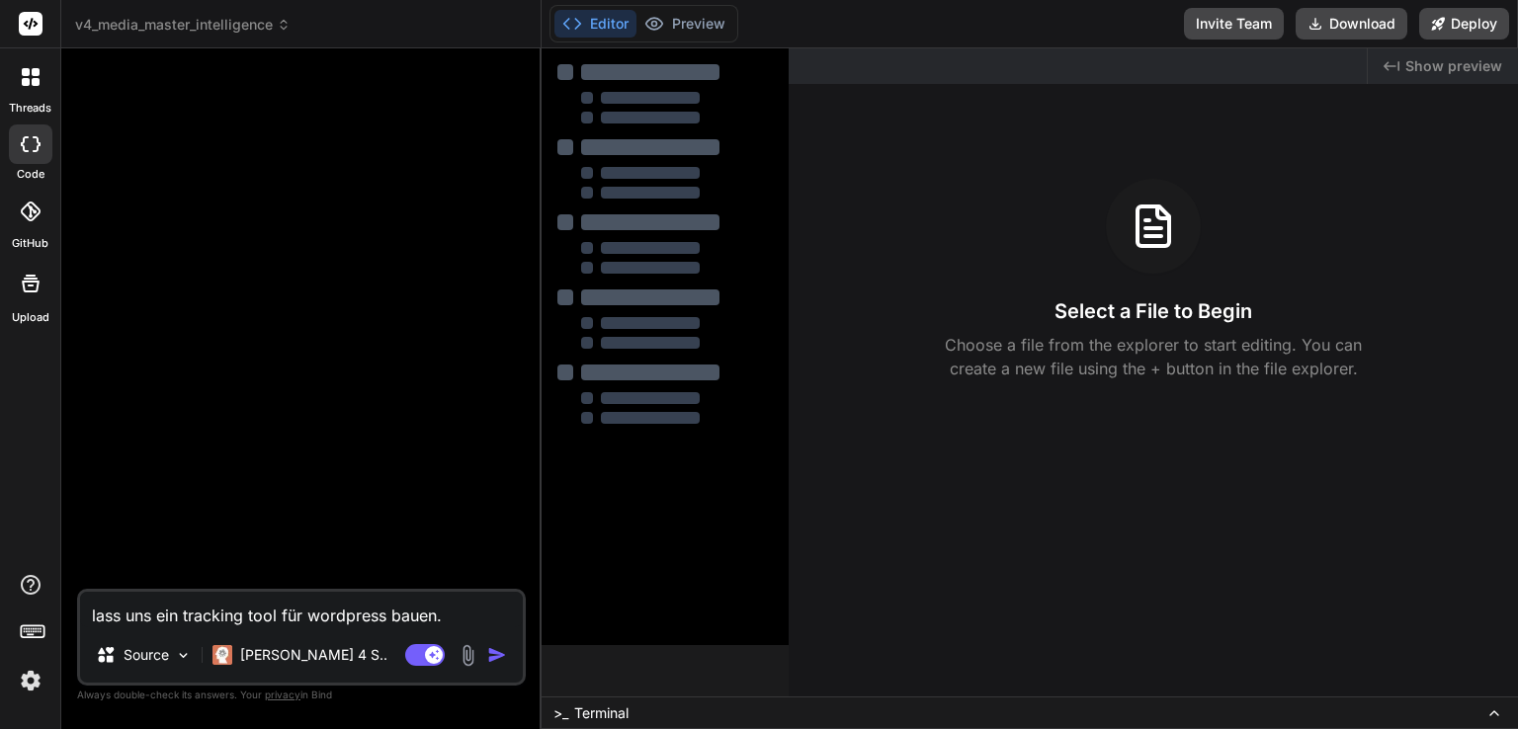
type textarea "lass uns ein tracking tool für wordpress bauen."
type textarea "x"
type textarea "lass uns ein tracking tool für wordpress bauen. e"
type textarea "x"
type textarea "lass uns ein tracking tool für wordpress bauen. es"
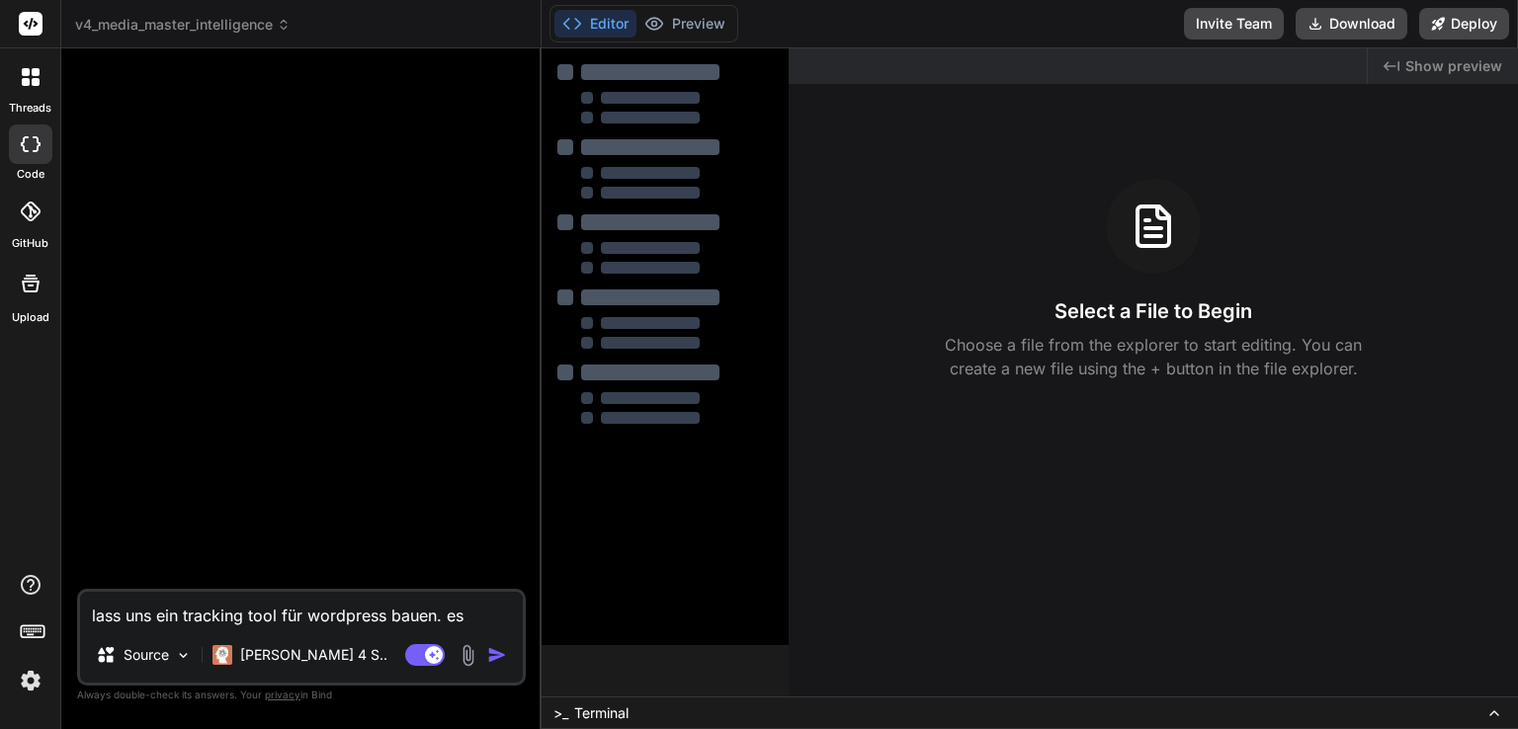
type textarea "x"
type textarea "lass uns ein tracking tool für wordpress bauen. es"
type textarea "x"
type textarea "lass uns ein tracking tool für wordpress bauen. es i"
type textarea "x"
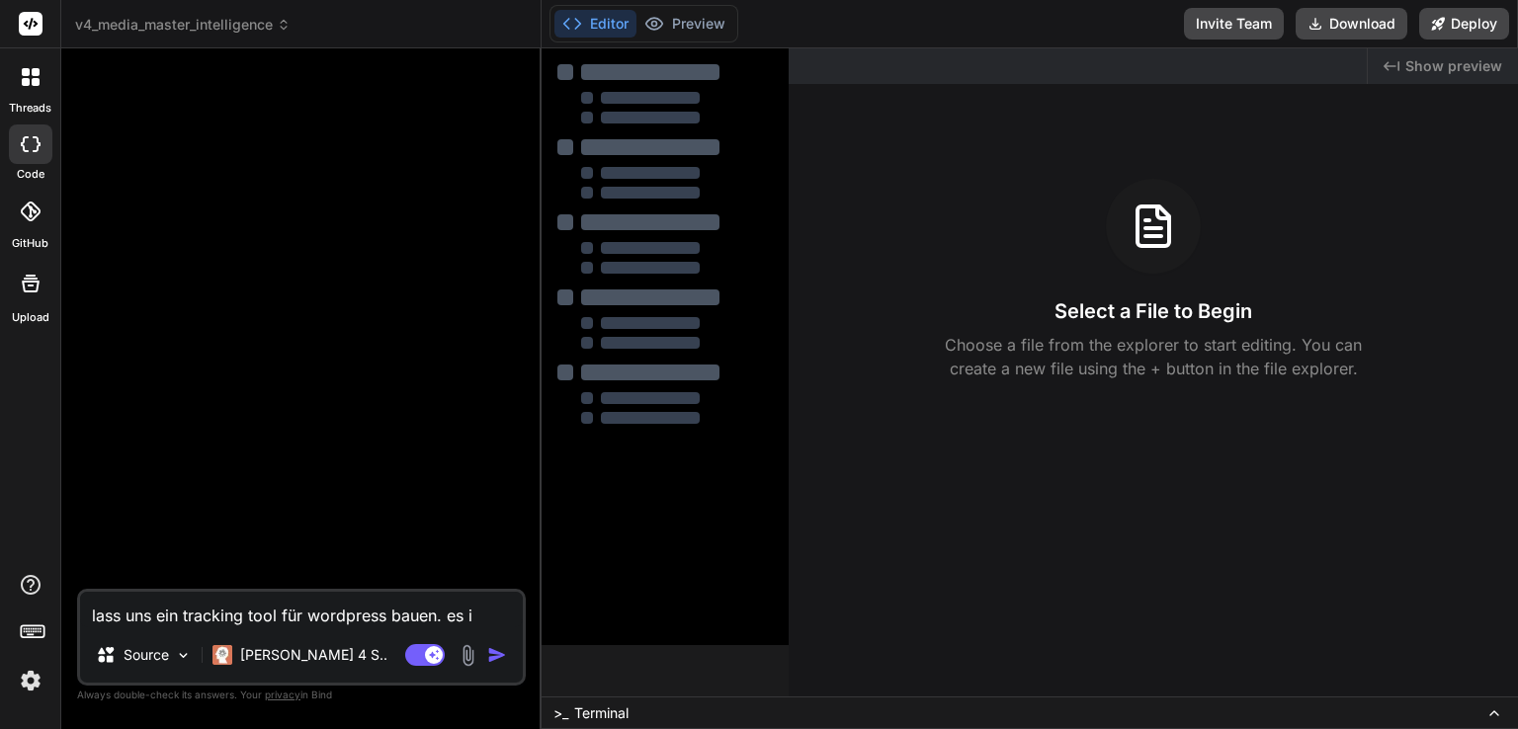
type textarea "lass uns ein tracking tool für wordpress bauen. es in"
type textarea "x"
type textarea "lass uns ein tracking tool für wordpress bauen. es int"
type textarea "x"
type textarea "lass uns ein tracking tool für wordpress bauen. es inte"
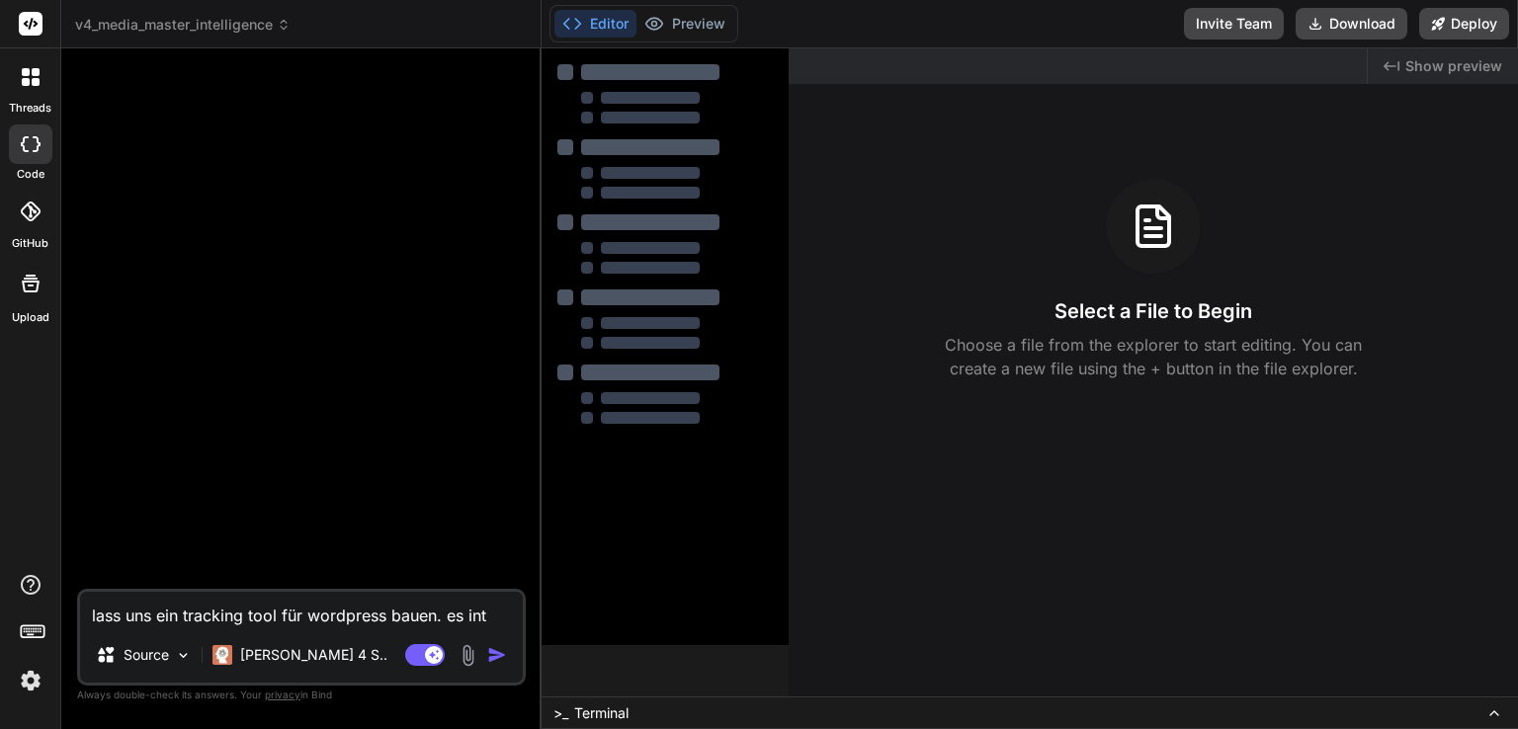
type textarea "x"
type textarea "lass uns ein tracking tool für wordpress bauen. es inter"
type textarea "x"
type textarea "lass uns ein tracking tool für wordpress bauen. es intere"
type textarea "x"
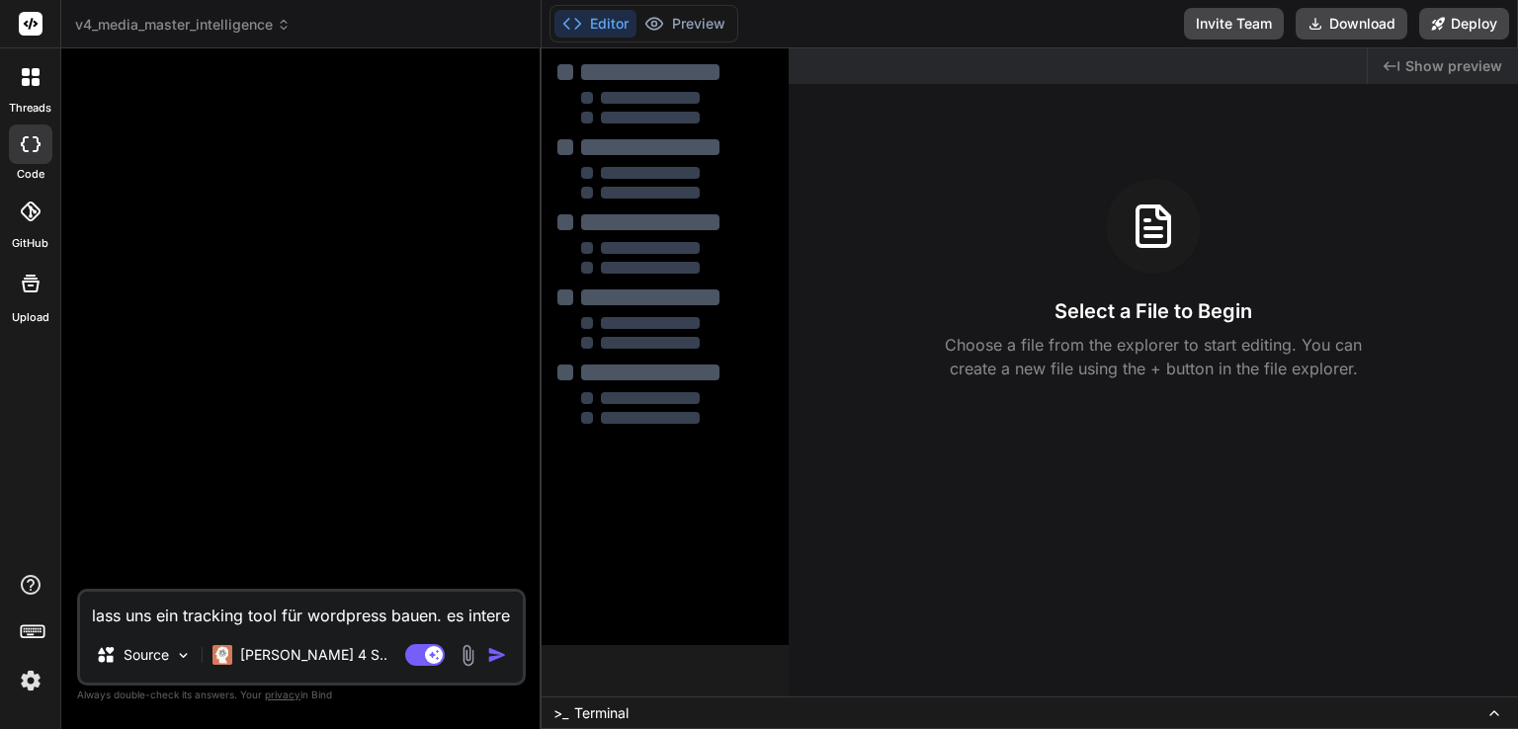
type textarea "lass uns ein tracking tool für wordpress bauen. es interes"
type textarea "x"
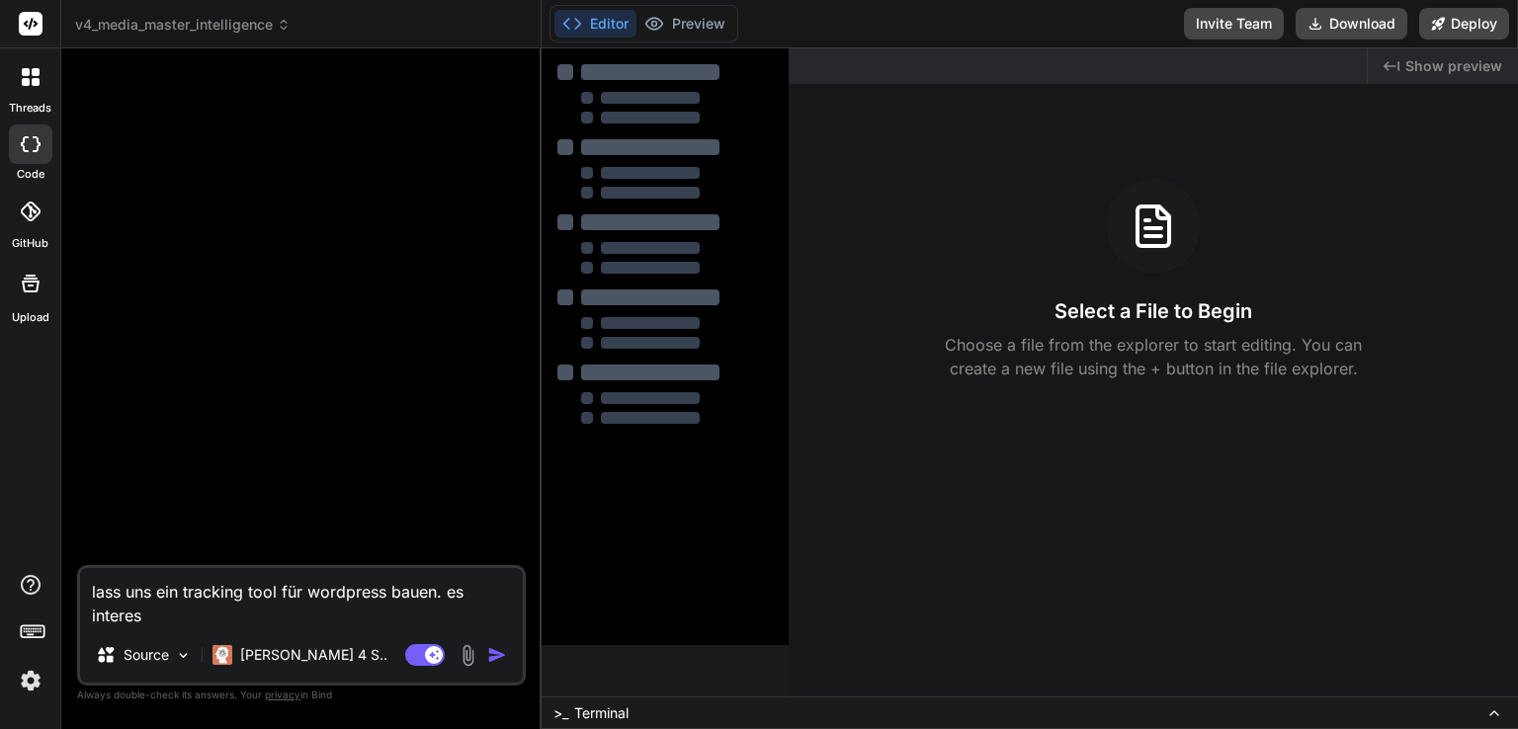
type textarea "lass uns ein tracking tool für wordpress bauen. es interess"
type textarea "x"
type textarea "lass uns ein tracking tool für wordpress bauen. es interessi"
type textarea "x"
type textarea "lass uns ein tracking tool für wordpress bauen. es interessie"
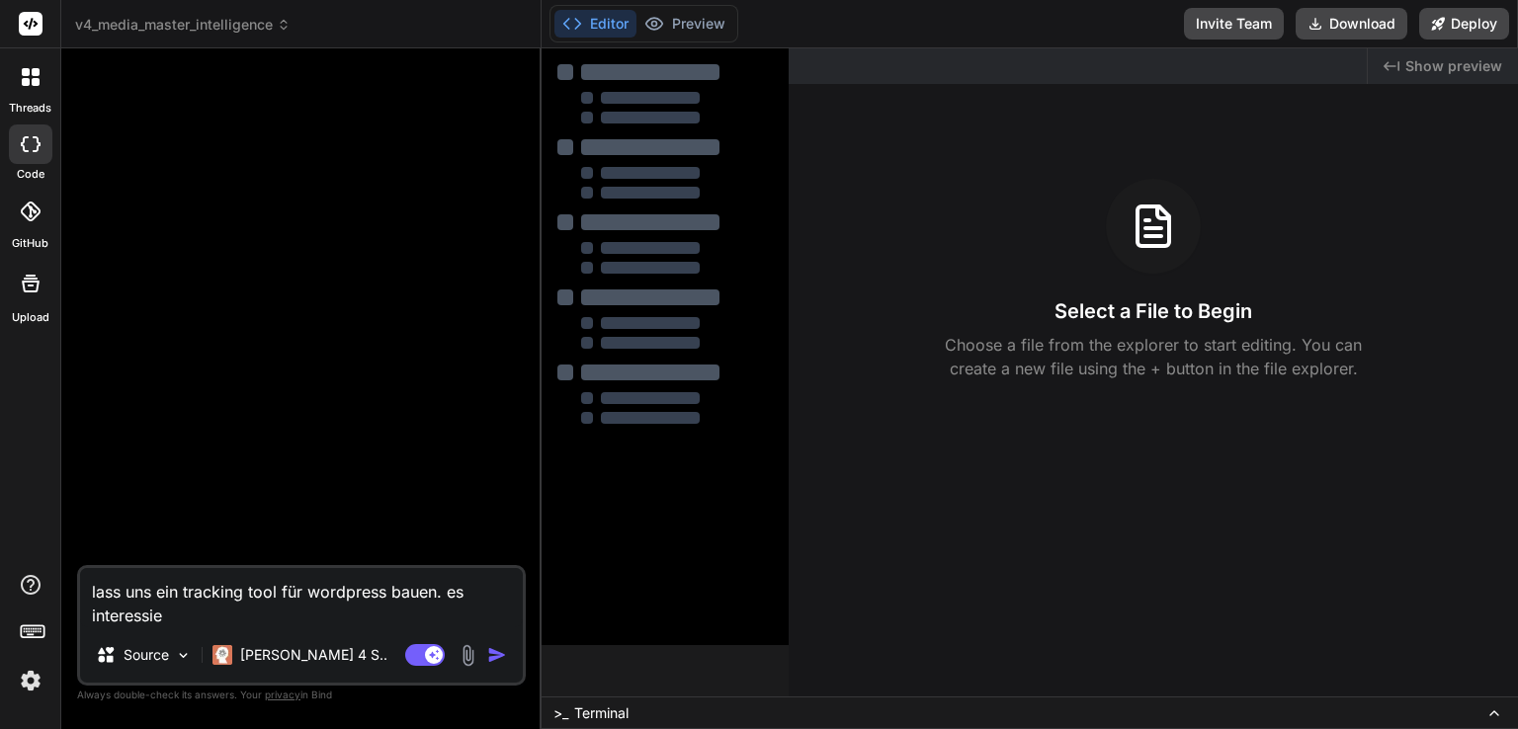
type textarea "x"
type textarea "lass uns ein tracking tool für wordpress bauen. es interessier"
type textarea "x"
type textarea "lass uns ein tracking tool für wordpress bauen. es interessiert"
type textarea "x"
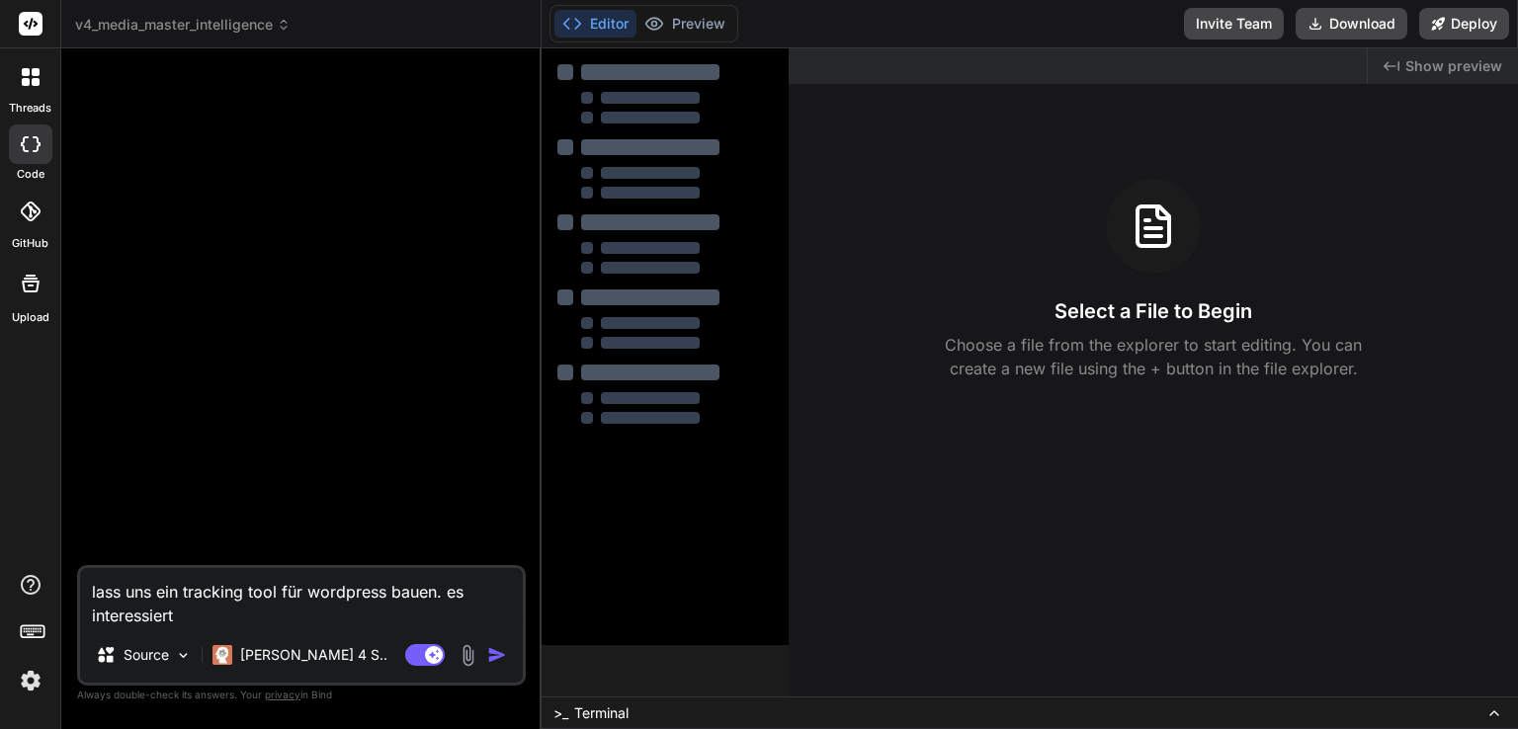
type textarea "lass uns ein tracking tool für wordpress bauen. es interessiert"
type textarea "x"
type textarea "lass uns ein tracking tool für wordpress bauen. es interessiert m"
type textarea "x"
type textarea "lass uns ein tracking tool für wordpress bauen. es interessiert mi"
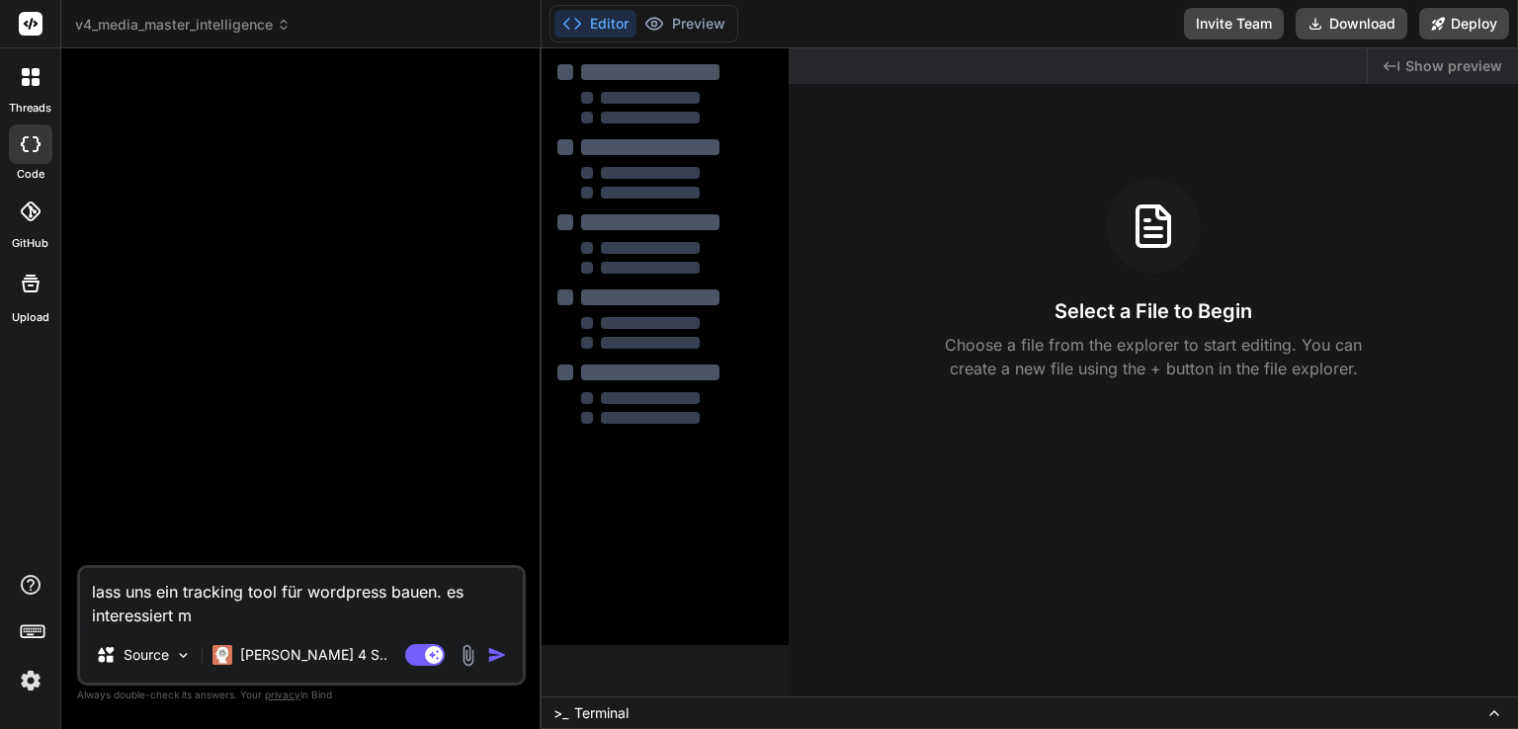
type textarea "x"
type textarea "lass uns ein tracking tool für wordpress bauen. es interessiert mic"
type textarea "x"
type textarea "lass uns ein tracking tool für wordpress bauen. es interessiert mich"
type textarea "x"
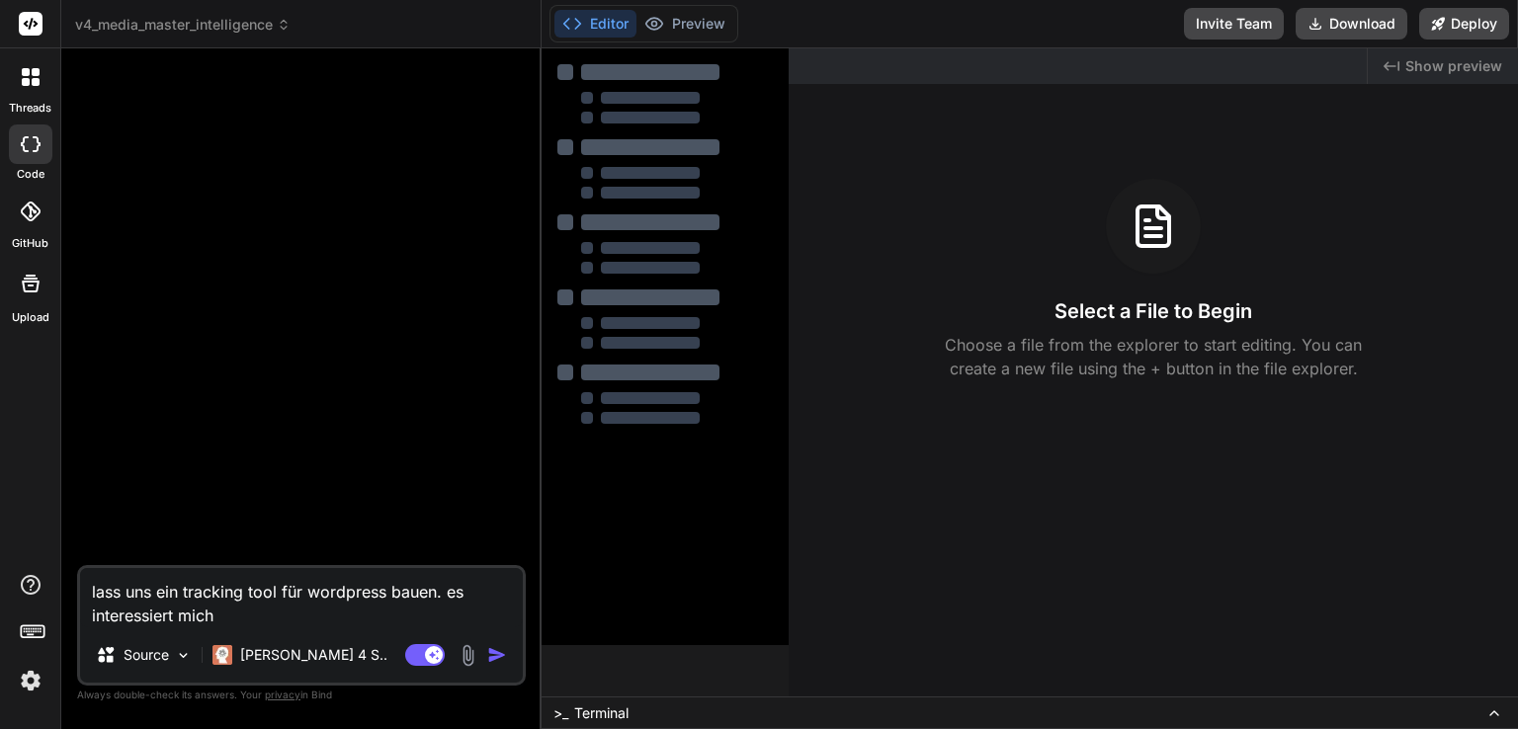
type textarea "lass uns ein tracking tool für wordpress bauen. es interessiert miche"
type textarea "x"
type textarea "lass uns ein tracking tool für wordpress bauen. es interessiert miche"
type textarea "x"
type textarea "lass uns ein tracking tool für wordpress bauen. es interessiert miche"
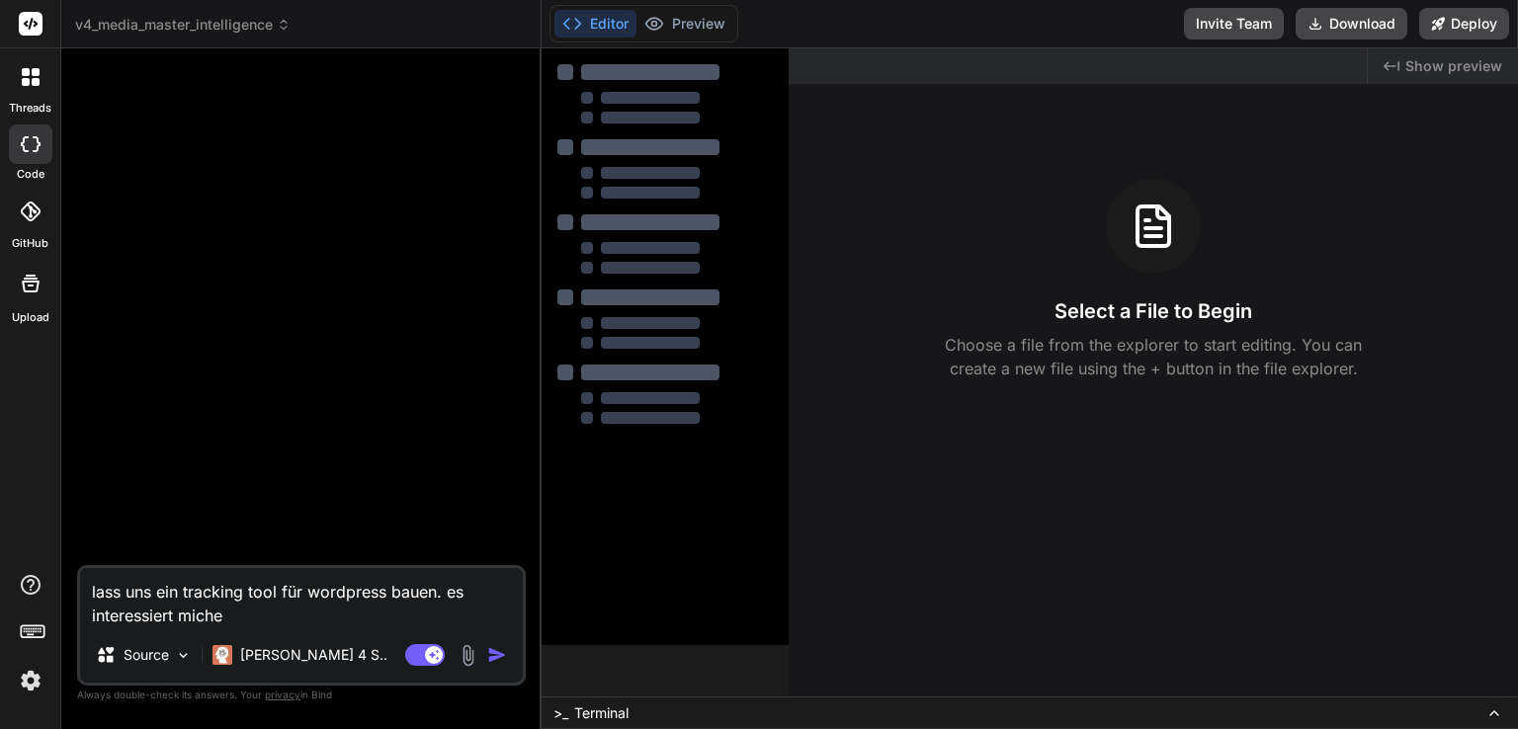
type textarea "x"
type textarea "lass uns ein tracking tool für wordpress bauen. es interessiert mich"
type textarea "x"
type textarea "lass uns ein tracking tool für wordpress bauen. es interessiert mich"
type textarea "x"
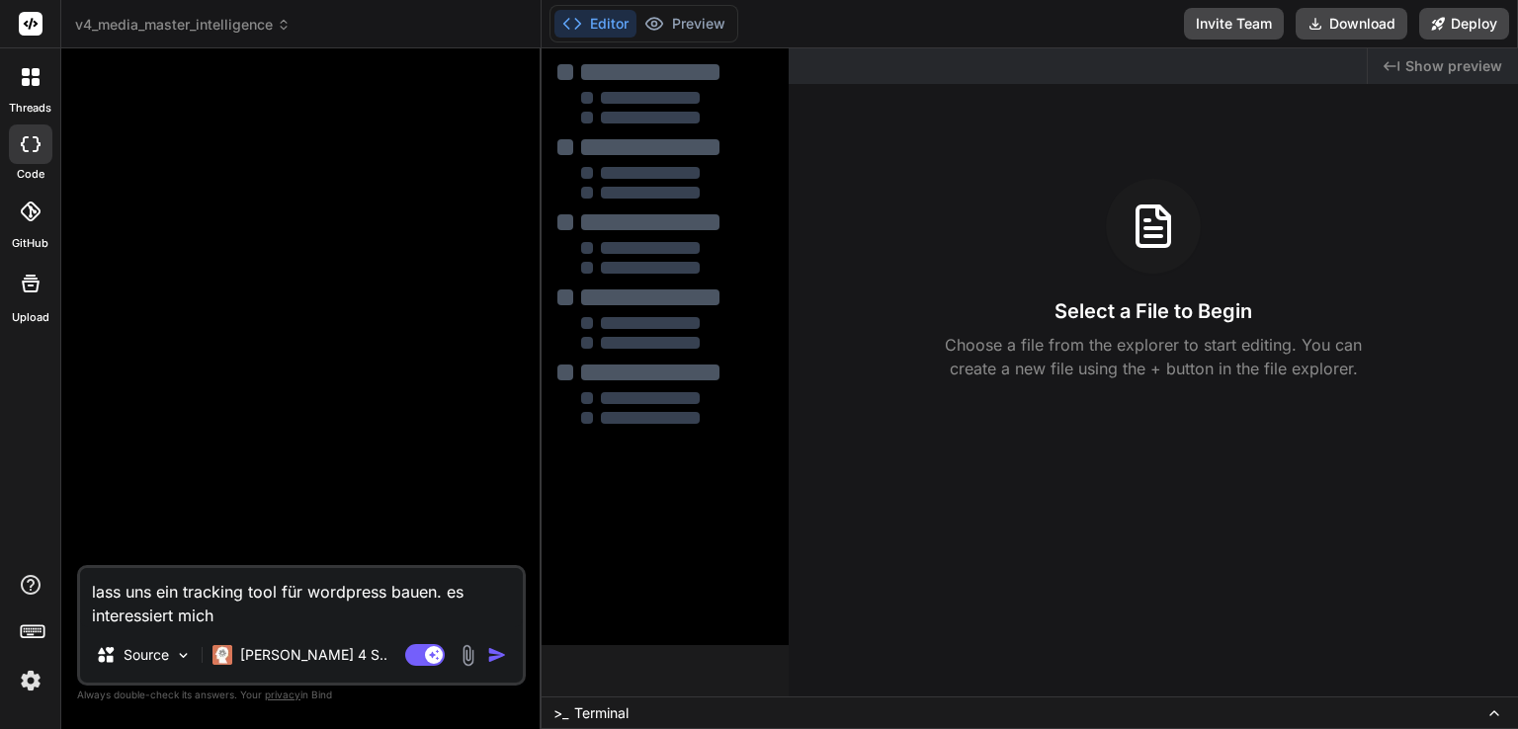
type textarea "lass uns ein tracking tool für wordpress bauen. es interessiert mich w"
type textarea "x"
type textarea "lass uns ein tracking tool für wordpress bauen. es interessiert mich we"
type textarea "x"
type textarea "lass uns ein tracking tool für wordpress bauen. es interessiert mich wel"
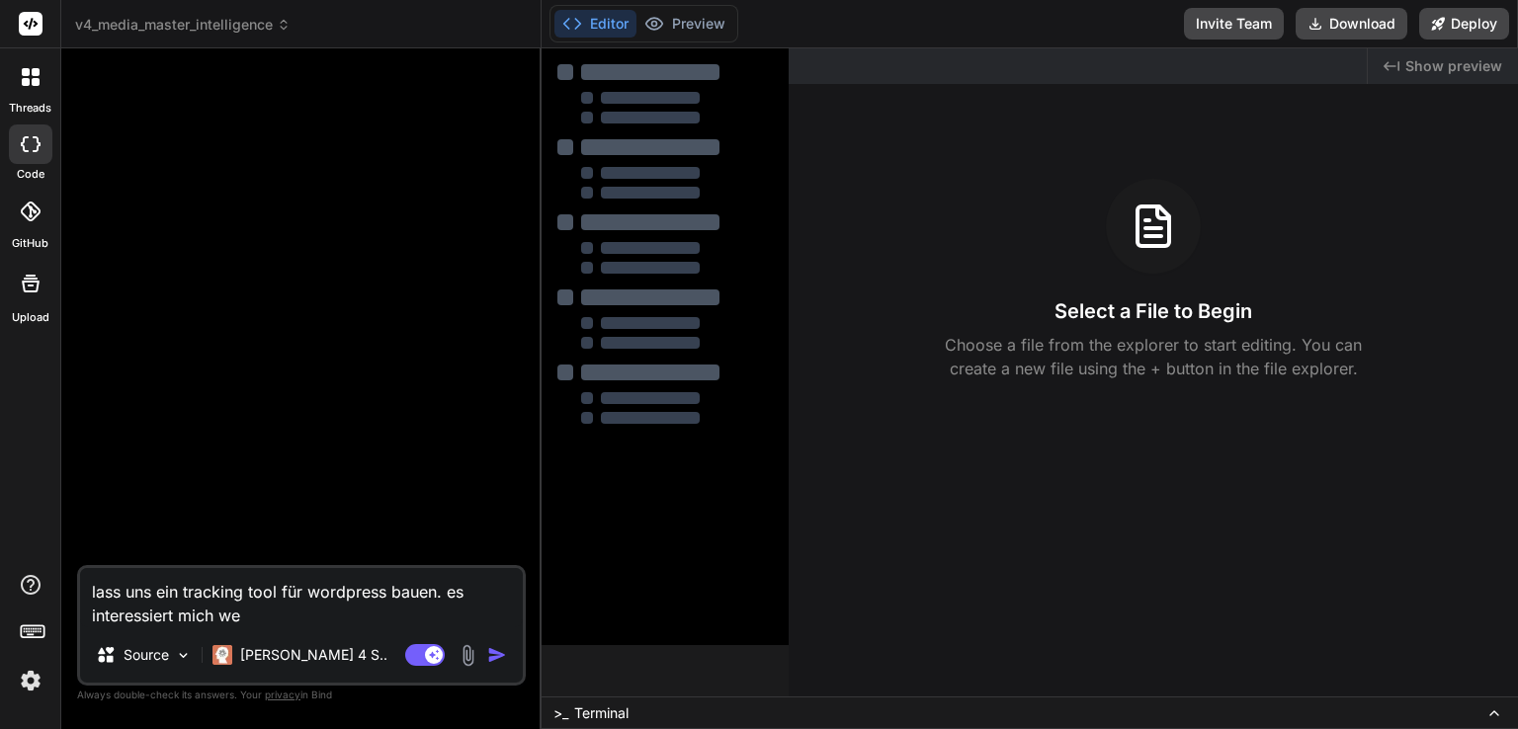
type textarea "x"
type textarea "lass uns ein tracking tool für wordpress bauen. es interessiert mich welc"
type textarea "x"
type textarea "lass uns ein tracking tool für wordpress bauen. es interessiert [PERSON_NAME]"
type textarea "x"
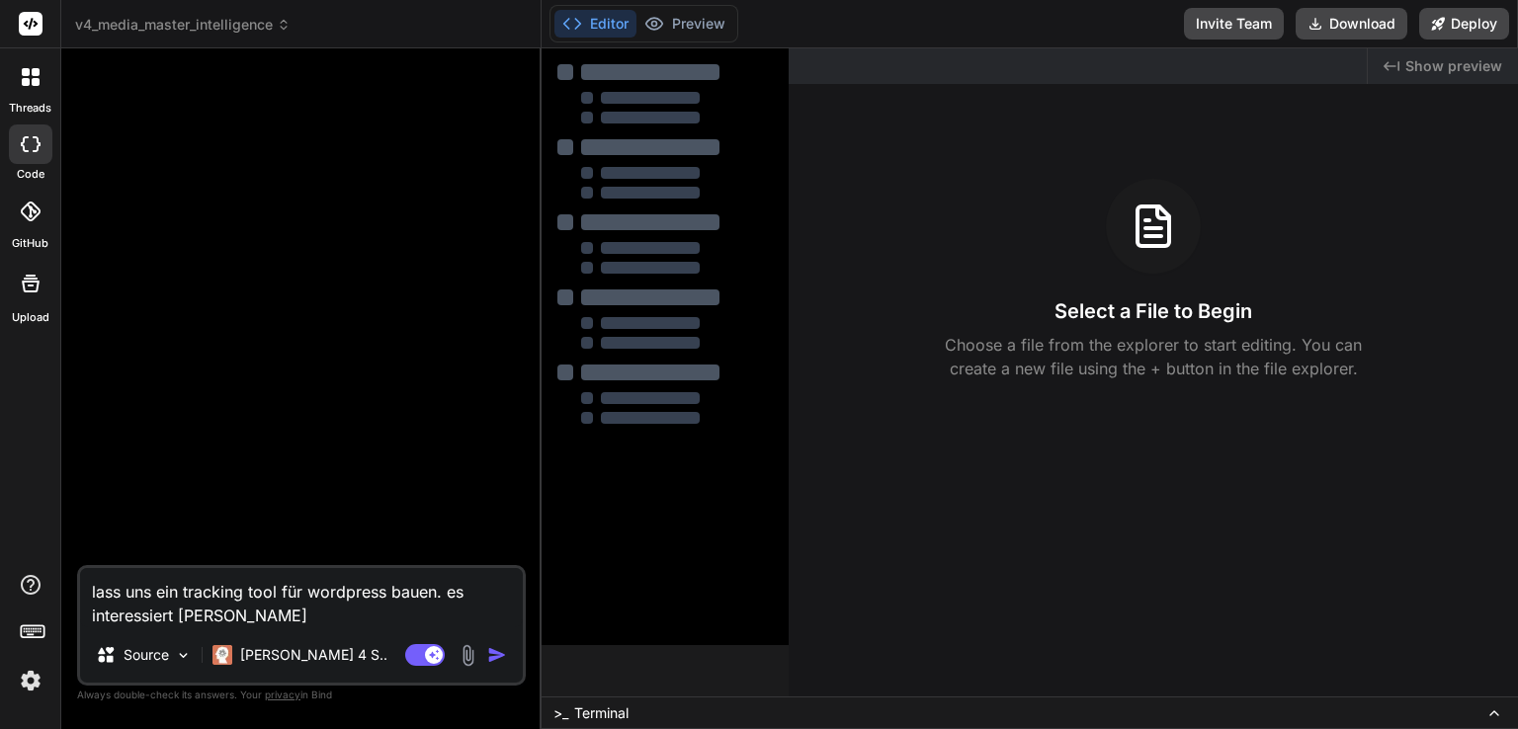
type textarea "lass uns ein tracking tool für wordpress bauen. es interessiert mich welche"
type textarea "x"
type textarea "lass uns ein tracking tool für wordpress bauen. es interessiert mich welche"
type textarea "x"
type textarea "lass uns ein tracking tool für wordpress bauen. es interessiert mich welche a"
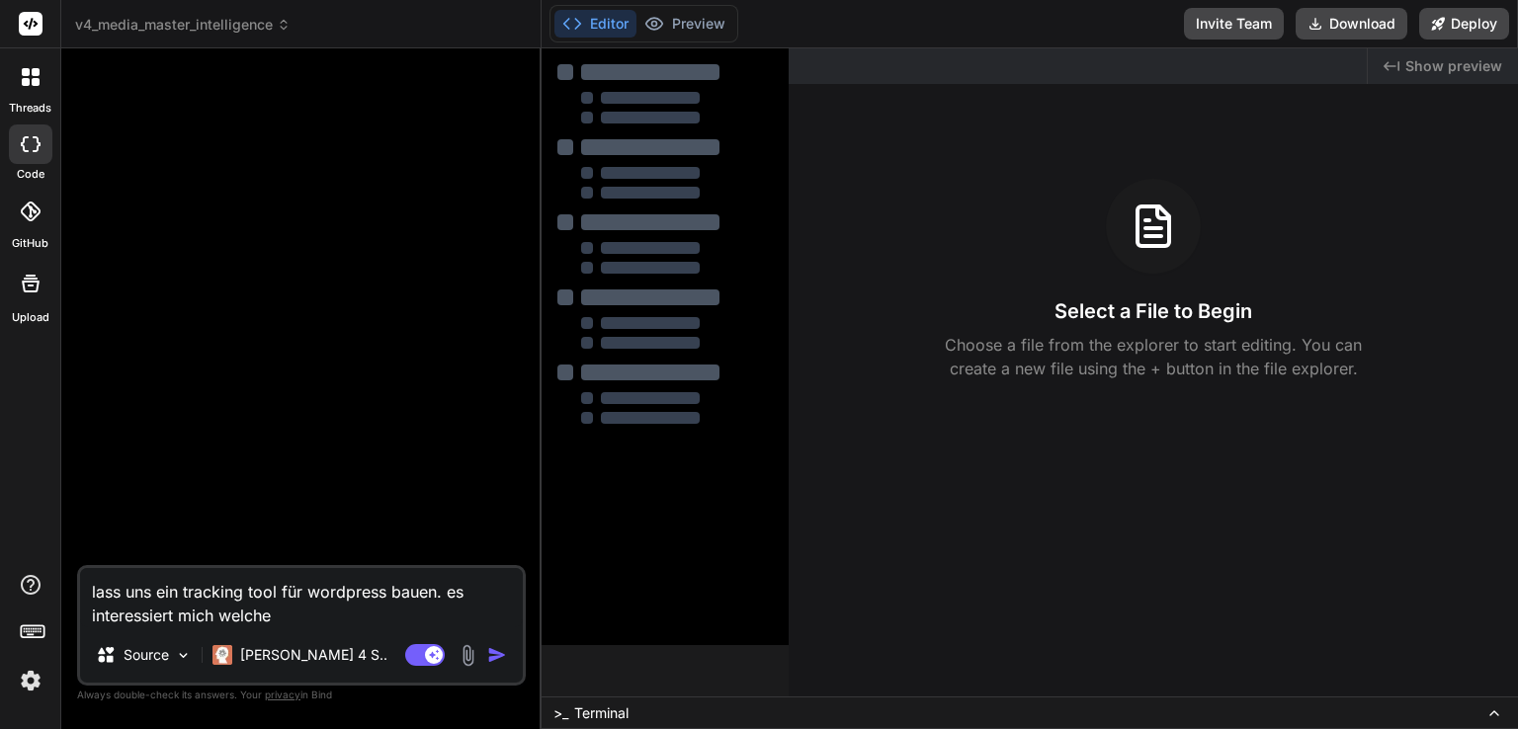
type textarea "x"
type textarea "lass uns ein tracking tool für wordpress bauen. es interessiert mich welche ar"
type textarea "x"
type textarea "lass uns ein tracking tool für wordpress bauen. es interessiert mich welche art"
type textarea "x"
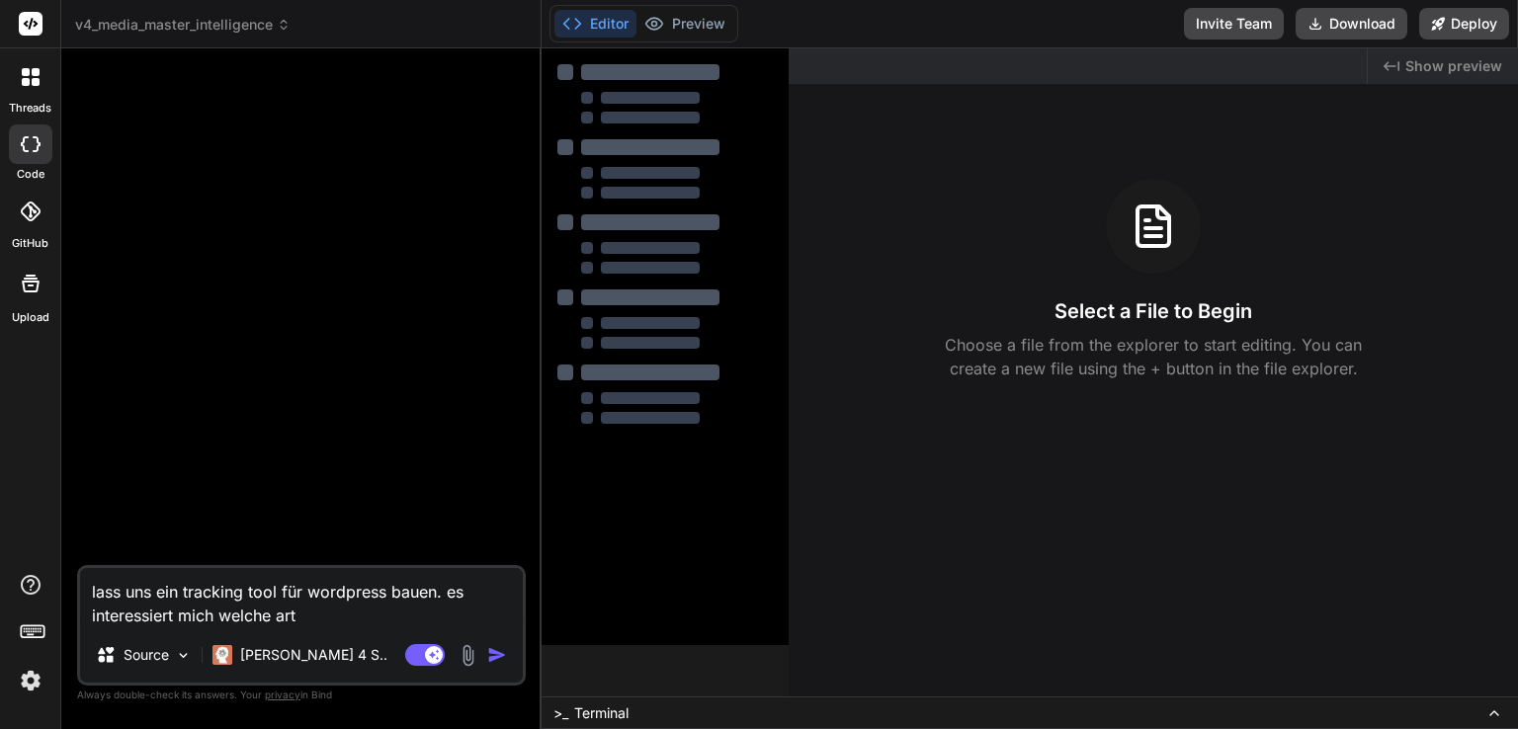
type textarea "lass uns ein tracking tool für wordpress bauen. es interessiert mich welche arti"
type textarea "x"
type textarea "lass uns ein tracking tool für wordpress bauen. es interessiert mich welche art…"
type textarea "x"
type textarea "lass uns ein tracking tool für wordpress bauen. es interessiert mich welche [PE…"
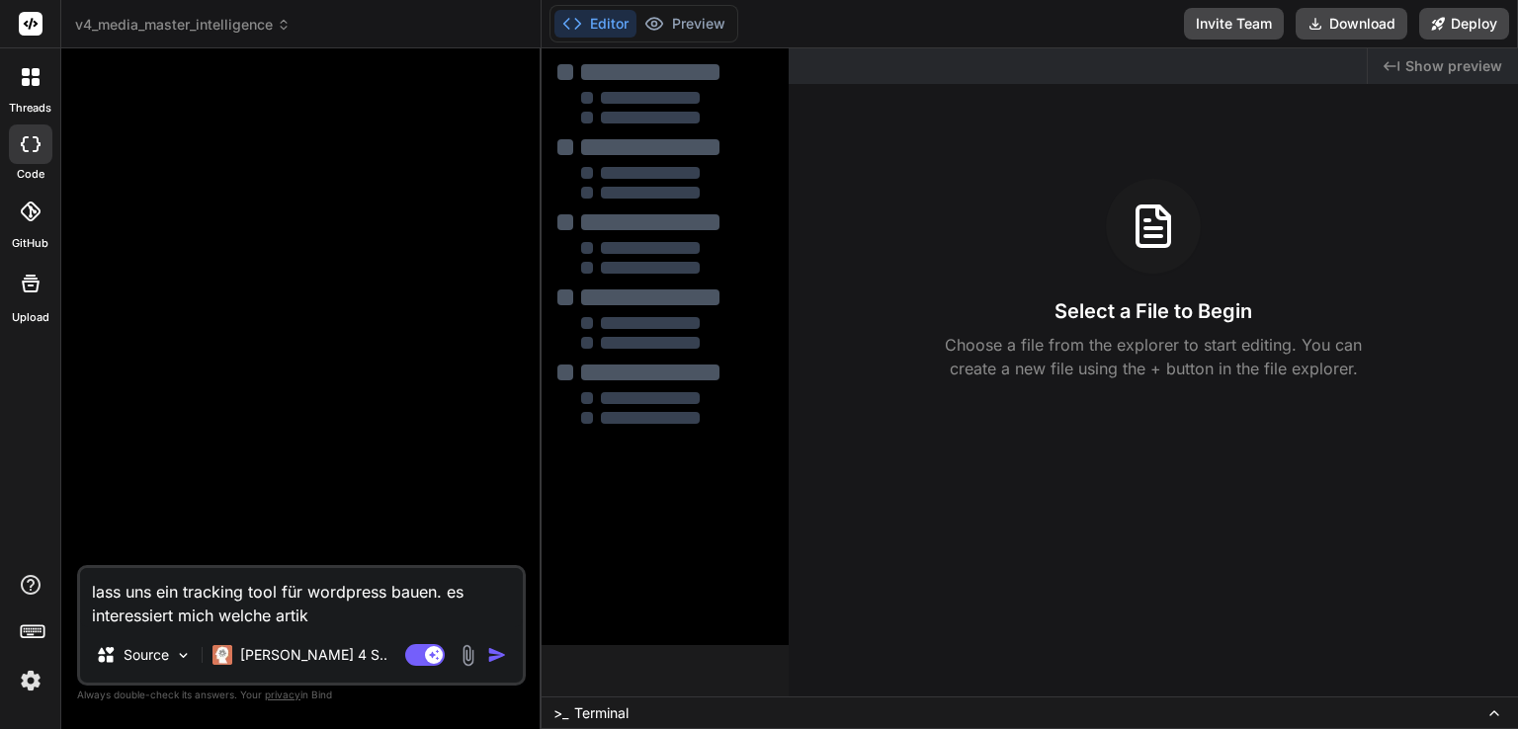
type textarea "x"
type textarea "lass uns ein tracking tool für wordpress bauen. es interessiert mich welche art…"
type textarea "x"
type textarea "lass uns ein tracking tool für wordpress bauen. es interessiert mich welche art…"
type textarea "x"
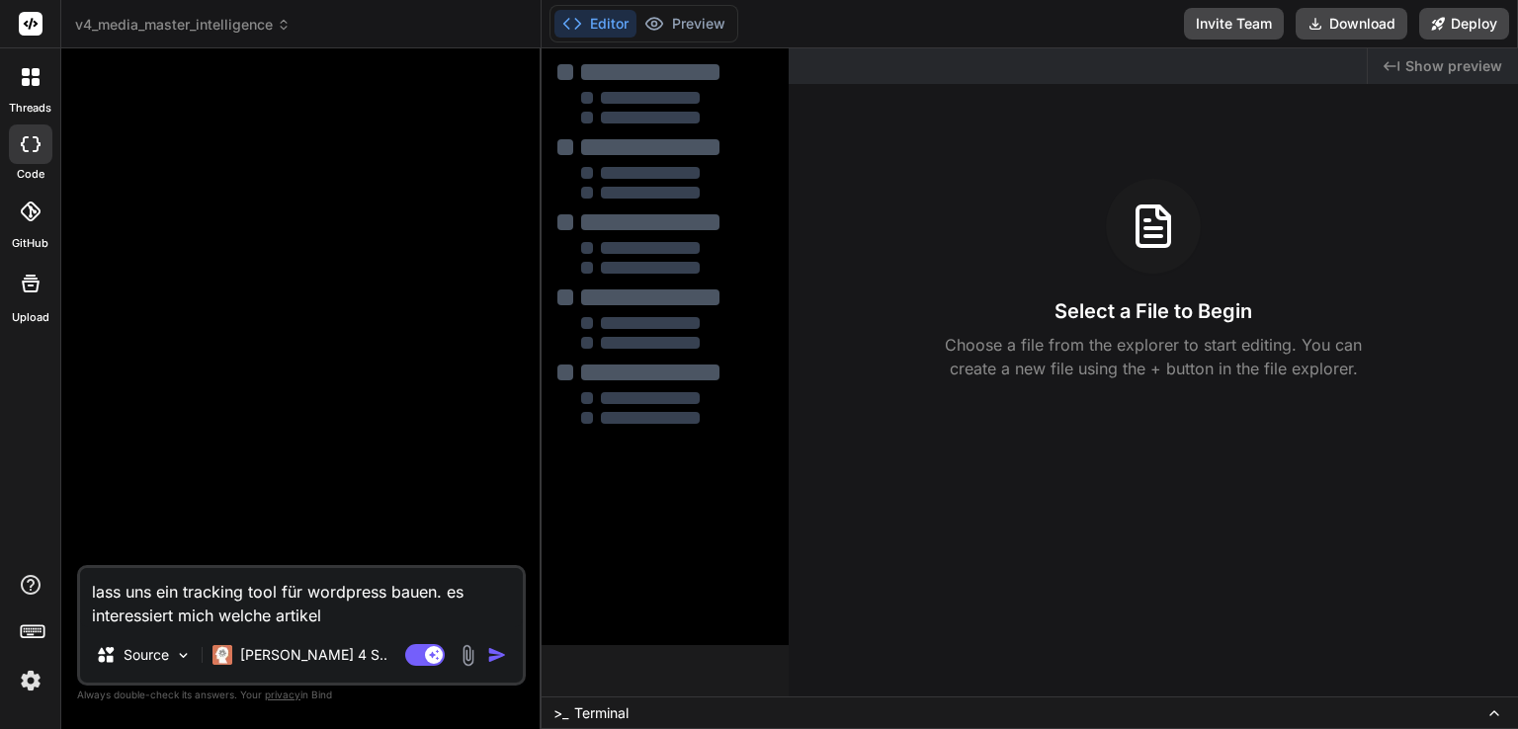
type textarea "lass uns ein tracking tool für wordpress bauen. es interessiert mich welche art…"
type textarea "x"
type textarea "lass uns ein tracking tool für wordpress bauen. es interessiert mich welche art…"
type textarea "x"
type textarea "lass uns ein tracking tool für wordpress bauen. es interessiert mich welche art…"
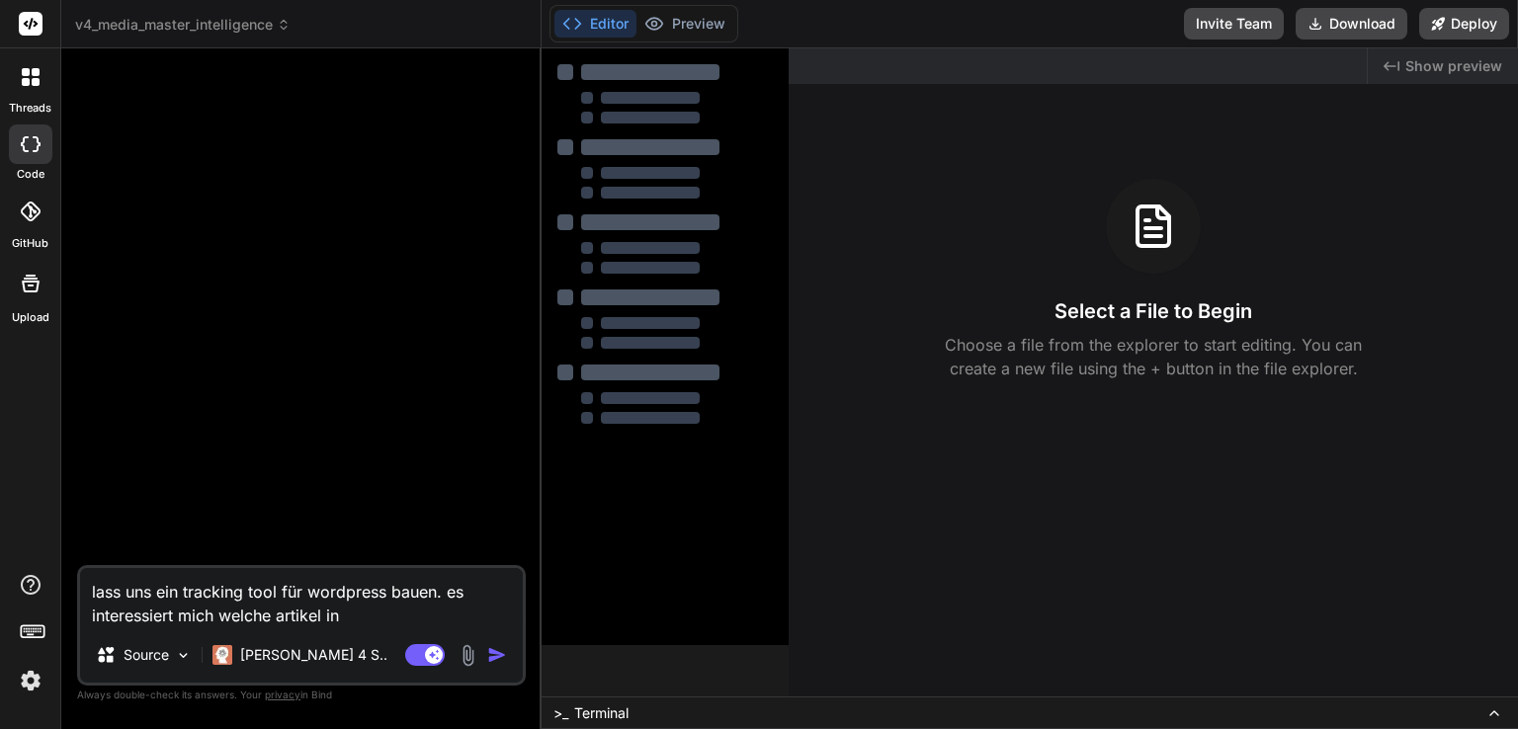
type textarea "x"
type textarea "lass uns ein tracking tool für wordpress bauen. es interessiert mich welche art…"
type textarea "x"
type textarea "lass uns ein tracking tool für wordpress bauen. es interessiert mich welche art…"
type textarea "x"
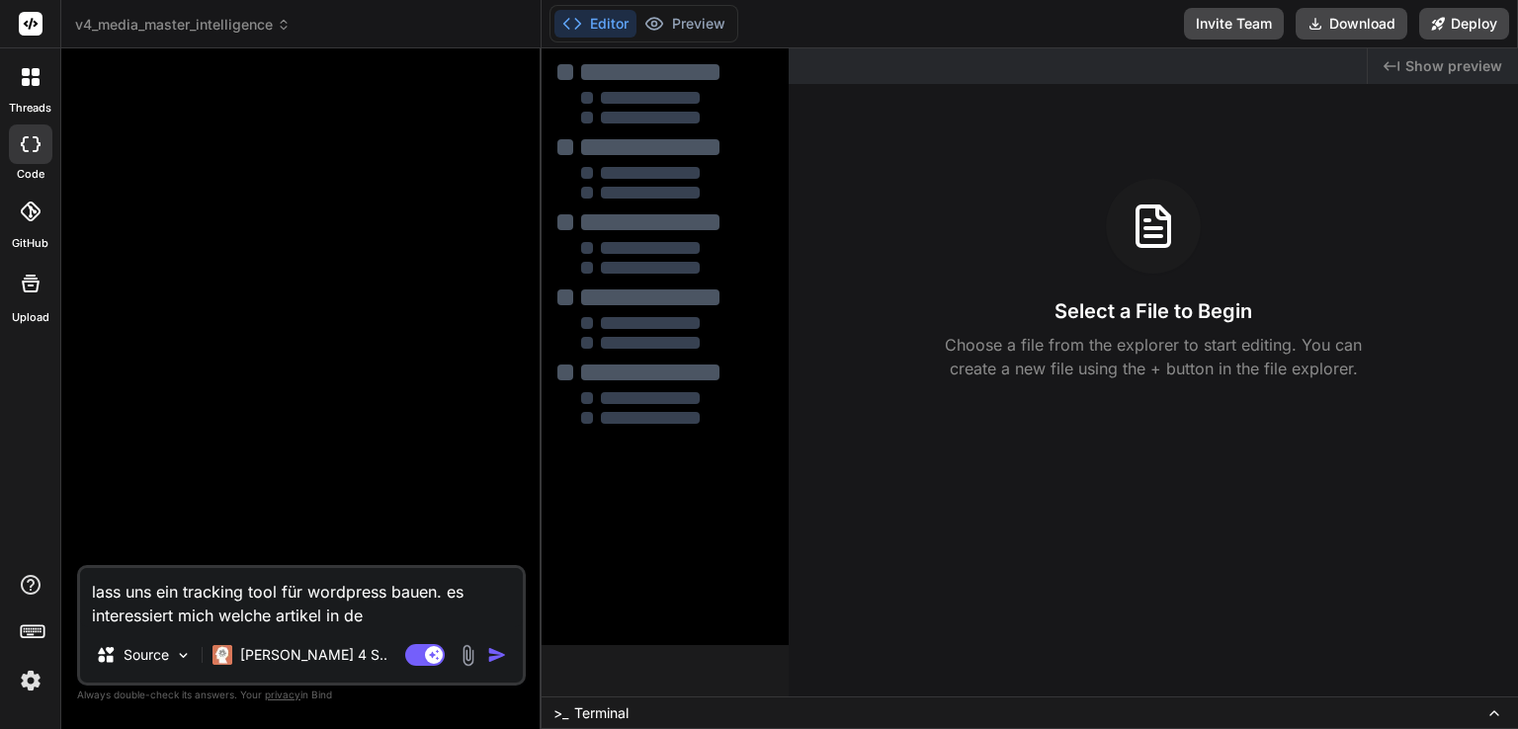
type textarea "lass uns ein tracking tool für wordpress bauen. es interessiert mich welche art…"
type textarea "x"
type textarea "lass uns ein tracking tool für wordpress bauen. es interessiert mich welche art…"
type textarea "x"
type textarea "lass uns ein tracking tool für wordpress bauen. es interessiert mich welche art…"
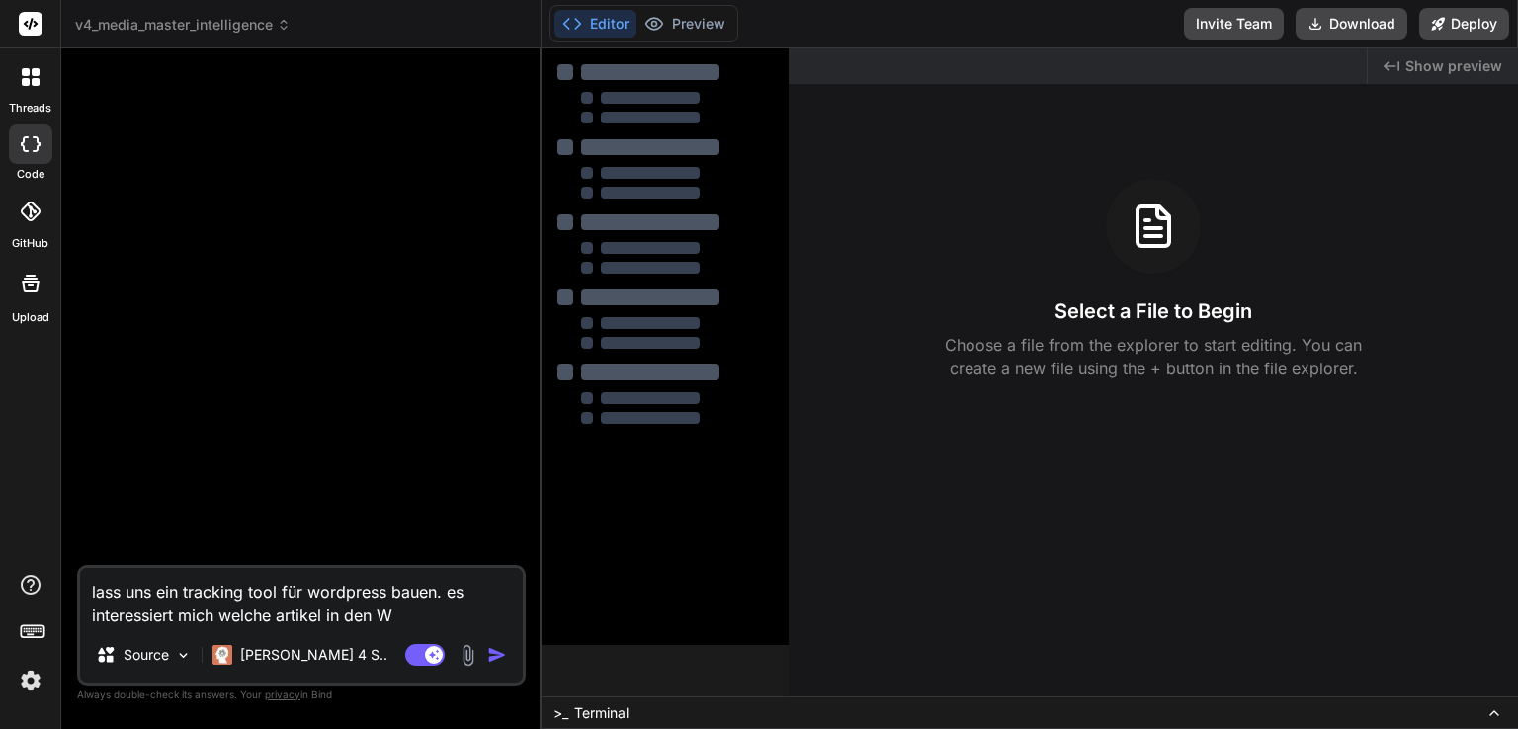
type textarea "x"
type textarea "lass uns ein tracking tool für wordpress bauen. es interessiert mich welche art…"
type textarea "x"
type textarea "lass uns ein tracking tool für wordpress bauen. es interessiert mich welche art…"
type textarea "x"
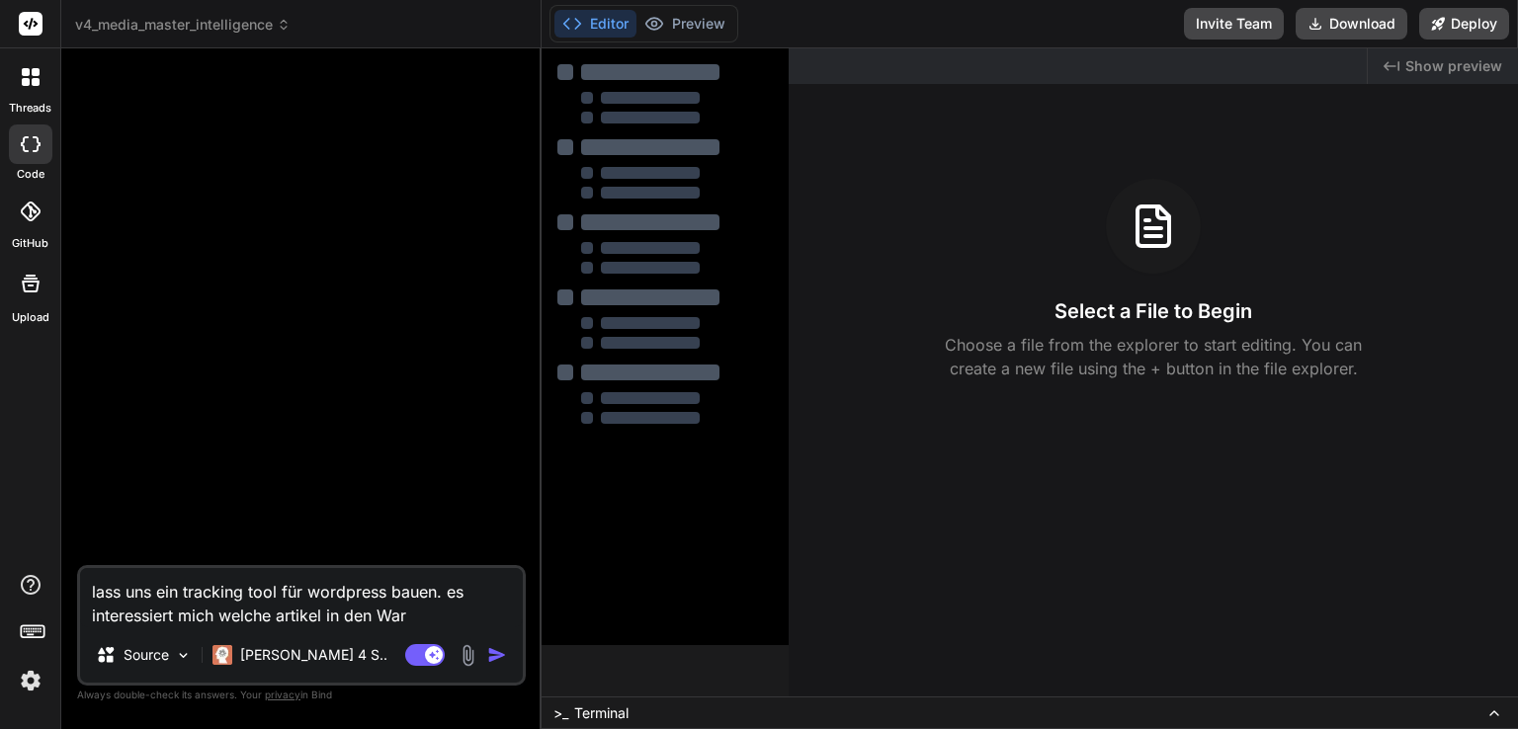
type textarea "lass uns ein tracking tool für wordpress bauen. es interessiert mich welche art…"
type textarea "x"
type textarea "lass uns ein tracking tool für wordpress bauen. es interessiert mich welche art…"
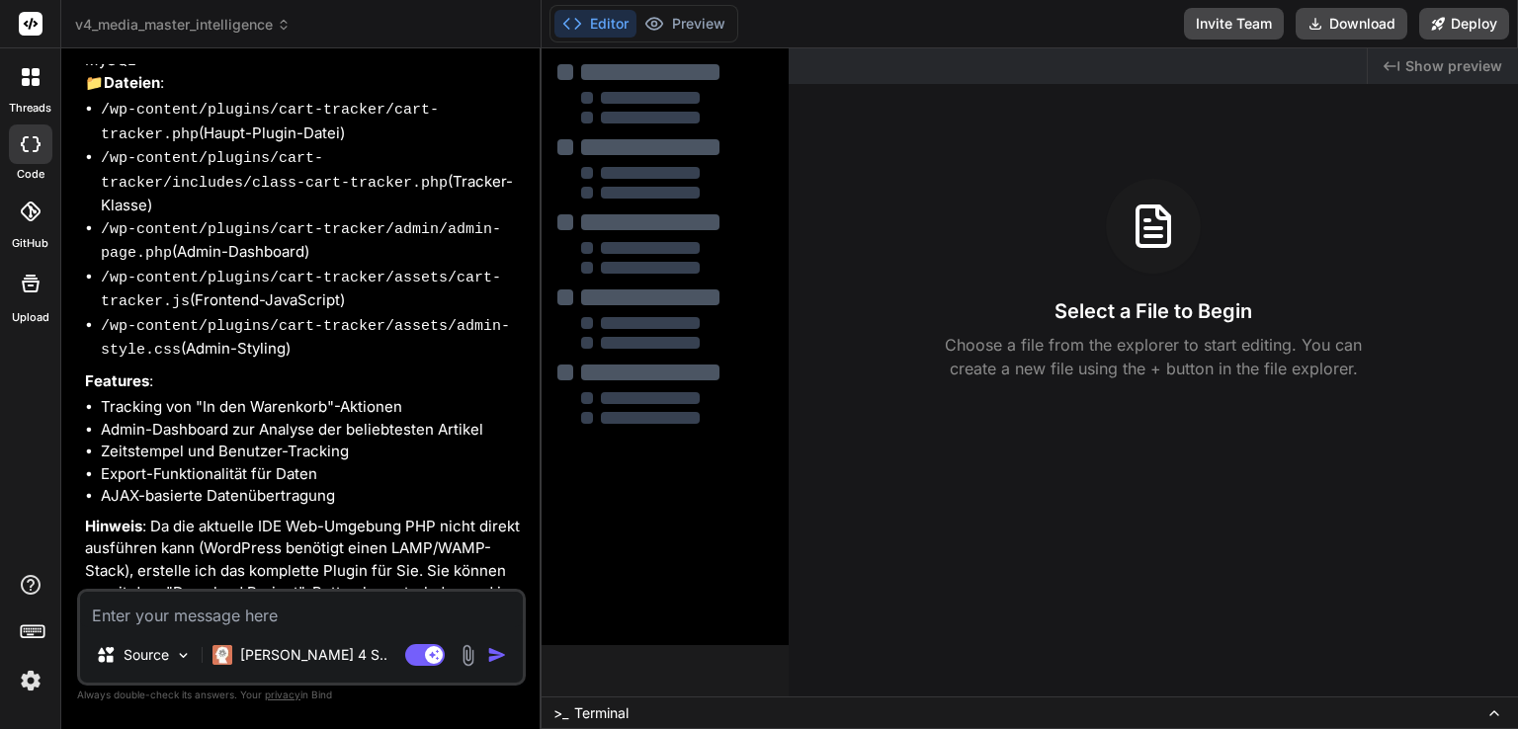
scroll to position [271, 0]
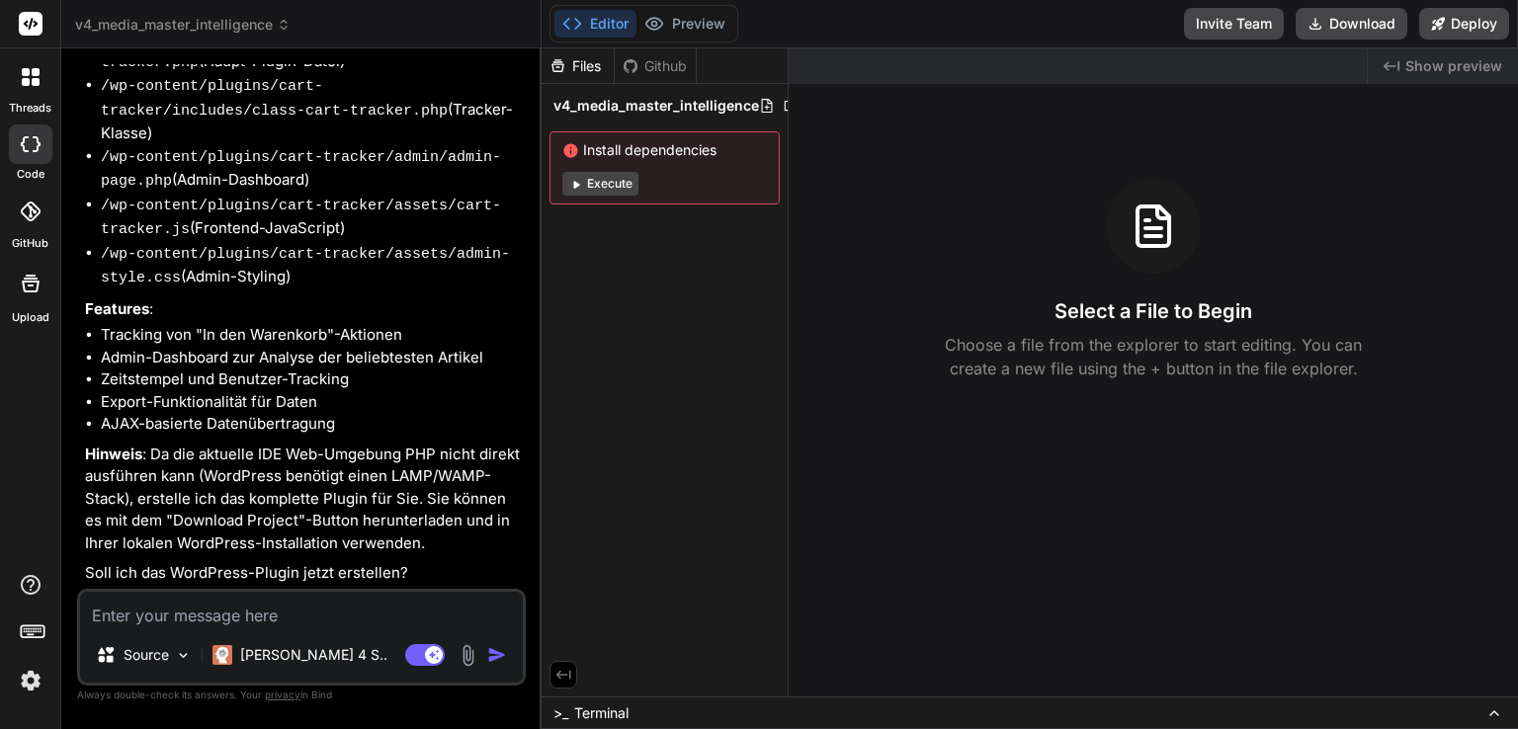
click at [300, 614] on textarea at bounding box center [301, 610] width 443 height 36
click at [281, 25] on icon at bounding box center [284, 25] width 14 height 14
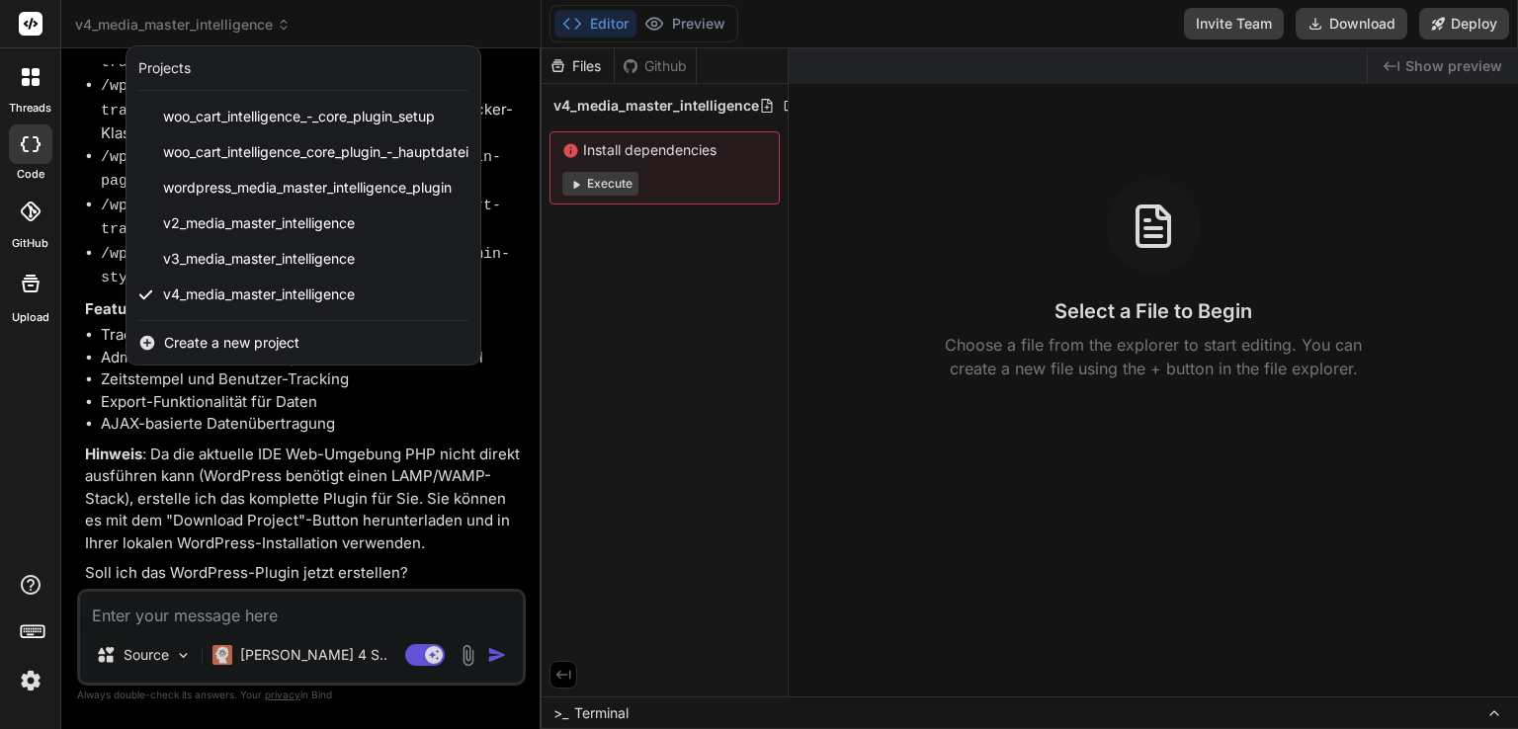
click at [318, 17] on div at bounding box center [759, 364] width 1518 height 729
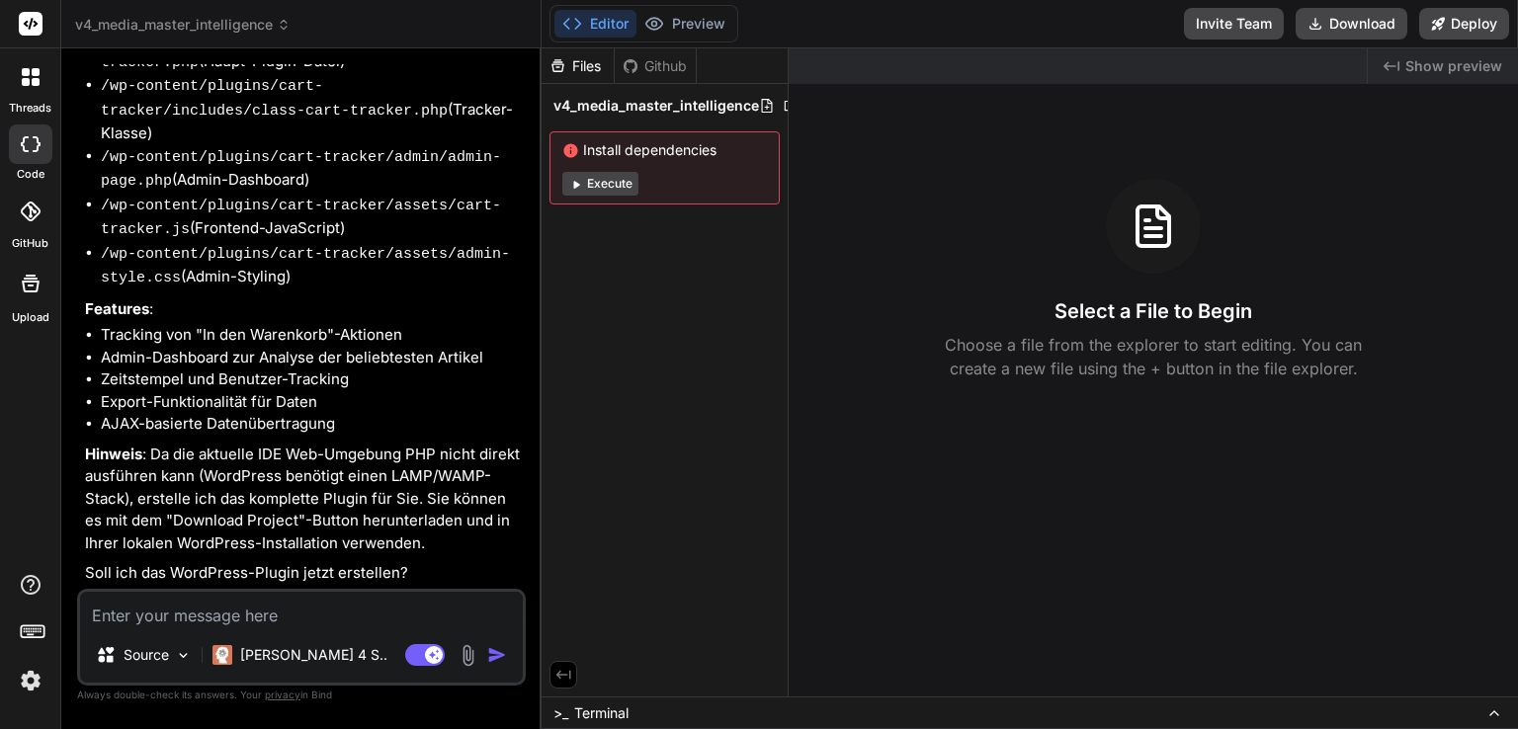
click at [283, 21] on icon at bounding box center [284, 25] width 14 height 14
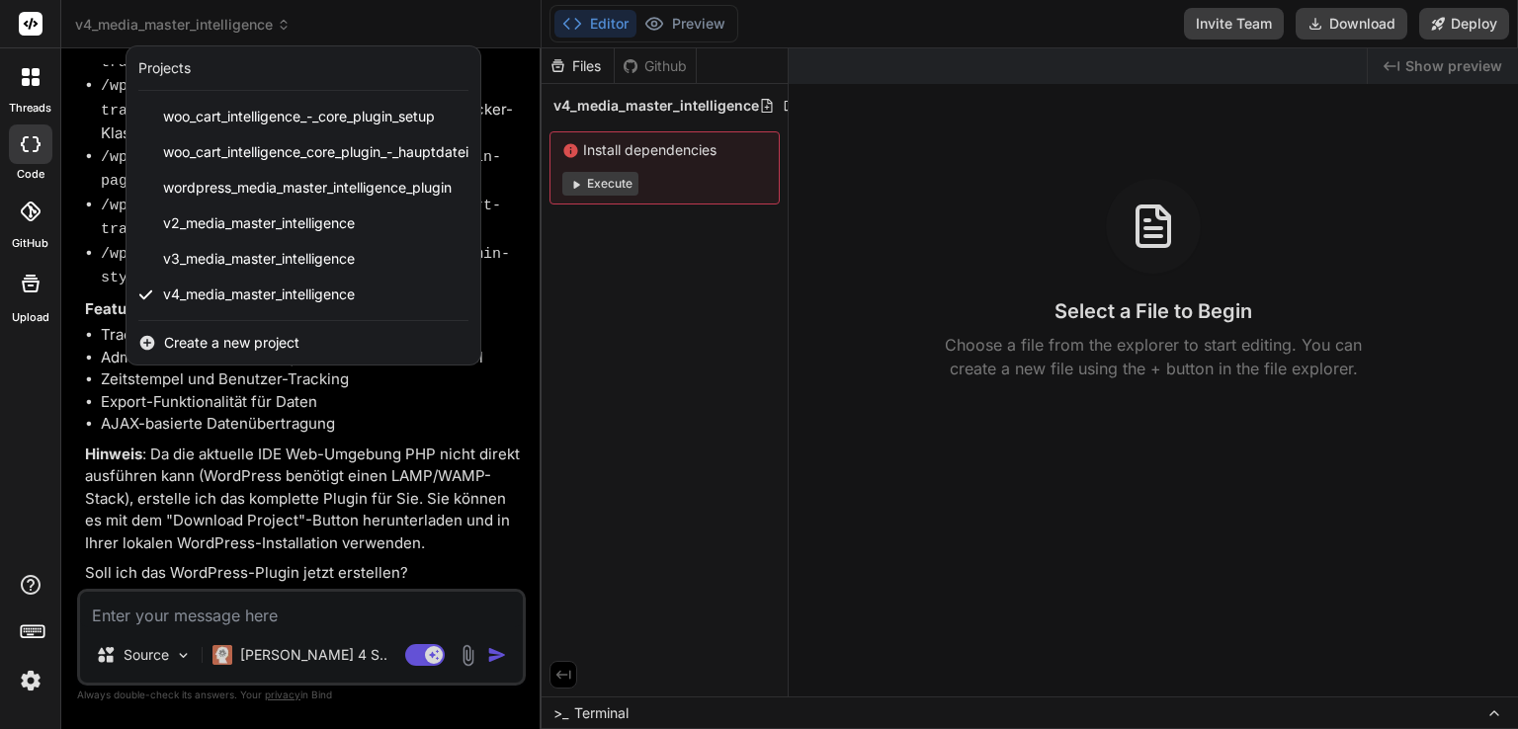
click at [153, 21] on div at bounding box center [759, 364] width 1518 height 729
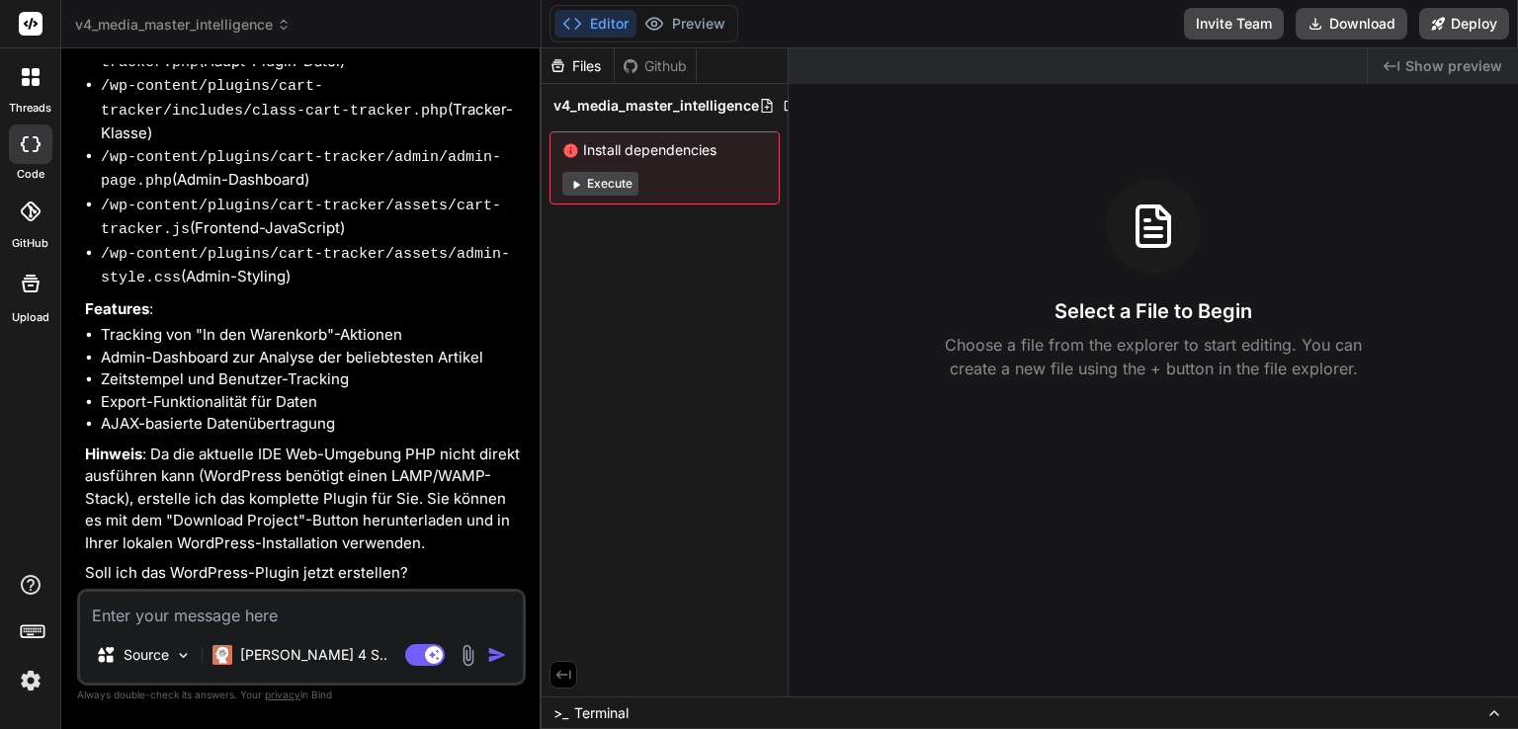
click at [274, 29] on span "v4_media_master_intelligence" at bounding box center [182, 25] width 215 height 20
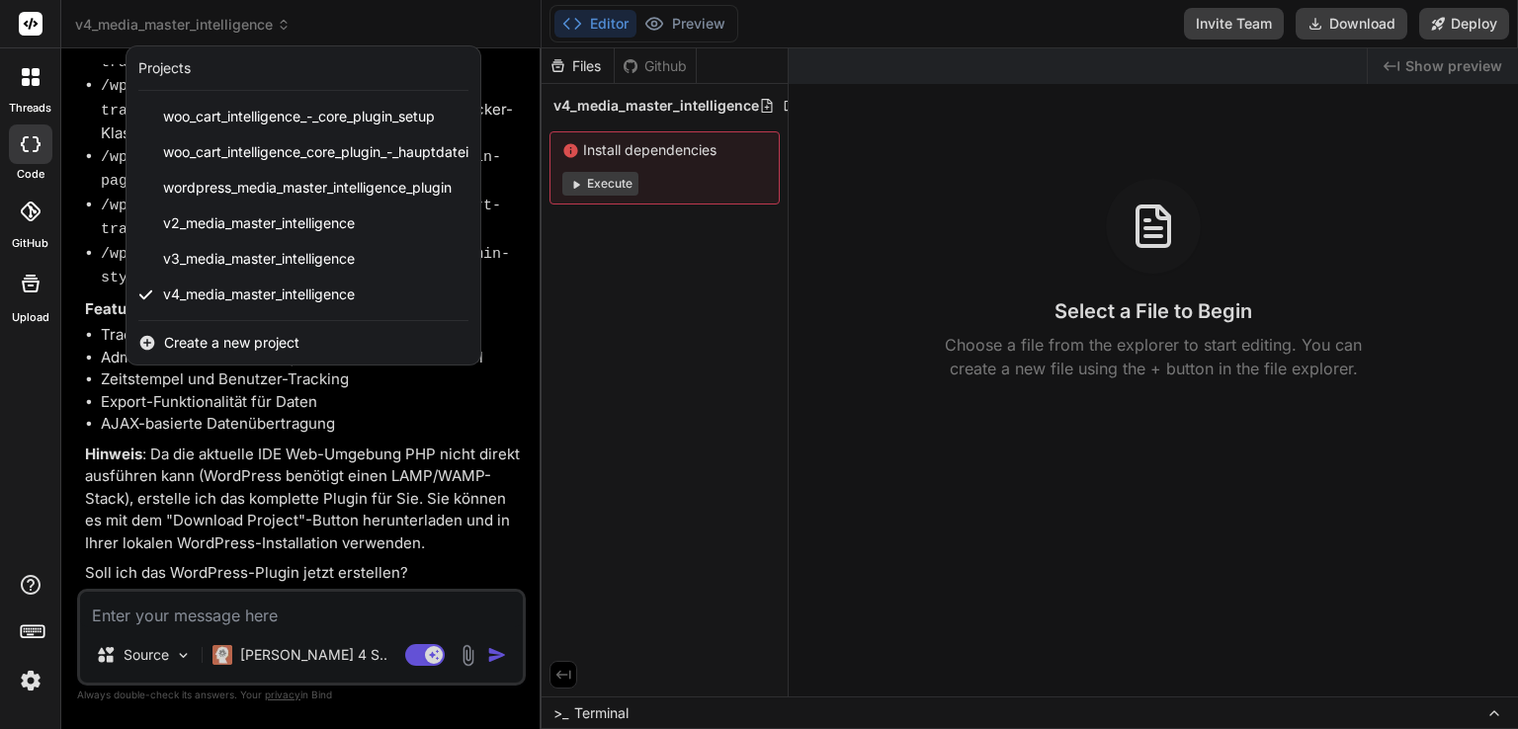
drag, startPoint x: 737, startPoint y: 112, endPoint x: 782, endPoint y: 112, distance: 44.5
click at [789, 129] on div at bounding box center [759, 364] width 1518 height 729
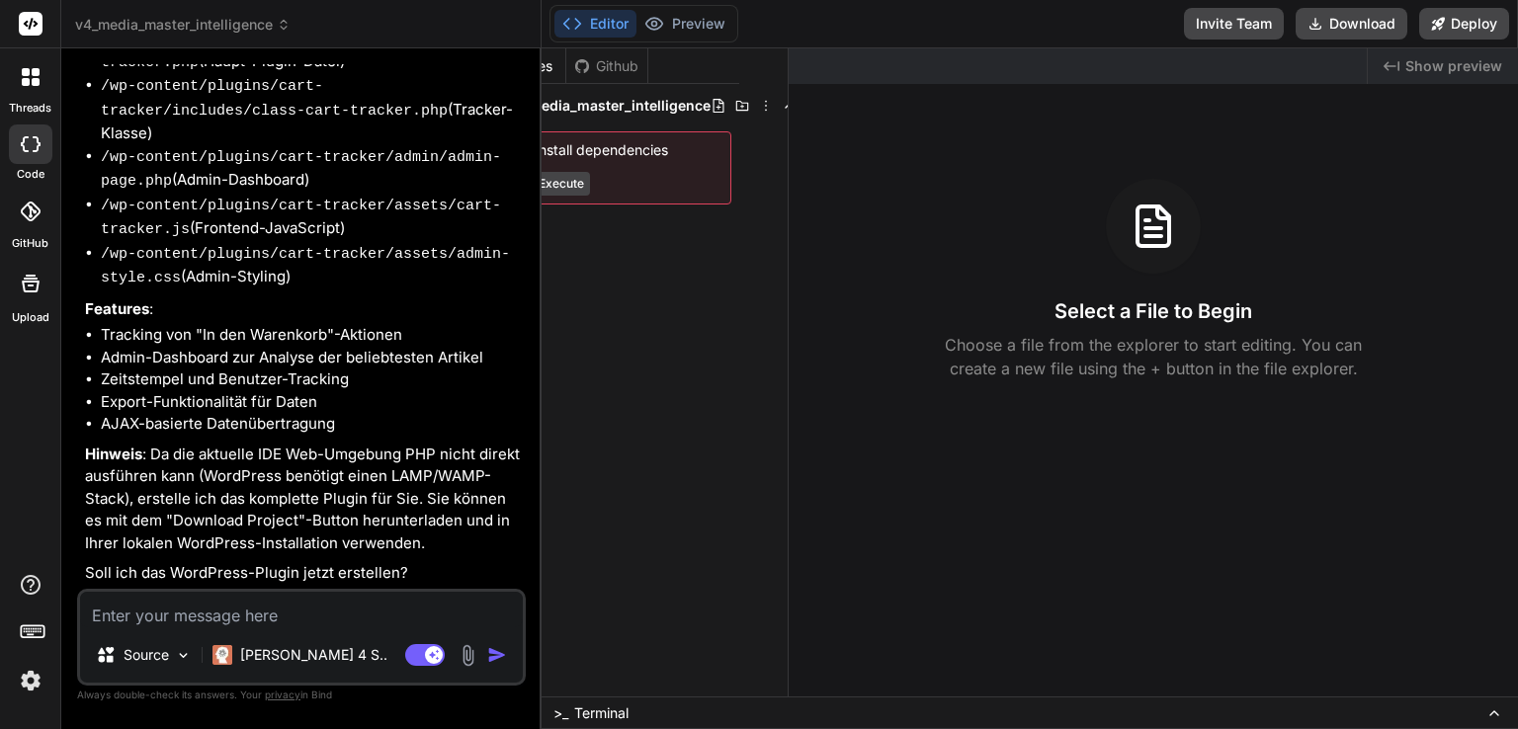
scroll to position [0, 54]
drag, startPoint x: 751, startPoint y: 101, endPoint x: 806, endPoint y: 99, distance: 55.4
click at [758, 105] on icon at bounding box center [760, 106] width 16 height 16
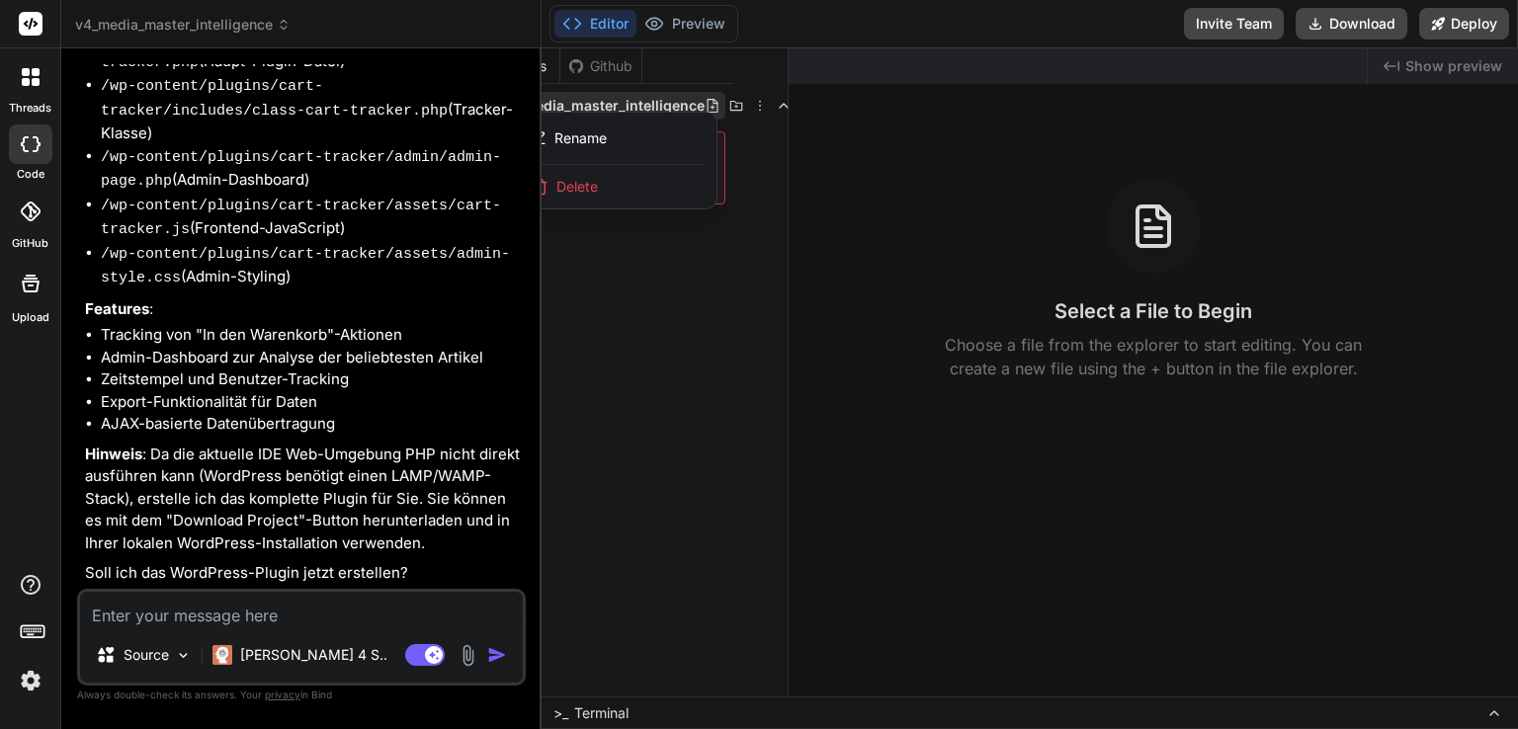
click at [250, 18] on span "v4_media_master_intelligence" at bounding box center [182, 25] width 215 height 20
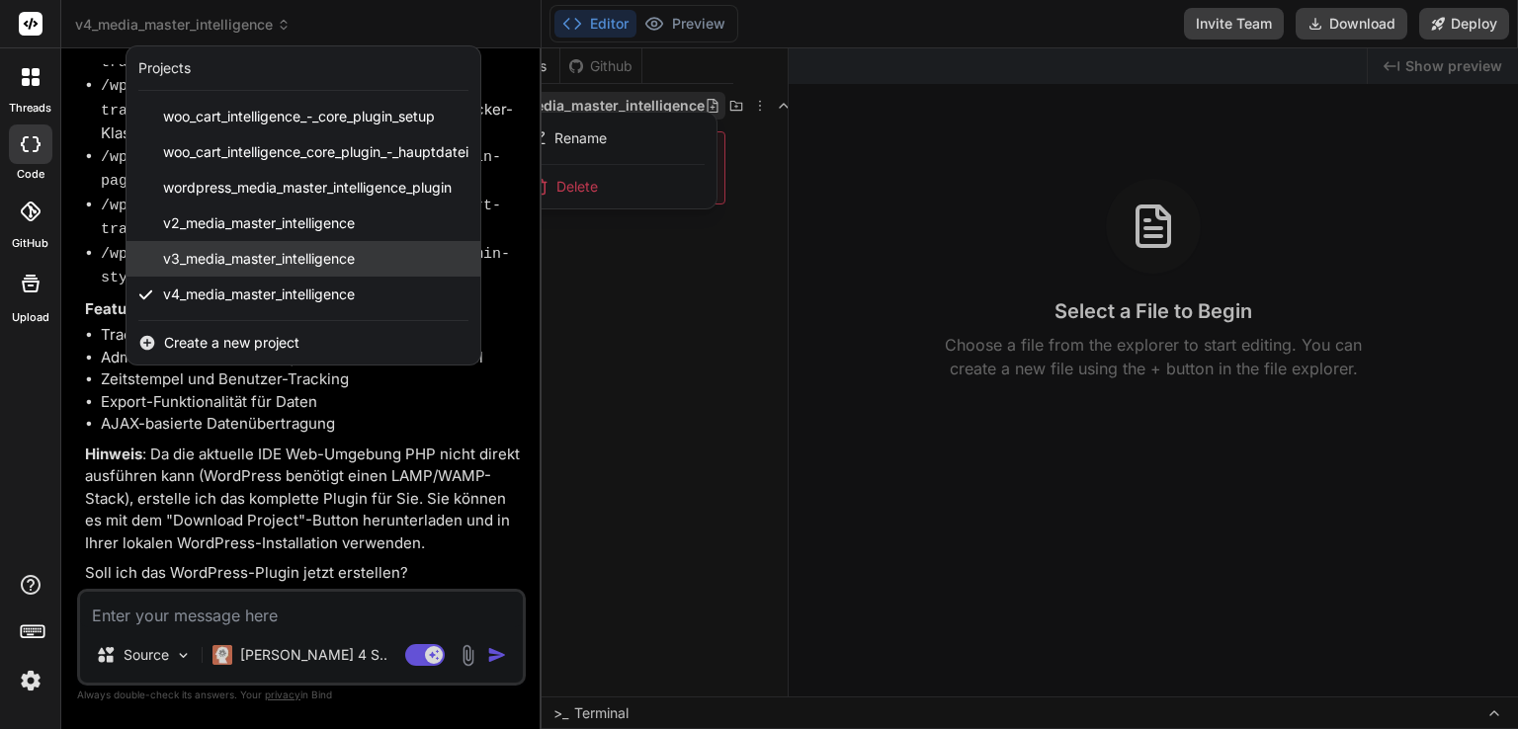
click at [268, 251] on span "v3_media_master_intelligence" at bounding box center [259, 259] width 192 height 20
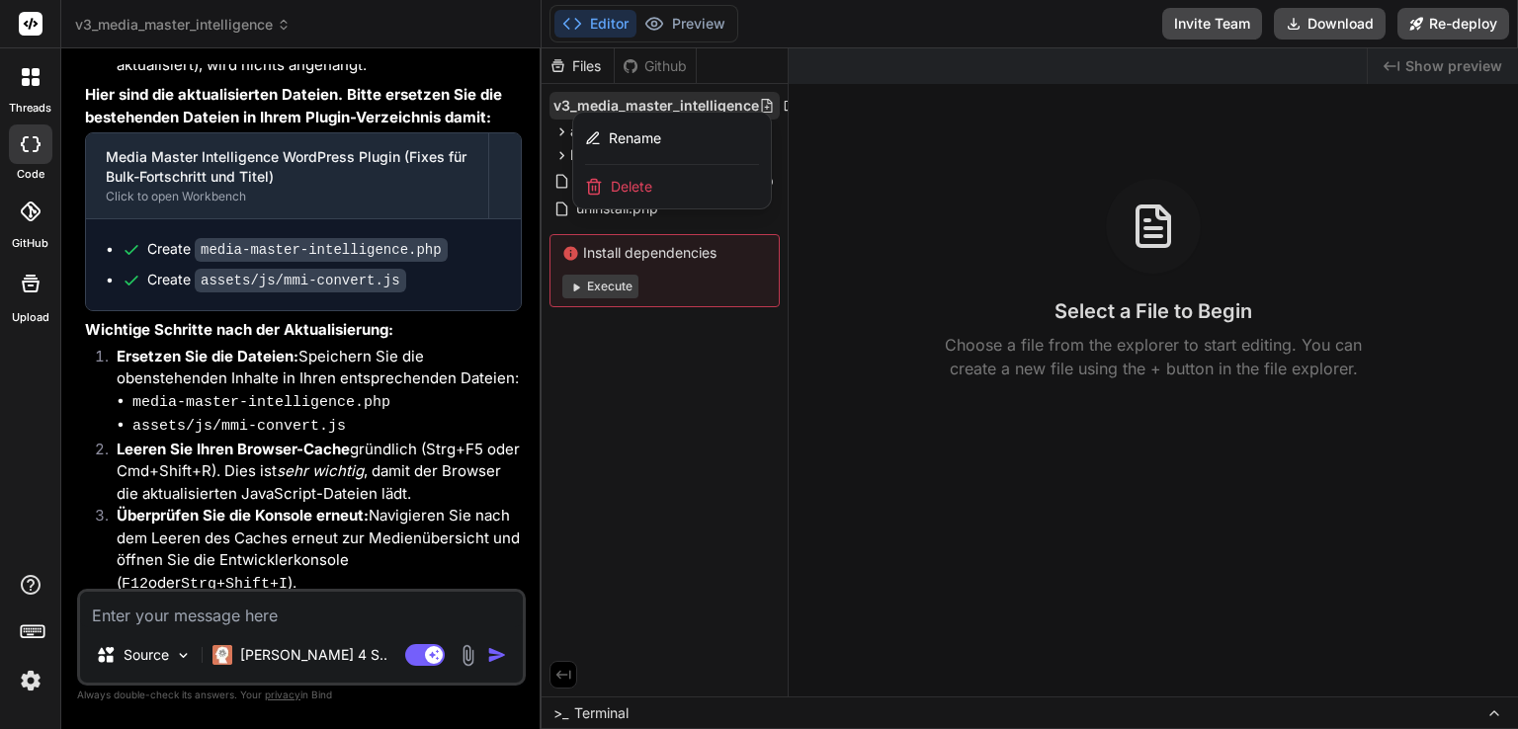
scroll to position [12733, 0]
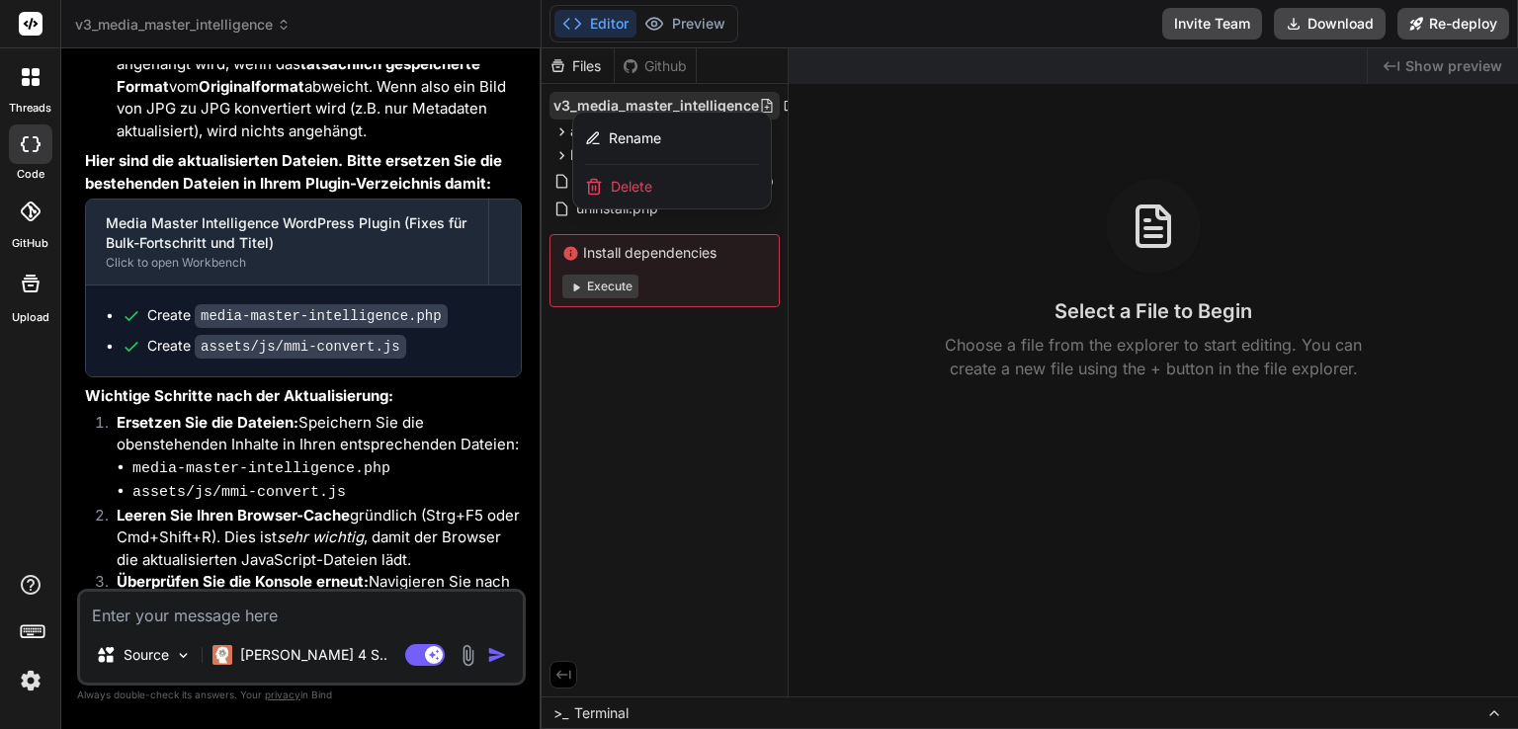
click at [308, 619] on textarea at bounding box center [301, 610] width 443 height 36
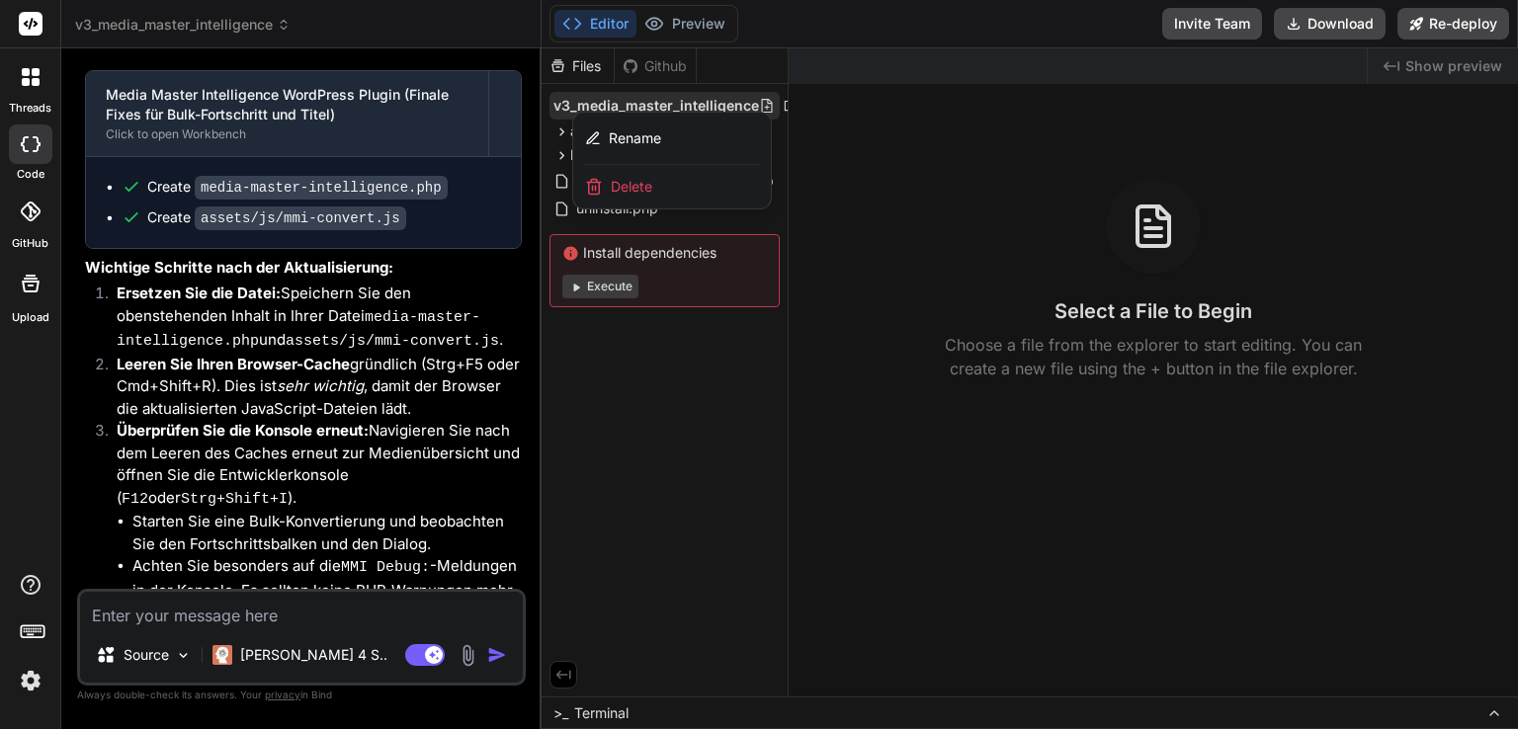
scroll to position [24337, 0]
